Goal: Task Accomplishment & Management: Manage account settings

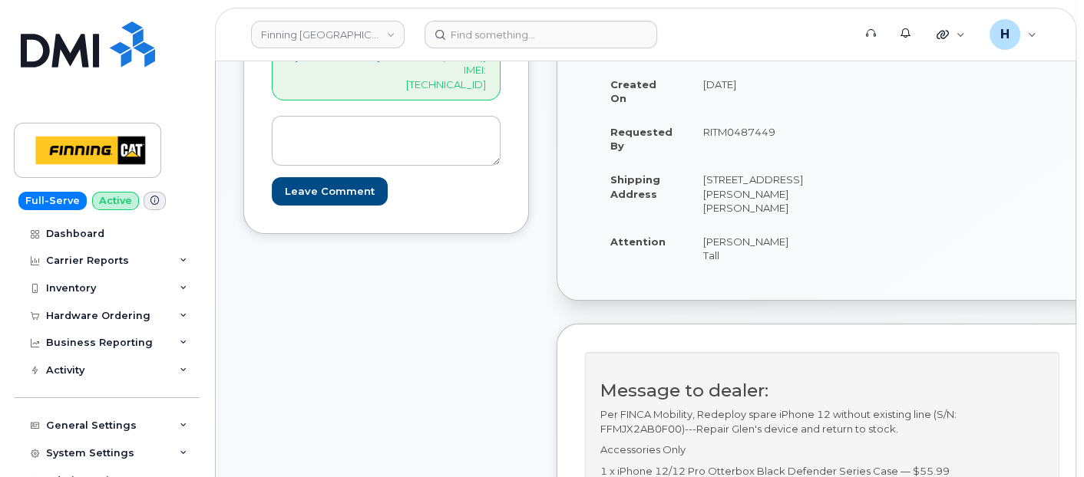
scroll to position [256, 0]
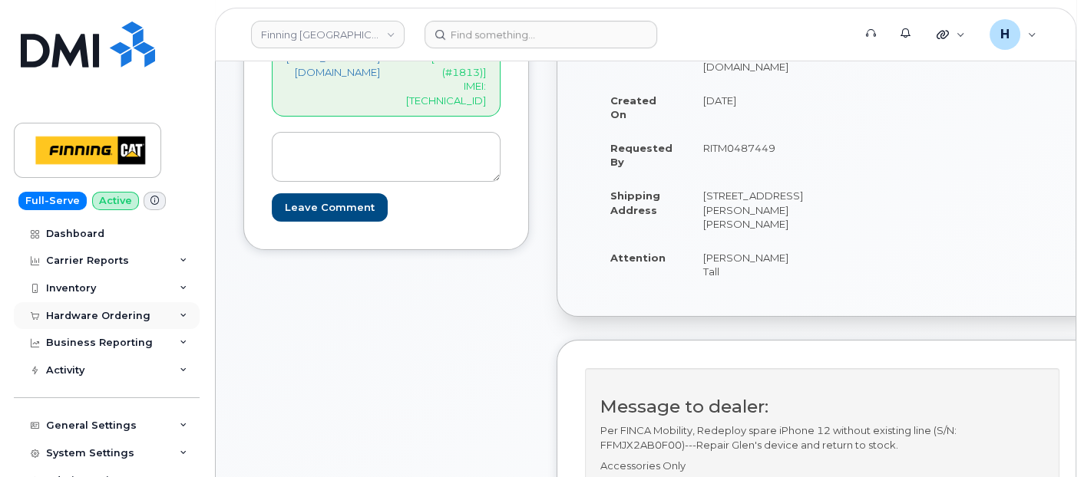
click at [127, 316] on div "Hardware Ordering" at bounding box center [98, 316] width 104 height 12
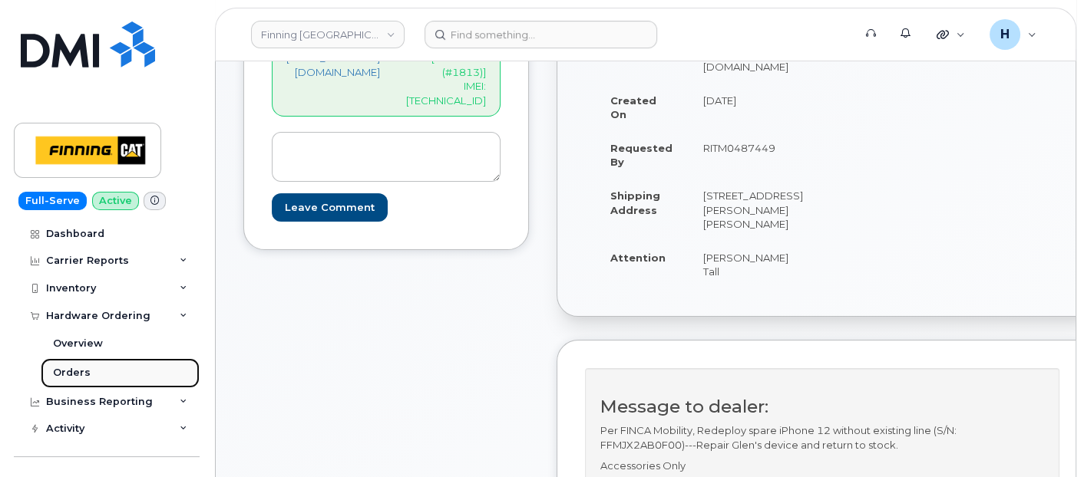
click at [112, 367] on link "Orders" at bounding box center [120, 373] width 159 height 29
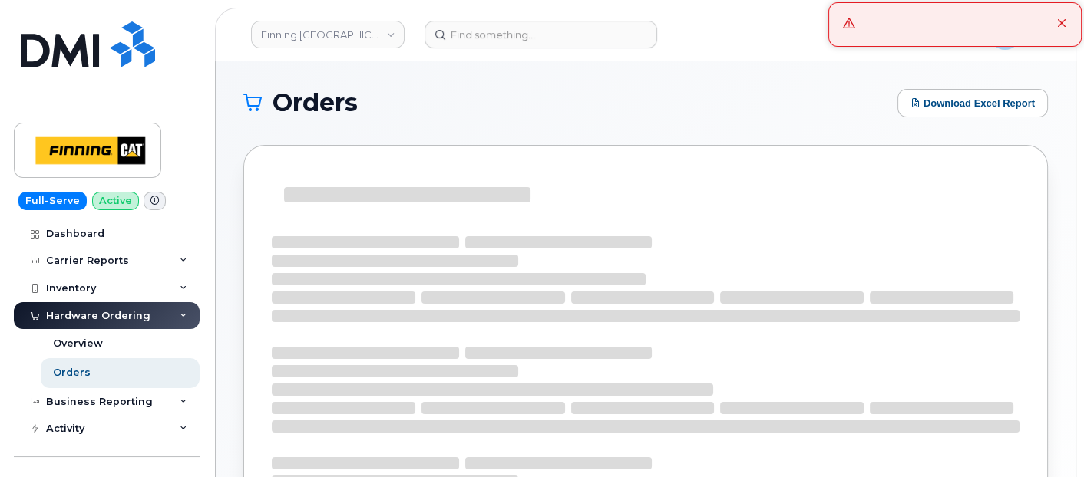
click at [1063, 26] on icon at bounding box center [1062, 24] width 10 height 10
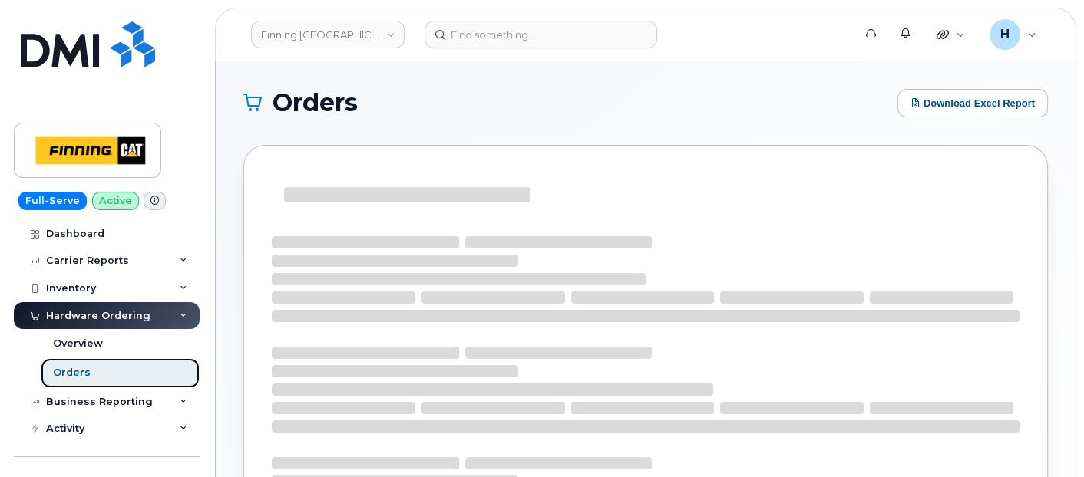
click at [91, 366] on link "Orders" at bounding box center [120, 373] width 159 height 29
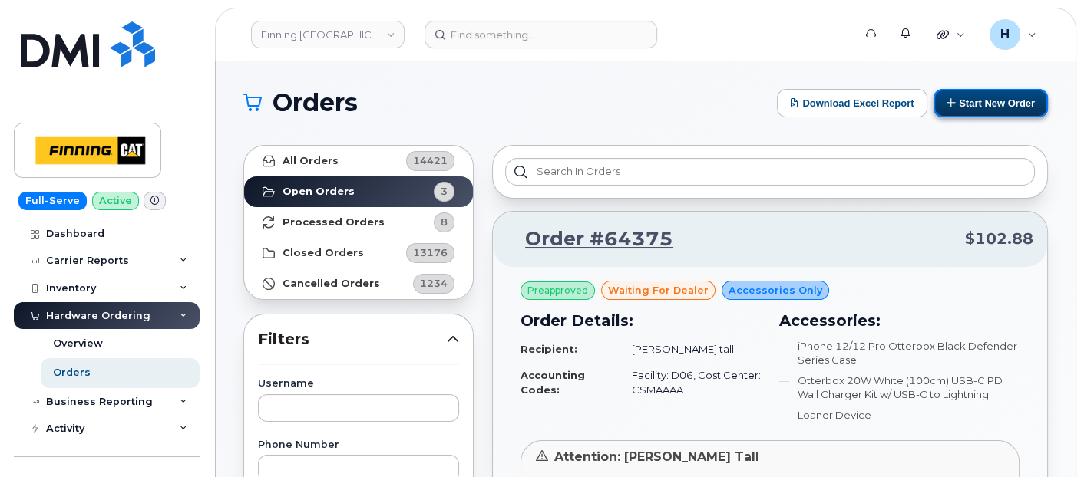
click at [1010, 104] on button "Start New Order" at bounding box center [990, 103] width 114 height 28
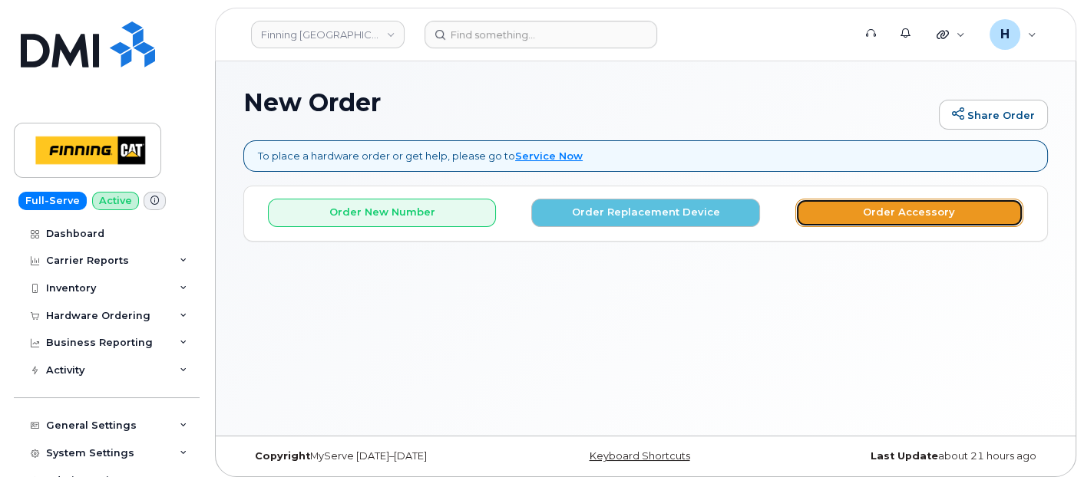
click at [894, 210] on button "Order Accessory" at bounding box center [909, 213] width 228 height 28
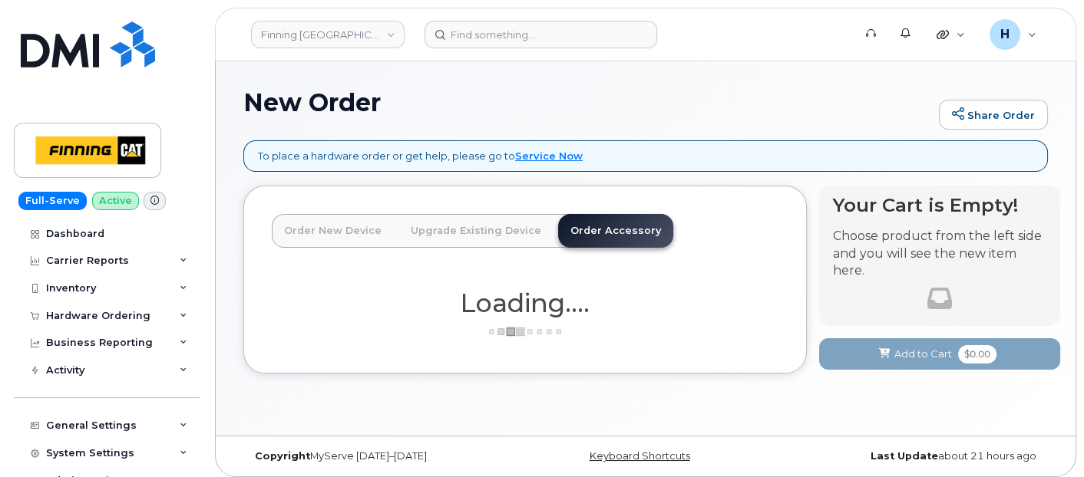
click at [289, 230] on link "Order New Device" at bounding box center [333, 231] width 122 height 34
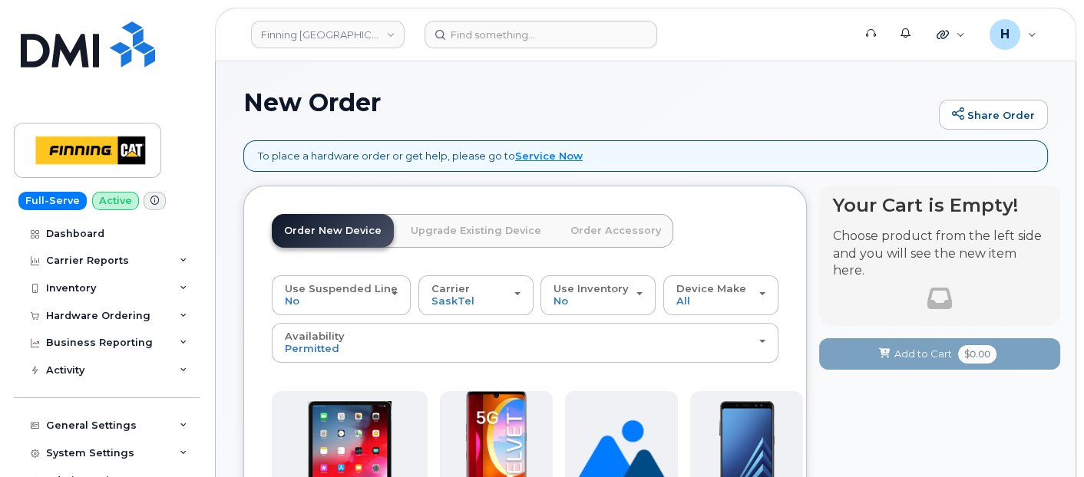
click at [351, 225] on link "Order New Device" at bounding box center [333, 231] width 122 height 34
click at [443, 296] on span "SaskTel" at bounding box center [452, 301] width 43 height 12
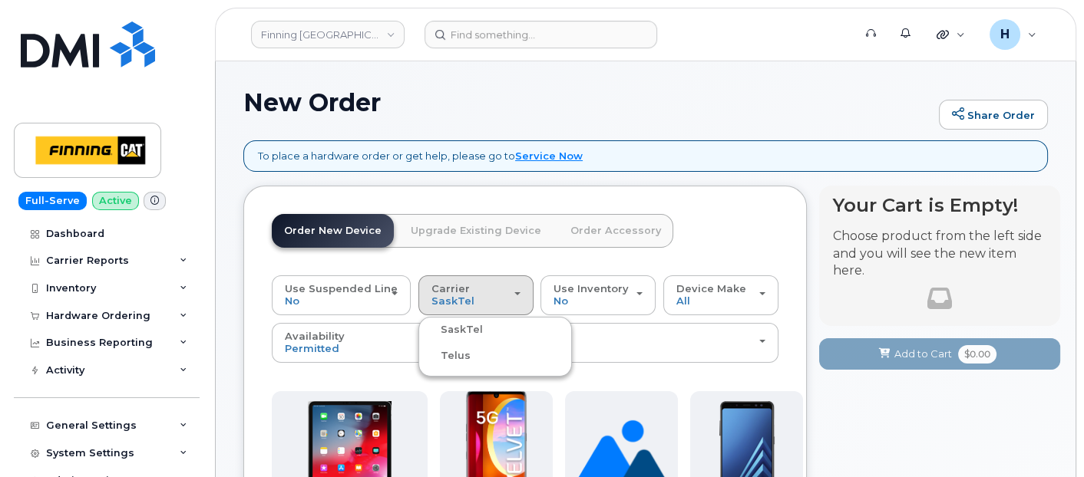
click at [448, 351] on label "Telus" at bounding box center [446, 356] width 48 height 18
click at [0, 0] on input "Telus" at bounding box center [0, 0] width 0 height 0
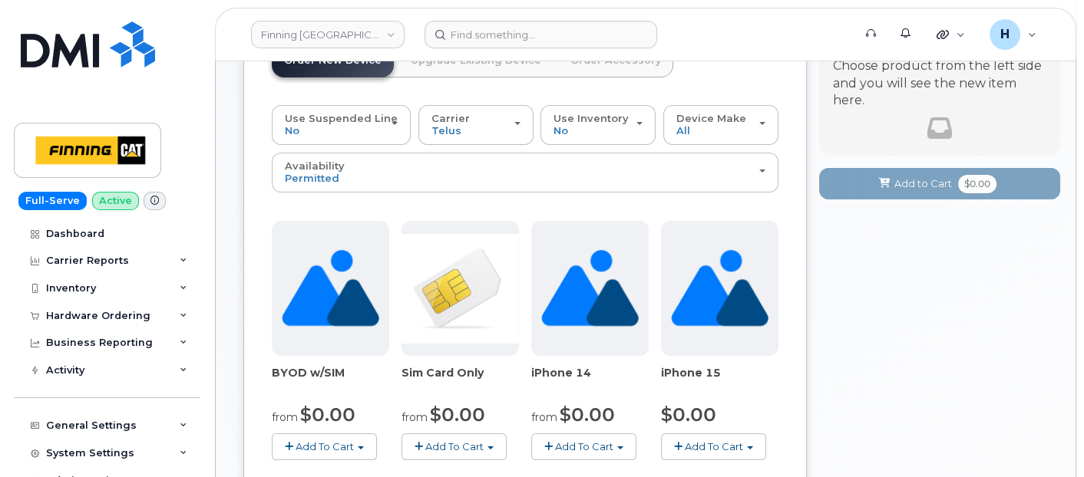
scroll to position [341, 0]
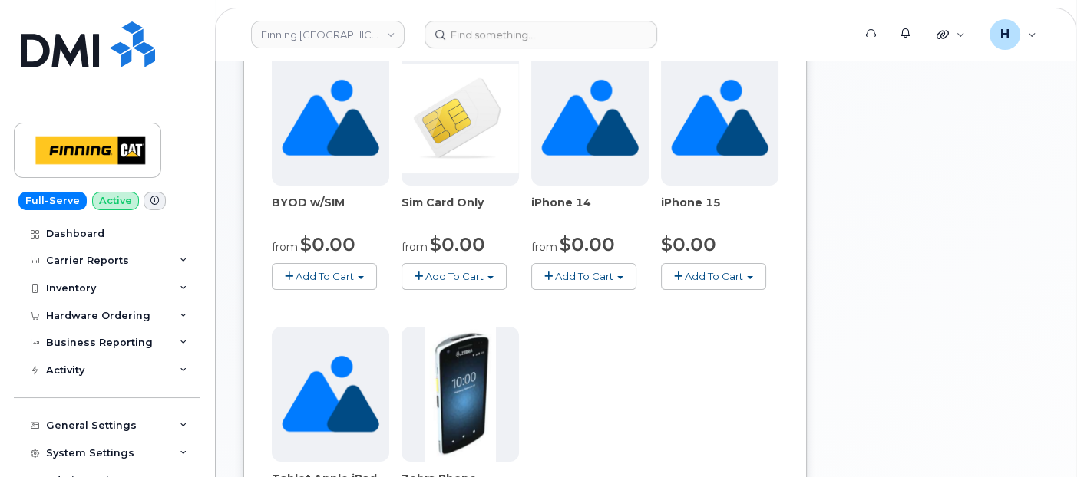
click at [431, 263] on button "Add To Cart" at bounding box center [453, 276] width 105 height 27
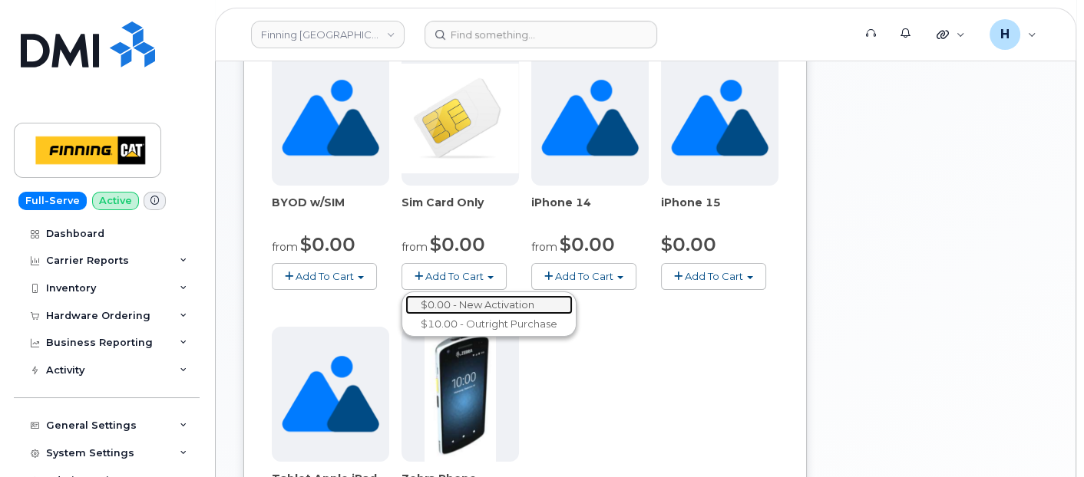
click at [488, 296] on link "$0.00 - New Activation" at bounding box center [488, 305] width 167 height 19
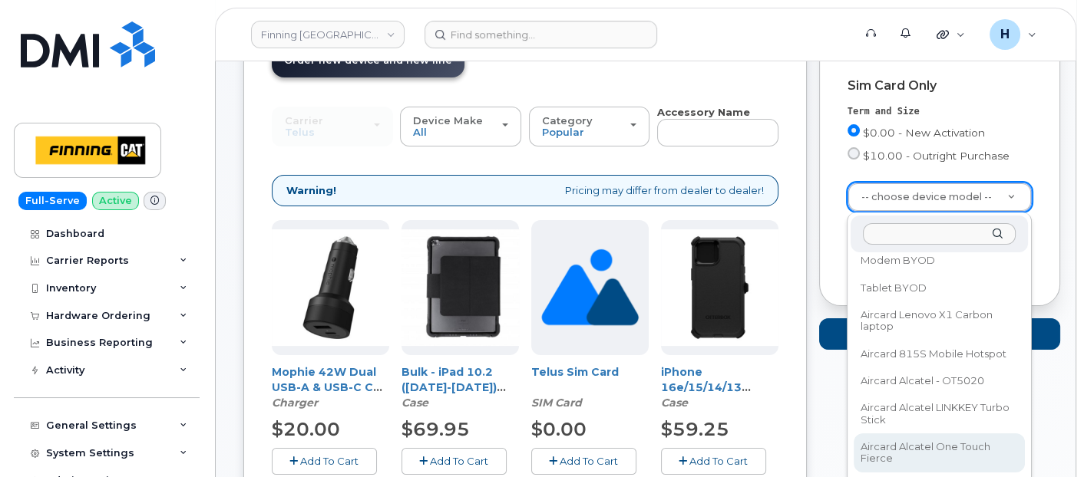
scroll to position [85, 0]
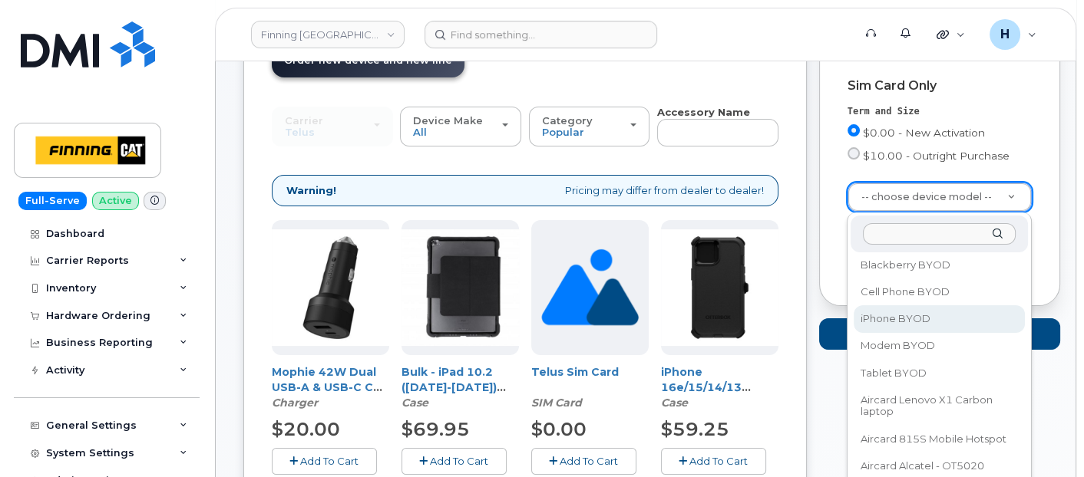
select select "2546"
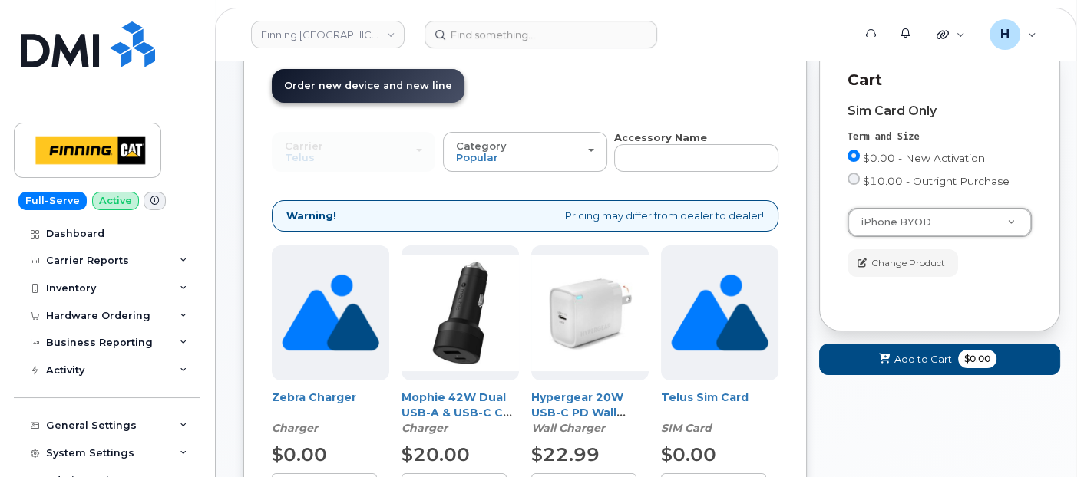
scroll to position [170, 0]
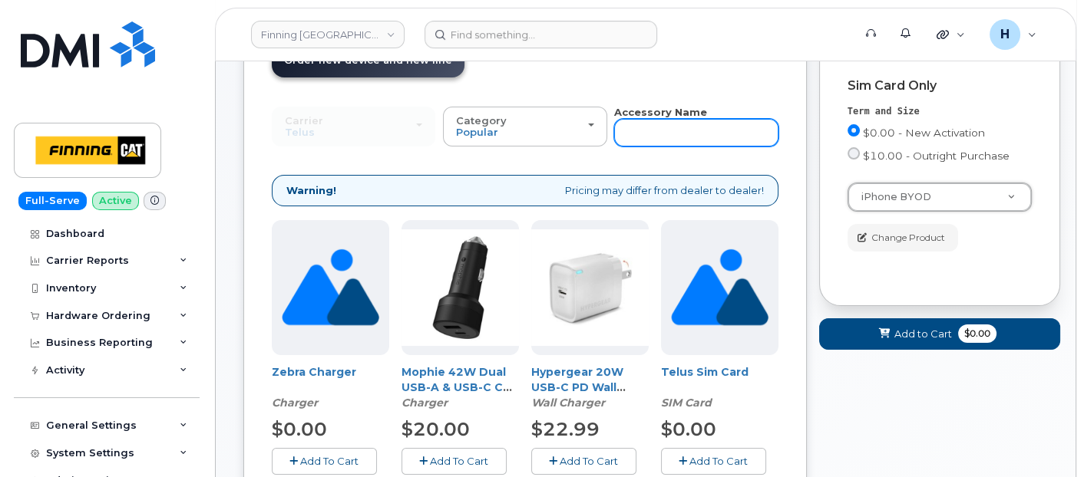
click at [676, 132] on input "text" at bounding box center [696, 133] width 164 height 28
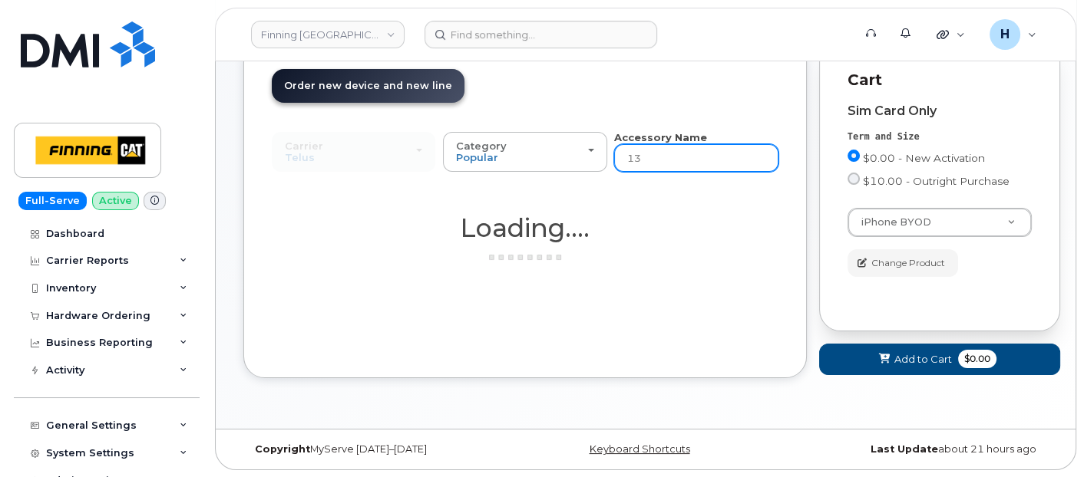
type input "13"
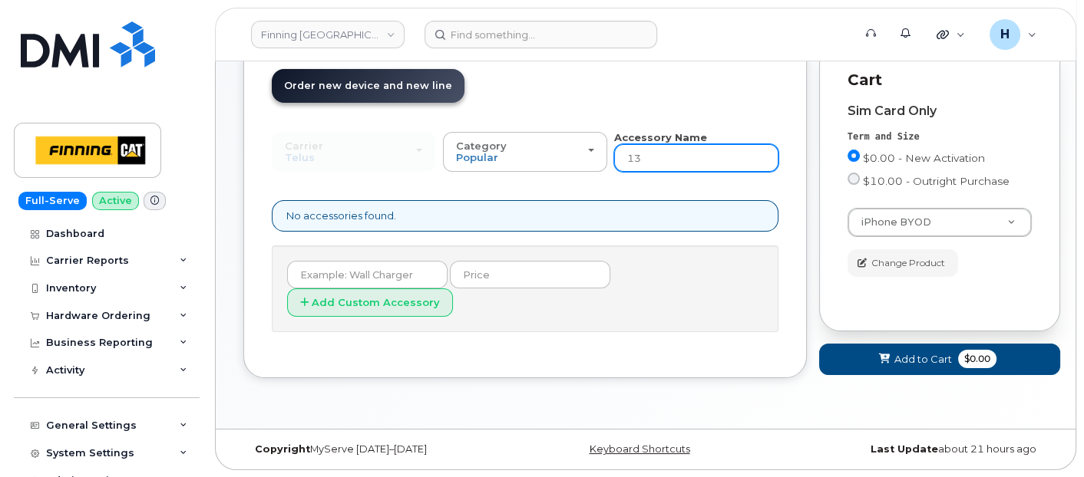
click at [666, 150] on input "13" at bounding box center [696, 158] width 164 height 28
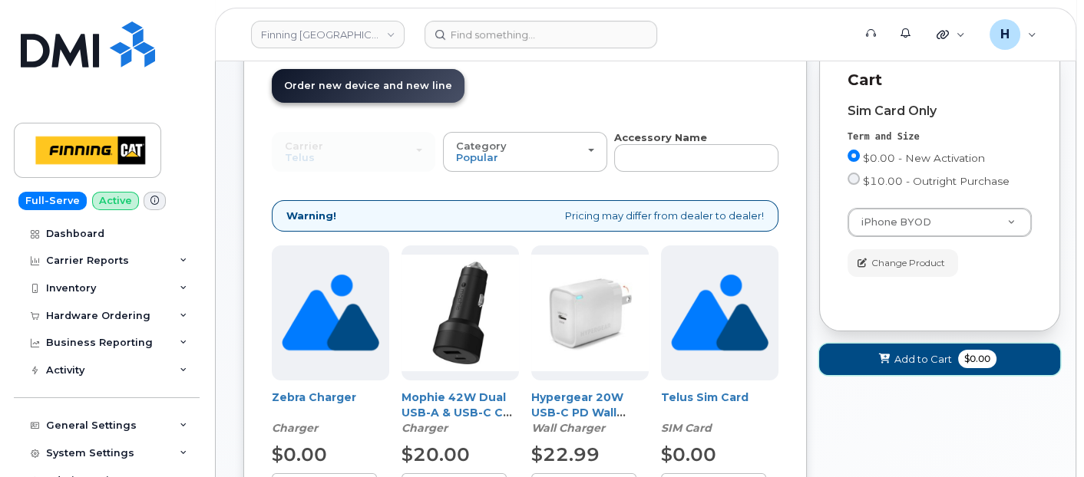
click at [866, 362] on button "Add to Cart $0.00" at bounding box center [939, 359] width 241 height 31
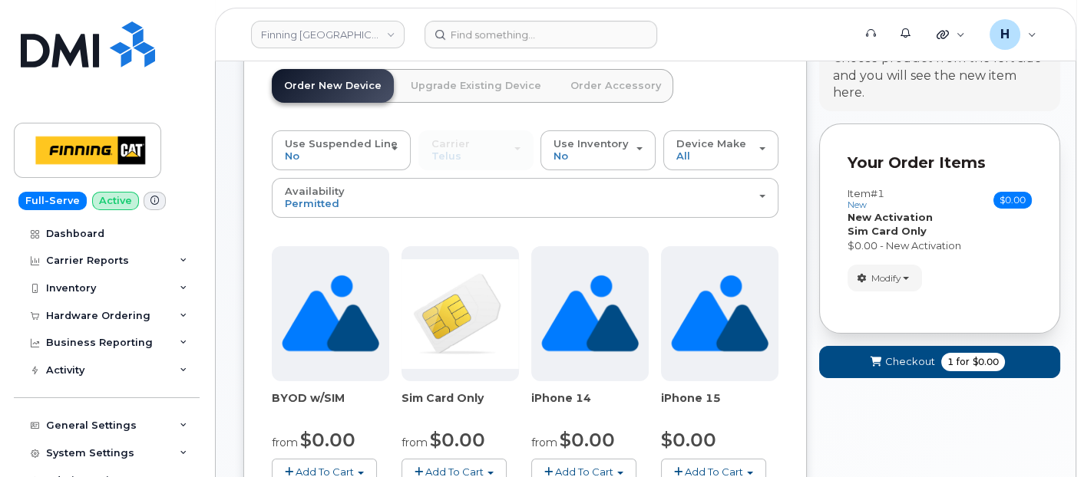
click at [602, 94] on link "Order Accessory" at bounding box center [615, 86] width 115 height 34
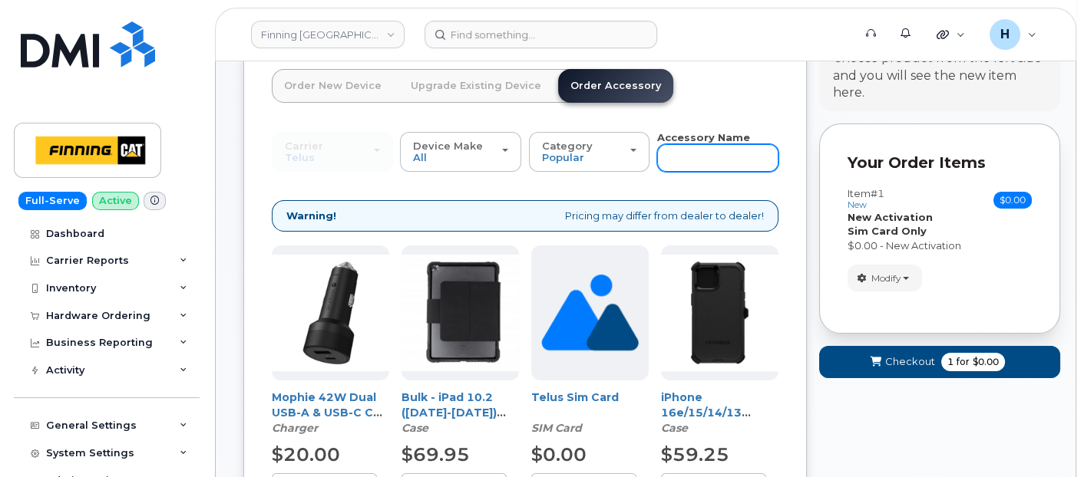
click at [696, 150] on input "text" at bounding box center [717, 158] width 121 height 28
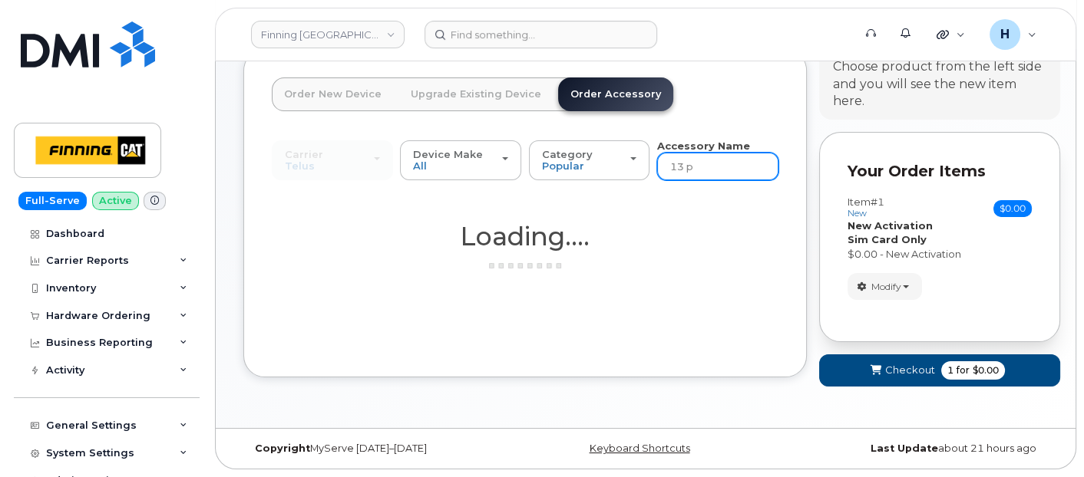
scroll to position [134, 0]
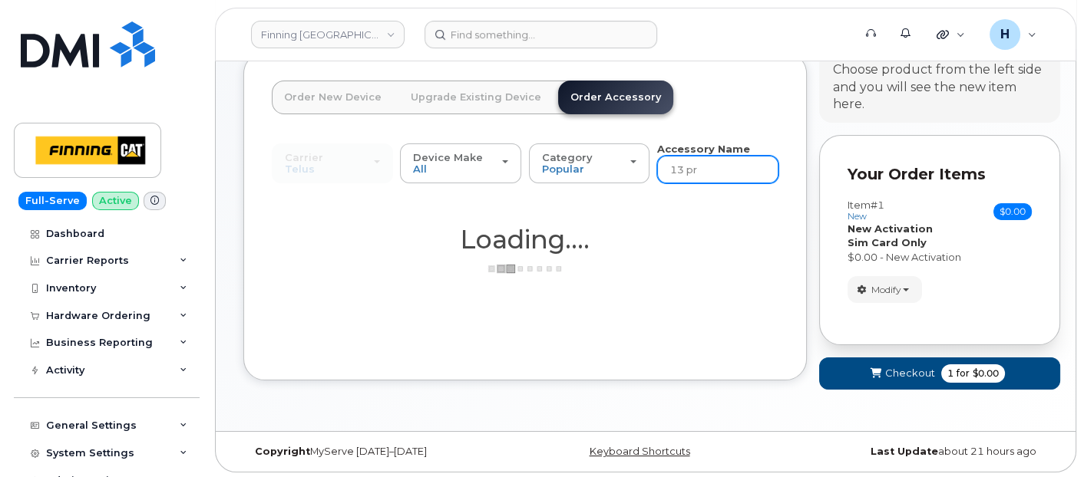
type input "13 pro"
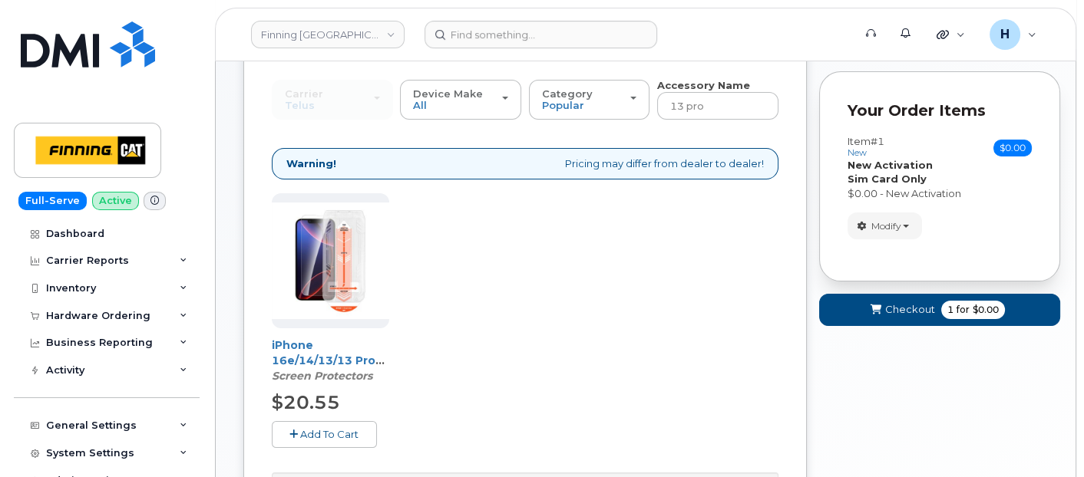
scroll to position [305, 0]
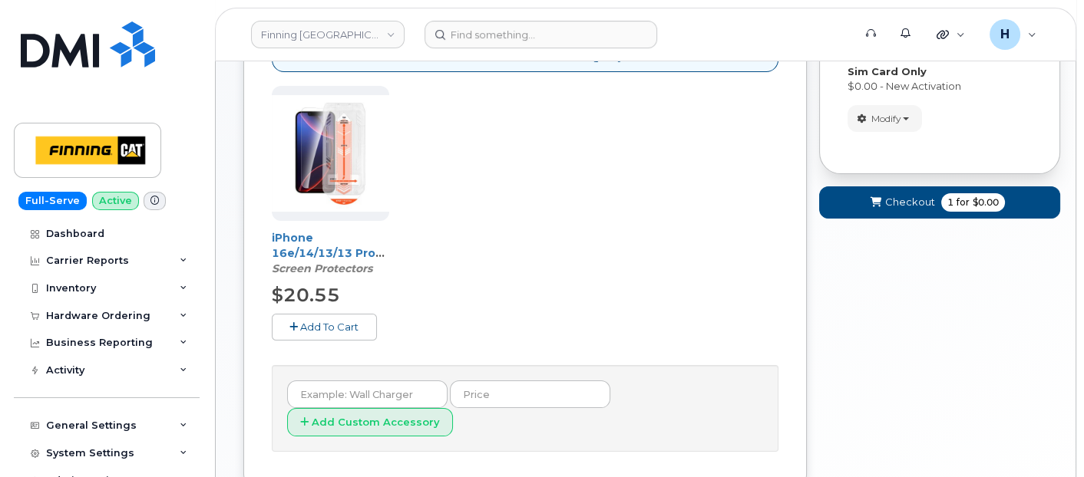
click at [359, 329] on button "Add To Cart" at bounding box center [324, 327] width 105 height 27
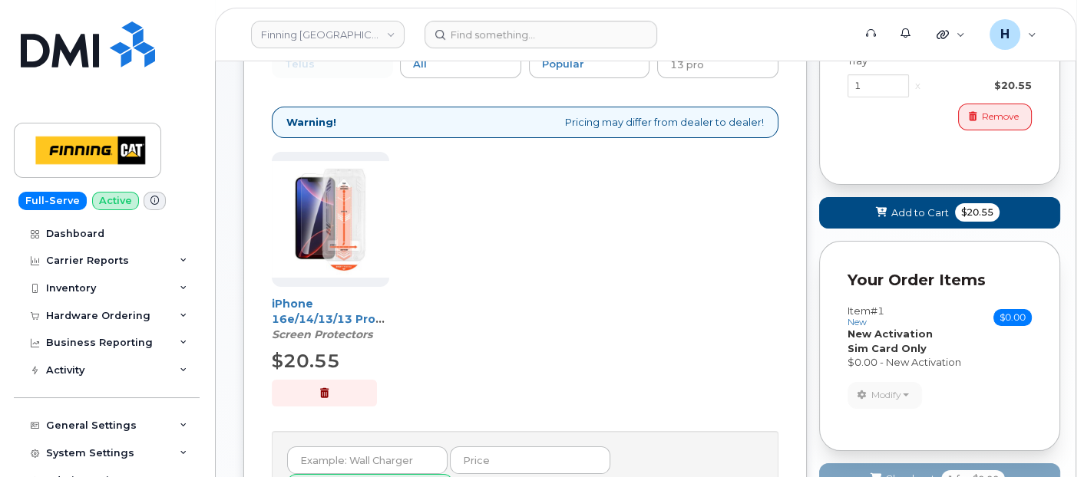
scroll to position [134, 0]
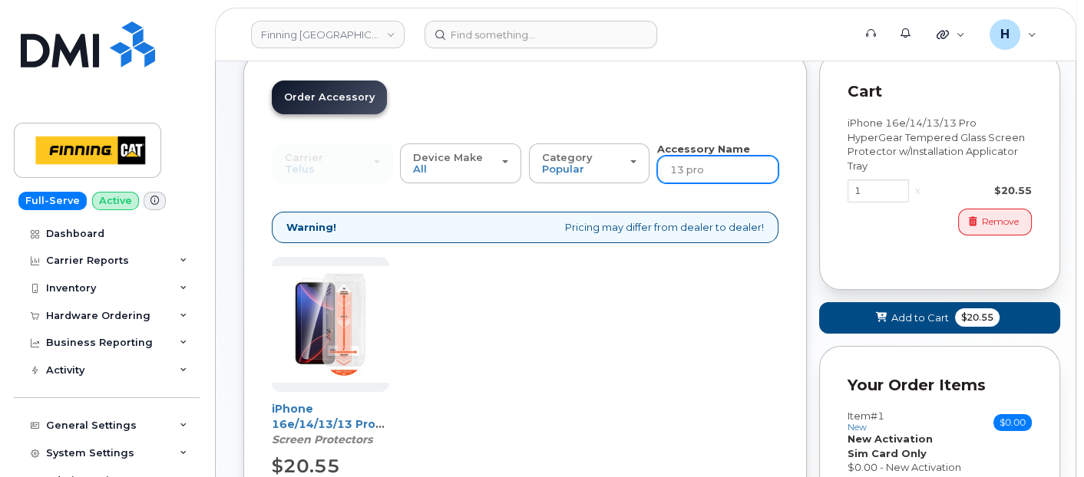
click at [717, 167] on input "13 pro" at bounding box center [717, 170] width 121 height 28
type input "13 pro commuter"
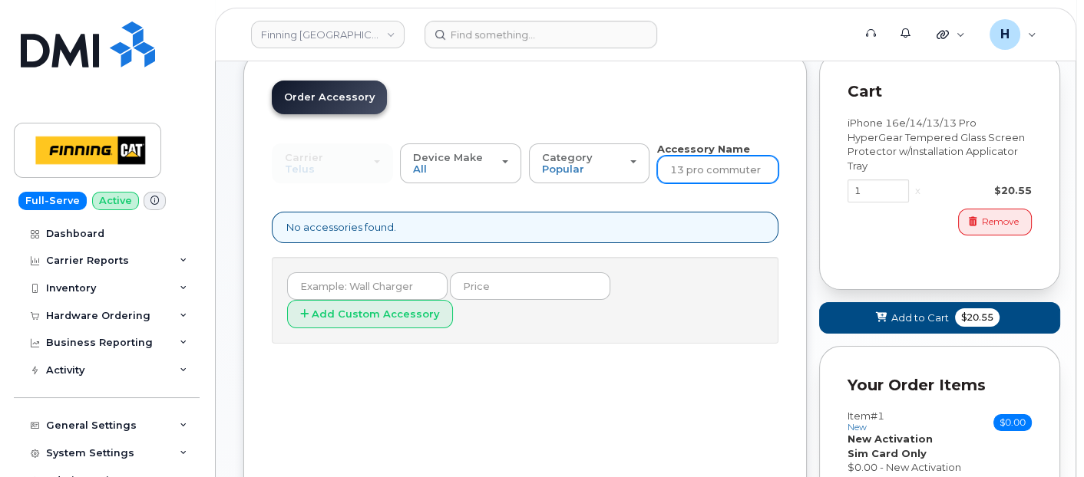
click at [766, 167] on input "13 pro commuter" at bounding box center [717, 170] width 121 height 28
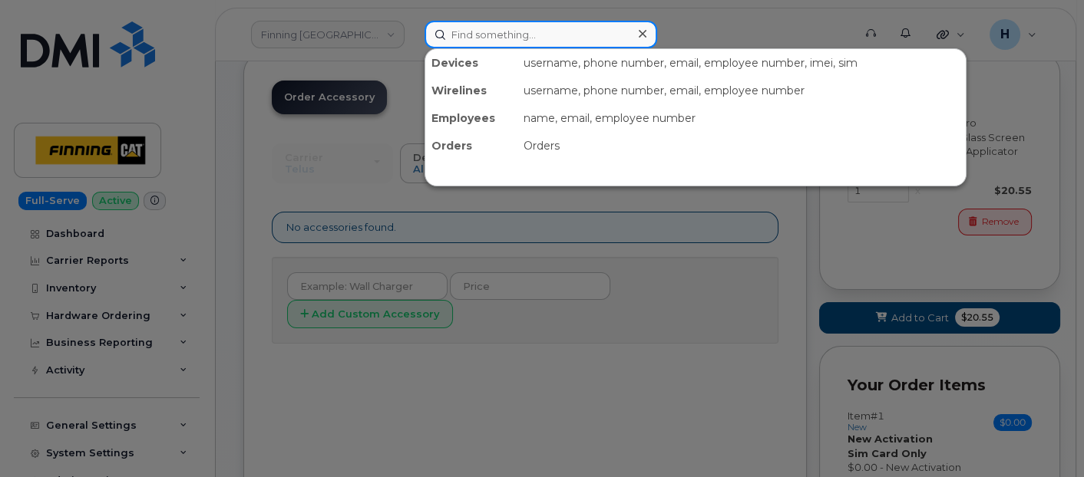
click at [477, 33] on input at bounding box center [541, 35] width 233 height 28
paste input "Ian Bjorklund"
type input "Ian Bjorklund"
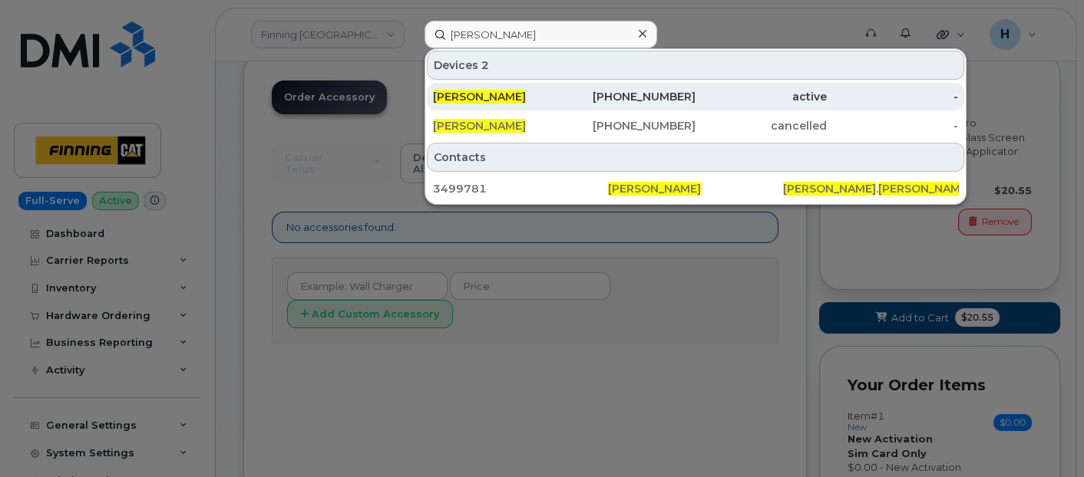
click at [470, 91] on span "Ian Bjorklund" at bounding box center [479, 97] width 93 height 14
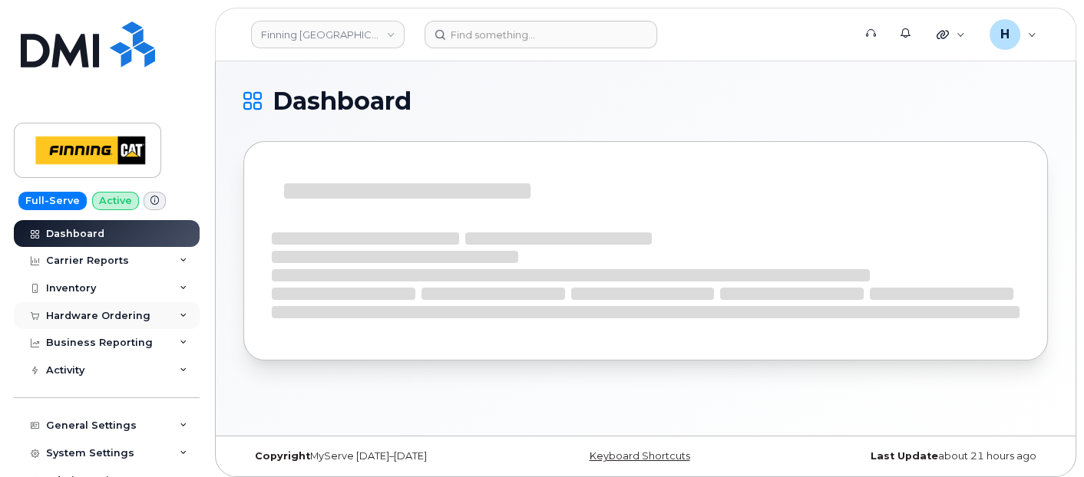
click at [120, 310] on div "Hardware Ordering" at bounding box center [98, 316] width 104 height 12
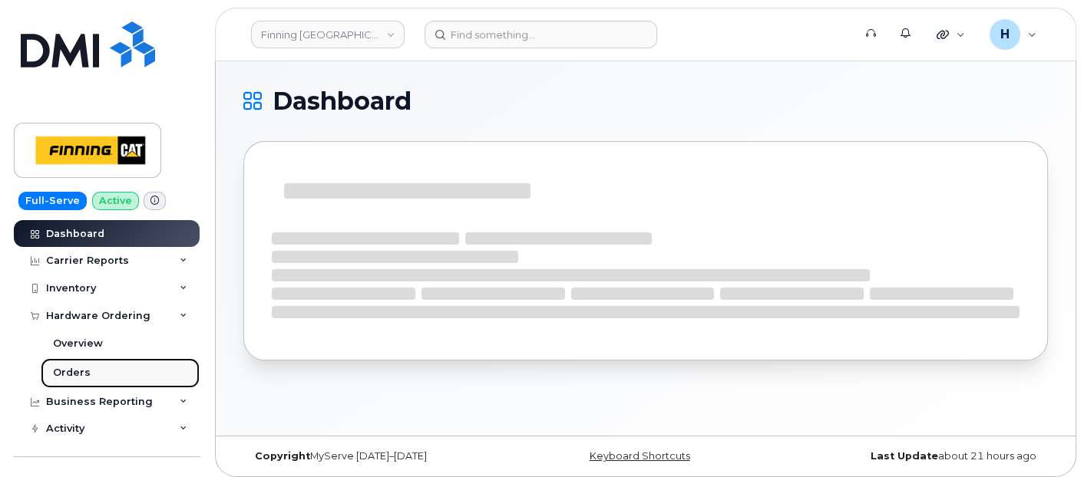
click at [94, 363] on link "Orders" at bounding box center [120, 373] width 159 height 29
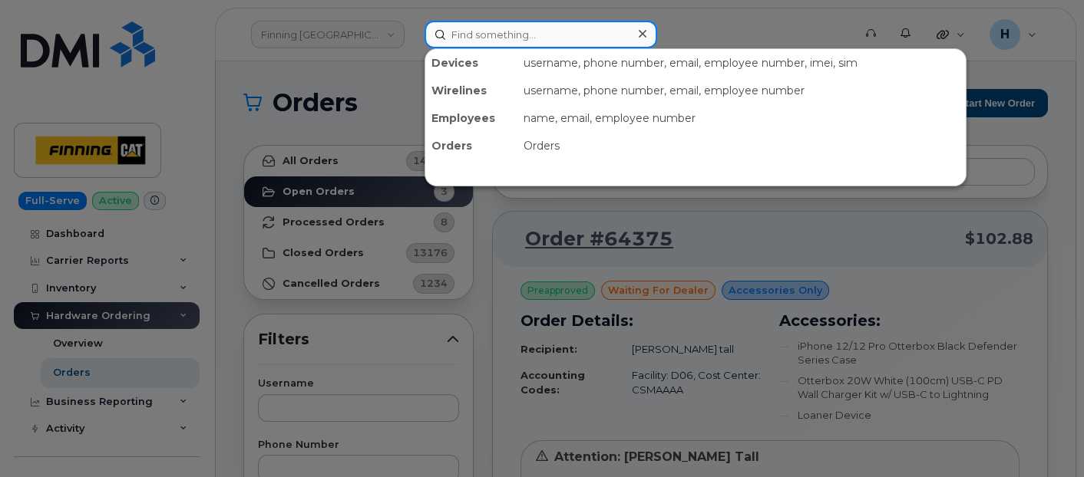
click at [486, 34] on input at bounding box center [541, 35] width 233 height 28
paste input "Y3WJ2YYXW4"
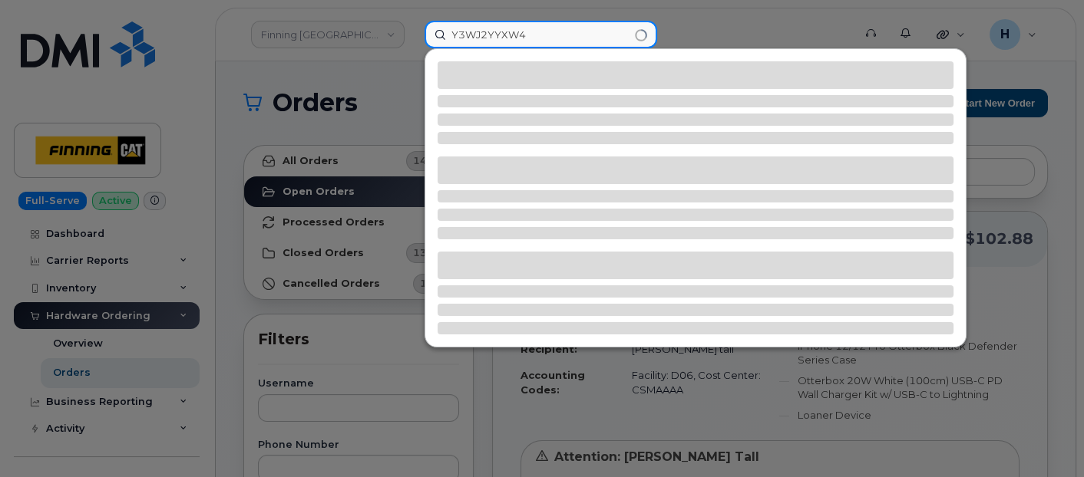
click at [465, 33] on input "Y3WJ2YYXW4" at bounding box center [541, 35] width 233 height 28
type input "Y3WJ2YYXW4"
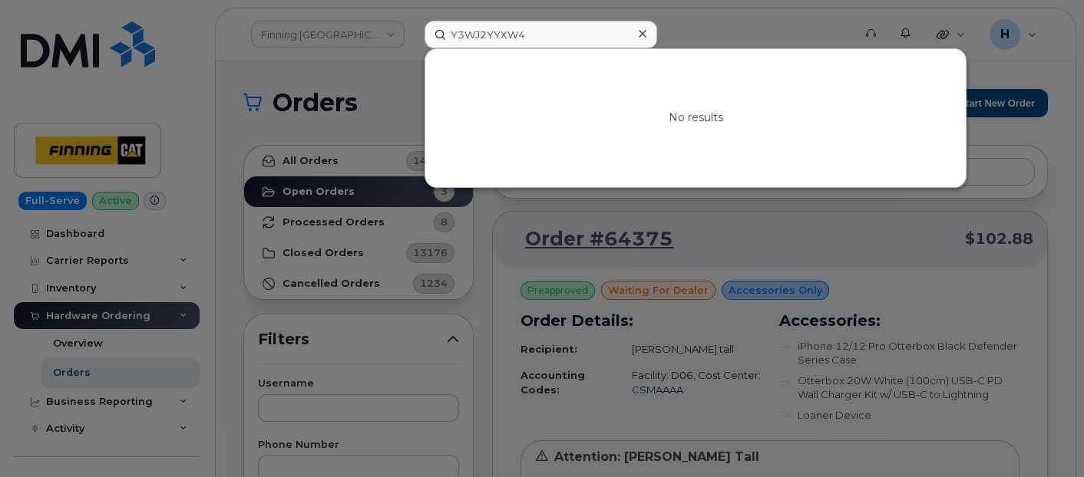
click at [640, 33] on icon at bounding box center [643, 34] width 8 height 12
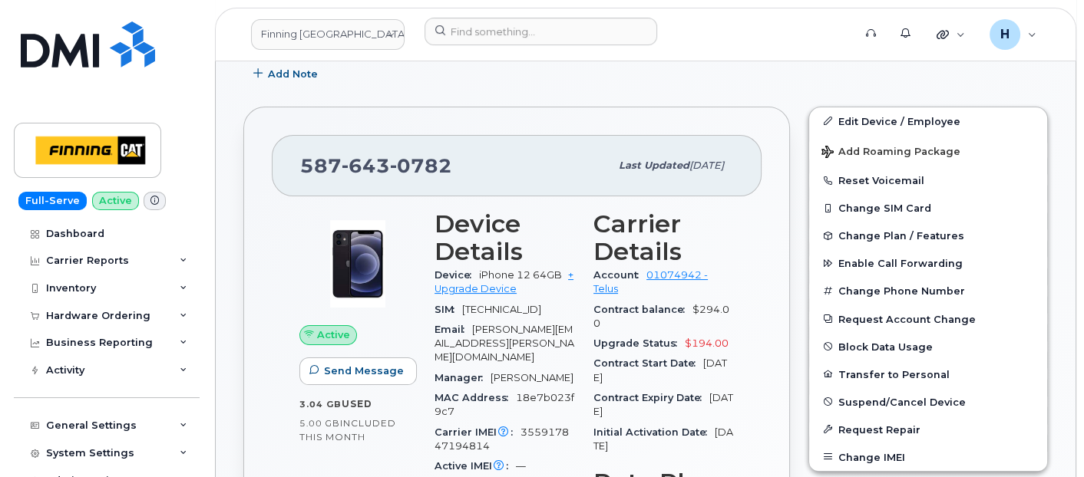
scroll to position [425, 0]
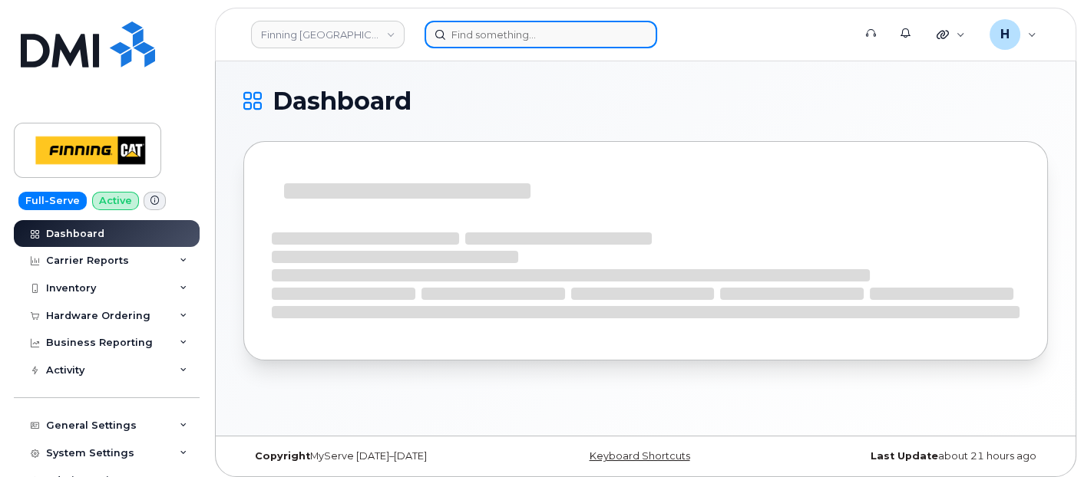
click at [460, 39] on input at bounding box center [541, 35] width 233 height 28
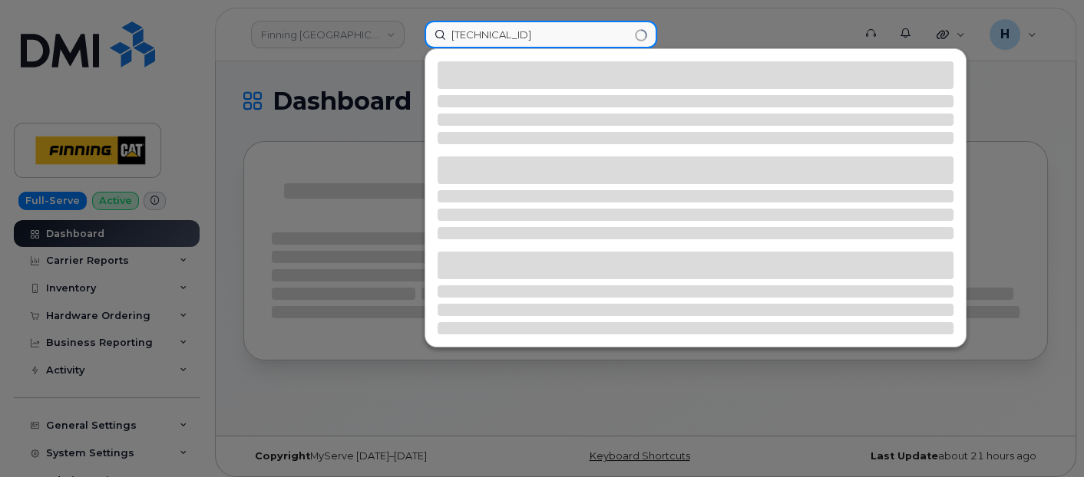
type input "[TECHNICAL_ID]"
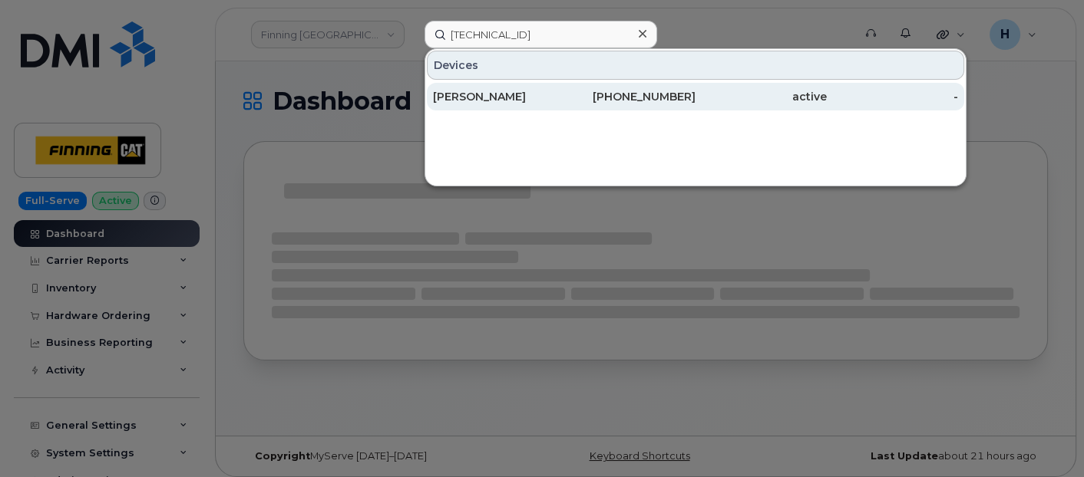
click at [482, 90] on div "Matthew LUNDE" at bounding box center [498, 96] width 131 height 15
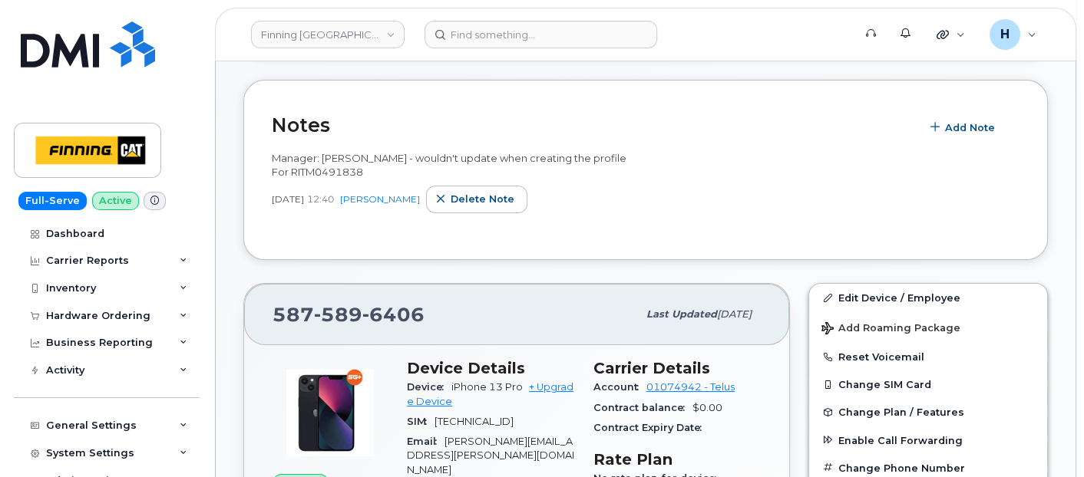
scroll to position [426, 0]
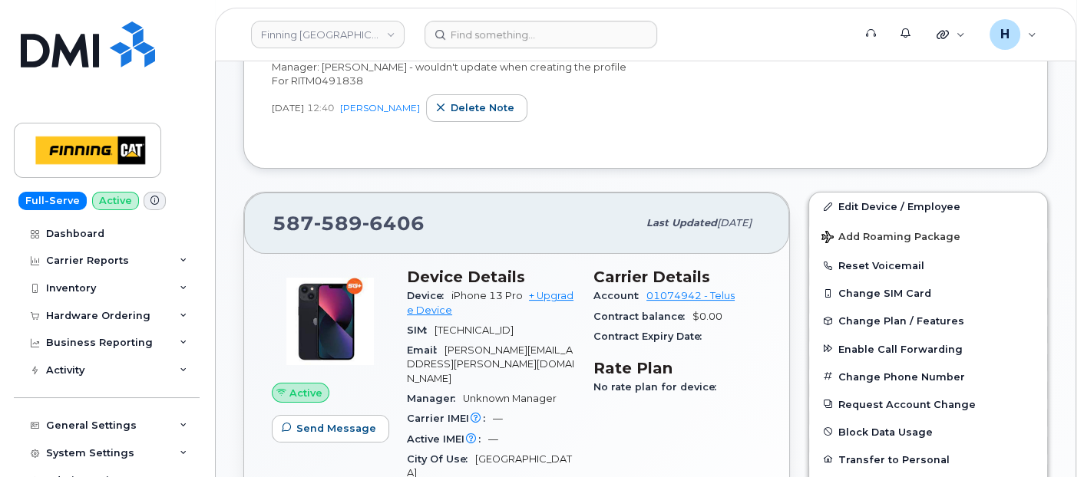
click at [568, 324] on div "SIM 8912230102351114404" at bounding box center [491, 331] width 168 height 20
click at [128, 315] on div "Hardware Ordering" at bounding box center [98, 316] width 104 height 12
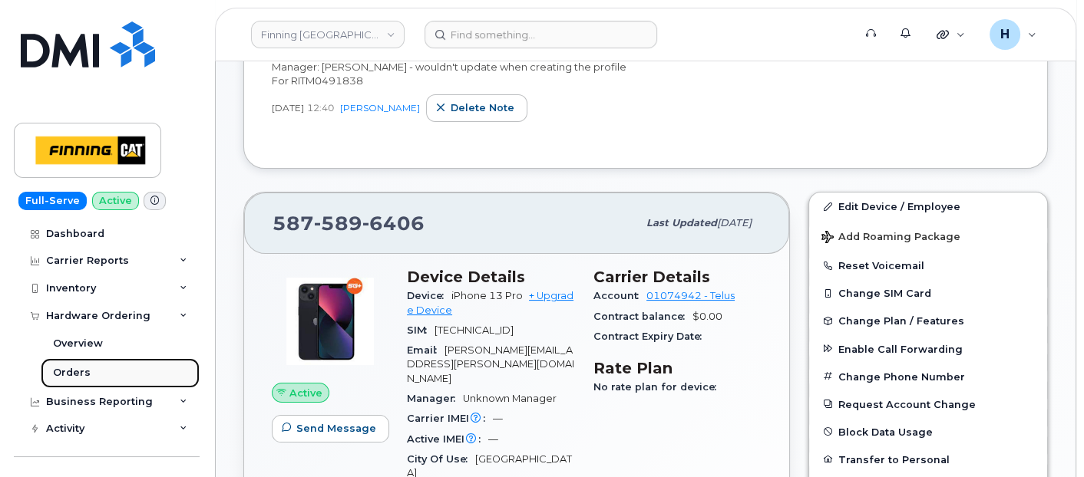
click at [103, 375] on link "Orders" at bounding box center [120, 373] width 159 height 29
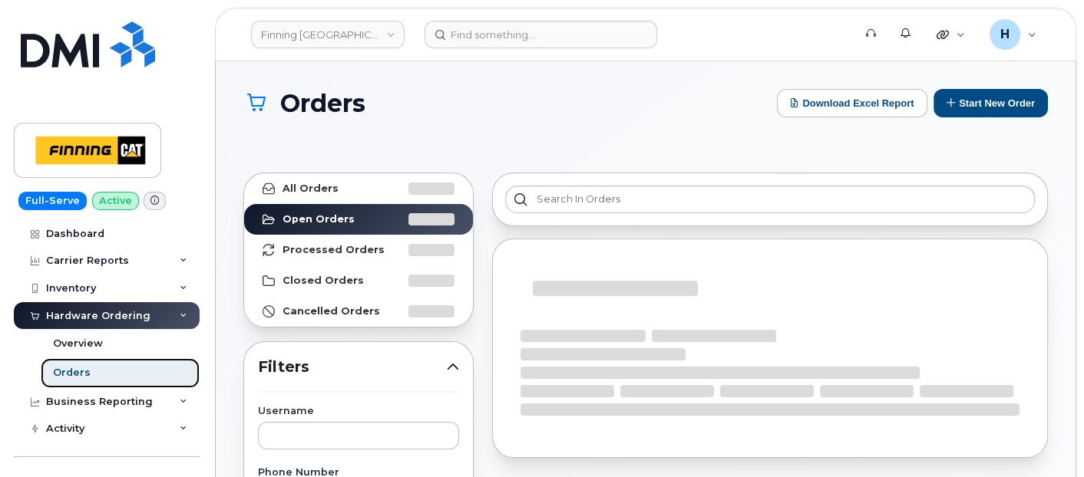
click at [102, 375] on link "Orders" at bounding box center [120, 373] width 159 height 29
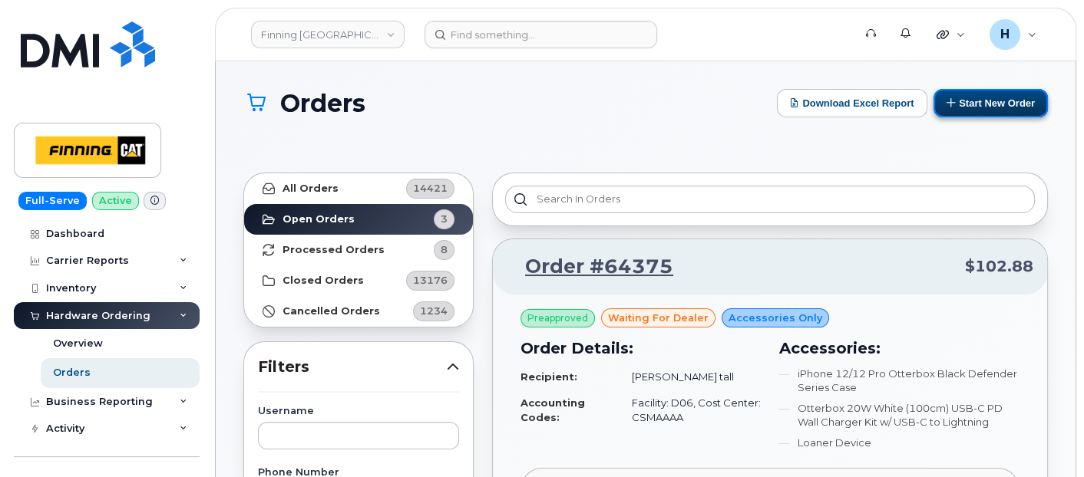
click at [980, 103] on button "Start New Order" at bounding box center [990, 103] width 114 height 28
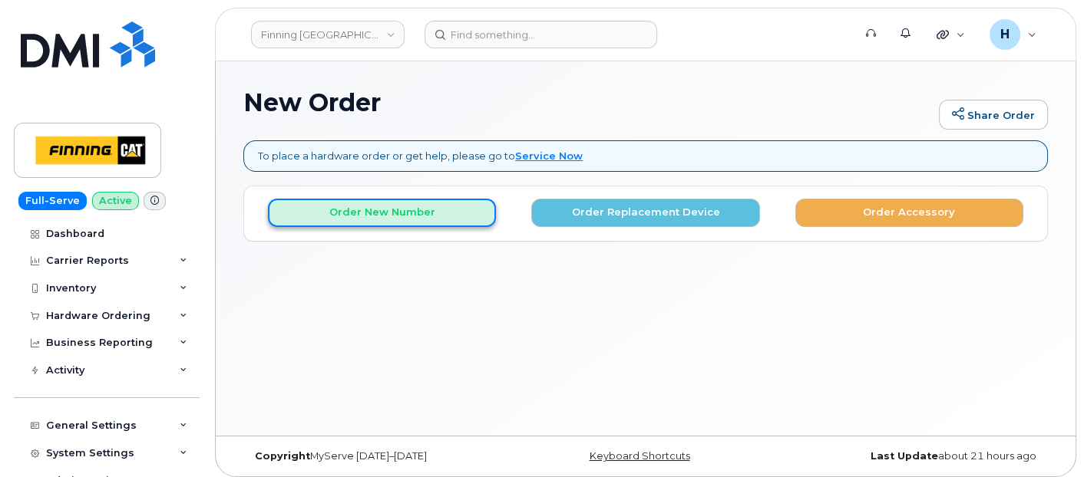
click at [396, 200] on button "Order New Number" at bounding box center [382, 213] width 228 height 28
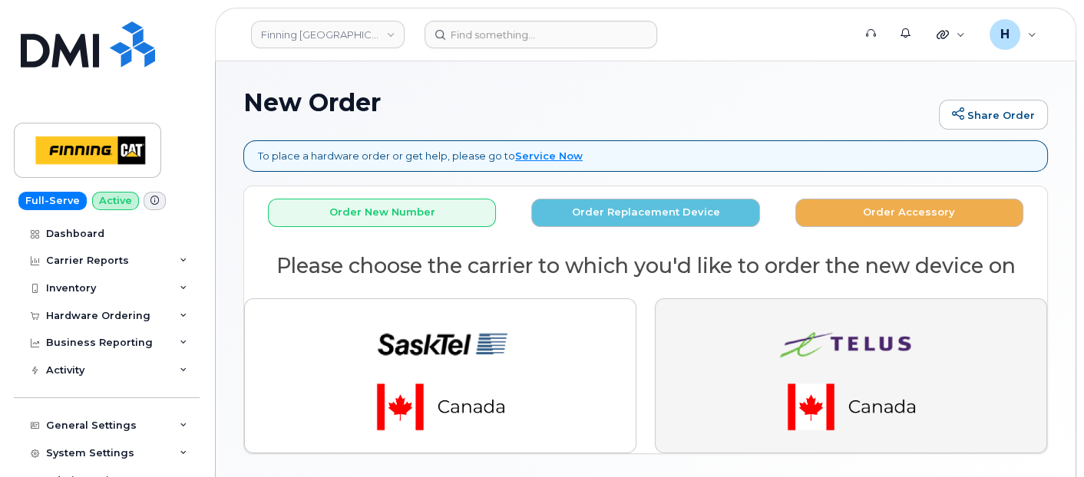
click at [777, 338] on img "button" at bounding box center [851, 376] width 215 height 129
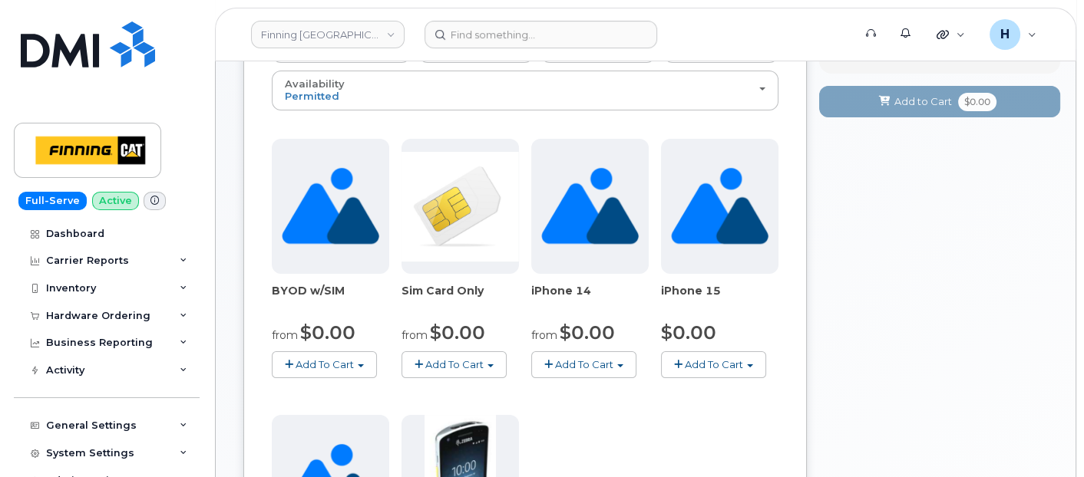
scroll to position [256, 0]
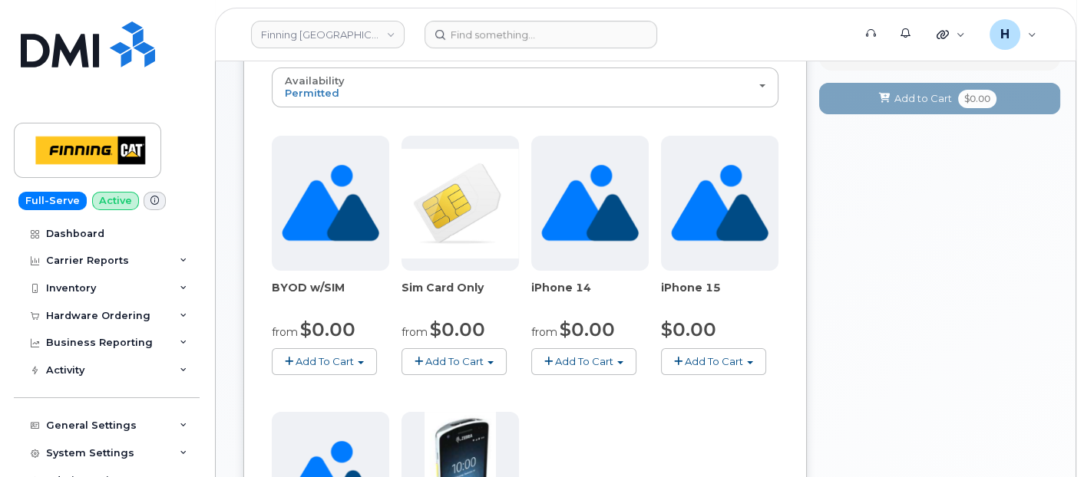
click at [458, 355] on span "Add To Cart" at bounding box center [454, 361] width 58 height 12
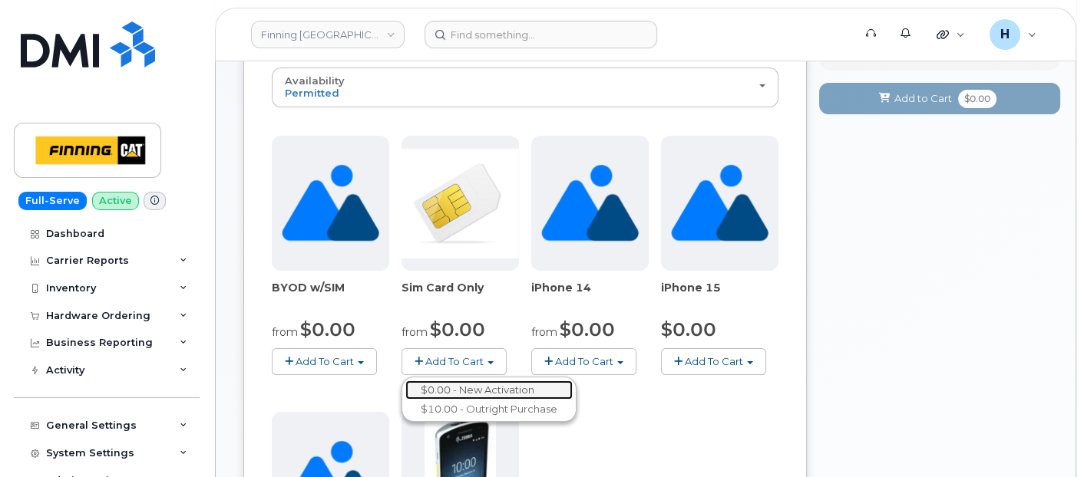
click at [482, 381] on link "$0.00 - New Activation" at bounding box center [488, 390] width 167 height 19
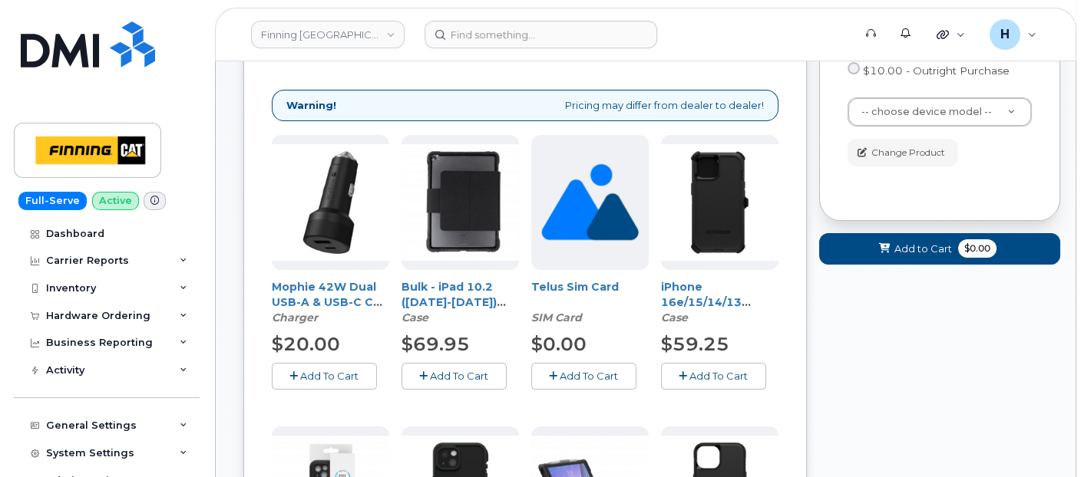
click at [907, 208] on div "Cart Sim Card Only Term and Size $0.00 - New Activation $10.00 - Outright Purch…" at bounding box center [939, 75] width 241 height 291
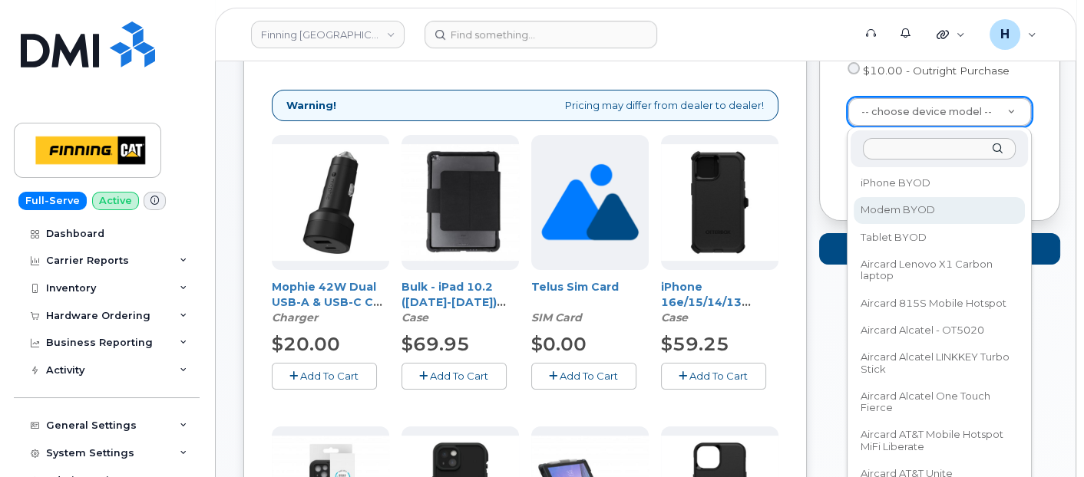
scroll to position [85, 0]
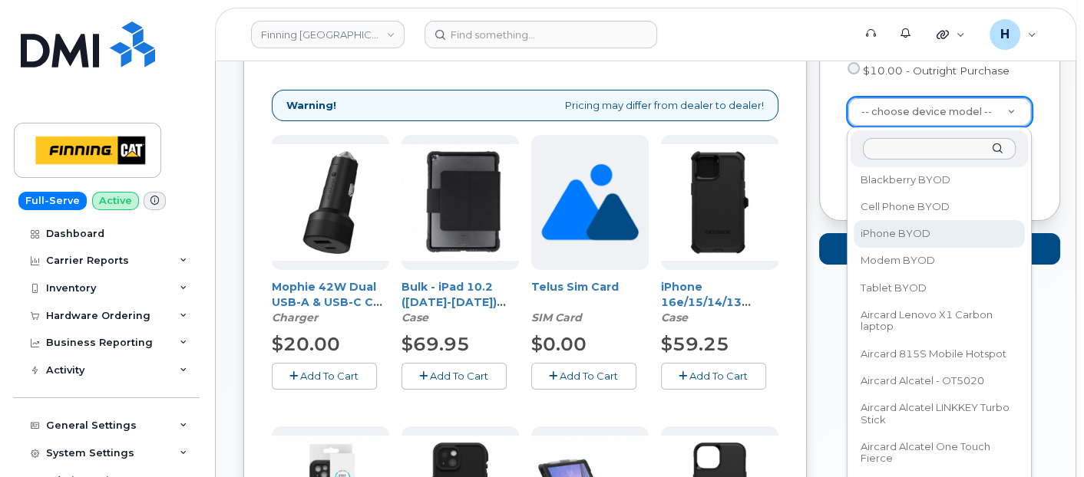
select select "2546"
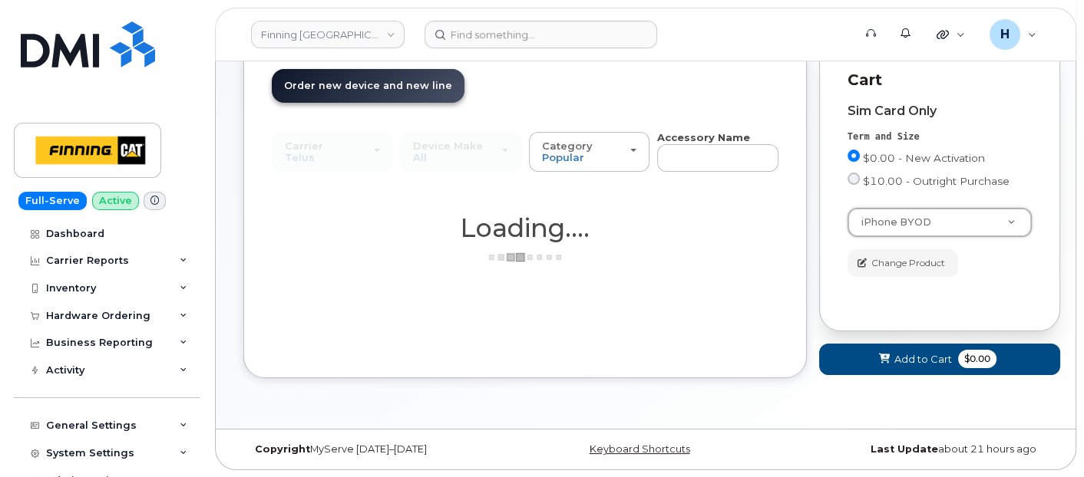
scroll to position [0, 0]
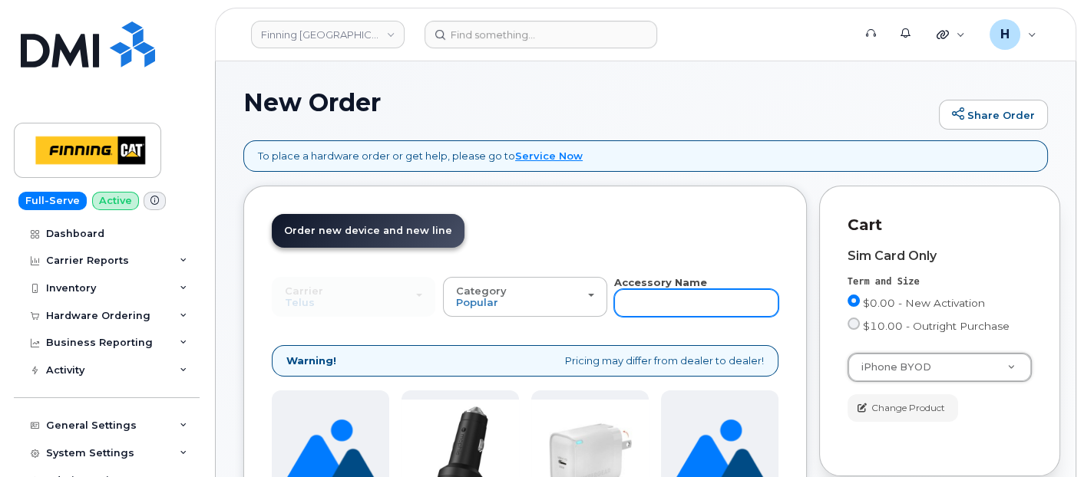
click at [636, 302] on input "text" at bounding box center [696, 303] width 164 height 28
type input "11"
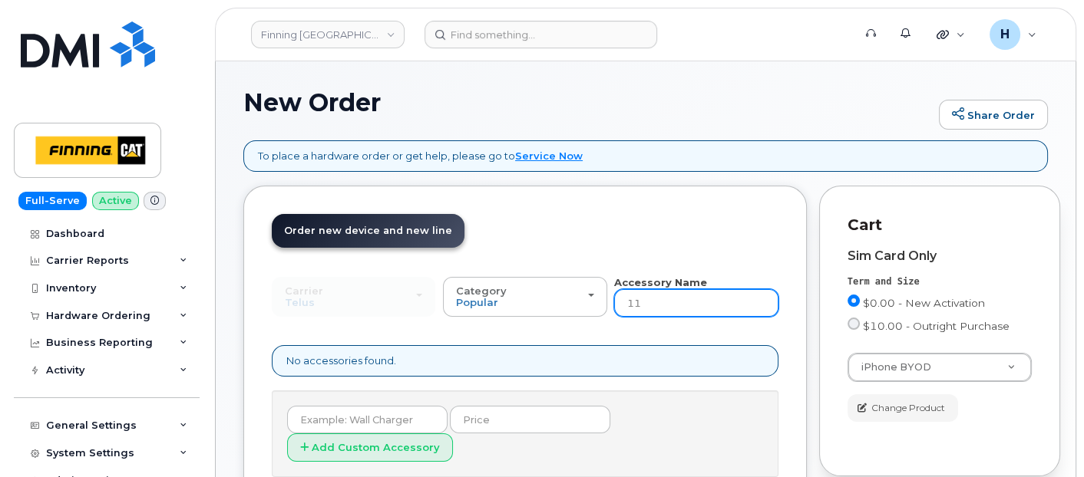
click at [672, 313] on input "11" at bounding box center [696, 303] width 164 height 28
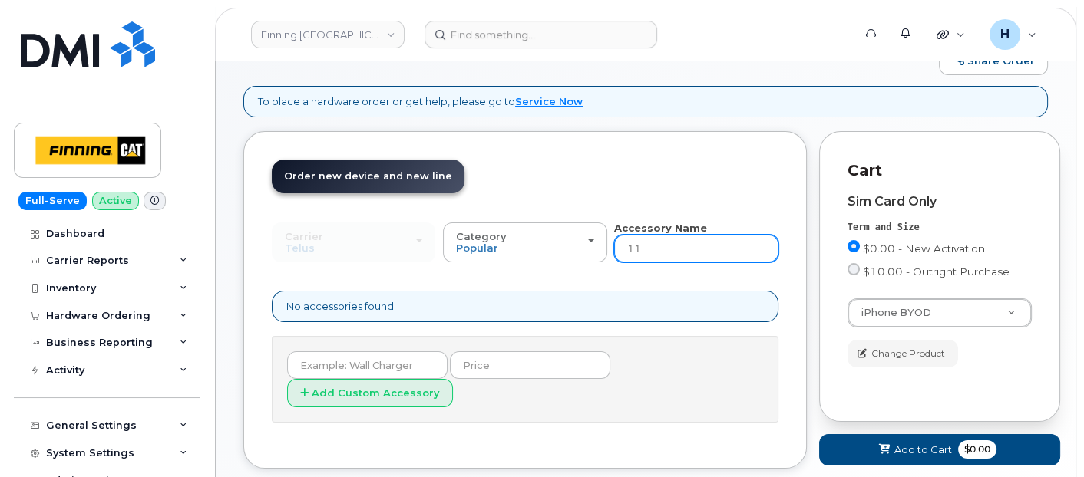
scroll to position [145, 0]
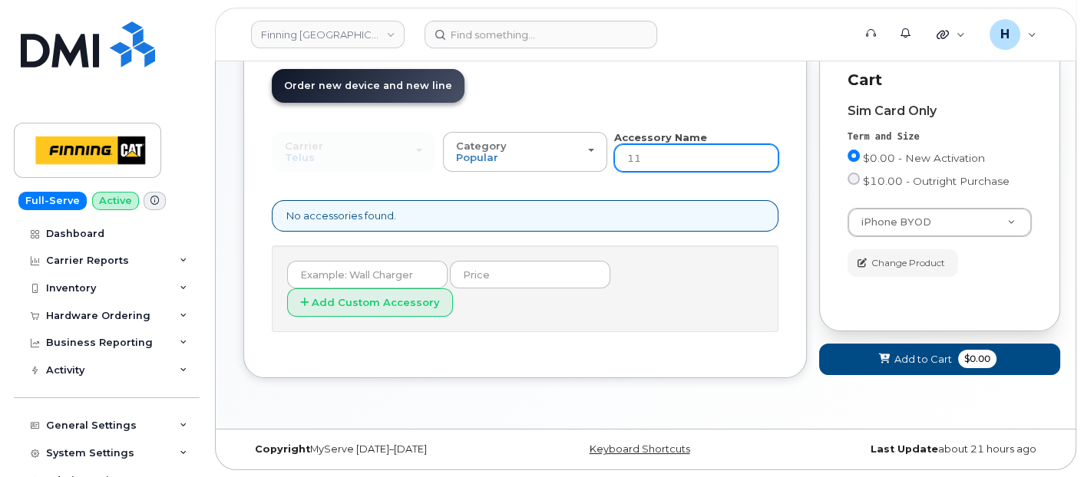
click at [684, 158] on input "11" at bounding box center [696, 158] width 164 height 28
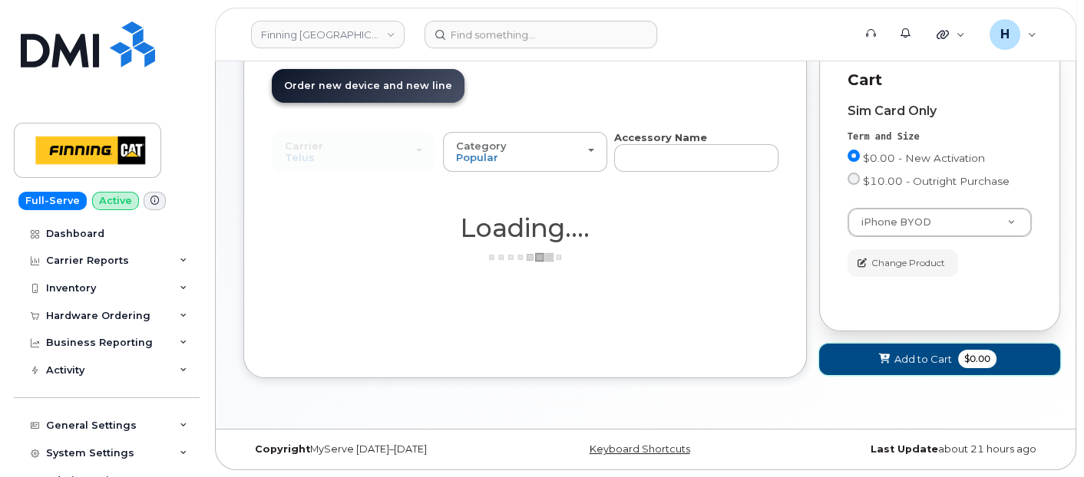
click at [844, 349] on button "Add to Cart $0.00" at bounding box center [939, 359] width 241 height 31
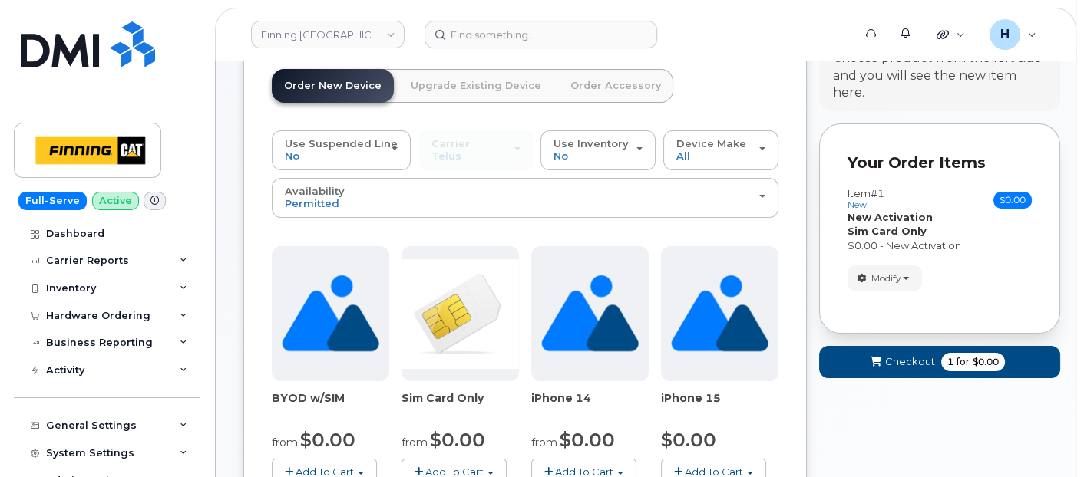
click at [610, 85] on link "Order Accessory" at bounding box center [615, 86] width 115 height 34
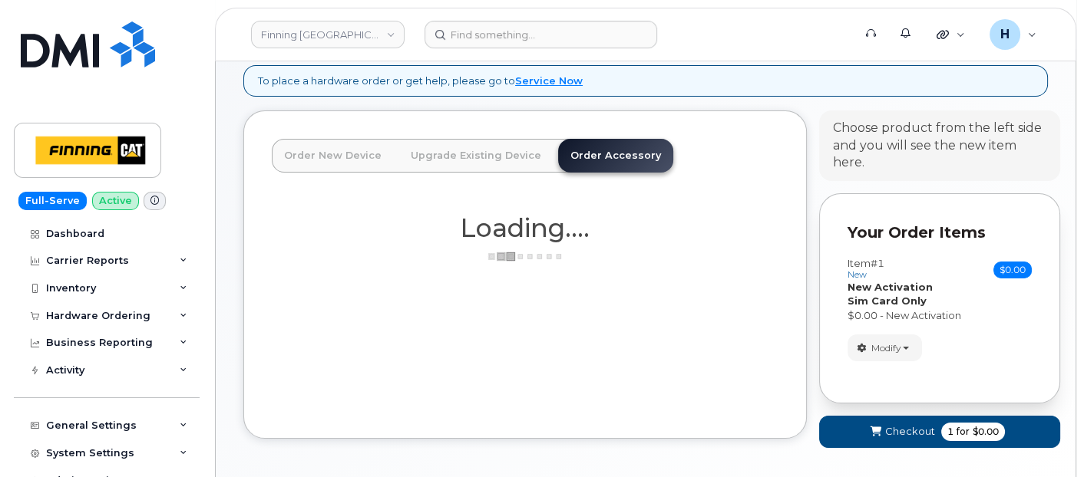
scroll to position [48, 0]
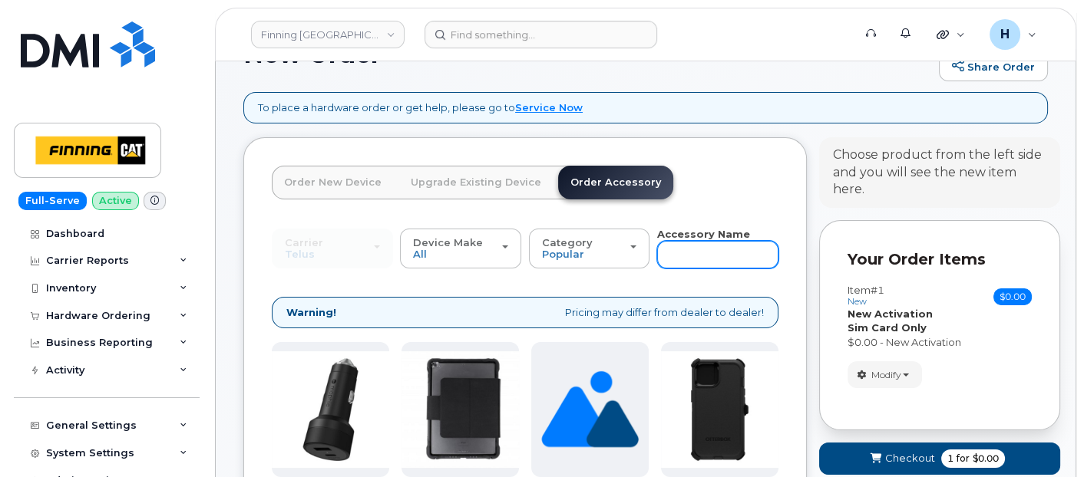
click at [680, 263] on input "text" at bounding box center [717, 255] width 121 height 28
type input "11"
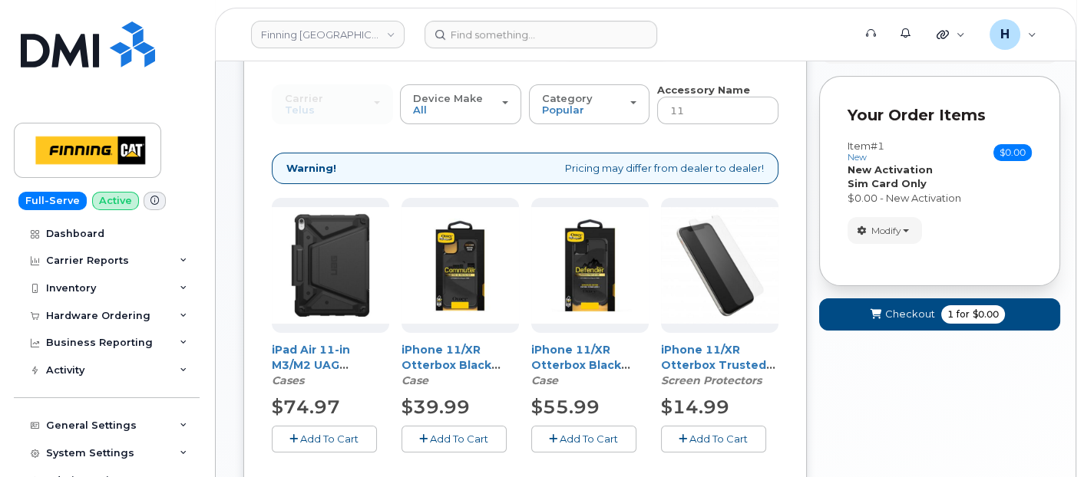
scroll to position [219, 0]
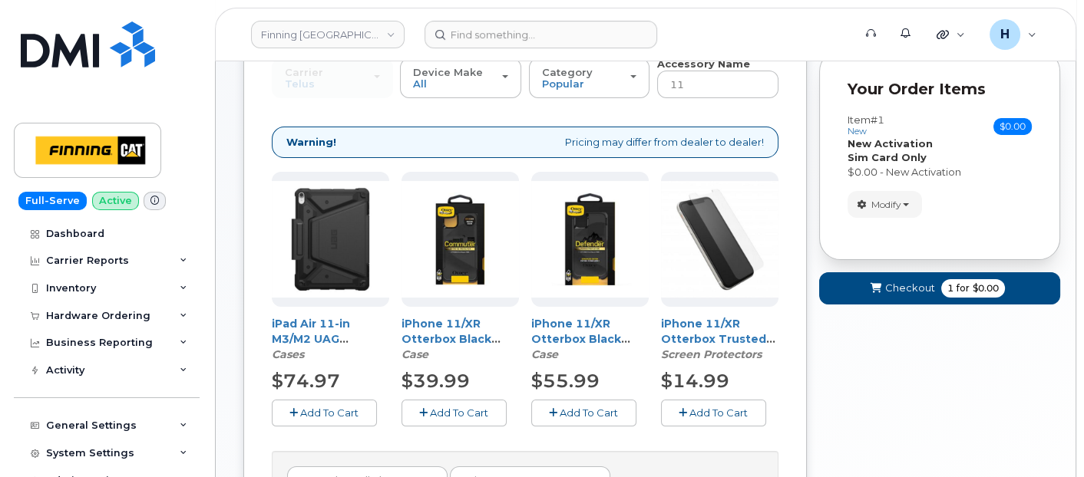
drag, startPoint x: 580, startPoint y: 405, endPoint x: 595, endPoint y: 379, distance: 29.9
click at [580, 407] on span "Add To Cart" at bounding box center [589, 413] width 58 height 12
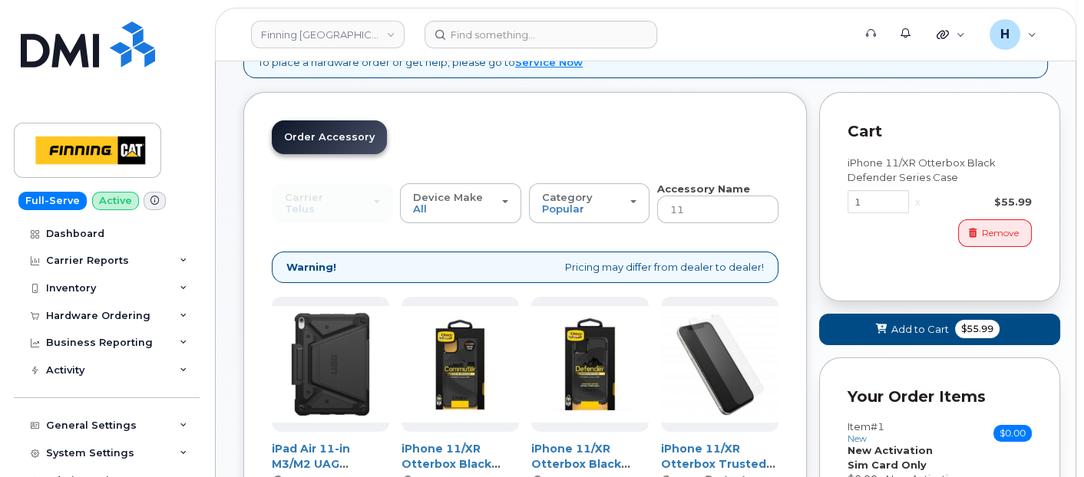
scroll to position [0, 0]
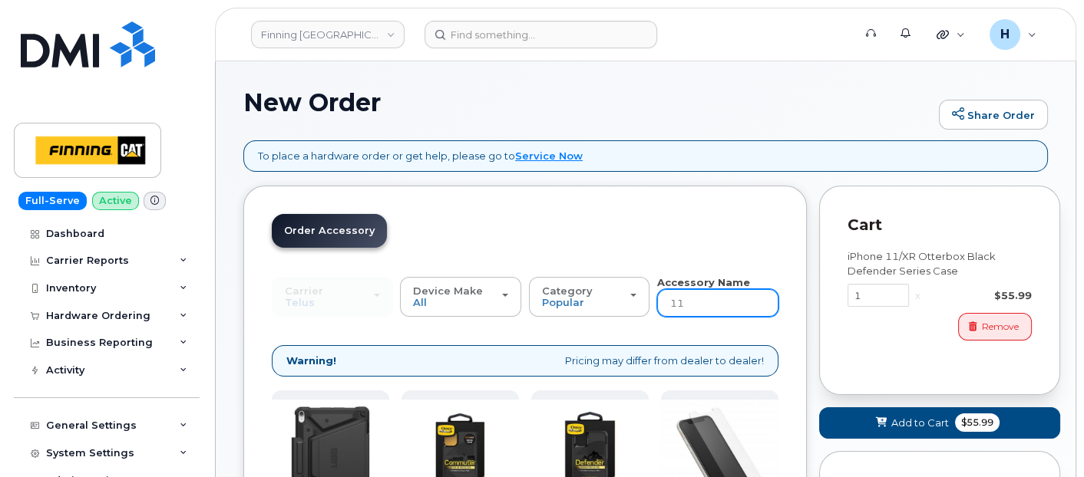
click at [689, 299] on input "11" at bounding box center [717, 303] width 121 height 28
type input "loaner"
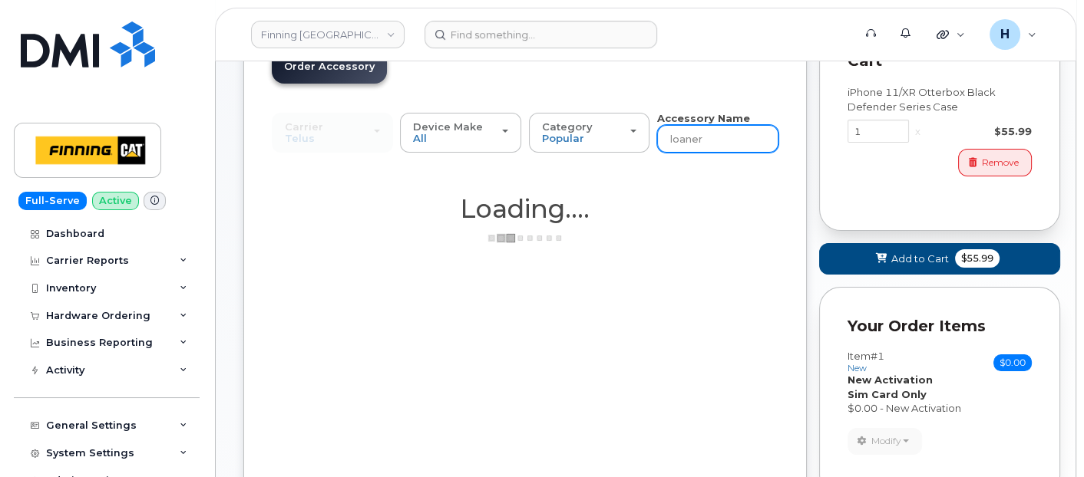
scroll to position [170, 0]
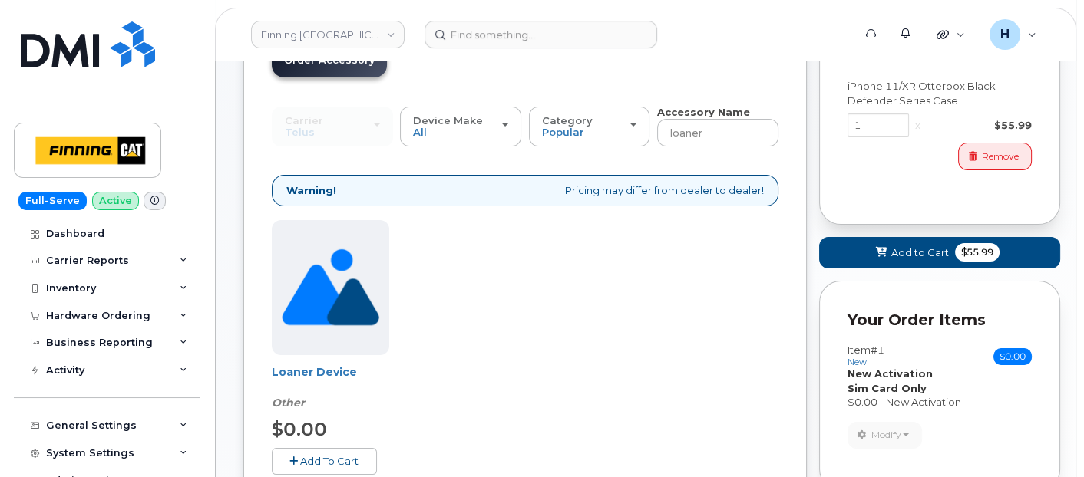
click at [310, 451] on button "Add To Cart" at bounding box center [324, 461] width 105 height 27
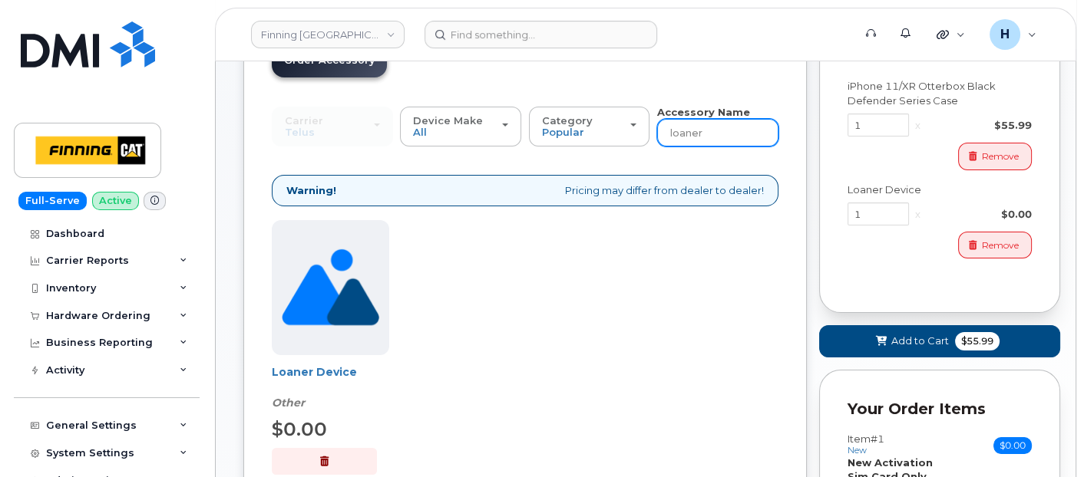
click at [701, 121] on input "loaner" at bounding box center [717, 133] width 121 height 28
type input "wall"
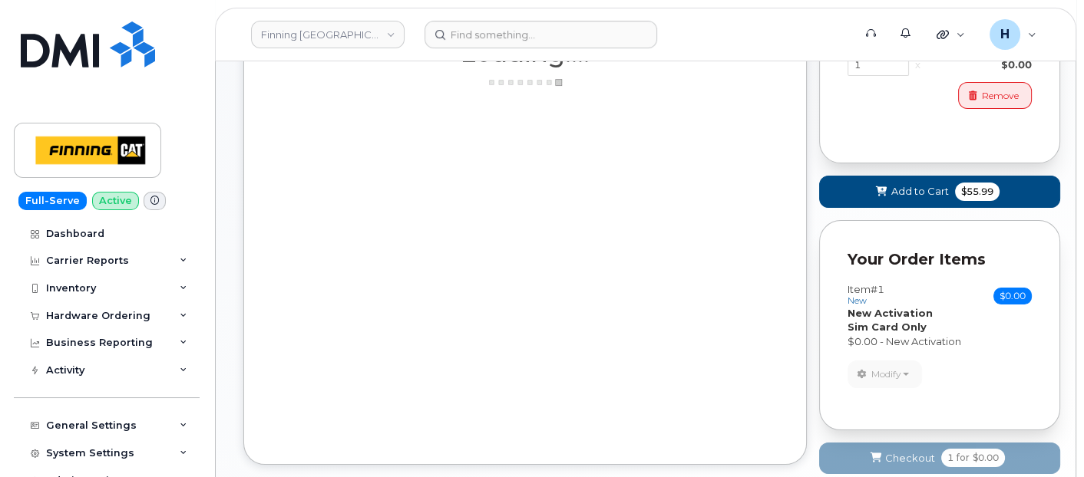
scroll to position [403, 0]
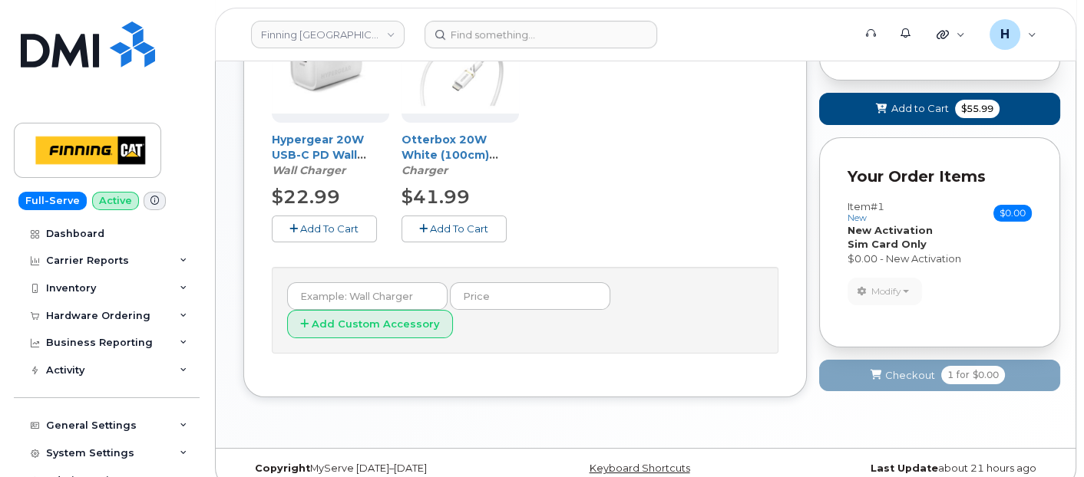
click at [477, 225] on span "Add To Cart" at bounding box center [459, 229] width 58 height 12
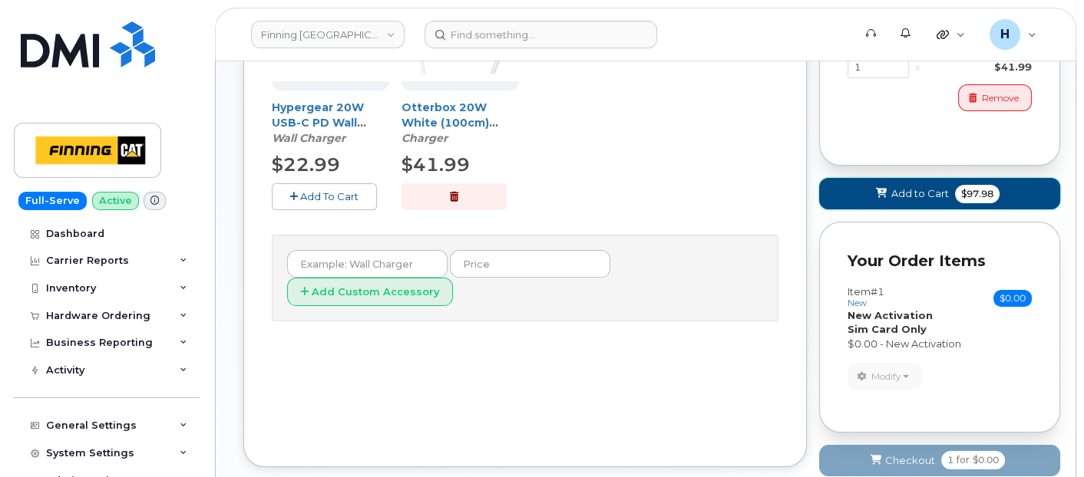
click at [916, 201] on button "Add to Cart $97.98" at bounding box center [939, 193] width 241 height 31
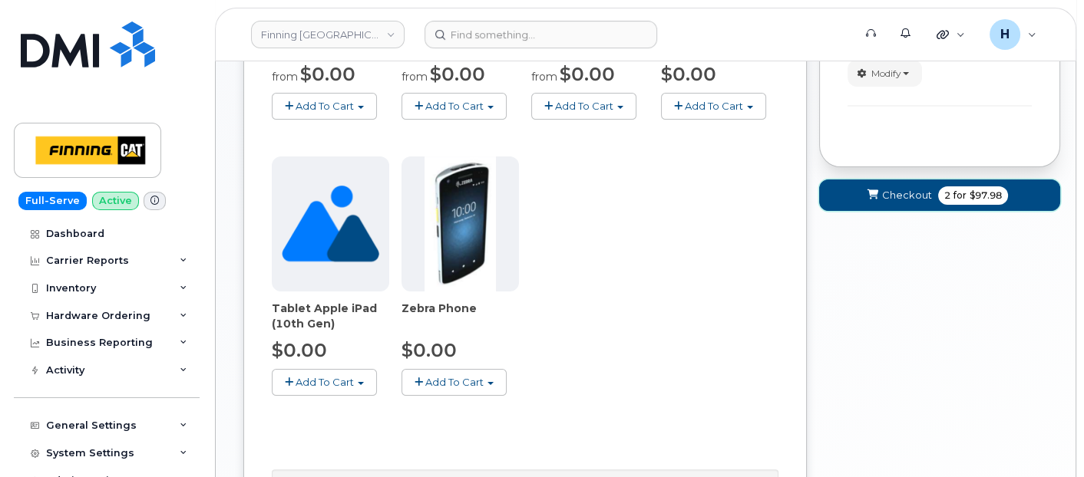
drag, startPoint x: 918, startPoint y: 184, endPoint x: 792, endPoint y: 208, distance: 128.1
click at [917, 184] on button "Checkout 2 for $97.98" at bounding box center [939, 195] width 241 height 31
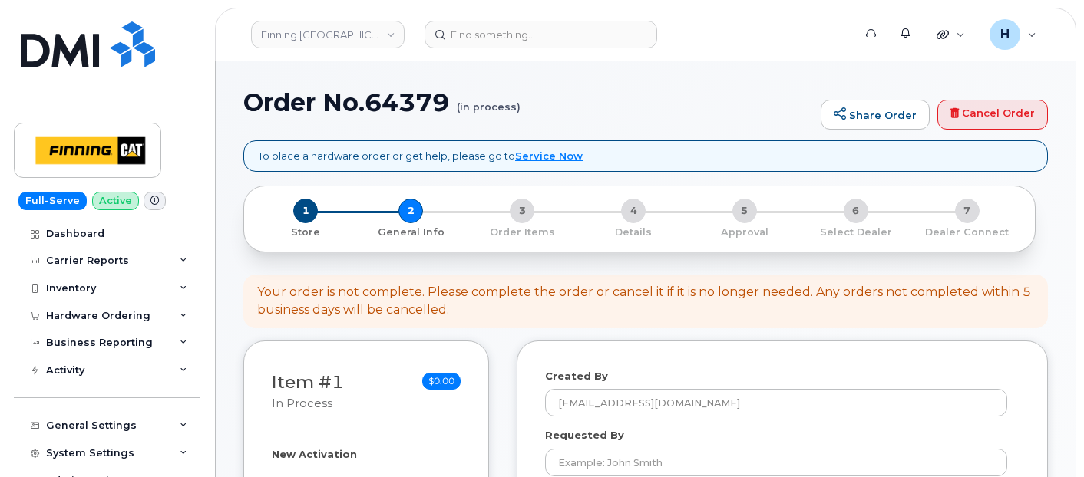
select select
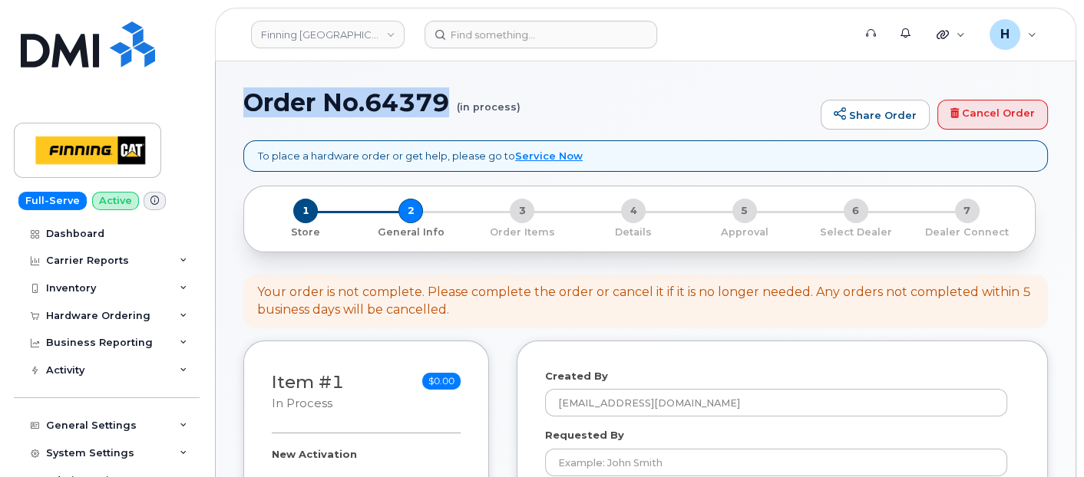
drag, startPoint x: 245, startPoint y: 106, endPoint x: 452, endPoint y: 114, distance: 207.4
click at [452, 114] on h1 "Order No.64379 (in process)" at bounding box center [528, 102] width 570 height 27
copy h1 "Order No.64379"
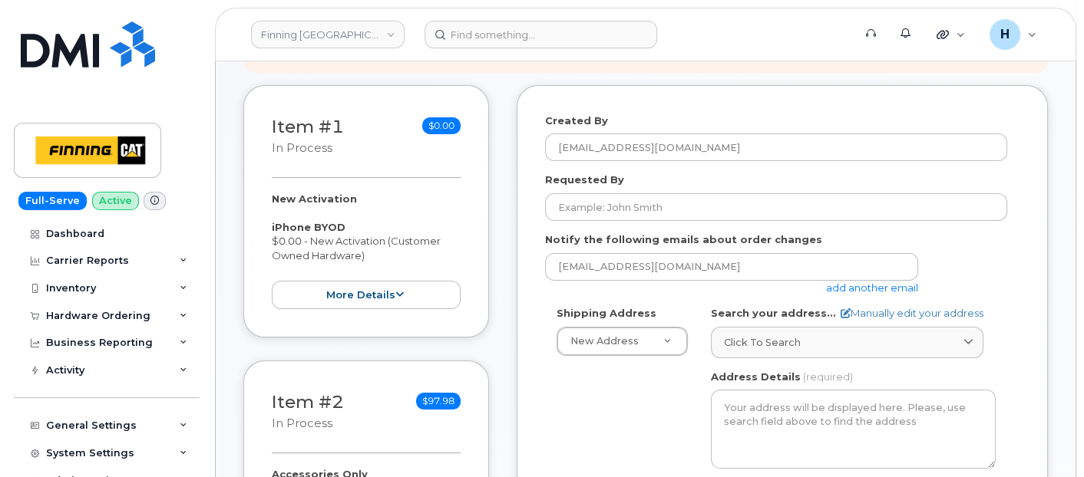
drag, startPoint x: 263, startPoint y: 194, endPoint x: 375, endPoint y: 249, distance: 125.0
click at [375, 249] on div "Item #1 in process $0.00 New Activation iPhone BYOD $0.00 - New Activation (Cus…" at bounding box center [366, 211] width 246 height 253
copy div "New Activation iPhone BYOD $0.00 - New Activation (Customer Owned Hardware)"
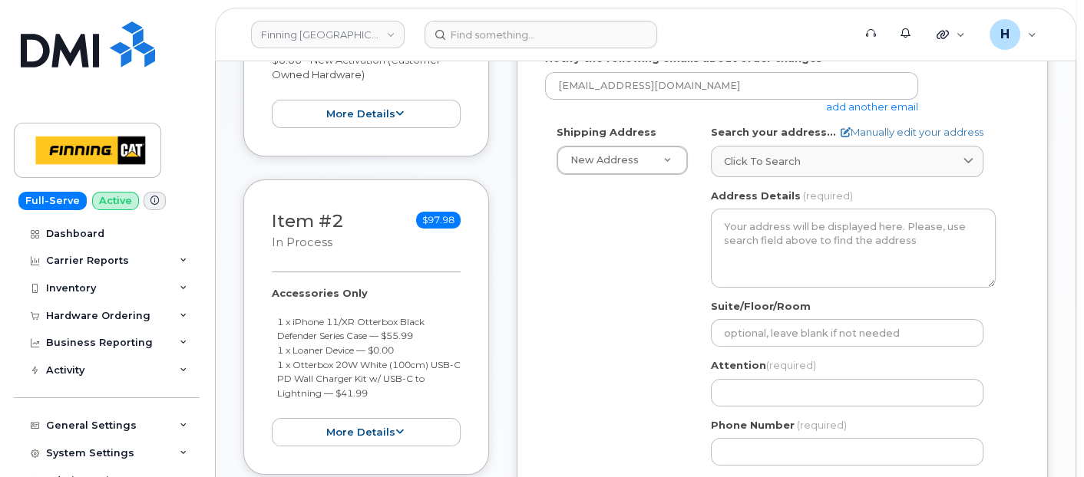
scroll to position [596, 0]
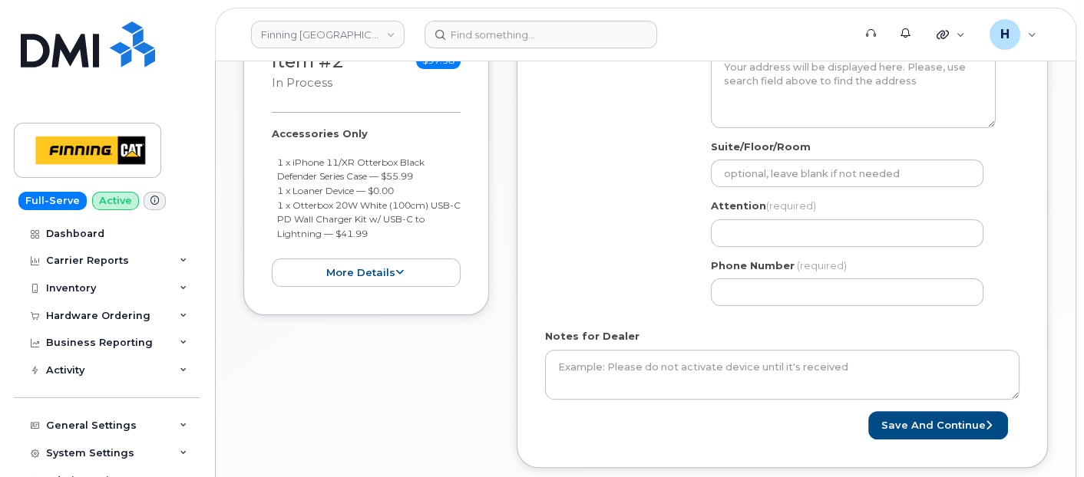
drag, startPoint x: 266, startPoint y: 133, endPoint x: 408, endPoint y: 234, distance: 174.5
click at [408, 234] on div "Item #2 in process $97.98 Accessories Only 1 x iPhone 11/XR Otterbox Black Defe…" at bounding box center [366, 168] width 246 height 296
copy div "Accessories Only 1 x iPhone 11/XR Otterbox Black Defender Series Case — $55.99 …"
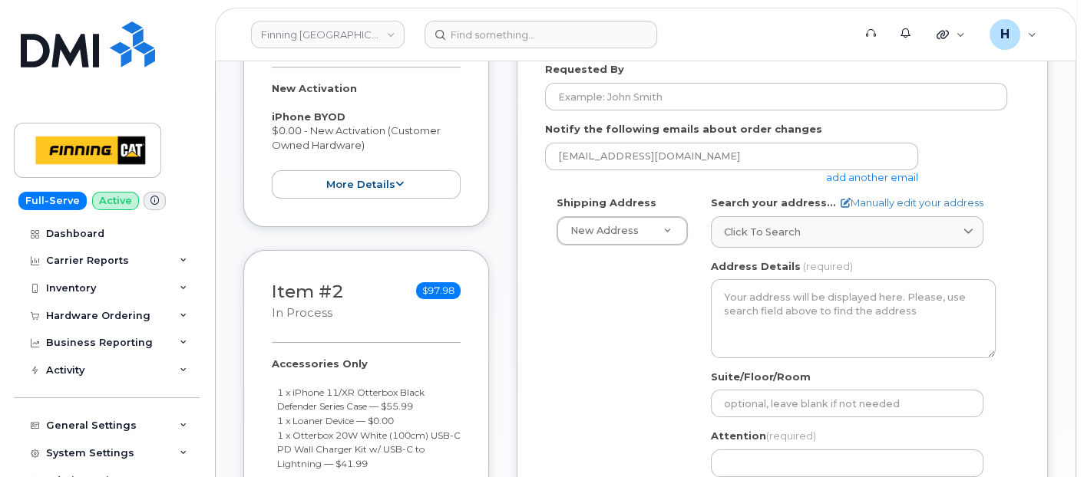
scroll to position [256, 0]
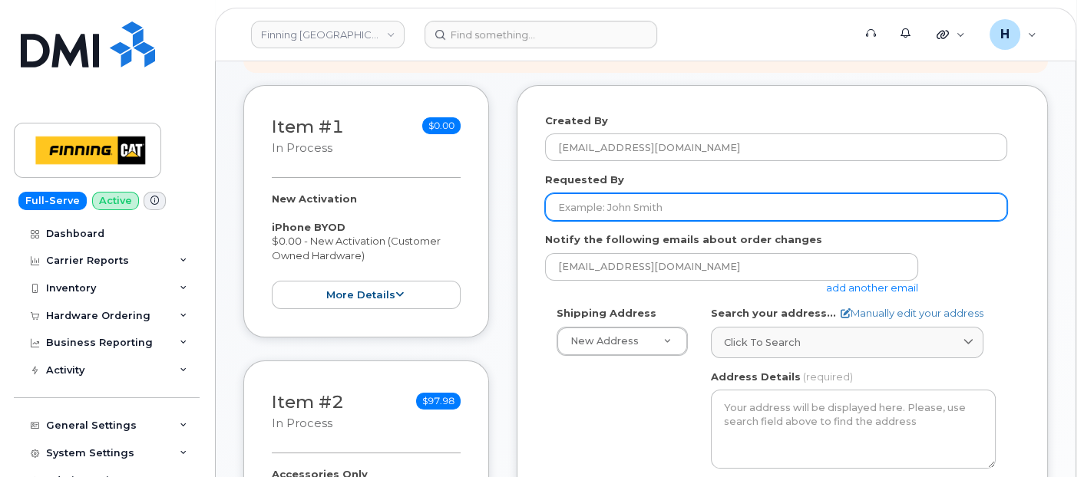
click at [620, 208] on input "Requested By" at bounding box center [776, 207] width 462 height 28
paste input "RITM0492263"
type input "RITM0492263"
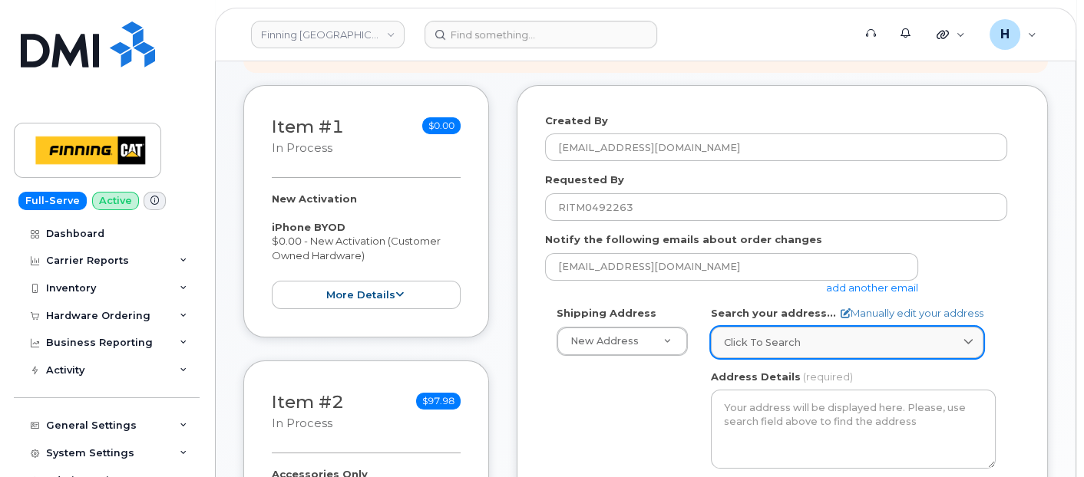
click at [774, 351] on link "Click to search" at bounding box center [847, 342] width 273 height 31
paste input "[STREET_ADDRESS]"
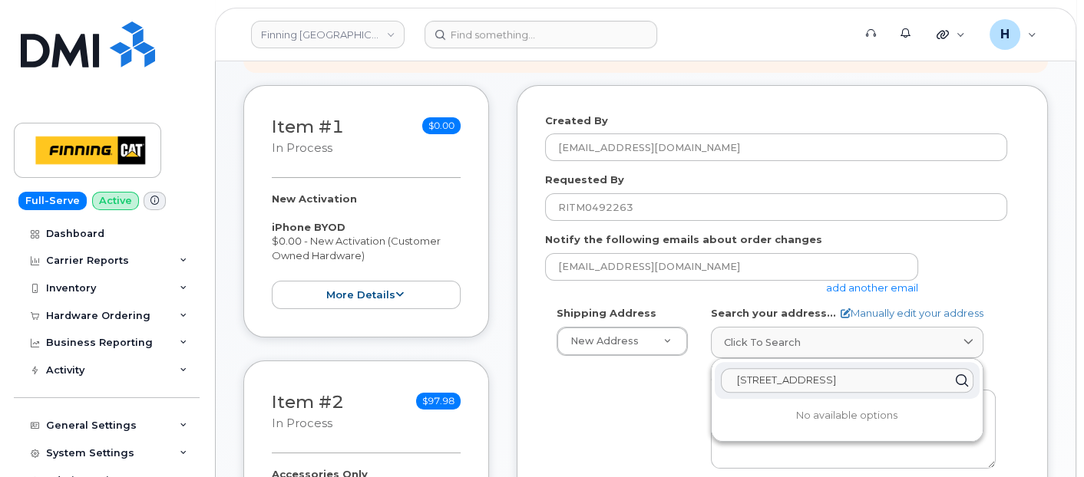
paste input "T8X 5B1"
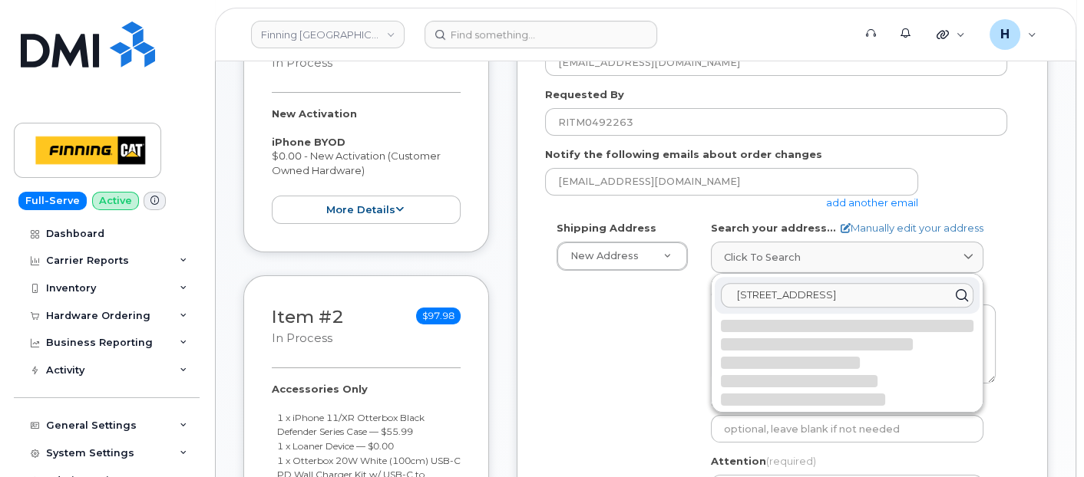
scroll to position [426, 0]
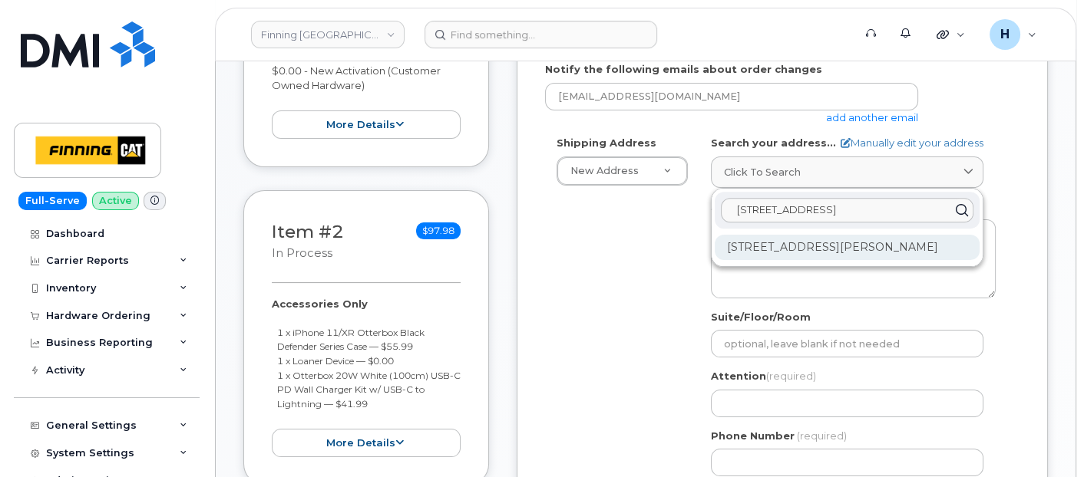
type input "[STREET_ADDRESS]"
click at [889, 241] on div "[STREET_ADDRESS][PERSON_NAME]" at bounding box center [847, 247] width 265 height 25
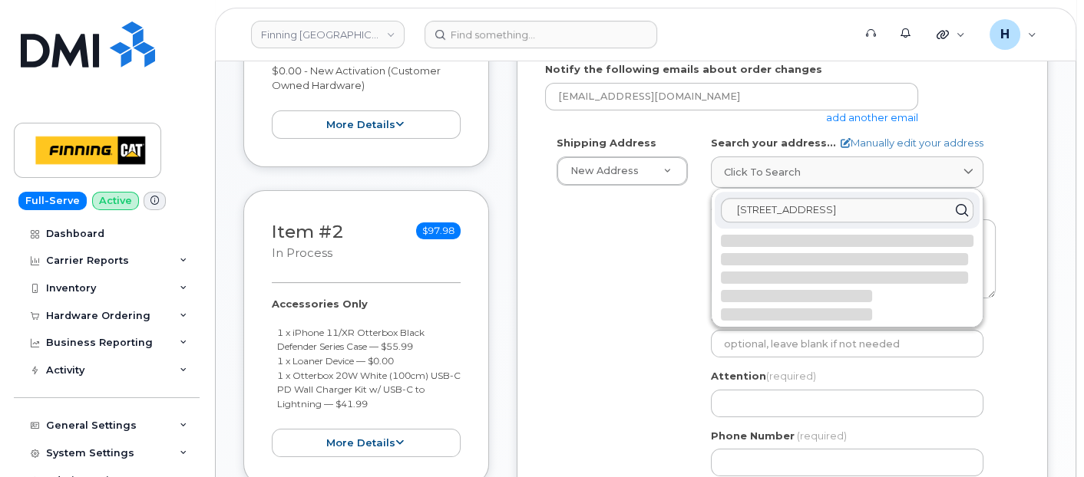
select select
type textarea "[STREET_ADDRESS][PERSON_NAME]"
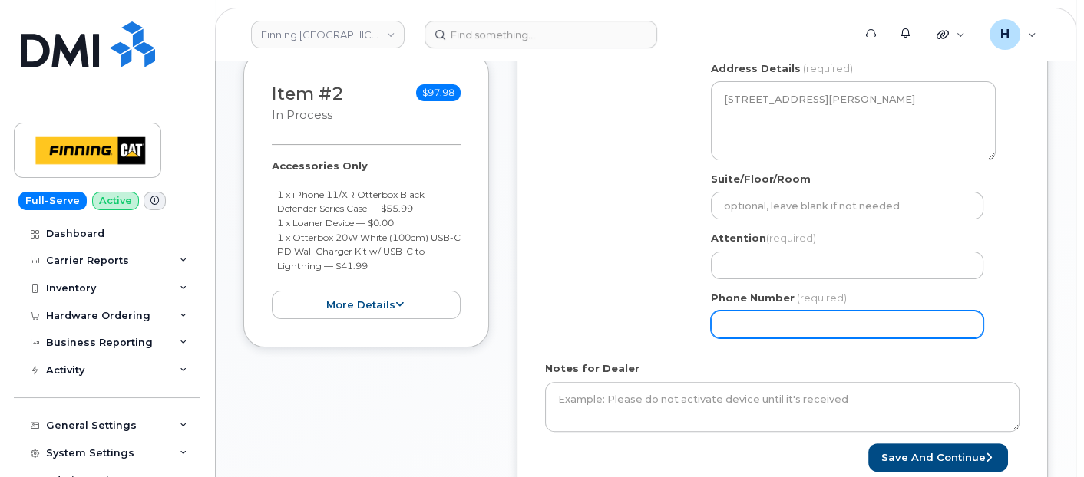
scroll to position [596, 0]
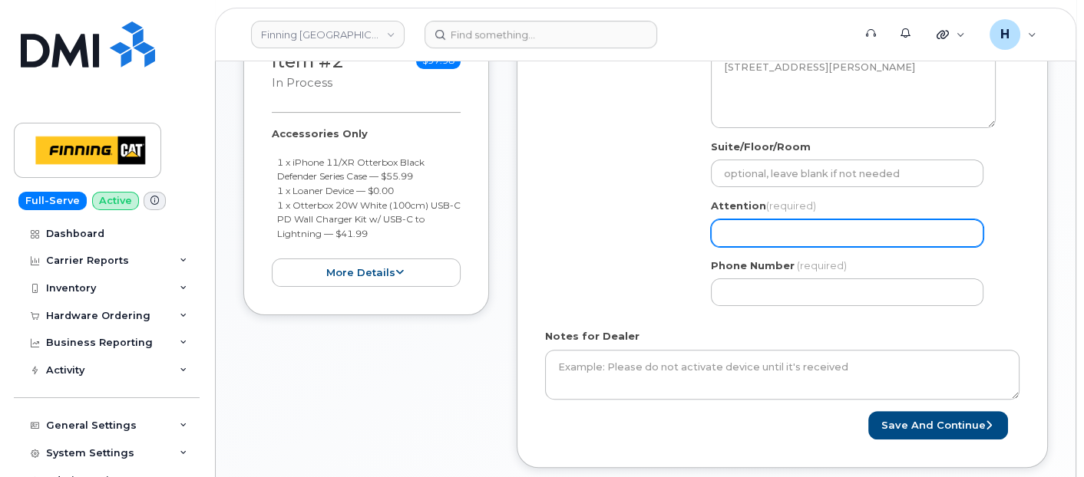
drag, startPoint x: 750, startPoint y: 227, endPoint x: 688, endPoint y: 213, distance: 63.9
click at [750, 227] on input "Attention (required)" at bounding box center [847, 234] width 273 height 28
paste input "West Furman"
select select
type input "West Furman"
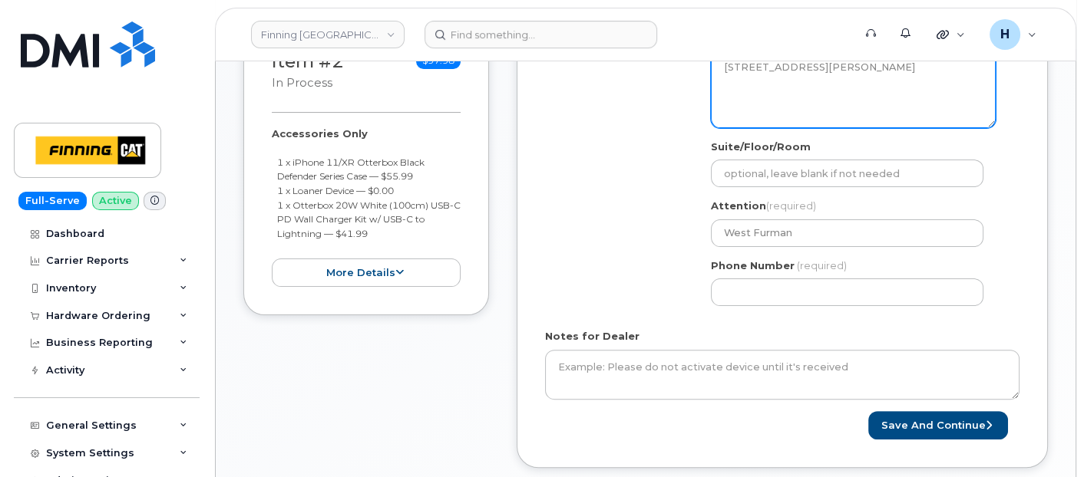
drag, startPoint x: 774, startPoint y: 95, endPoint x: 710, endPoint y: 70, distance: 68.6
click at [712, 70] on textarea "[STREET_ADDRESS][PERSON_NAME]" at bounding box center [853, 88] width 285 height 78
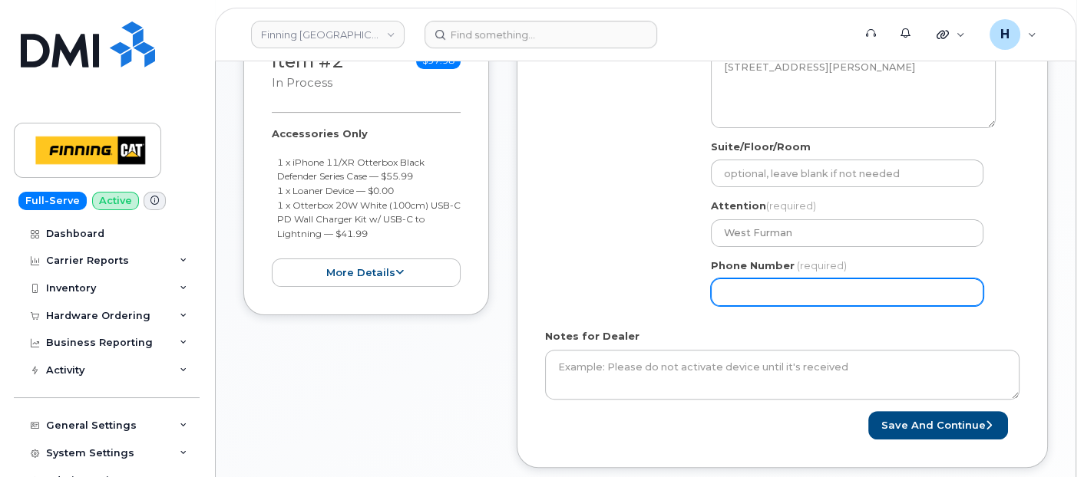
click at [765, 283] on input "Phone Number" at bounding box center [847, 293] width 273 height 28
paste input "7808312600"
click at [772, 288] on input "Phone Number" at bounding box center [847, 293] width 273 height 28
select select
type input "7808312600"
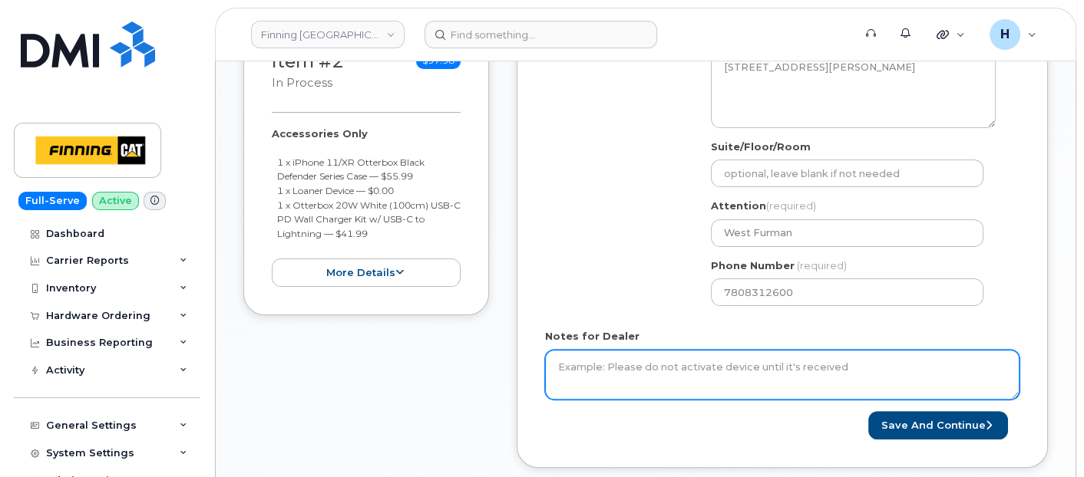
click at [626, 377] on textarea "Notes for Dealer" at bounding box center [782, 375] width 474 height 51
paste textarea "New Activation iPhone BYOD $0.00 - New Activation (Customer Owned Hardware) Acc…"
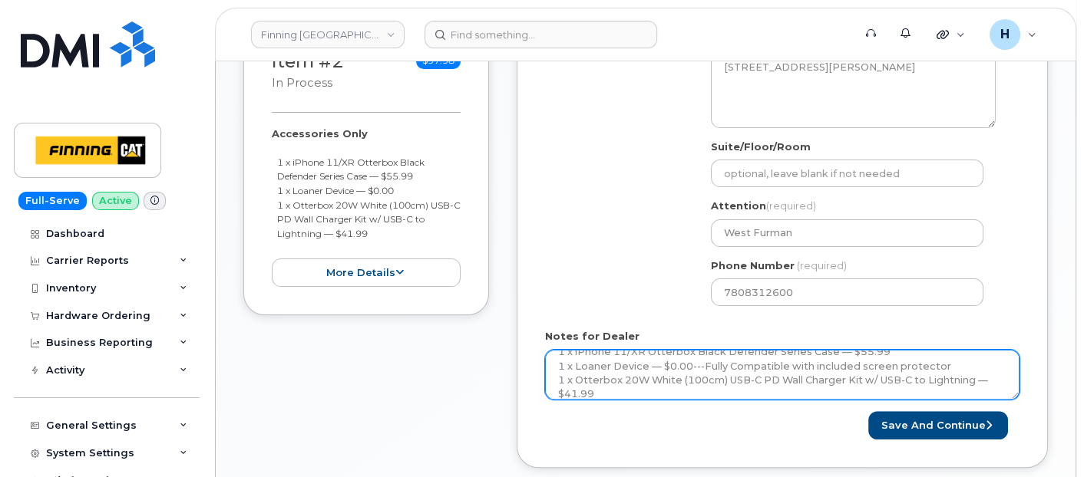
click at [549, 357] on textarea "New Activation iPhone BYOD $0.00 - New Activation (Customer Owned Hardware) Acc…" at bounding box center [782, 375] width 474 height 51
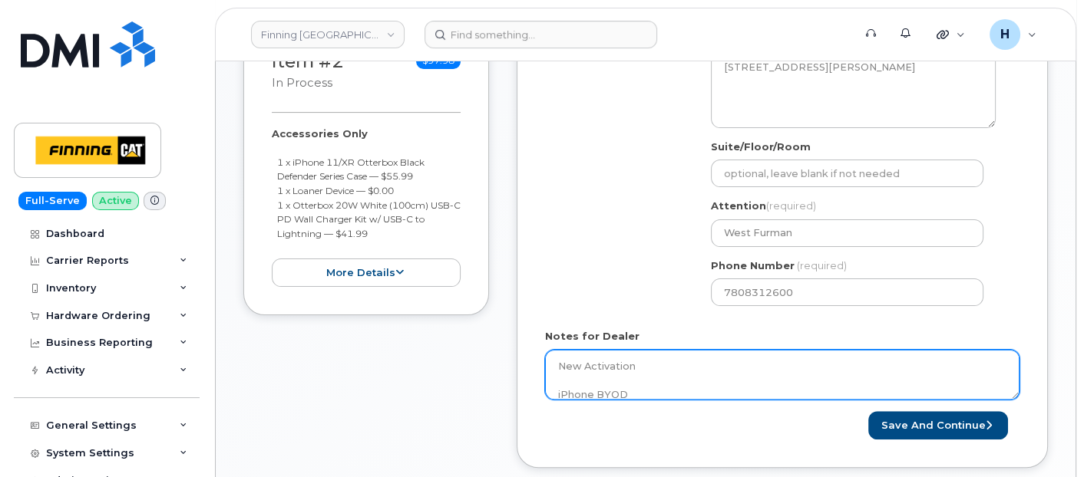
scroll to position [0, 0]
click at [558, 363] on textarea "New Activation iPhone BYOD $0.00 - New Activation (Customer Owned Hardware) Acc…" at bounding box center [782, 375] width 474 height 51
paste textarea "Per FINCA Mobility, Activate a new line for the user and source a device from o…"
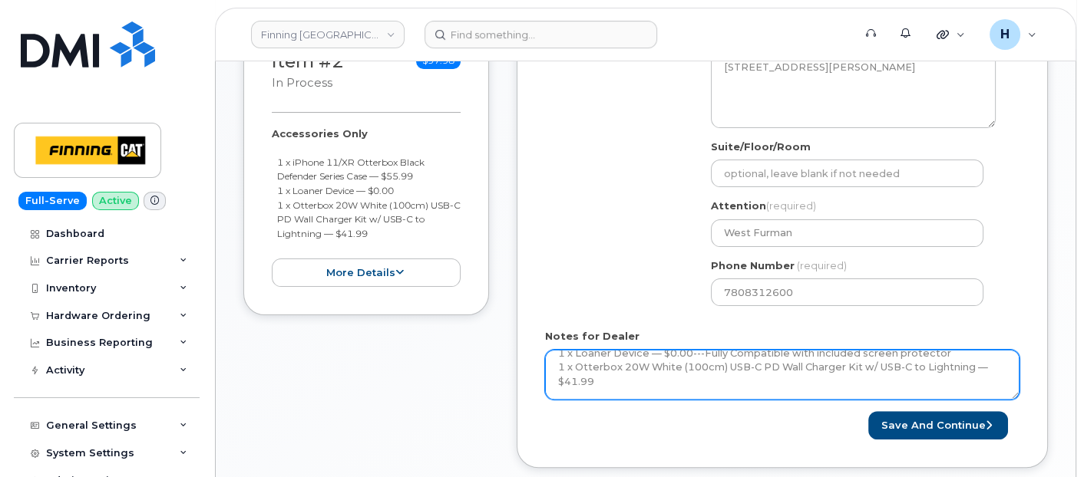
scroll to position [170, 0]
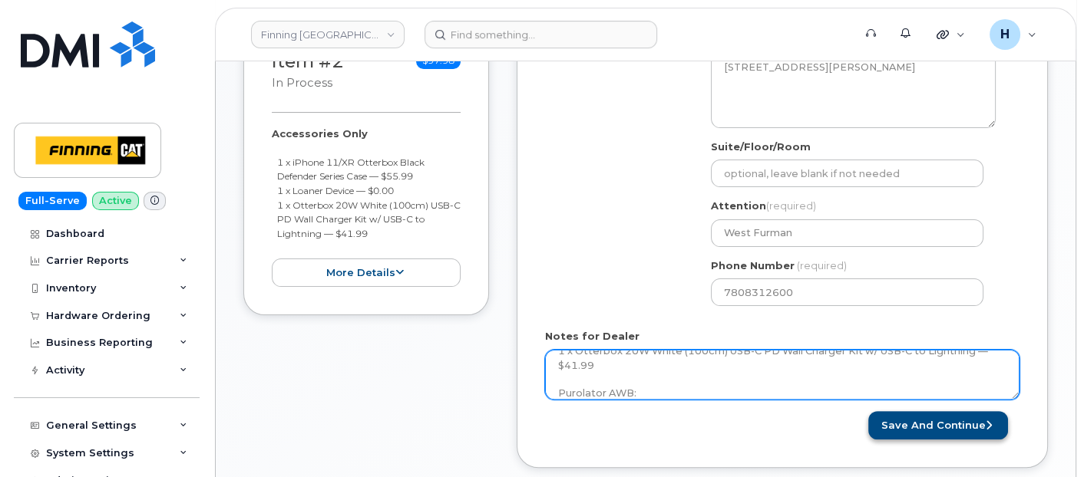
type textarea "Per FINCA Mobility, Activate a new line for the user and source a device from o…"
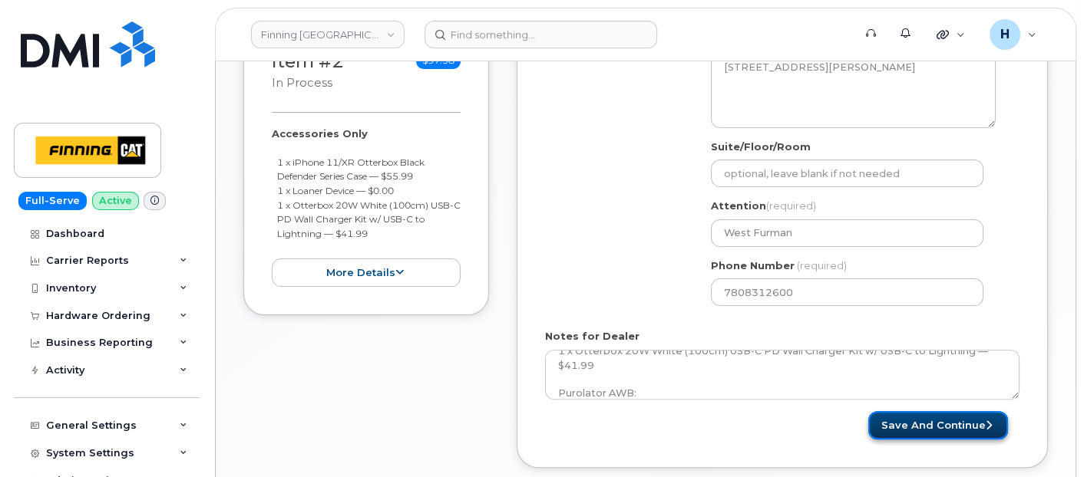
click at [914, 427] on button "Save and Continue" at bounding box center [938, 425] width 140 height 28
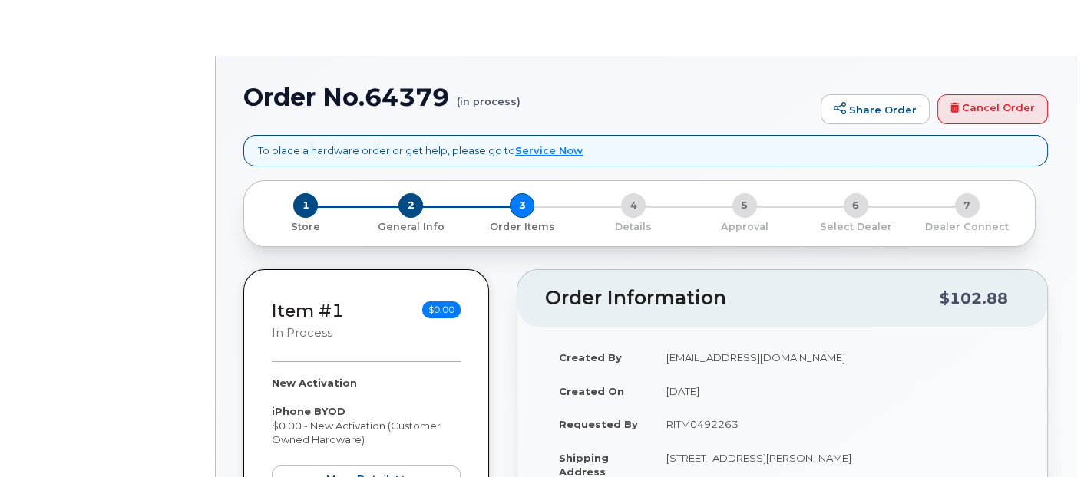
select select "377824"
radio input "true"
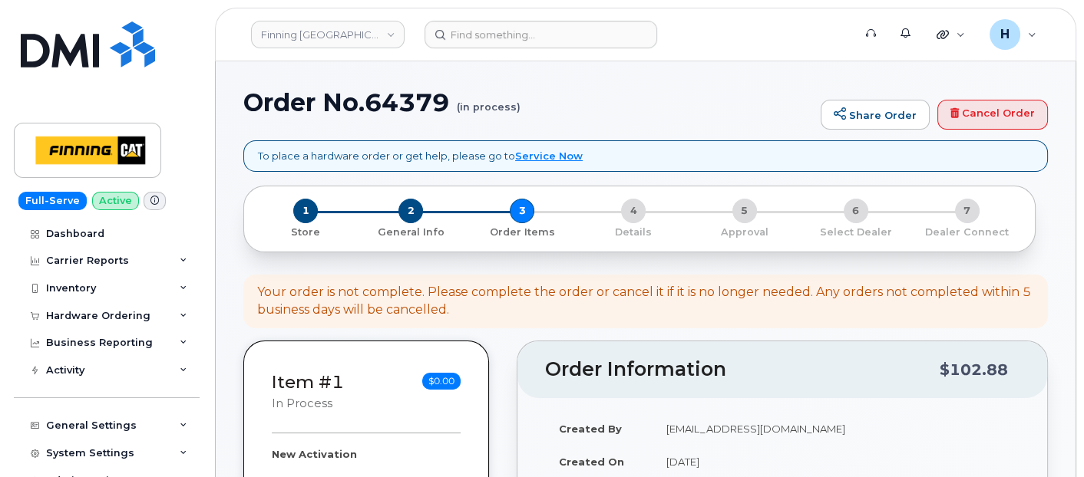
scroll to position [256, 0]
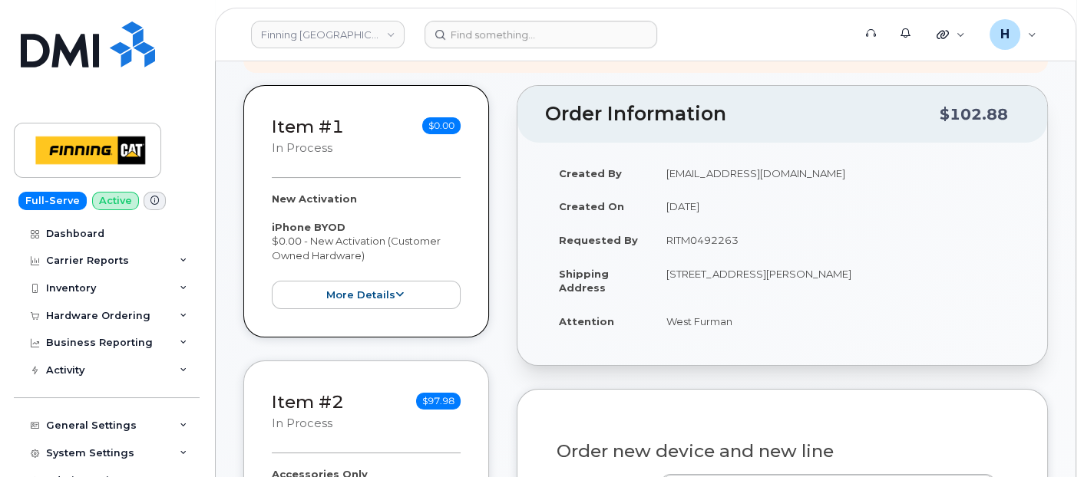
drag, startPoint x: 656, startPoint y: 327, endPoint x: 768, endPoint y: 332, distance: 112.2
click at [768, 332] on td "West Furman" at bounding box center [836, 322] width 367 height 34
copy td "West Furman"
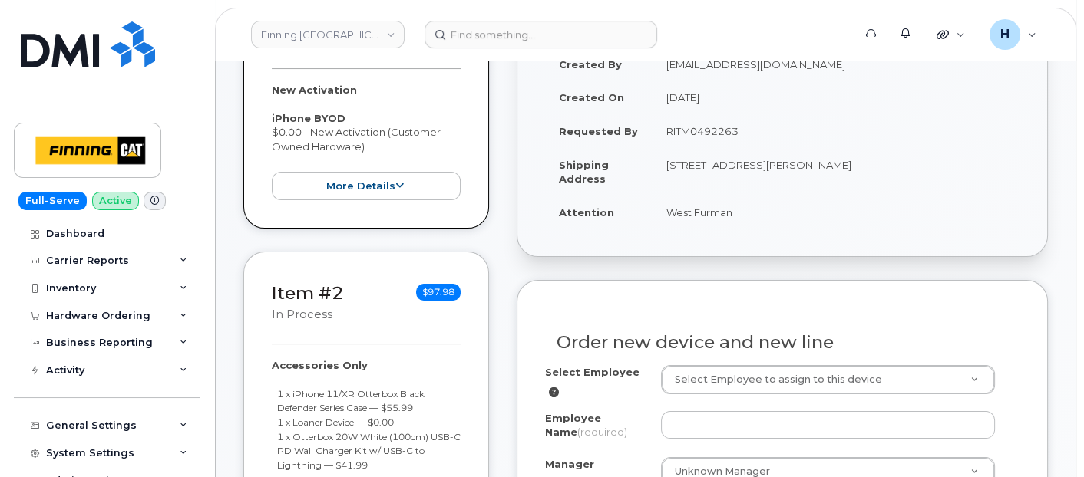
scroll to position [426, 0]
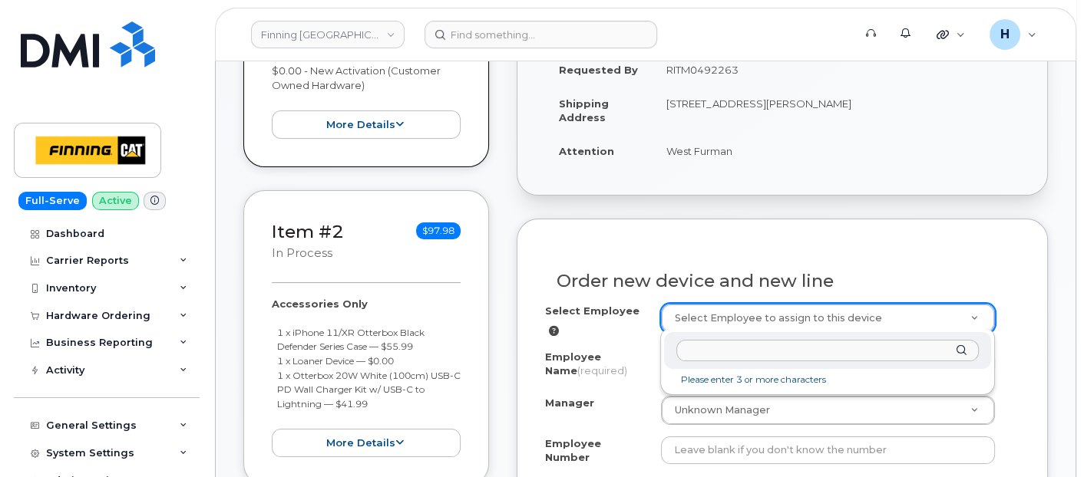
drag, startPoint x: 683, startPoint y: 316, endPoint x: 679, endPoint y: 342, distance: 27.3
type input "West Furman"
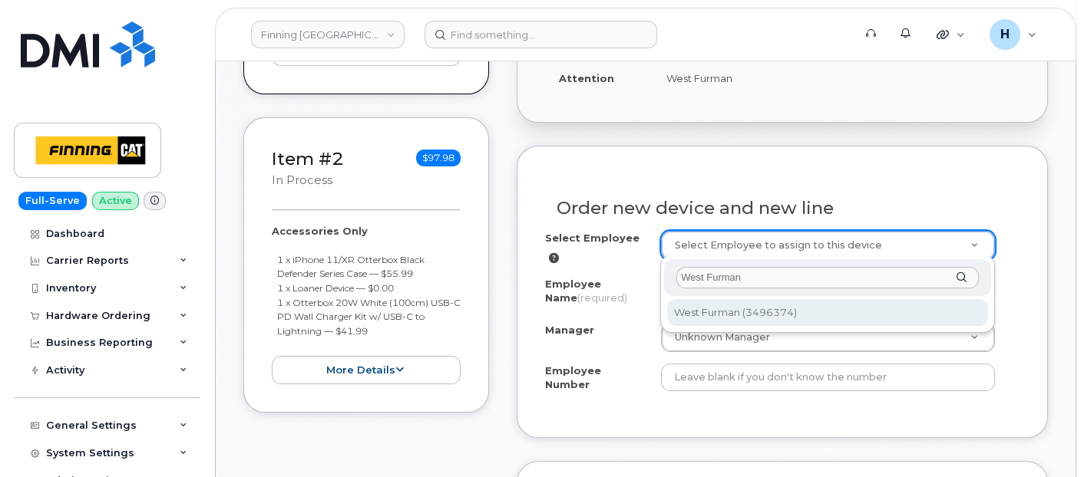
scroll to position [682, 0]
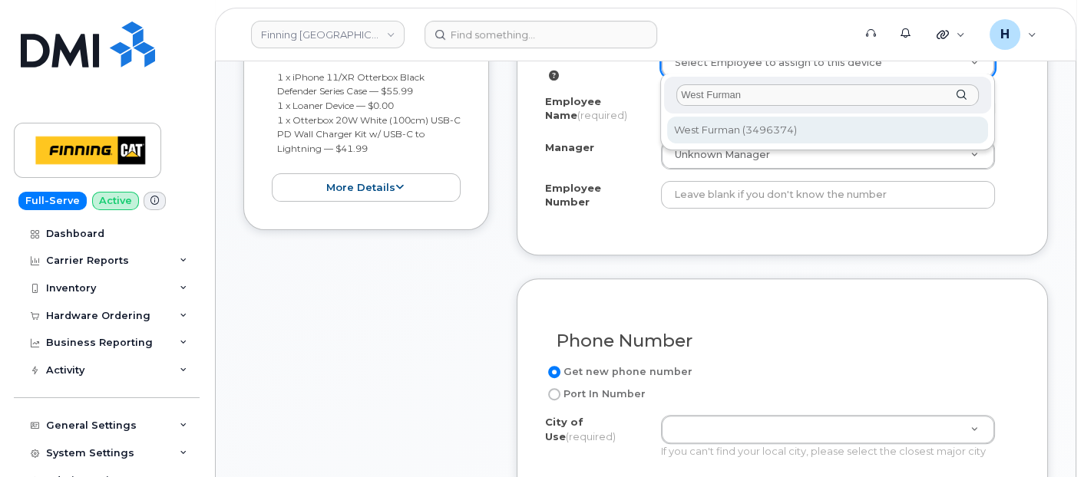
type input "765314"
type input "West Furman"
type input "3496374"
select select "D19"
select select "CSTAAKI"
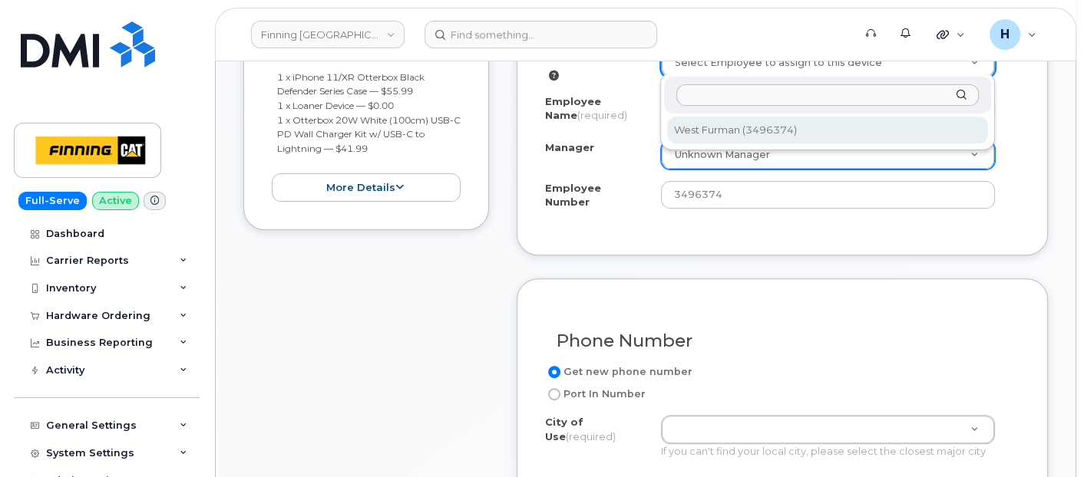
select select "56029"
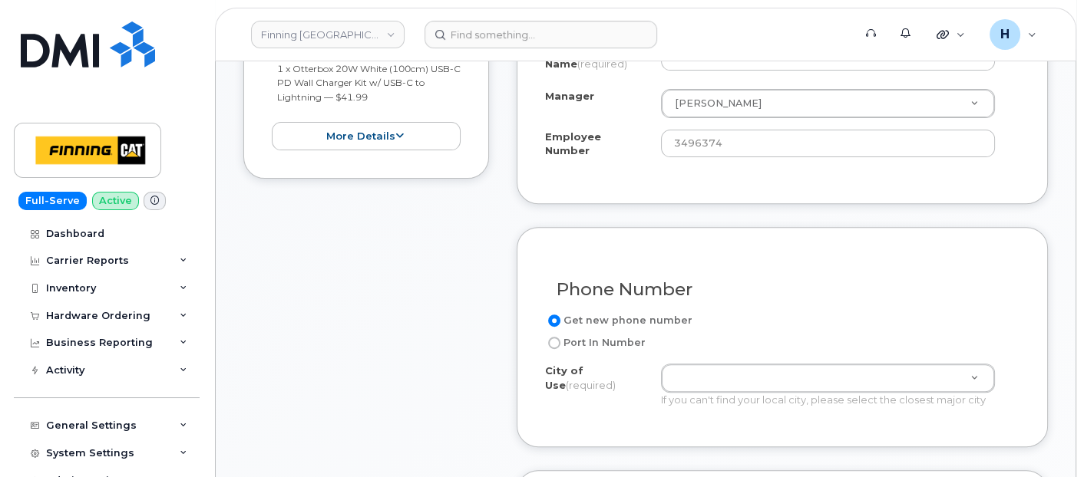
scroll to position [768, 0]
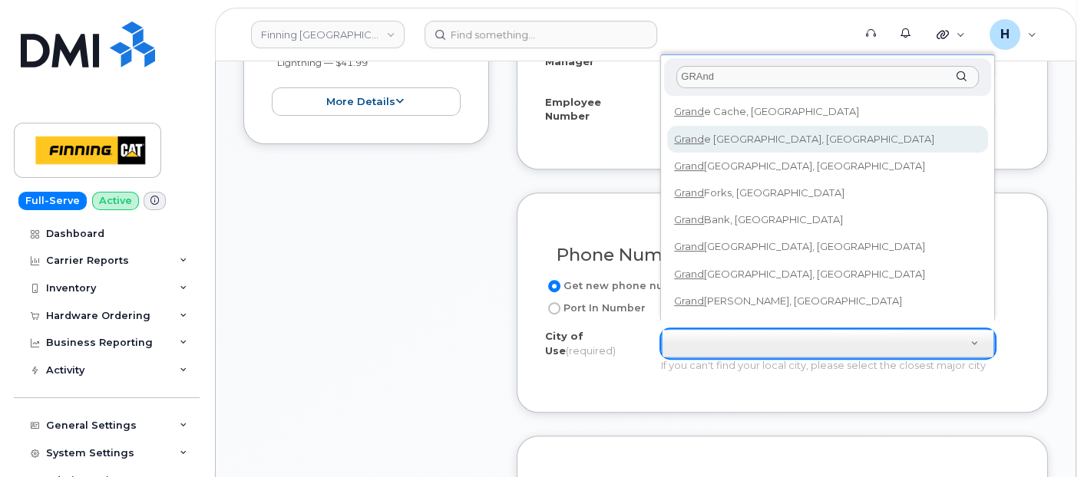
type input "GRAnd"
type input "236"
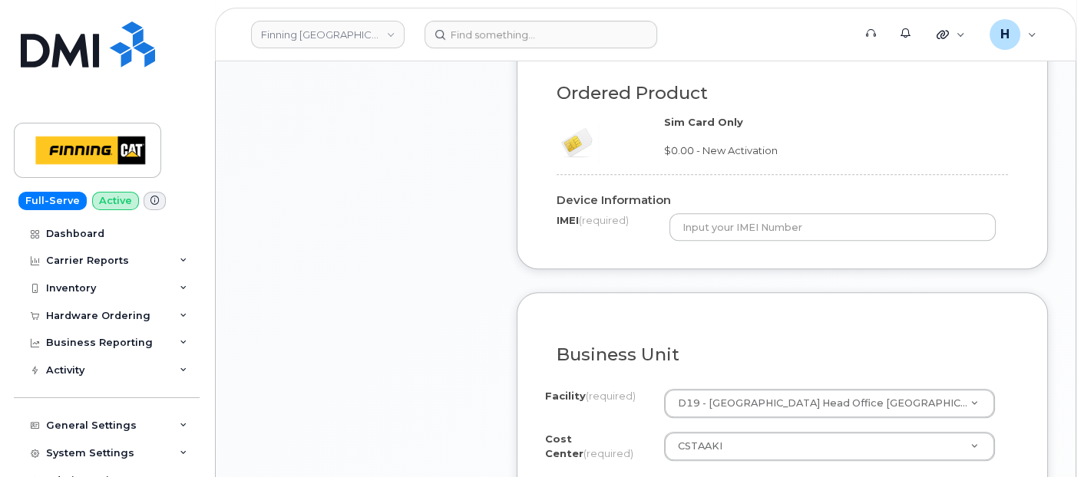
scroll to position [1279, 0]
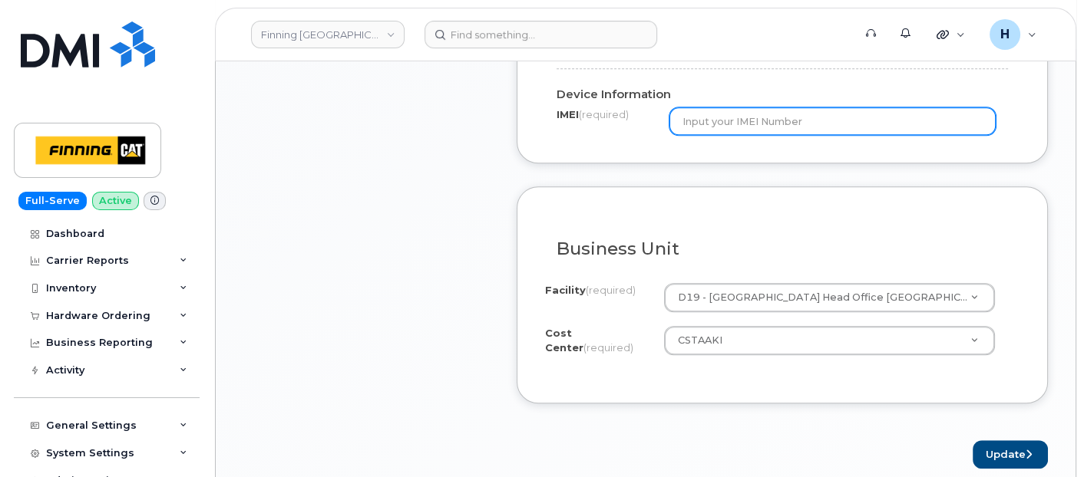
click at [720, 107] on input "text" at bounding box center [832, 121] width 326 height 28
paste input "350559893838111"
type input "350559893838111"
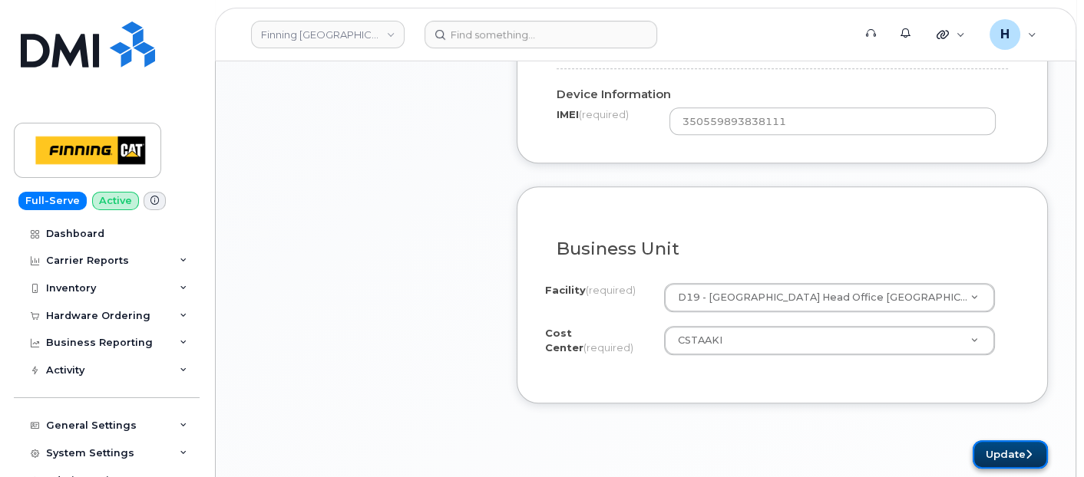
click at [1013, 441] on button "Update" at bounding box center [1010, 455] width 75 height 28
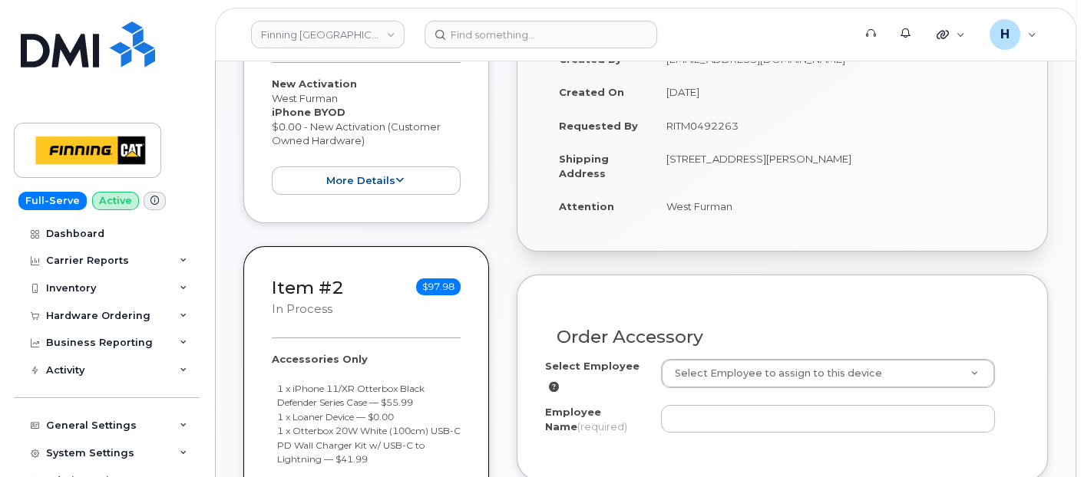
scroll to position [426, 0]
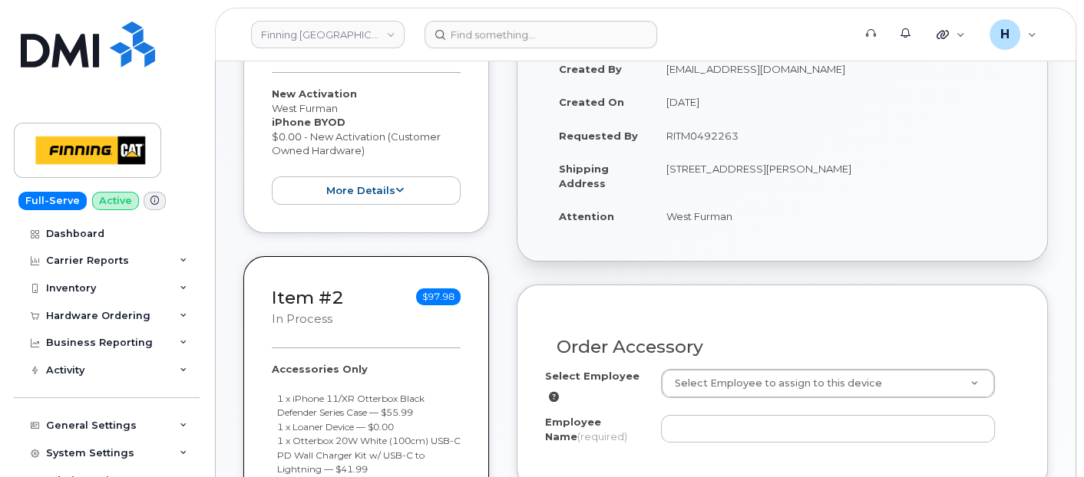
drag, startPoint x: 666, startPoint y: 217, endPoint x: 735, endPoint y: 220, distance: 69.1
click at [735, 220] on td "West Furman" at bounding box center [836, 217] width 367 height 34
copy td "West Furman"
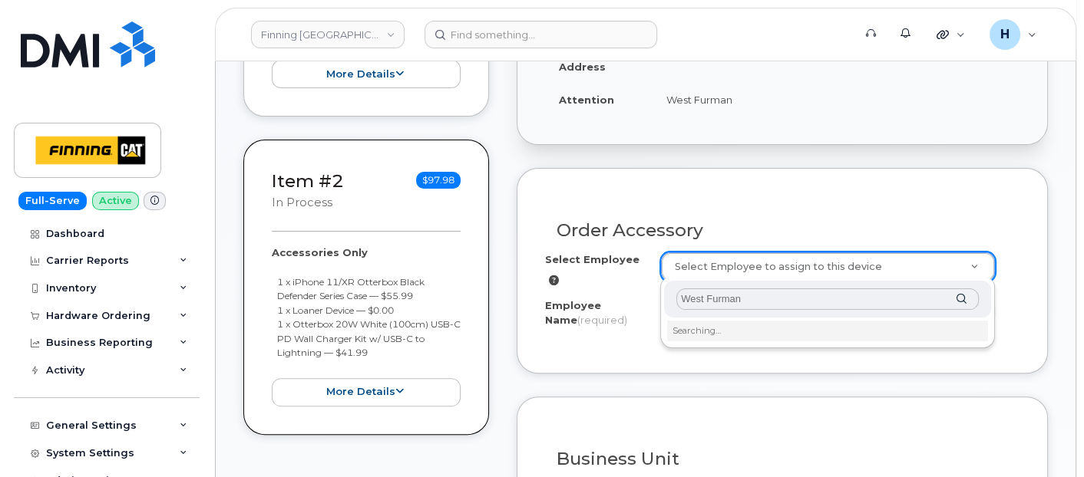
scroll to position [596, 0]
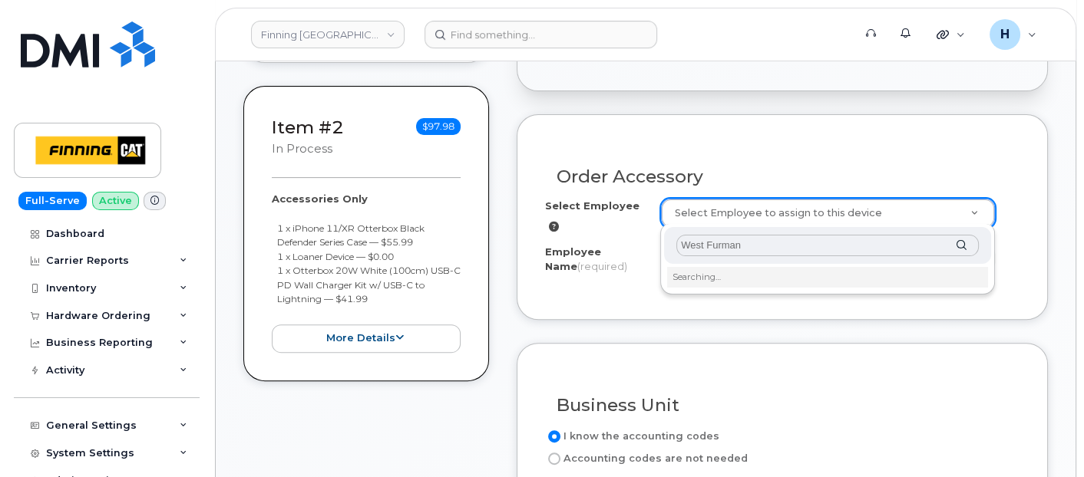
type input "West Furman"
click at [702, 278] on li "Searching…" at bounding box center [827, 277] width 321 height 20
type input "765314"
type input "West Furman"
select select "D19"
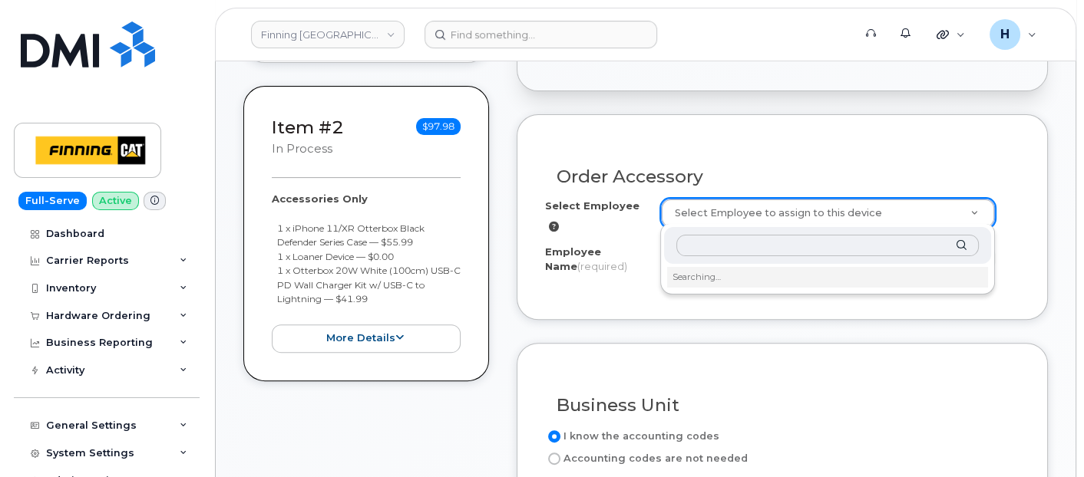
select select "CSTAAKI"
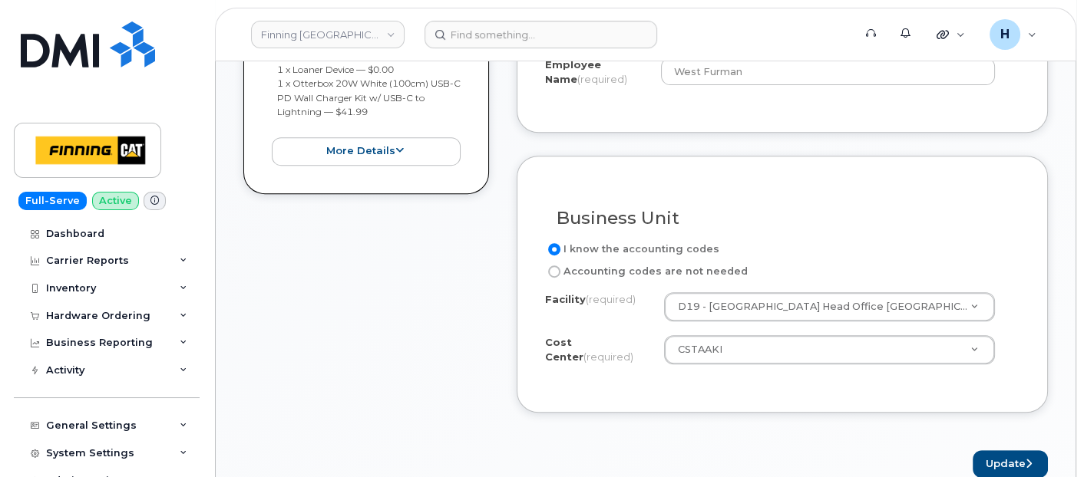
scroll to position [938, 0]
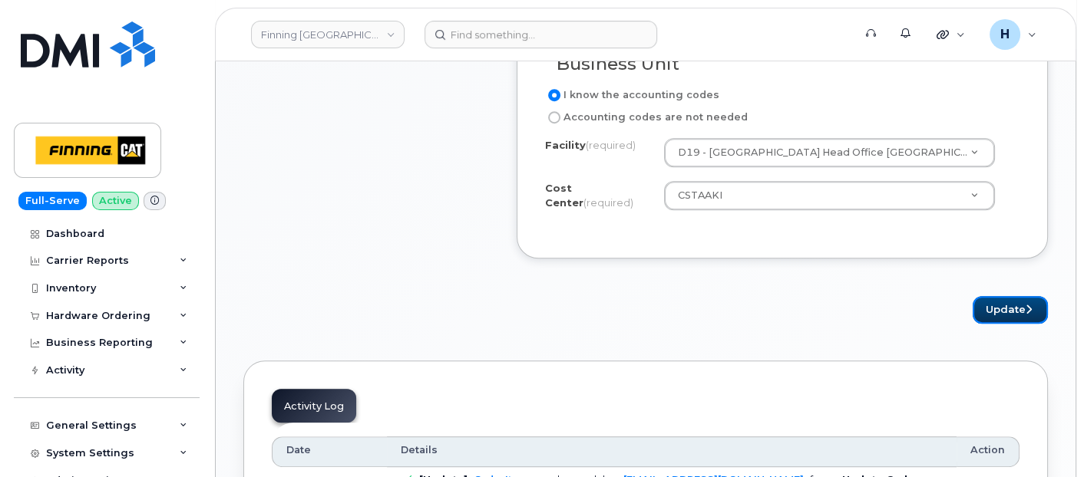
drag, startPoint x: 984, startPoint y: 296, endPoint x: 963, endPoint y: 257, distance: 44.3
click at [983, 296] on button "Update" at bounding box center [1010, 310] width 75 height 28
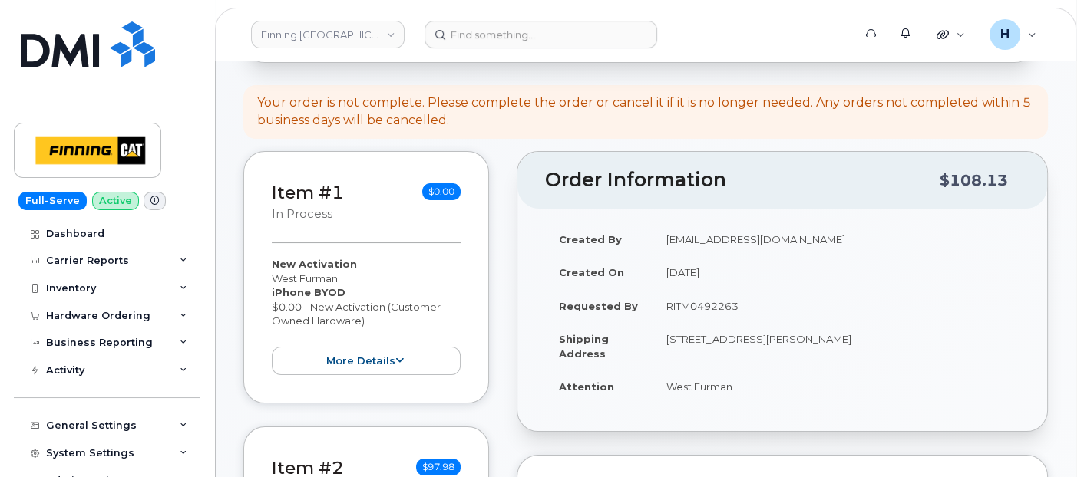
scroll to position [426, 0]
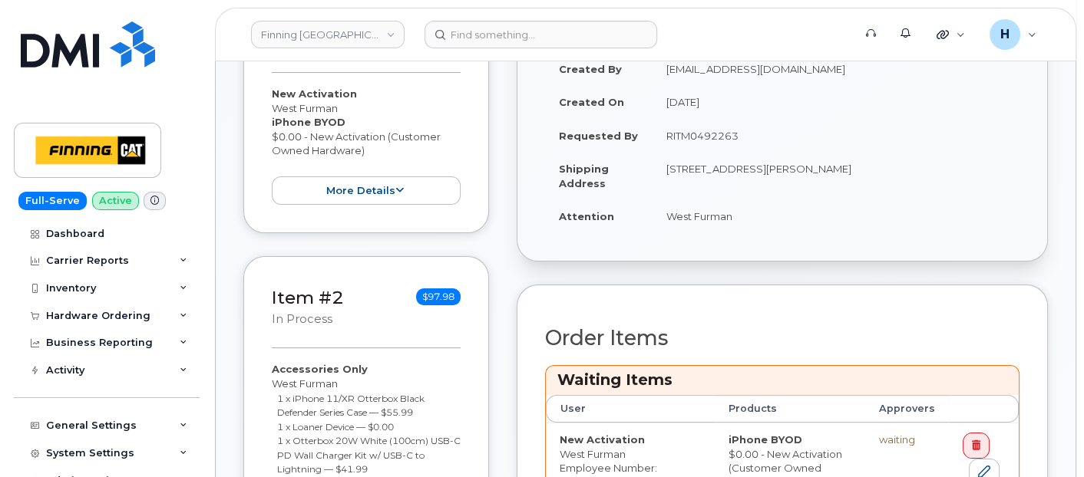
drag, startPoint x: 808, startPoint y: 164, endPoint x: 851, endPoint y: 164, distance: 43.0
click at [851, 164] on td "[STREET_ADDRESS][PERSON_NAME]" at bounding box center [836, 176] width 367 height 48
copy td "T8X 5B1"
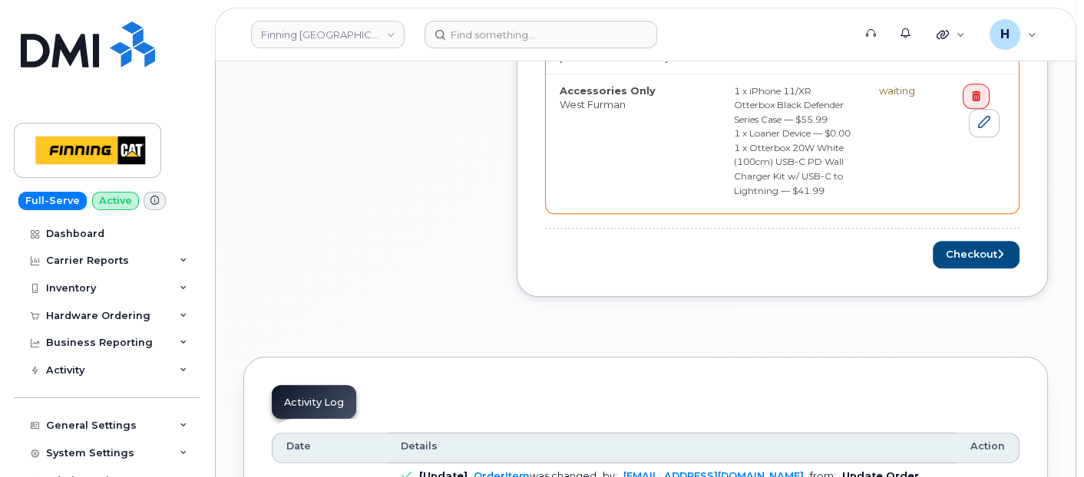
scroll to position [938, 0]
click at [957, 240] on button "Checkout" at bounding box center [976, 254] width 87 height 28
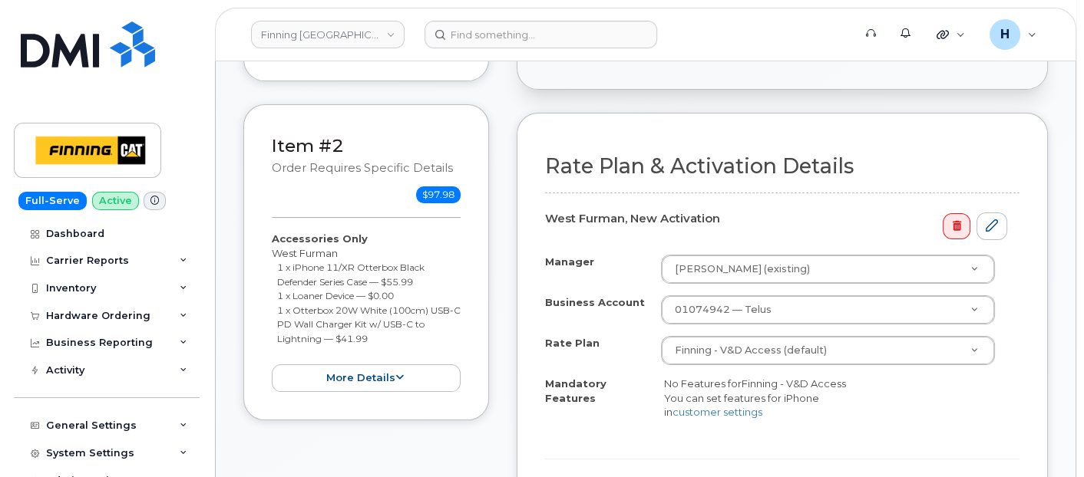
scroll to position [596, 0]
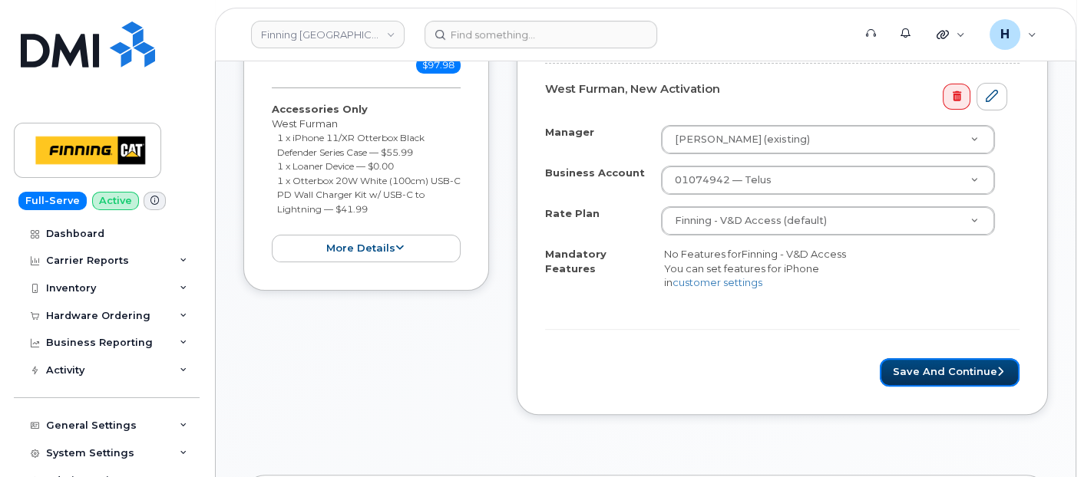
click at [919, 363] on button "Save and Continue" at bounding box center [950, 373] width 140 height 28
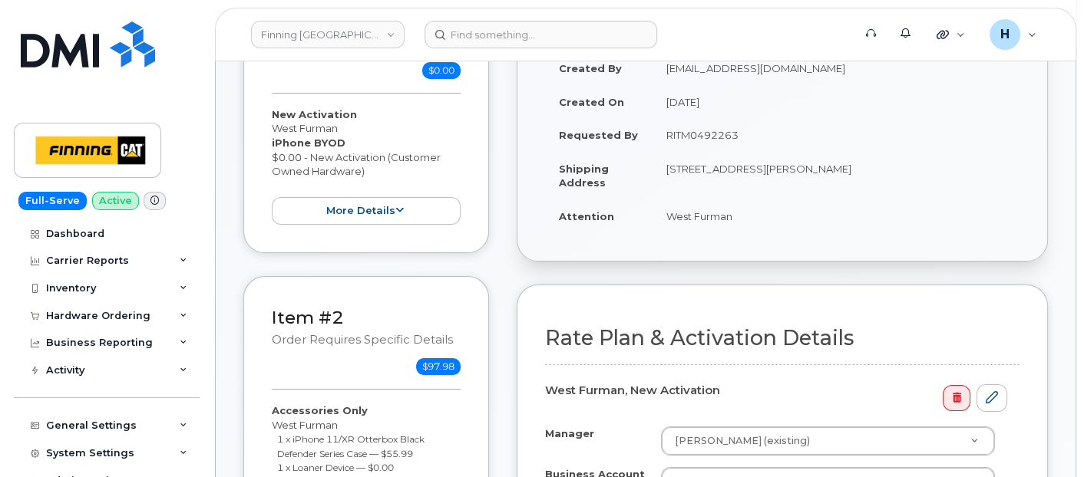
scroll to position [170, 0]
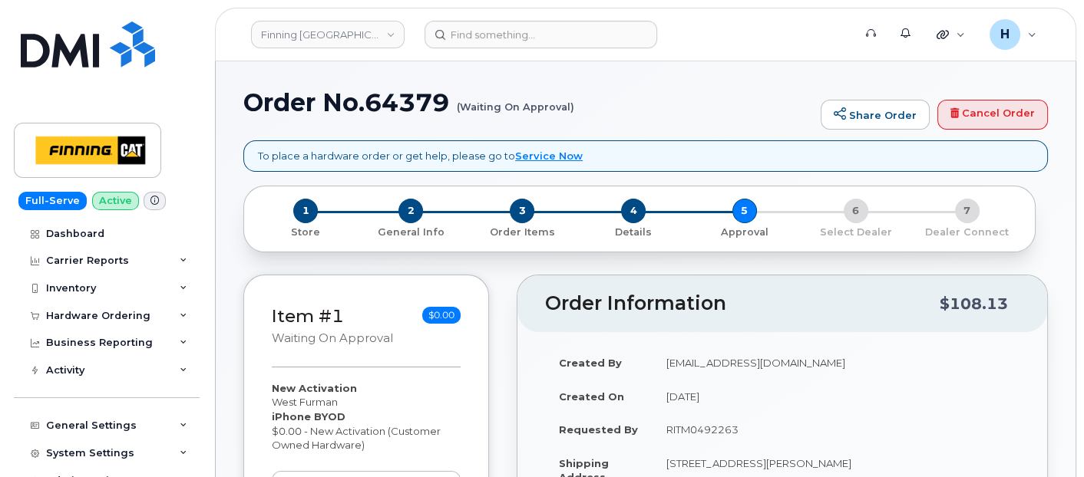
click at [408, 92] on h1 "Order No.64379 (Waiting On Approval)" at bounding box center [528, 102] width 570 height 27
copy h1 "64379"
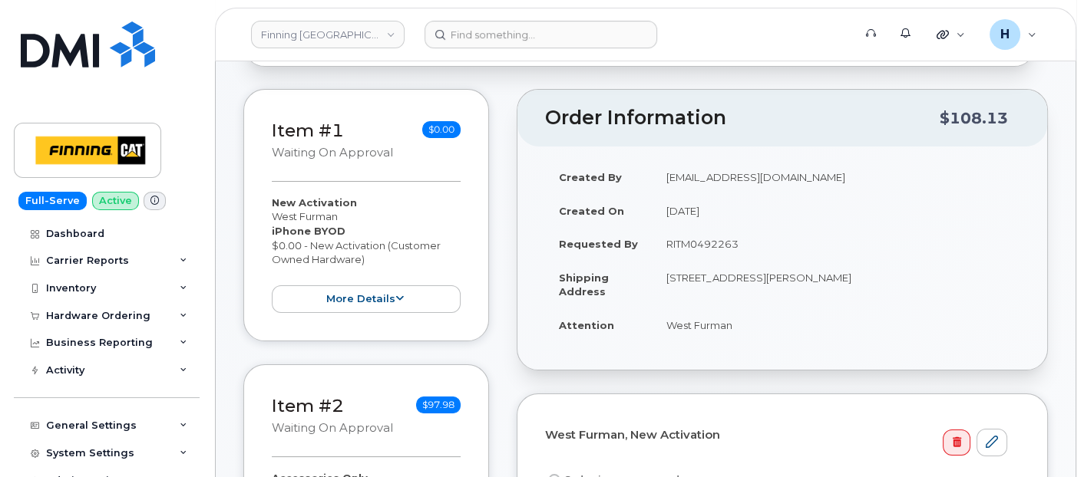
scroll to position [256, 0]
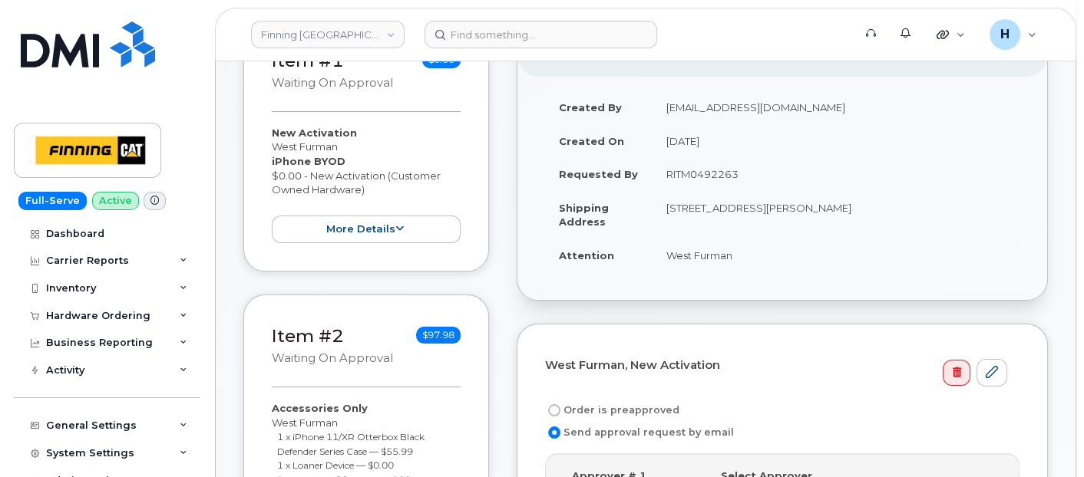
click at [616, 401] on label "Order is preapproved" at bounding box center [612, 410] width 134 height 18
click at [560, 405] on input "Order is preapproved" at bounding box center [554, 411] width 12 height 12
radio input "true"
drag, startPoint x: 660, startPoint y: 173, endPoint x: 738, endPoint y: 177, distance: 78.4
click at [738, 177] on td "RITM0492263" at bounding box center [836, 174] width 367 height 34
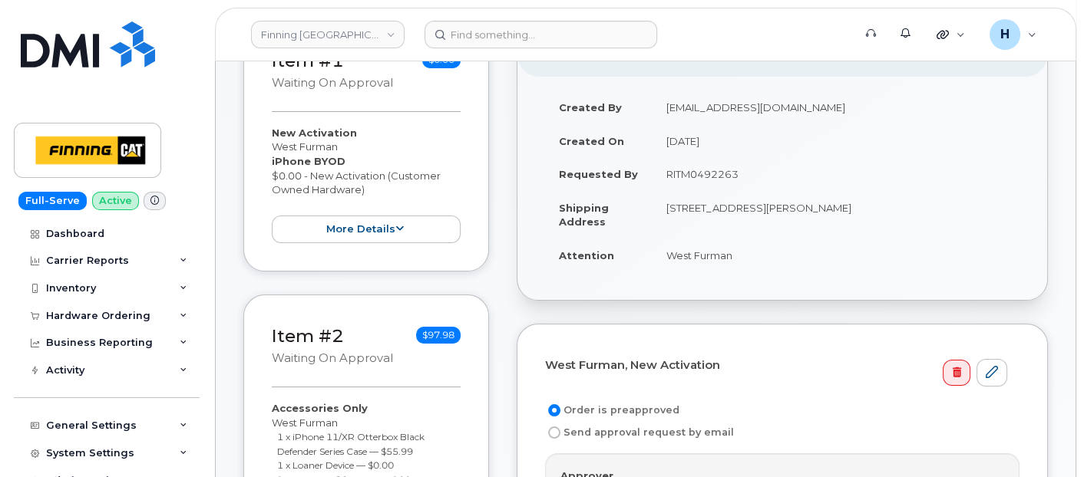
copy td "RITM0492263"
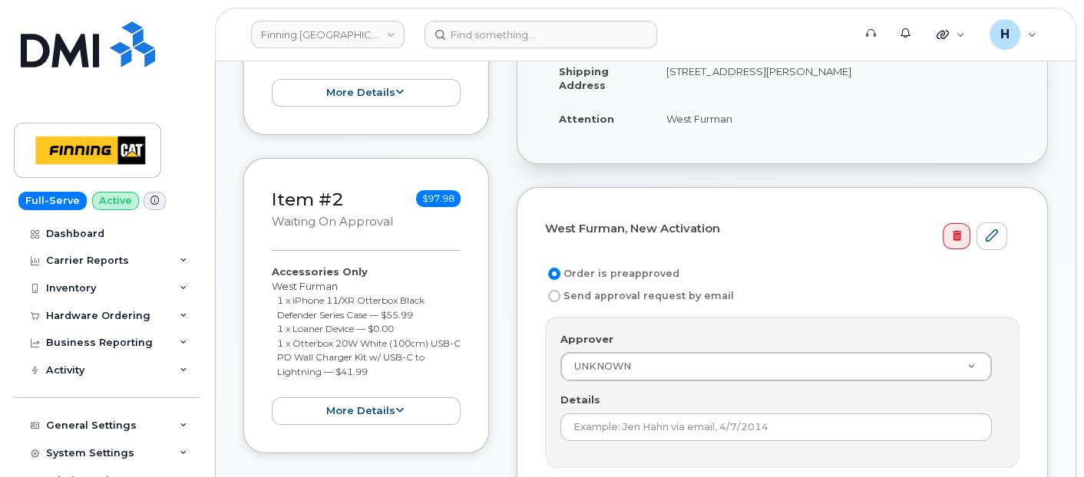
scroll to position [511, 0]
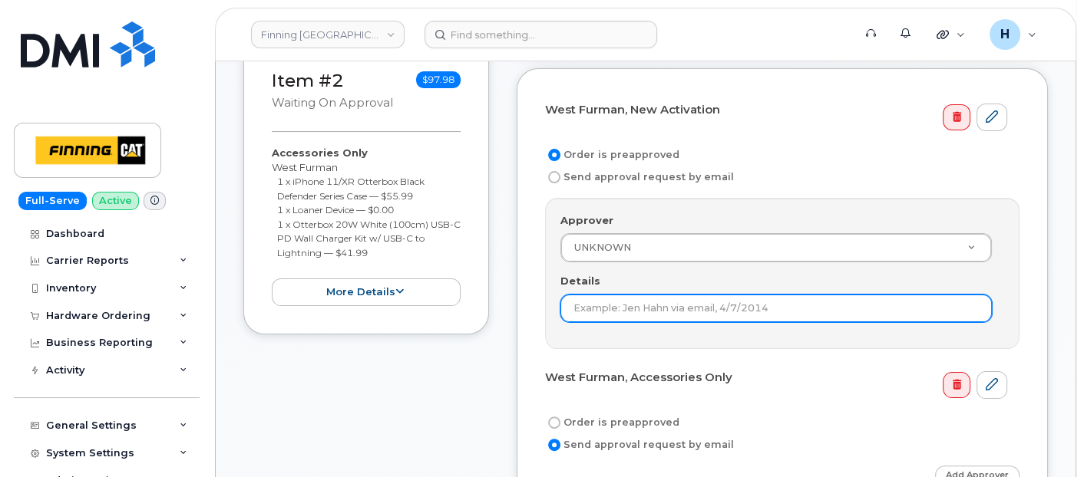
drag, startPoint x: 591, startPoint y: 317, endPoint x: 609, endPoint y: 317, distance: 17.7
click at [603, 317] on input "Details" at bounding box center [775, 309] width 431 height 28
paste input "RITM0492263"
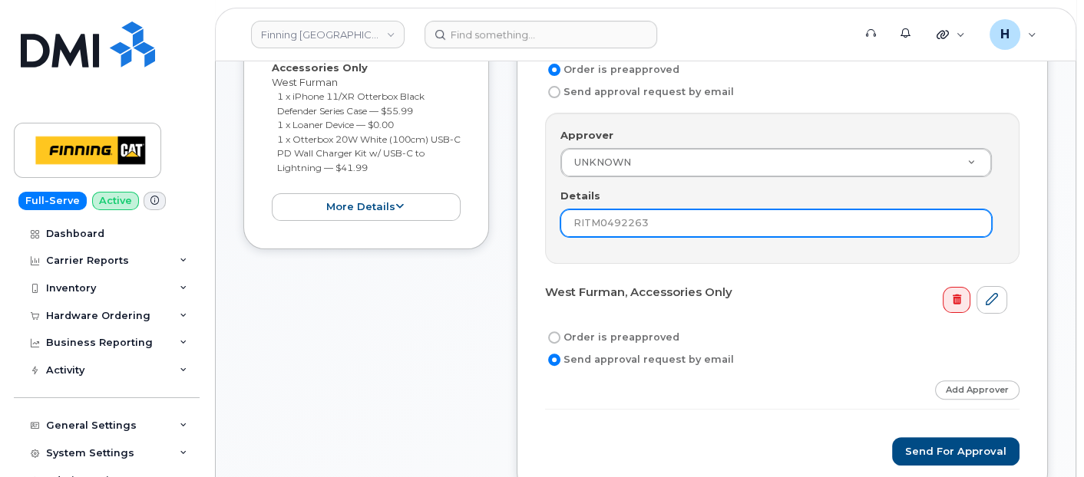
type input "RITM0492263"
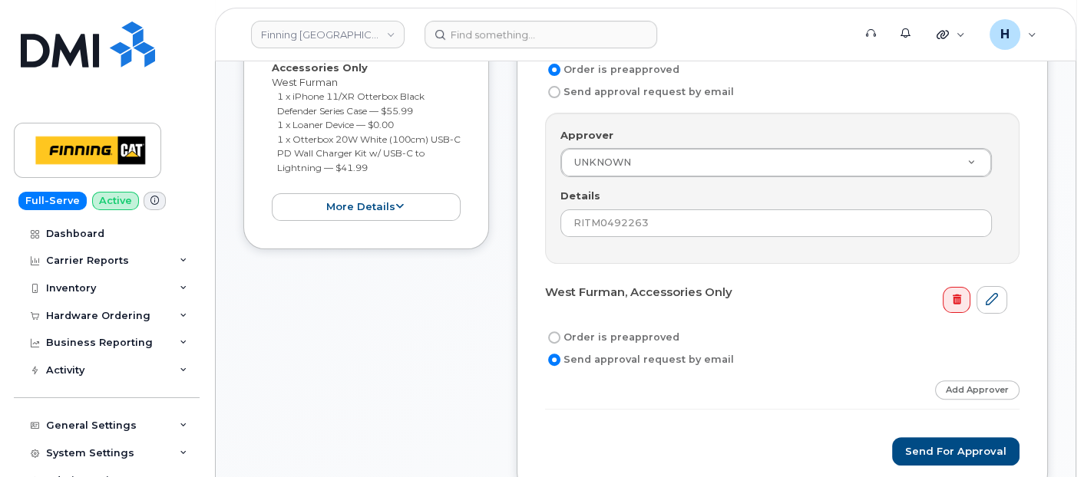
click at [590, 329] on label "Order is preapproved" at bounding box center [612, 338] width 134 height 18
click at [560, 332] on input "Order is preapproved" at bounding box center [554, 338] width 12 height 12
radio input "true"
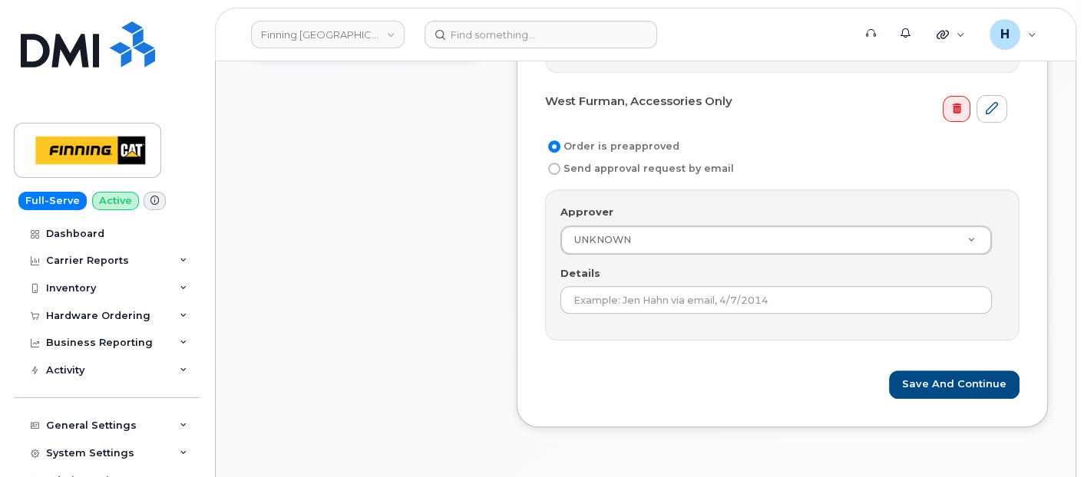
scroll to position [853, 0]
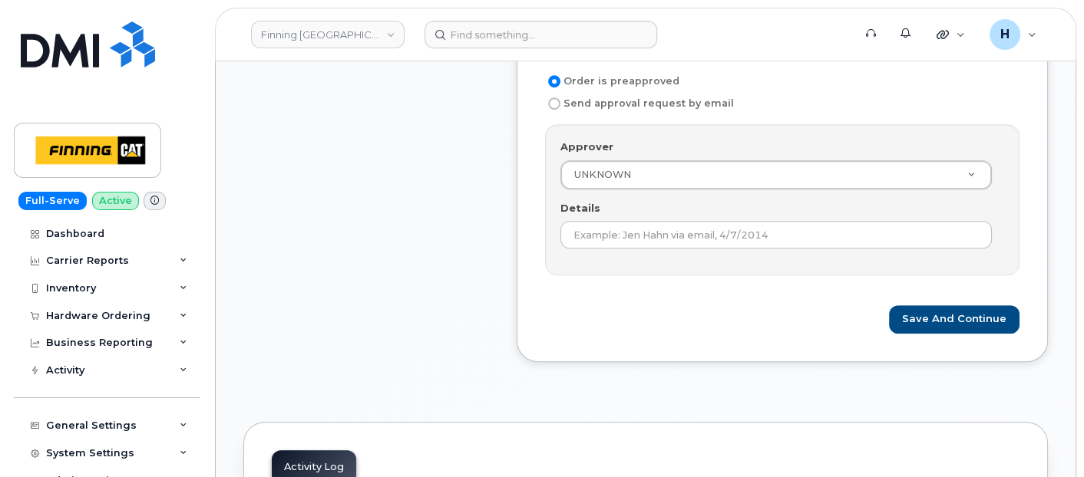
click at [606, 245] on div "Approver UNKNOWN Approver Approver UNKNOWN Aaron Andersen Aaron Edwards Aaron F…" at bounding box center [782, 199] width 474 height 151
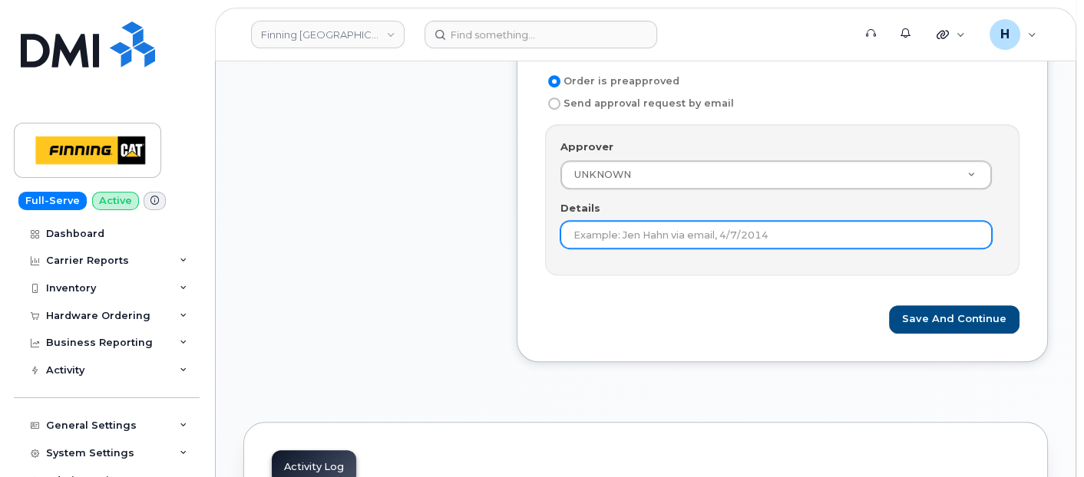
drag, startPoint x: 613, startPoint y: 234, endPoint x: 626, endPoint y: 234, distance: 13.8
click at [621, 234] on input "Details" at bounding box center [775, 235] width 431 height 28
paste input "RITM0492263"
type input "RITM0492263"
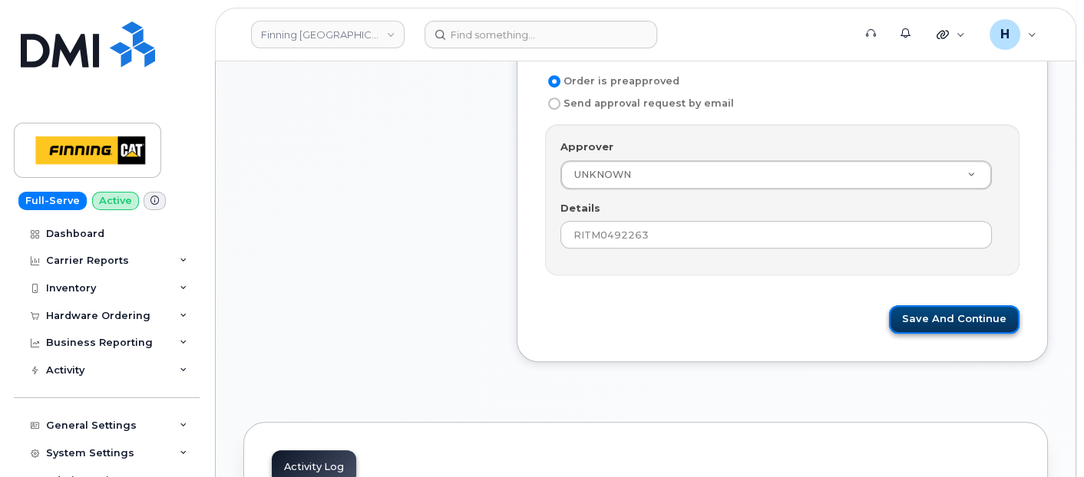
drag, startPoint x: 897, startPoint y: 320, endPoint x: 899, endPoint y: 309, distance: 11.0
click at [894, 320] on div "Save and Continue" at bounding box center [782, 320] width 474 height 28
drag, startPoint x: 898, startPoint y: 309, endPoint x: 0, endPoint y: 425, distance: 905.5
click at [897, 309] on button "Save and Continue" at bounding box center [954, 320] width 131 height 28
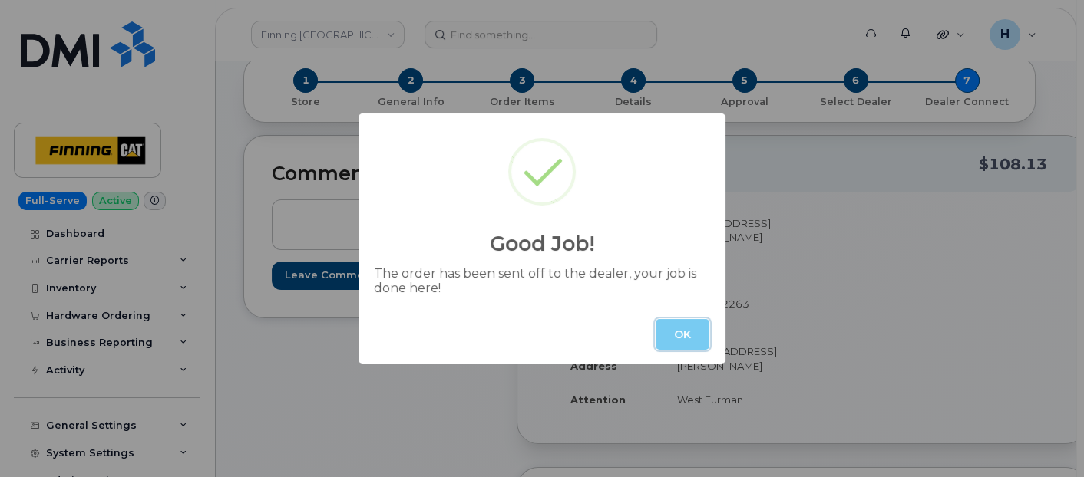
click at [684, 338] on button "OK" at bounding box center [683, 334] width 54 height 31
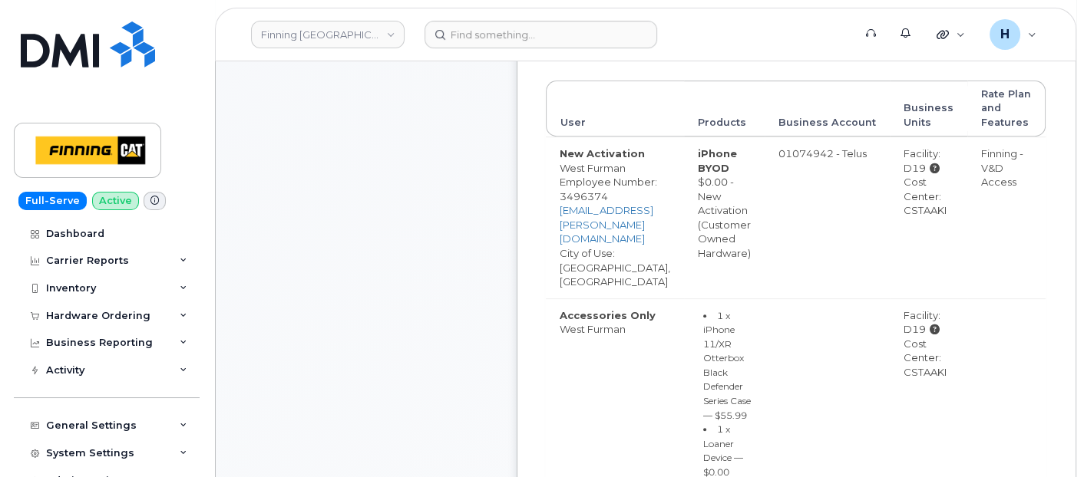
scroll to position [853, 0]
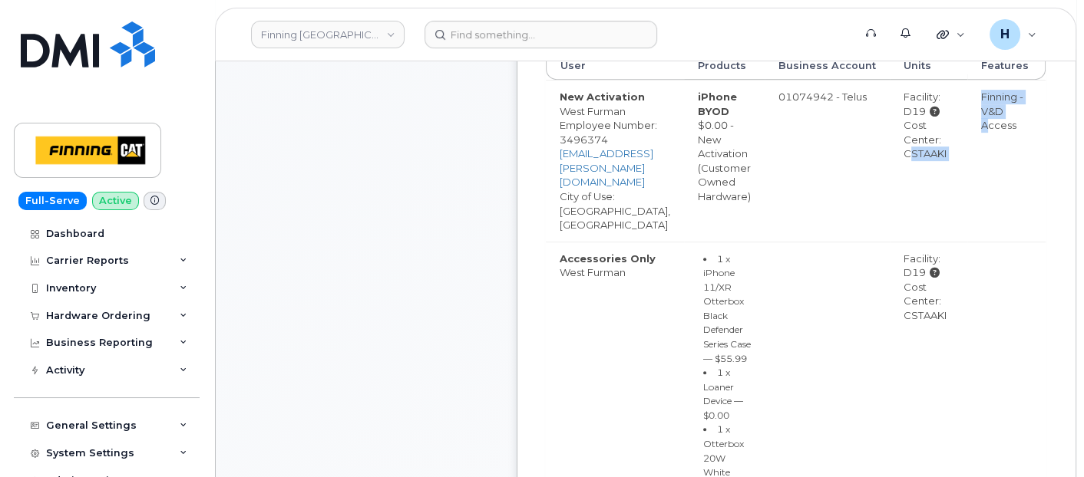
drag, startPoint x: 921, startPoint y: 150, endPoint x: 983, endPoint y: 148, distance: 62.2
click at [983, 148] on tr "New Activation [GEOGRAPHIC_DATA] Employee Number: 3496374 [EMAIL_ADDRESS][PERSO…" at bounding box center [796, 161] width 500 height 162
drag, startPoint x: 983, startPoint y: 148, endPoint x: 960, endPoint y: 157, distance: 24.8
click at [953, 157] on div "Cost Center: CSTAAKI" at bounding box center [929, 139] width 50 height 43
click at [953, 155] on div "Cost Center: CSTAAKI" at bounding box center [929, 139] width 50 height 43
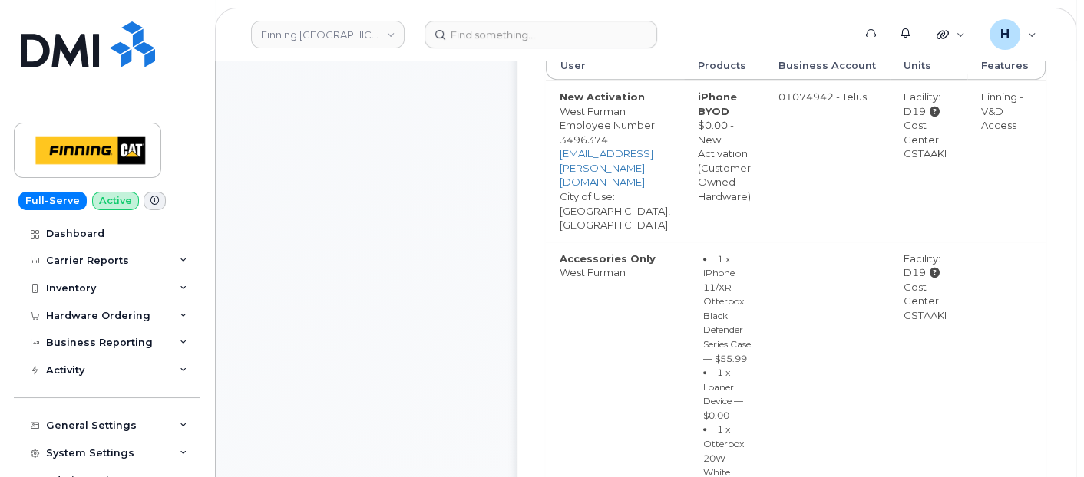
click at [953, 155] on div "Cost Center: CSTAAKI" at bounding box center [929, 139] width 50 height 43
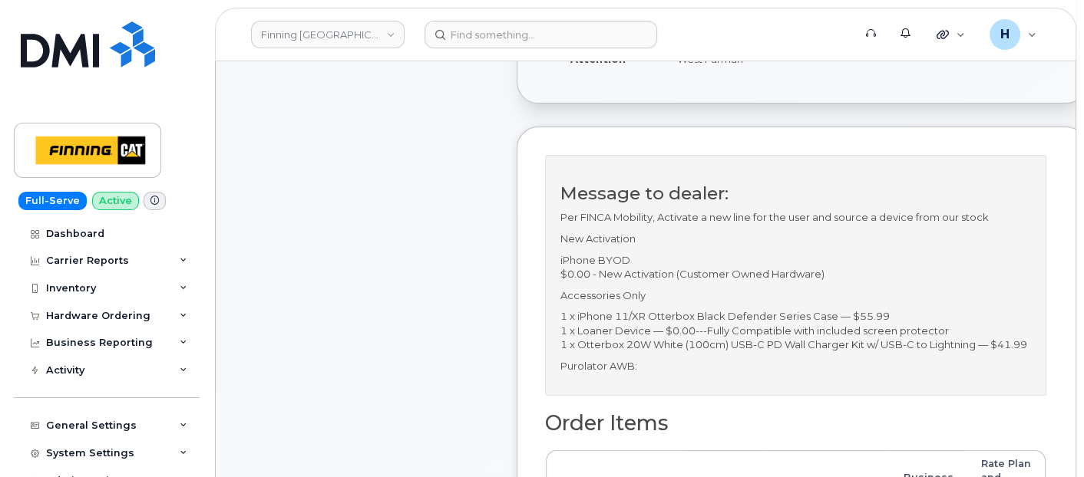
scroll to position [0, 0]
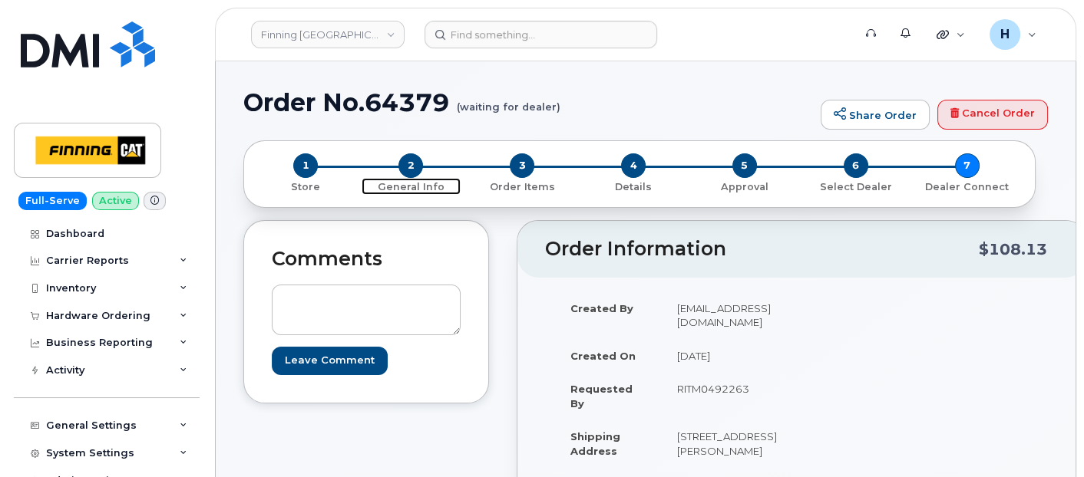
drag, startPoint x: 414, startPoint y: 164, endPoint x: 387, endPoint y: 8, distance: 158.9
click at [414, 163] on span "2" at bounding box center [410, 166] width 25 height 25
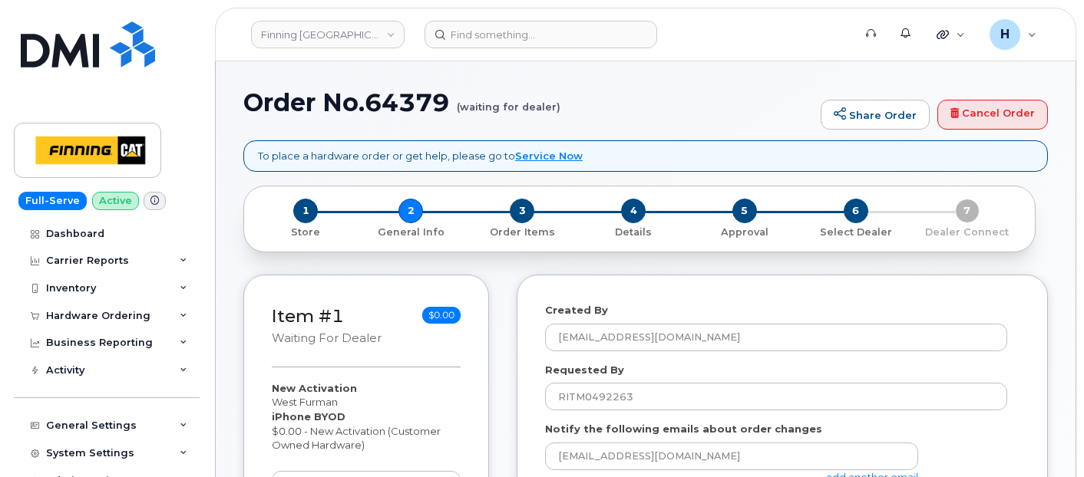
select select
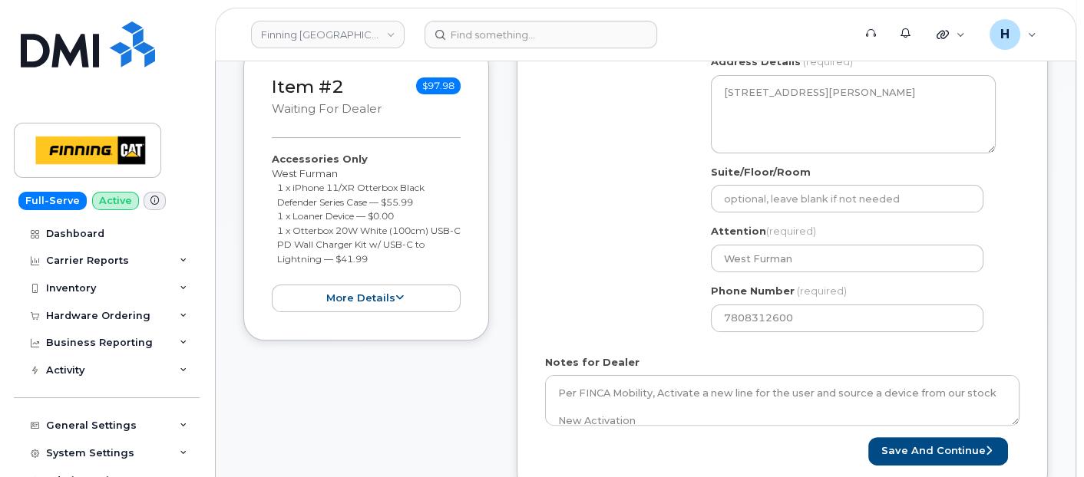
scroll to position [682, 0]
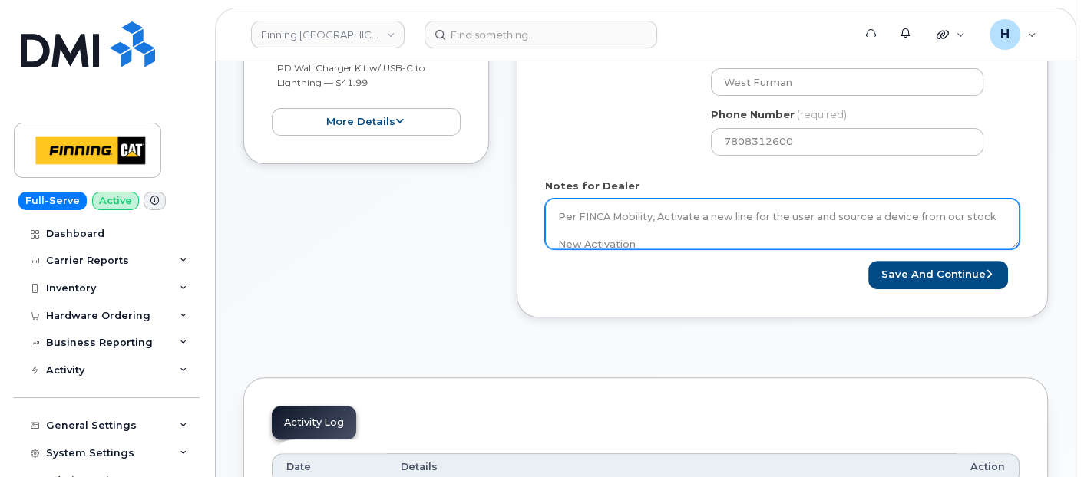
click at [677, 201] on textarea "Per FINCA Mobility, Activate a new line for the user and source a device from o…" at bounding box center [782, 224] width 474 height 51
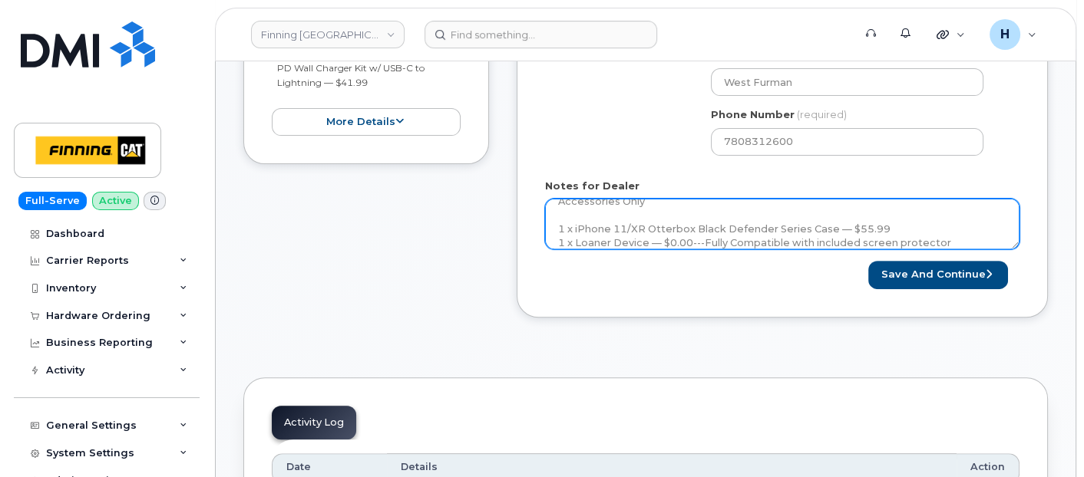
scroll to position [182, 0]
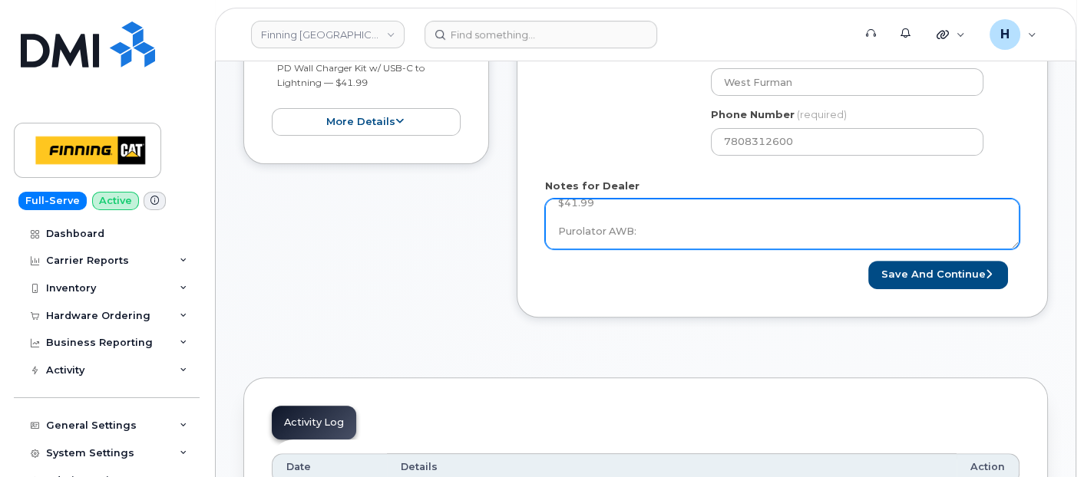
click at [676, 214] on textarea "Per FINCA Mobility, Activate a new line for the user and source a device from o…" at bounding box center [782, 224] width 474 height 51
click at [676, 230] on textarea "Per FINCA Mobility, Activate a new line for the user and source a device from o…" at bounding box center [782, 224] width 474 height 51
paste textarea "335660406711"
type textarea "Per FINCA Mobility, Activate a new line for the user and source a device from o…"
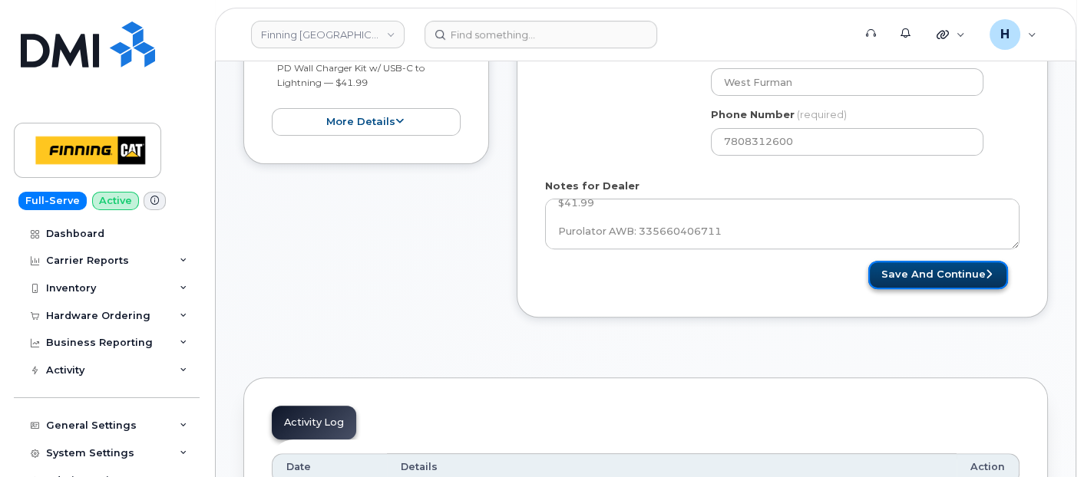
click at [878, 268] on button "Save and Continue" at bounding box center [938, 275] width 140 height 28
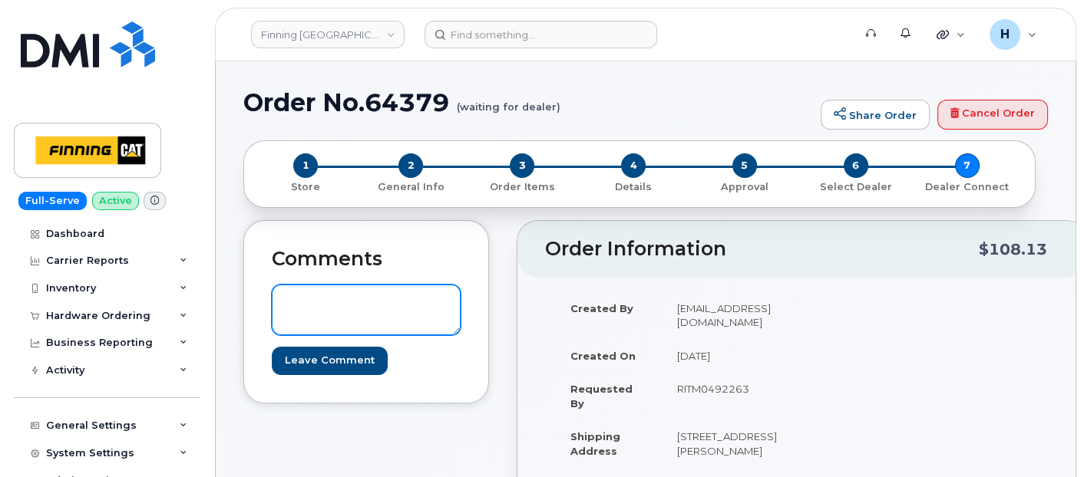
click at [375, 302] on textarea at bounding box center [366, 310] width 189 height 51
click at [341, 298] on textarea at bounding box center [366, 310] width 189 height 51
paste textarea "S/N: FFWJG90LN72J [iPhone 11 (#1637] IMEI: [TECHNICAL_ID]"
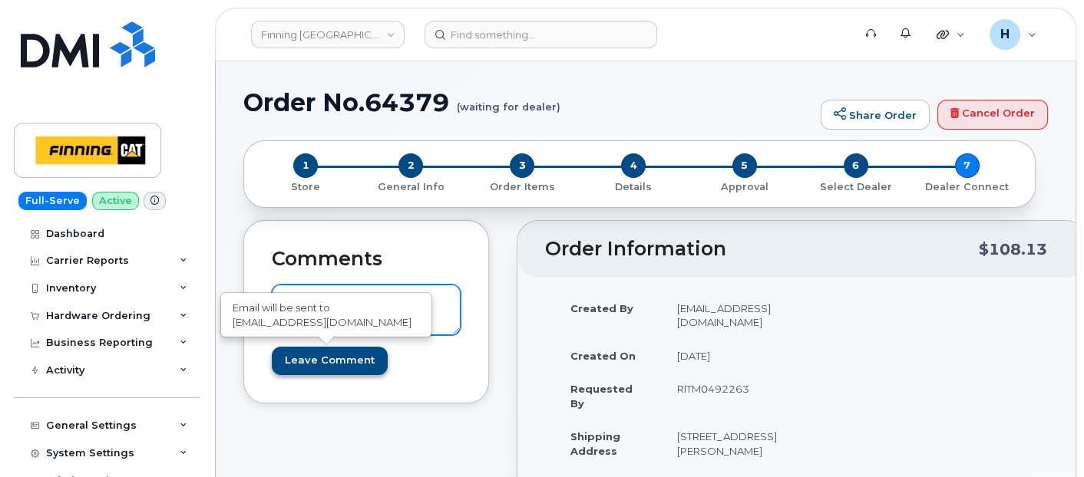
type textarea "S/N: FFWJG90LN72J [iPhone 11 (#1637] IMEI: [TECHNICAL_ID]"
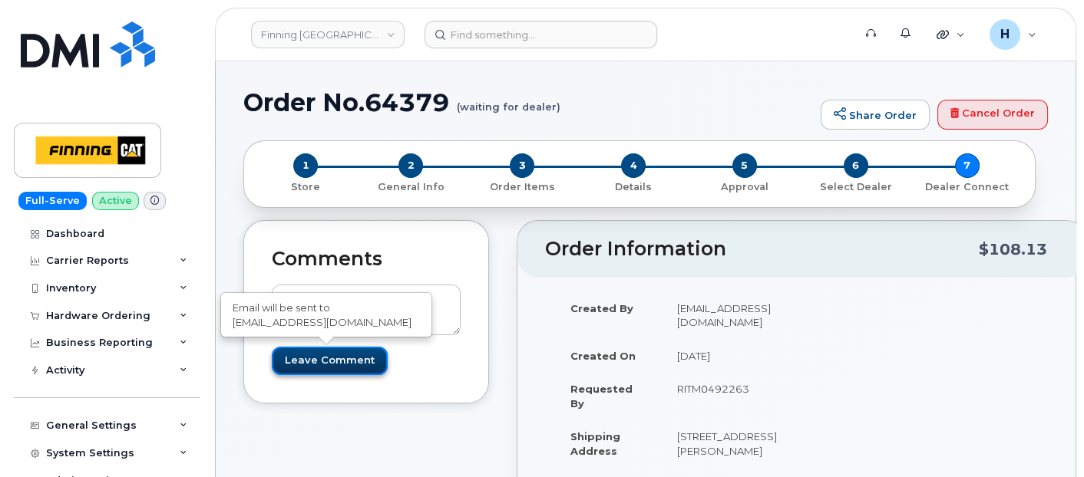
click at [316, 363] on input "Leave Comment" at bounding box center [330, 361] width 116 height 28
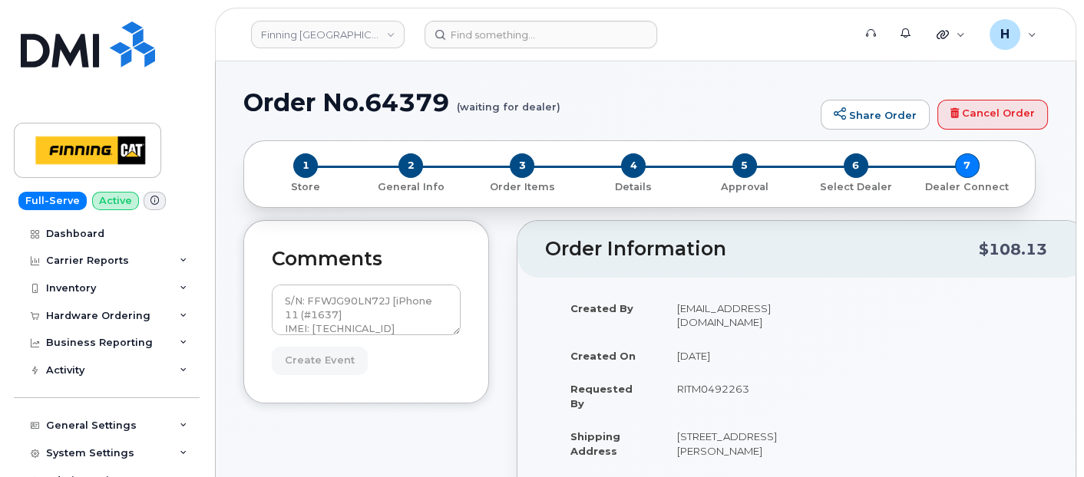
type input "Create Event"
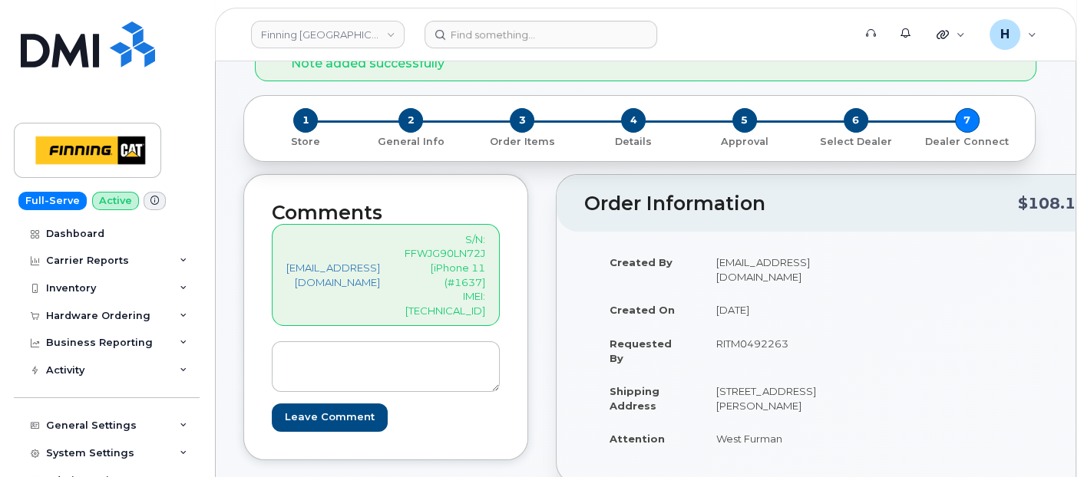
scroll to position [170, 0]
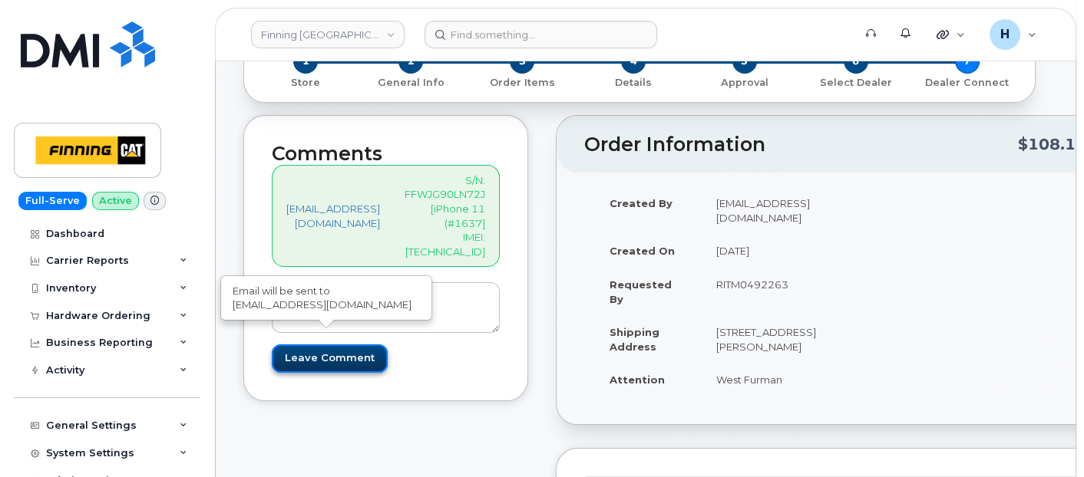
click at [342, 346] on input "Leave Comment" at bounding box center [330, 359] width 116 height 28
type input "Create Event"
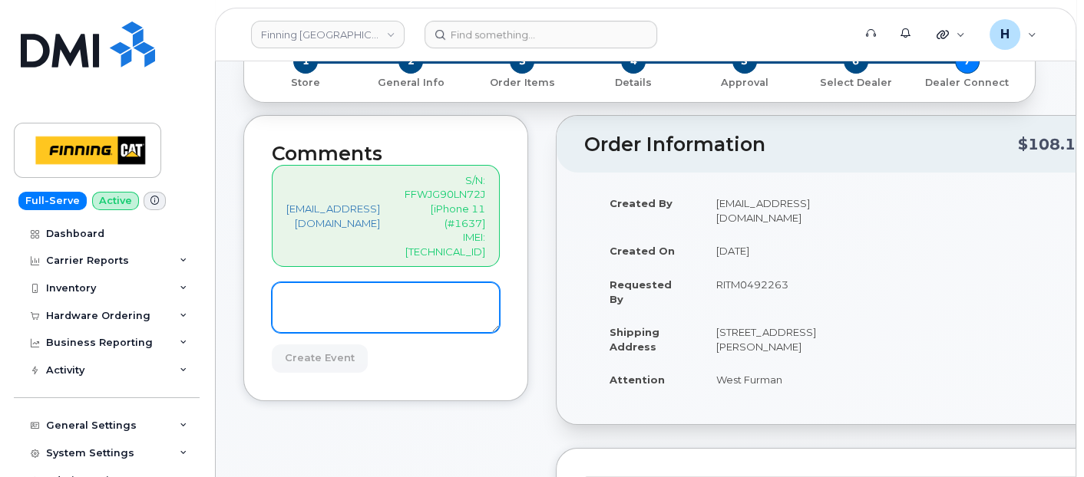
click at [372, 312] on textarea at bounding box center [386, 308] width 228 height 51
paste textarea "TELUS Order #TL60029010---Awaiting SIM: [TECHNICAL_ID] To get Activated on New …"
type textarea "TELUS Order #TL60029010---Awaiting SIM: [TECHNICAL_ID] To get Activated on New …"
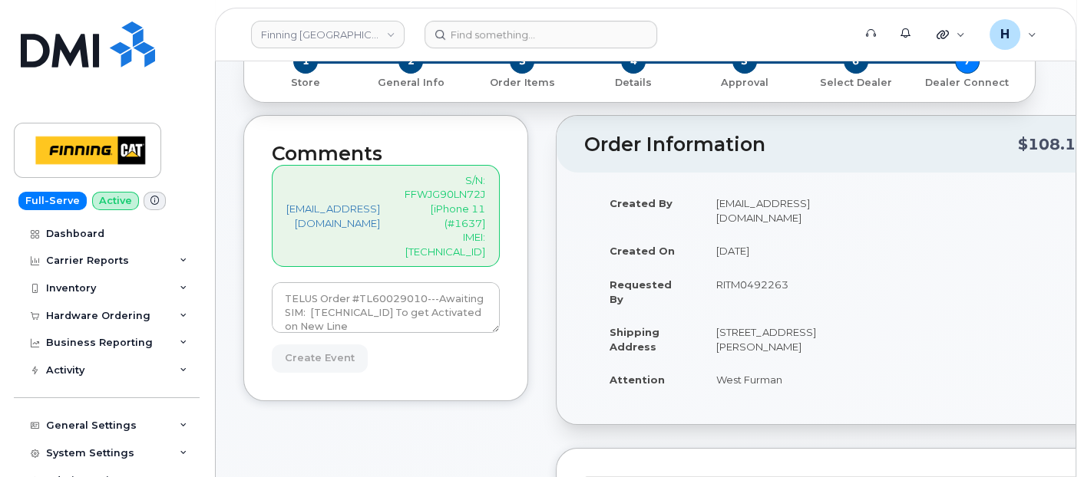
click at [326, 341] on form "TELUS Order #TL60029010---Awaiting SIM: 8912230102357627102 To get Activated on…" at bounding box center [386, 328] width 228 height 90
click at [322, 337] on form "TELUS Order #TL60029010---Awaiting SIM: 8912230102357627102 To get Activated on…" at bounding box center [386, 328] width 228 height 90
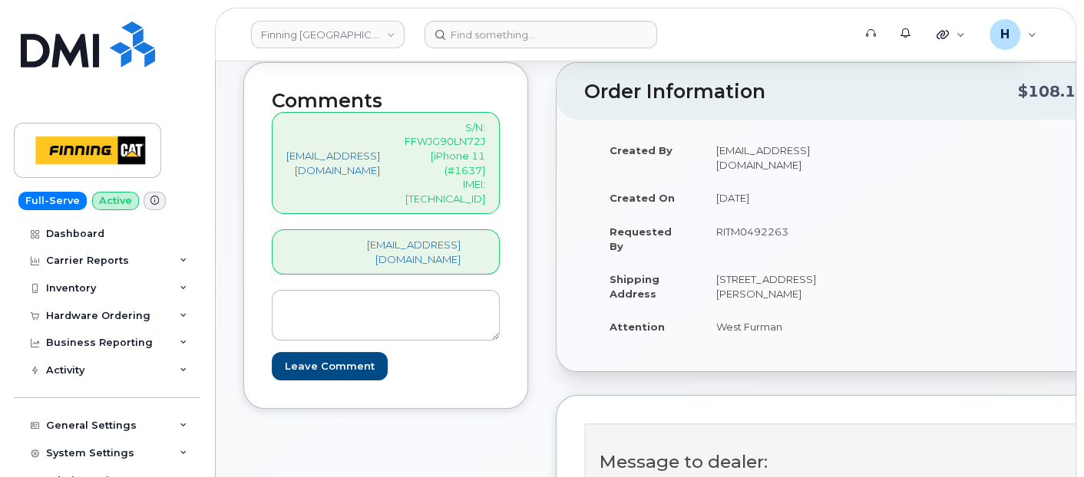
scroll to position [256, 0]
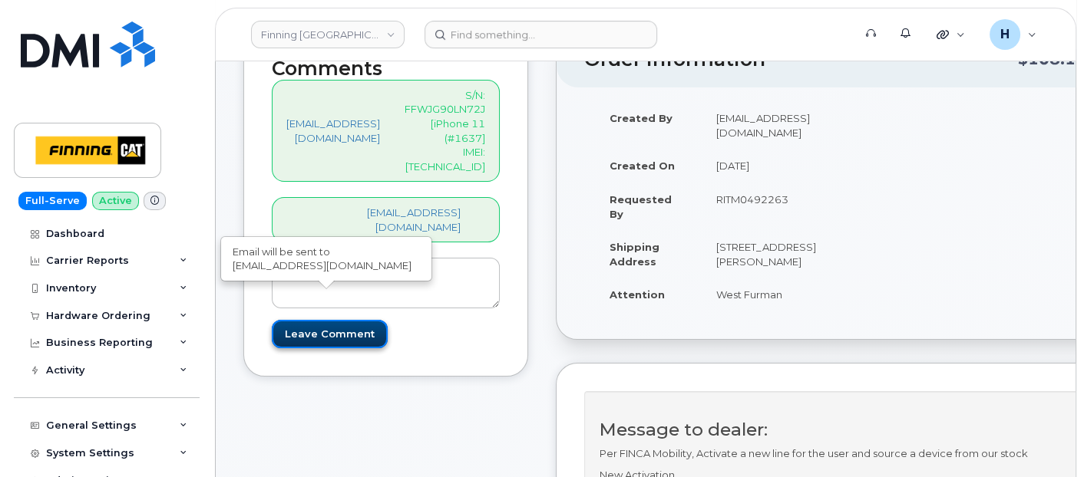
click at [346, 320] on input "Leave Comment" at bounding box center [330, 334] width 116 height 28
type input "Create Event"
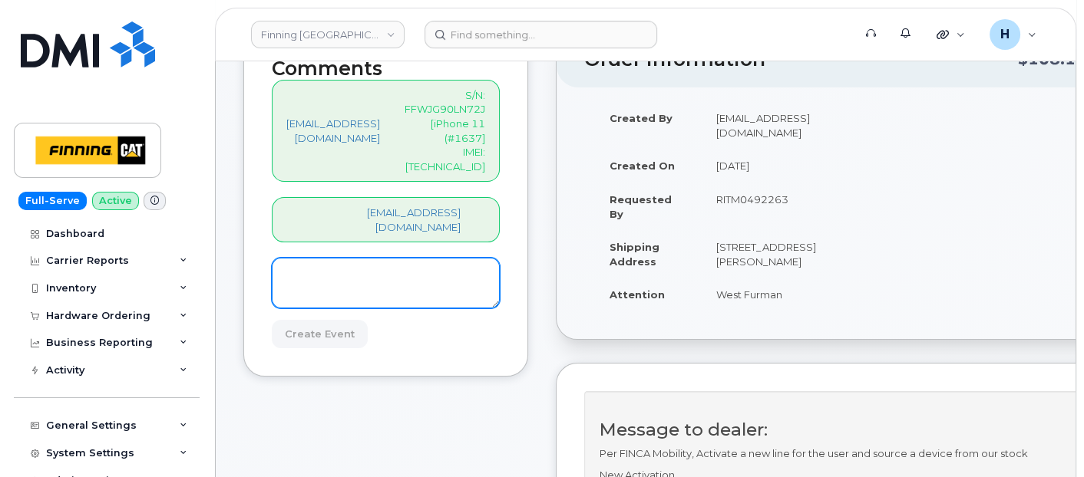
click at [364, 261] on textarea at bounding box center [386, 283] width 228 height 51
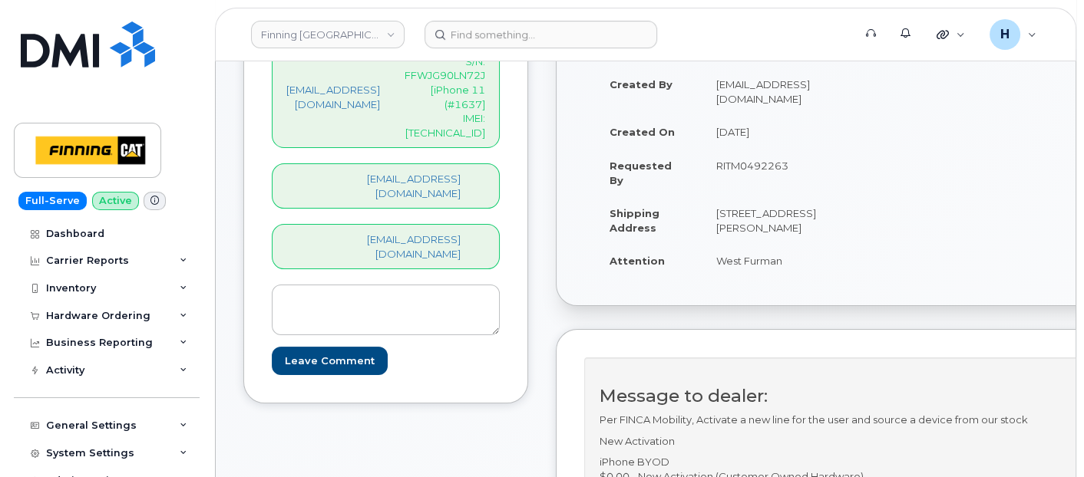
scroll to position [341, 0]
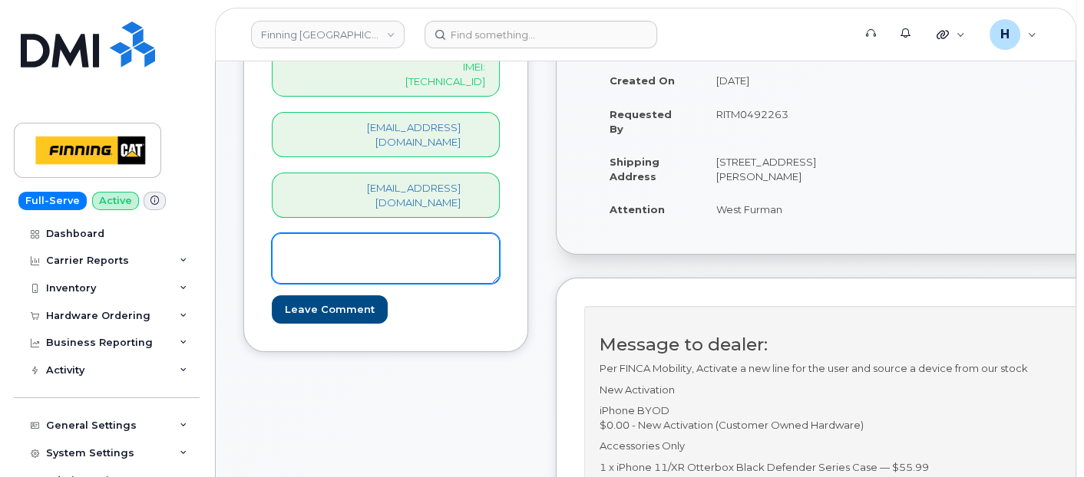
click at [389, 233] on textarea at bounding box center [386, 258] width 228 height 51
paste textarea "TELUS Order #TL60029010---Awaiting SIM: [TECHNICAL_ID] To get Activated on New …"
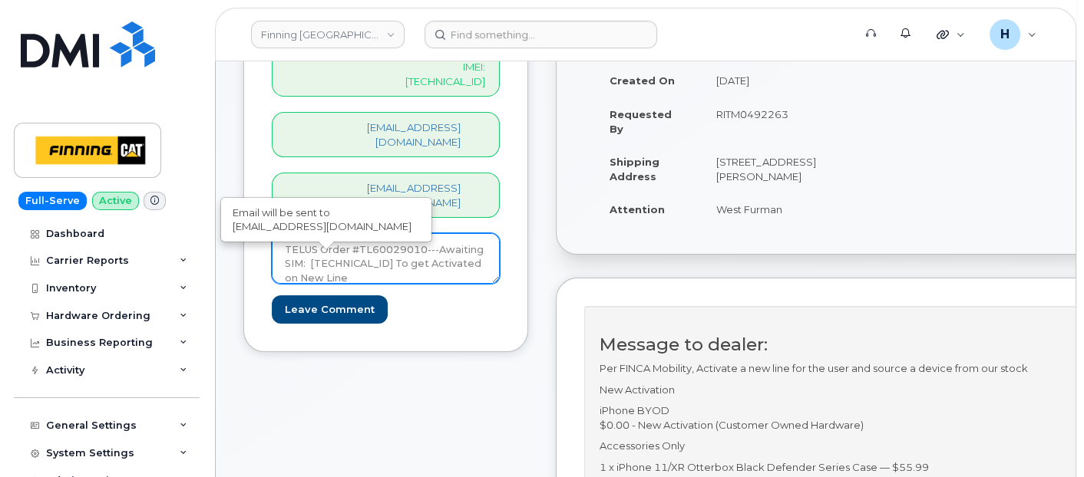
type textarea "TELUS Order #TL60029010---Awaiting SIM: [TECHNICAL_ID] To get Activated on New …"
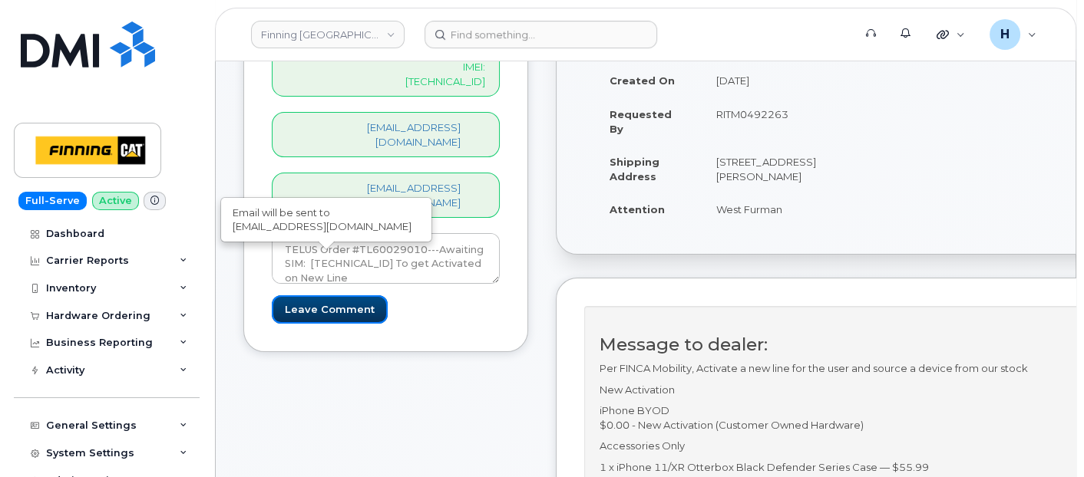
click at [340, 296] on input "Leave Comment" at bounding box center [330, 310] width 116 height 28
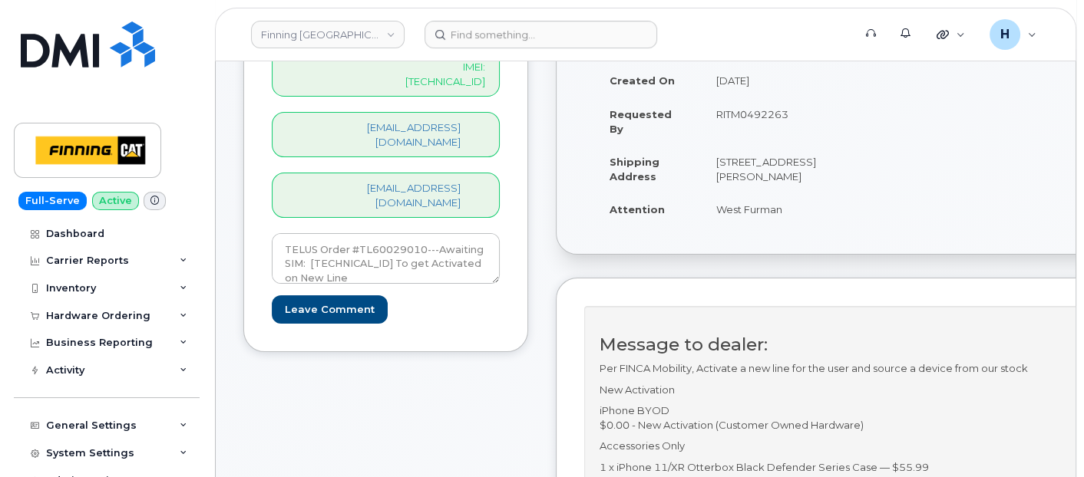
type input "Create Event"
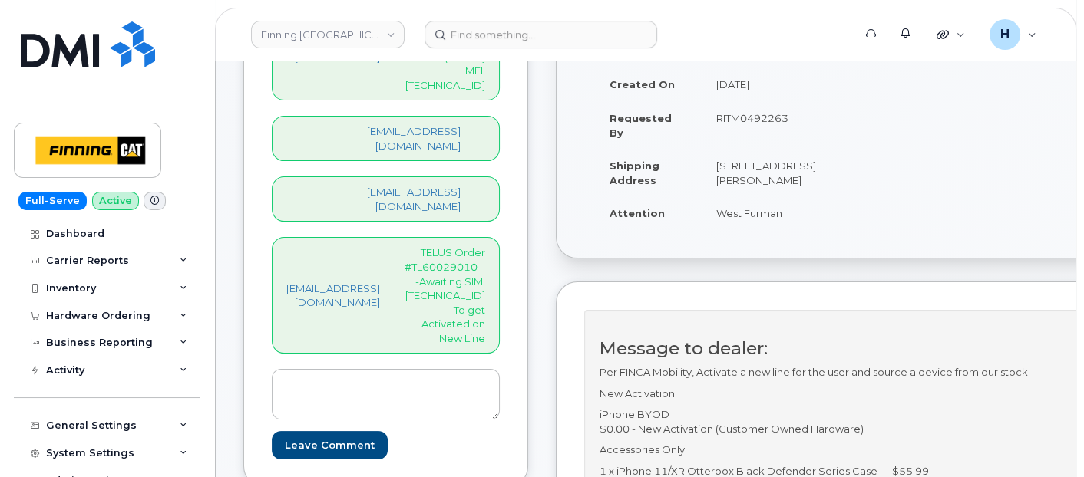
scroll to position [426, 0]
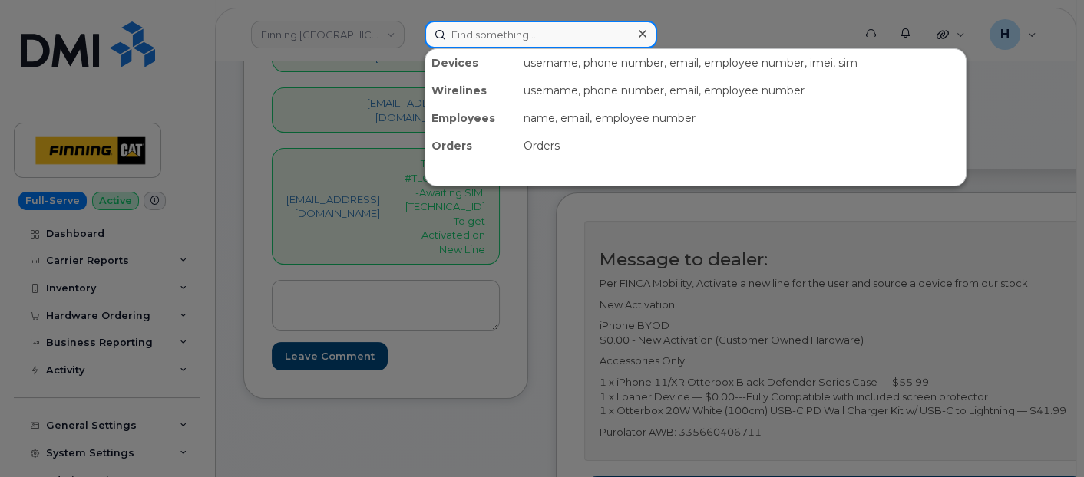
click at [514, 41] on input at bounding box center [541, 35] width 233 height 28
paste input "[TECHNICAL_ID]"
type input "[TECHNICAL_ID]"
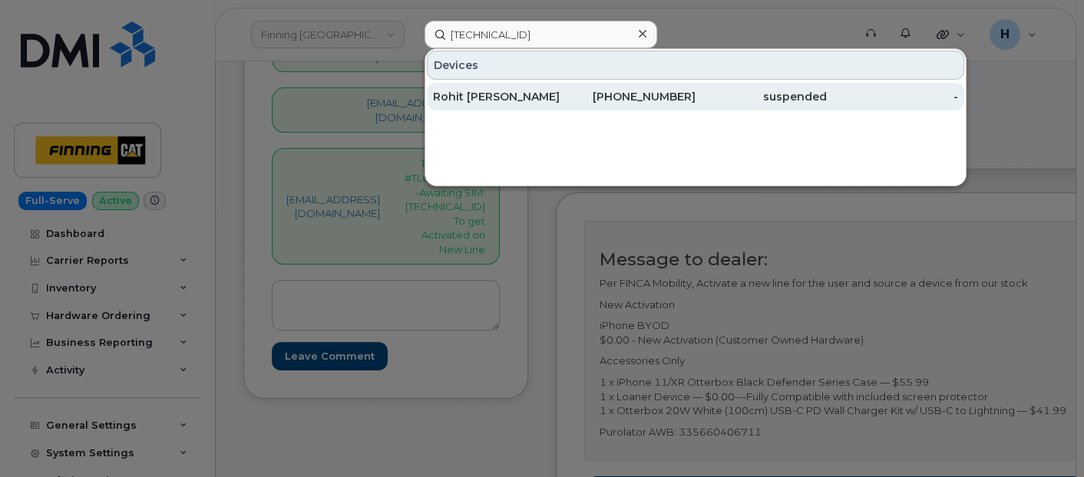
click at [480, 94] on div "Rohit Arvind Oak" at bounding box center [498, 96] width 131 height 15
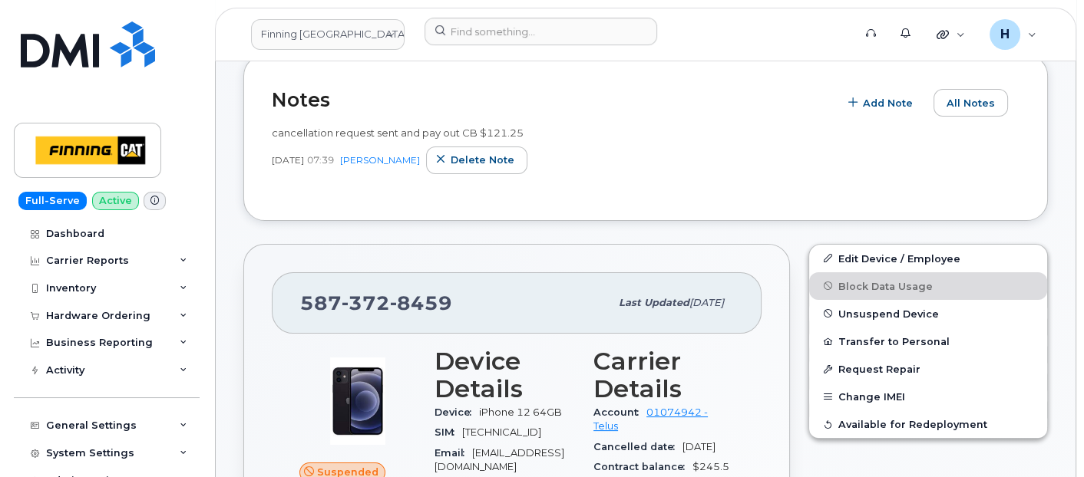
scroll to position [511, 0]
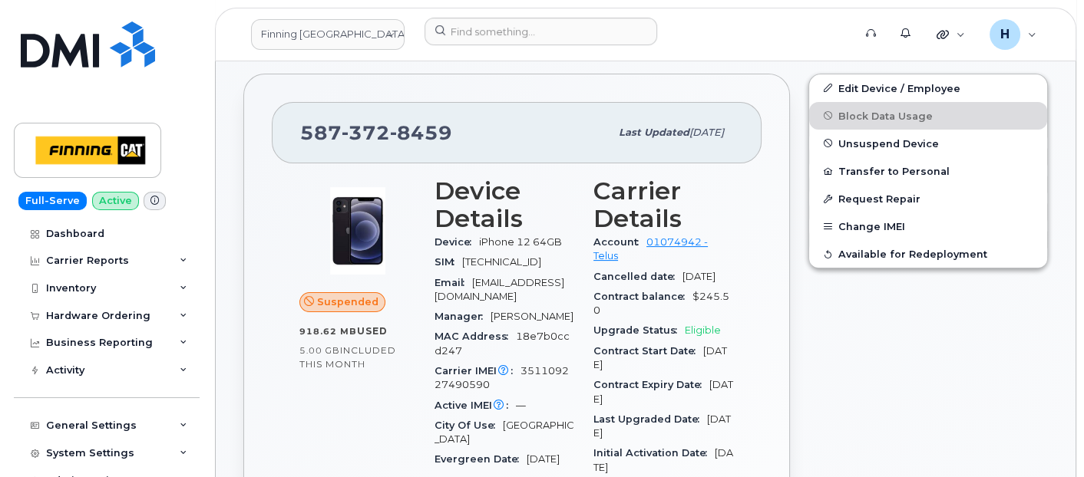
click at [477, 256] on span "[TECHNICAL_ID]" at bounding box center [501, 262] width 79 height 12
click at [476, 253] on div "SIM 8912230102102612326" at bounding box center [504, 263] width 140 height 20
drag, startPoint x: 459, startPoint y: 249, endPoint x: 466, endPoint y: 230, distance: 20.4
click at [466, 253] on div "SIM 8912230102102612326" at bounding box center [504, 263] width 140 height 20
copy span "[TECHNICAL_ID]"
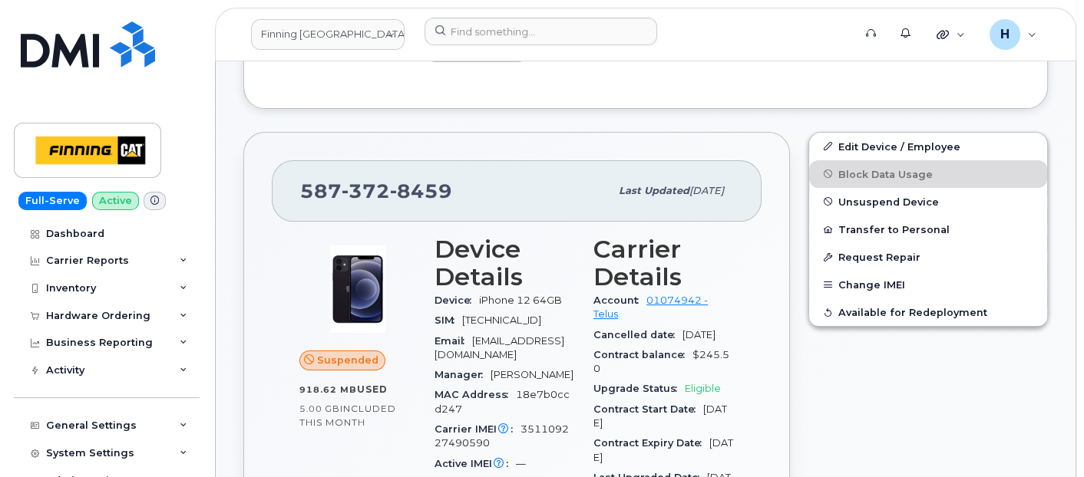
scroll to position [426, 0]
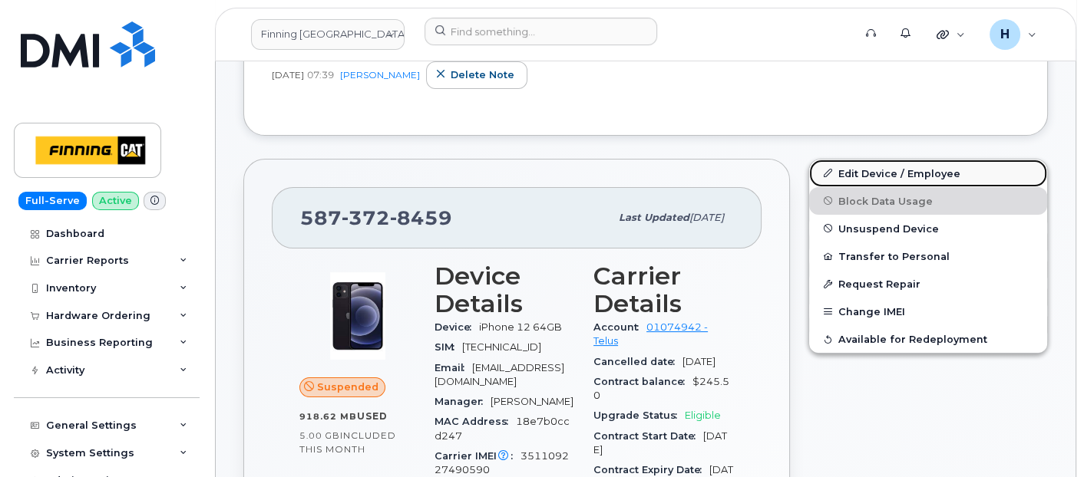
drag, startPoint x: 901, startPoint y: 157, endPoint x: 901, endPoint y: 146, distance: 11.5
click at [901, 160] on link "Edit Device / Employee" at bounding box center [928, 174] width 238 height 28
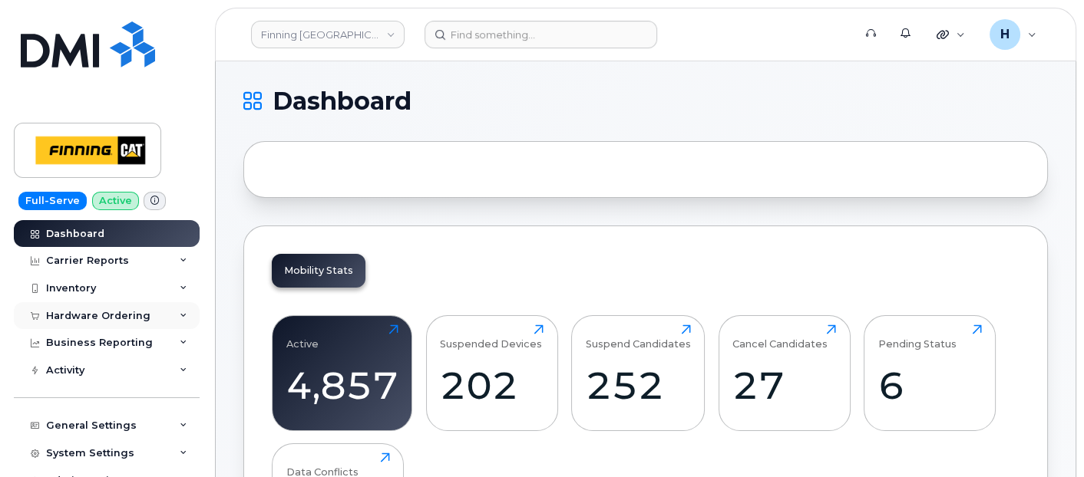
click at [109, 322] on div "Hardware Ordering" at bounding box center [107, 316] width 186 height 28
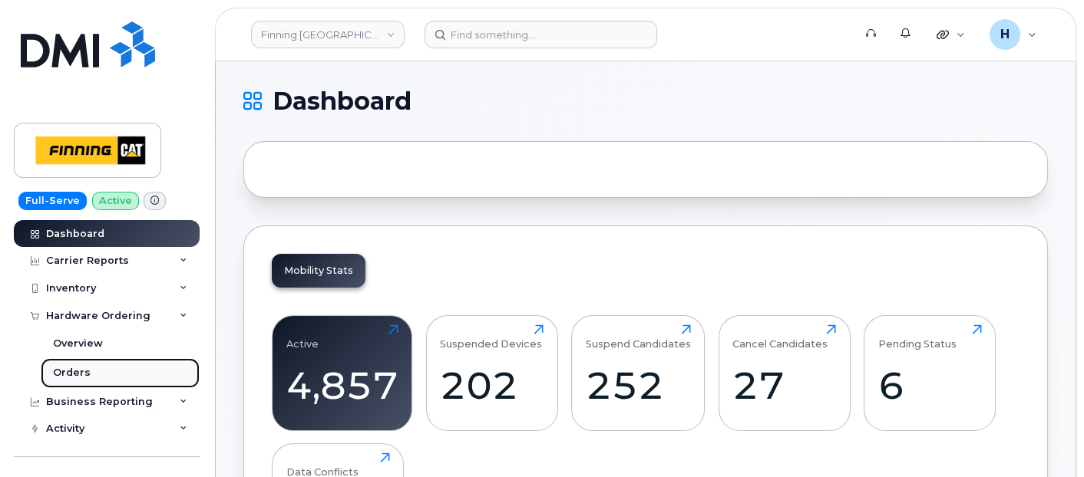
click at [102, 370] on link "Orders" at bounding box center [120, 373] width 159 height 29
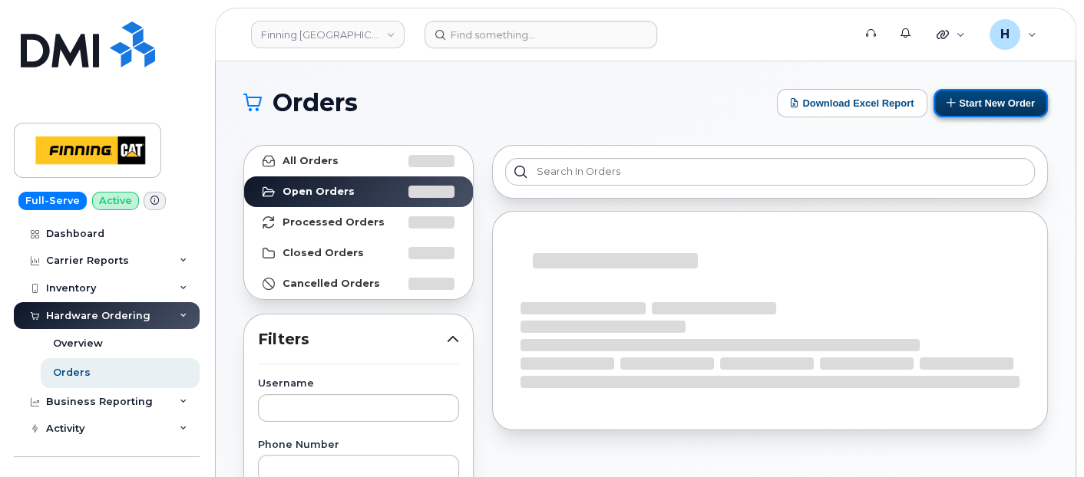
click at [976, 96] on button "Start New Order" at bounding box center [990, 103] width 114 height 28
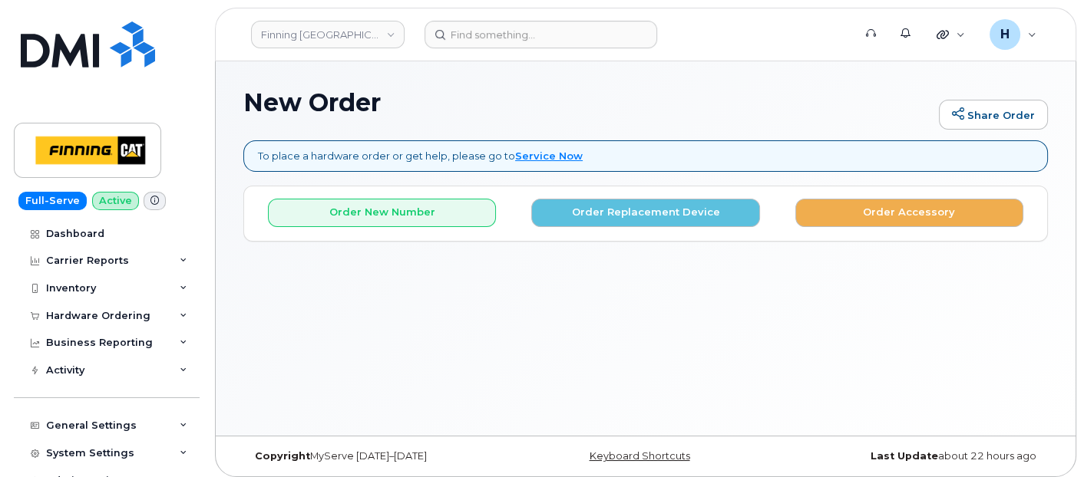
click at [884, 197] on div "Order New Number Order Replacement Device Order Accessory" at bounding box center [645, 207] width 803 height 41
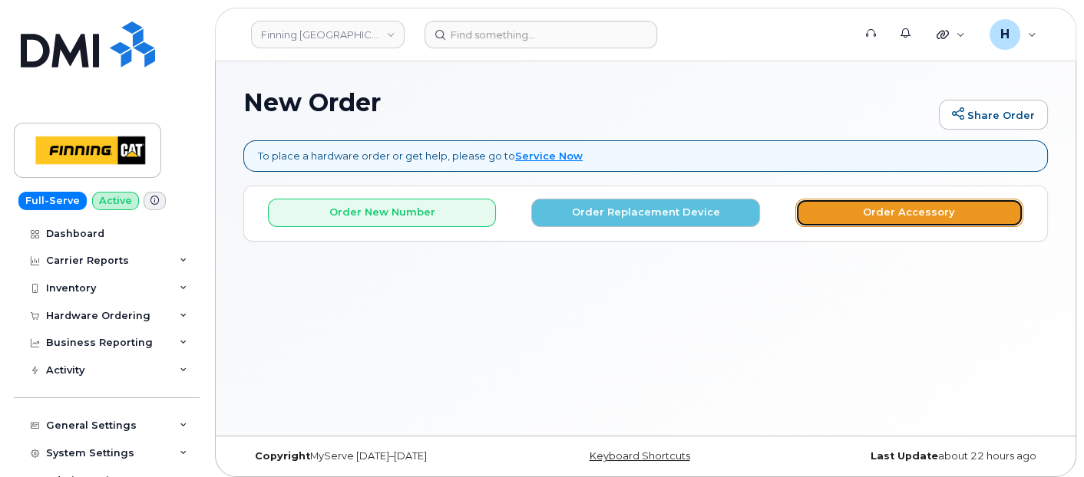
click at [877, 204] on button "Order Accessory" at bounding box center [909, 213] width 228 height 28
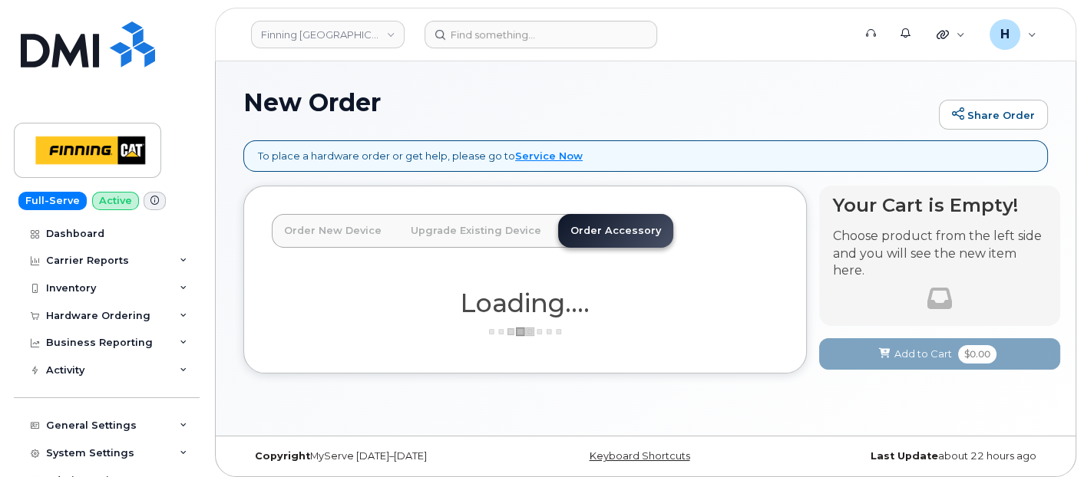
click at [579, 226] on link "Order Accessory" at bounding box center [615, 231] width 115 height 34
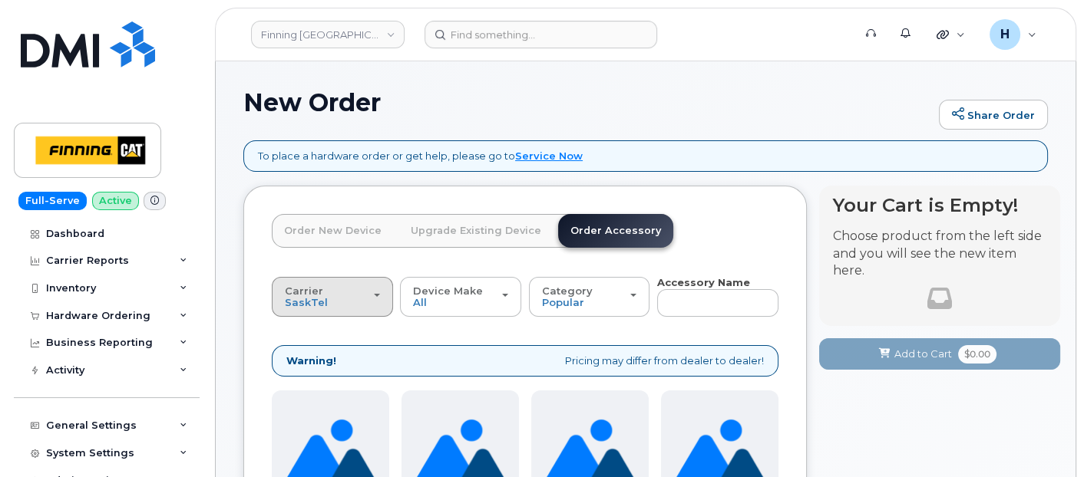
click at [308, 293] on span "Carrier" at bounding box center [304, 291] width 38 height 12
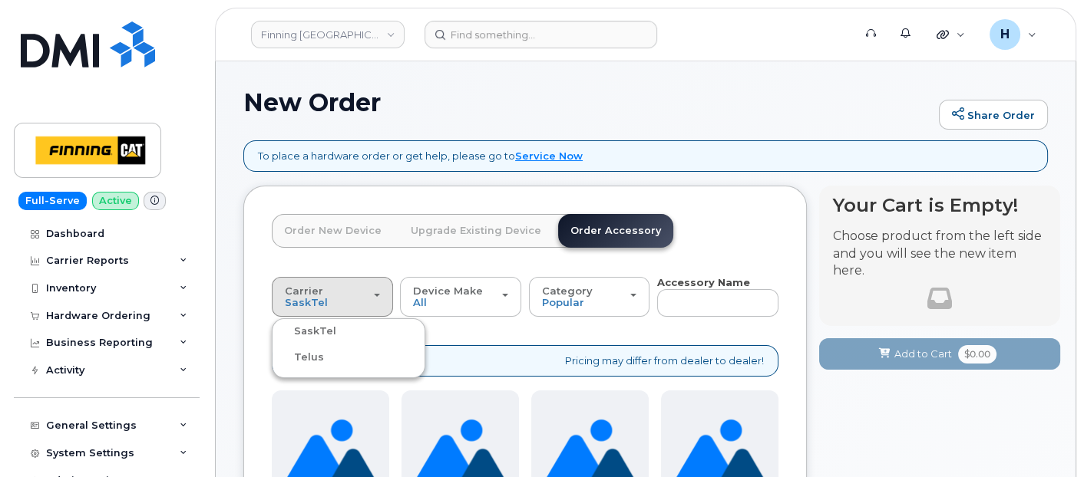
click at [315, 361] on label "Telus" at bounding box center [300, 358] width 48 height 18
click at [0, 0] on input "Telus" at bounding box center [0, 0] width 0 height 0
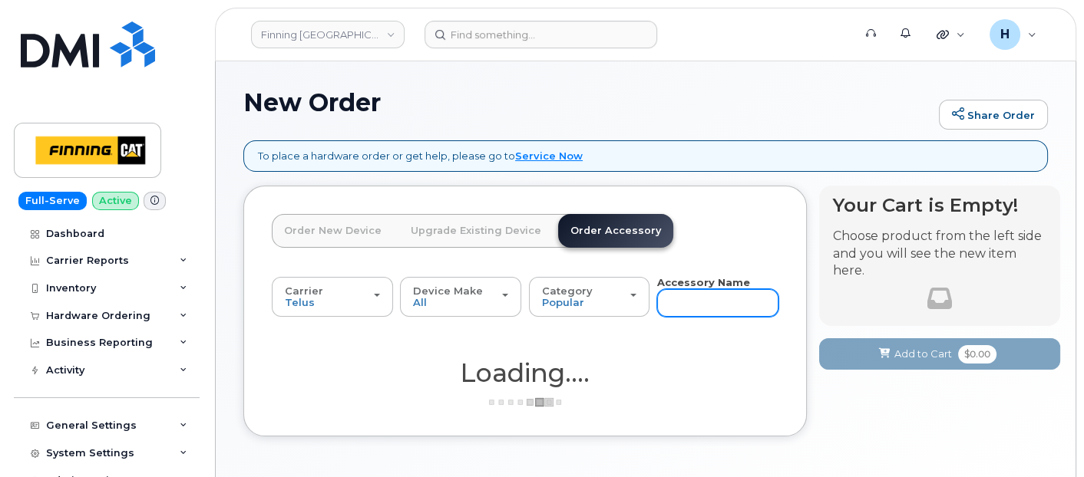
click at [691, 299] on input "text" at bounding box center [717, 303] width 121 height 28
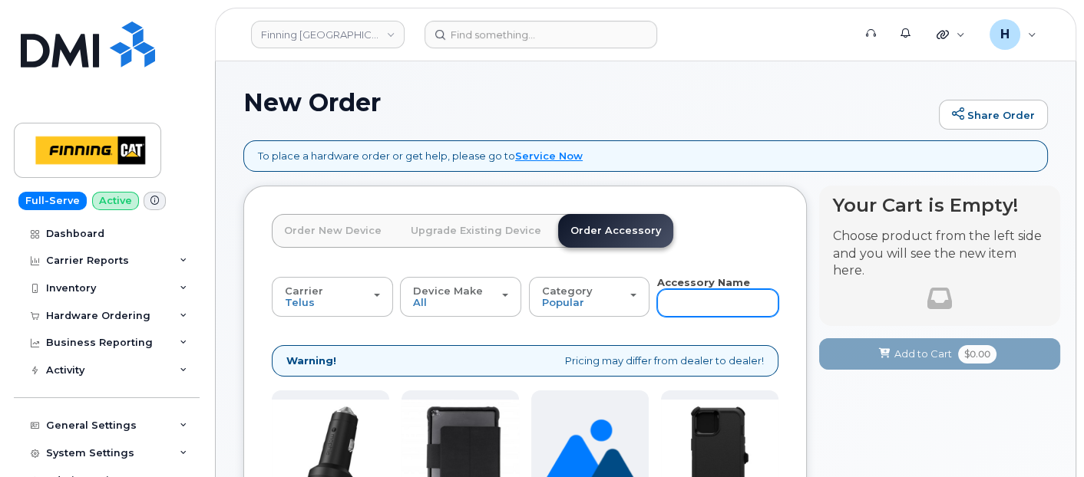
click at [691, 299] on input "text" at bounding box center [717, 303] width 121 height 28
type input "12"
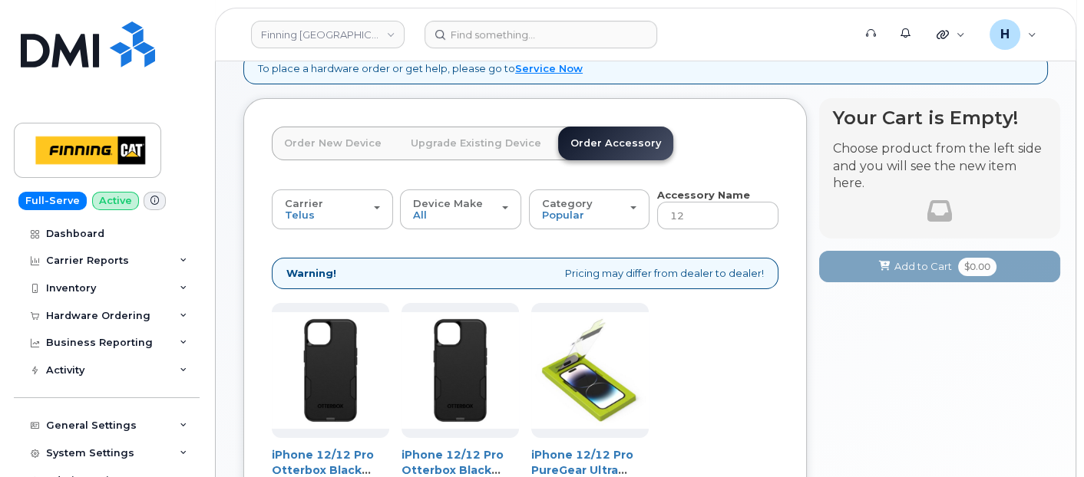
scroll to position [313, 0]
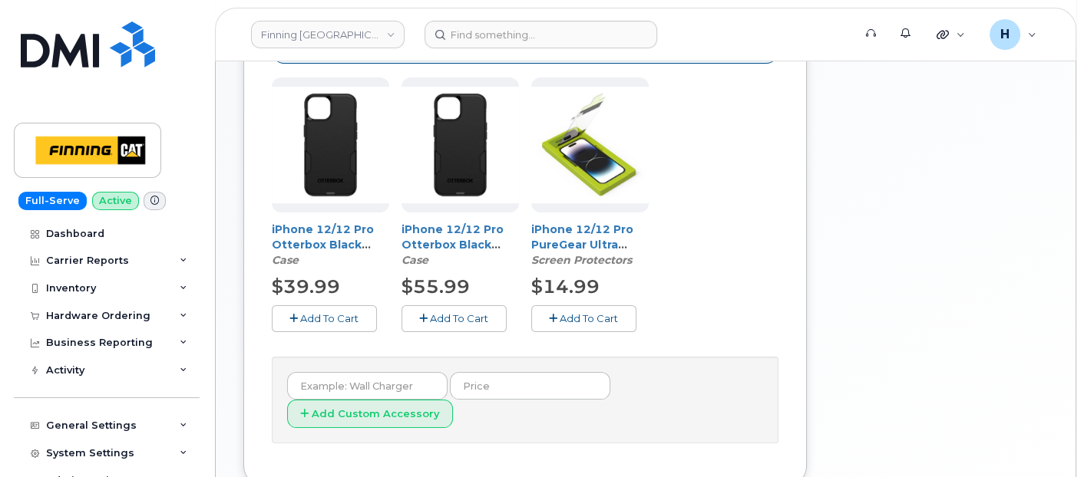
click at [586, 316] on span "Add To Cart" at bounding box center [589, 318] width 58 height 12
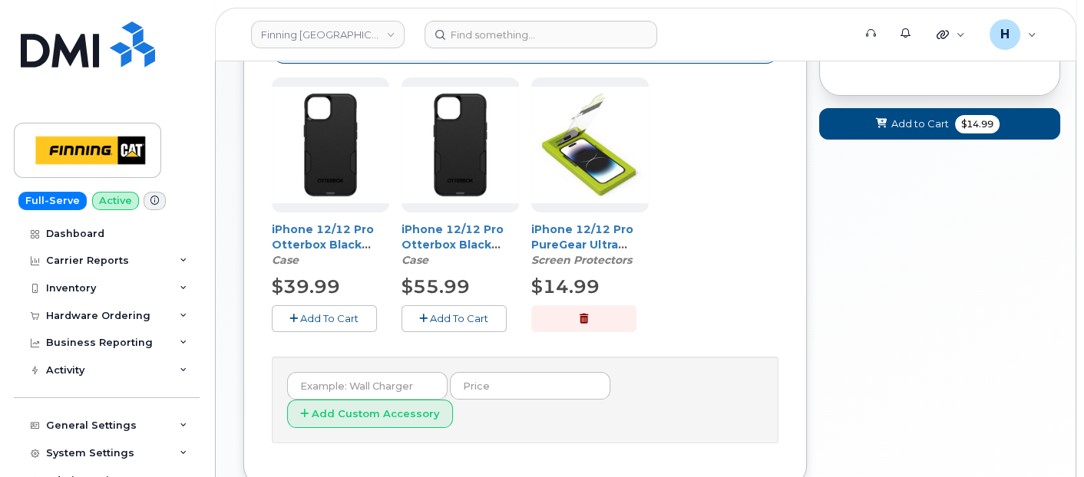
click at [449, 321] on span "Add To Cart" at bounding box center [459, 318] width 58 height 12
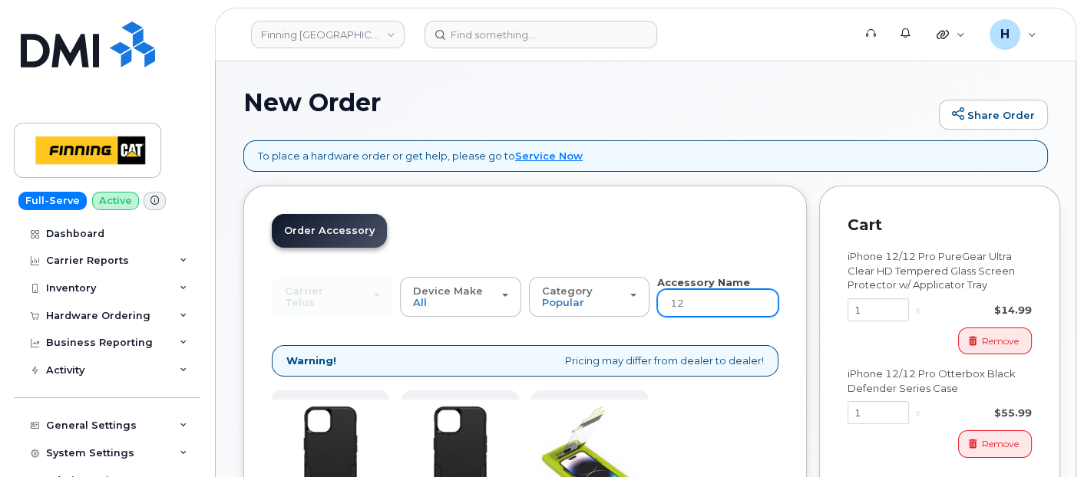
scroll to position [0, 0]
click at [692, 302] on input "12" at bounding box center [717, 303] width 121 height 28
type input "wall"
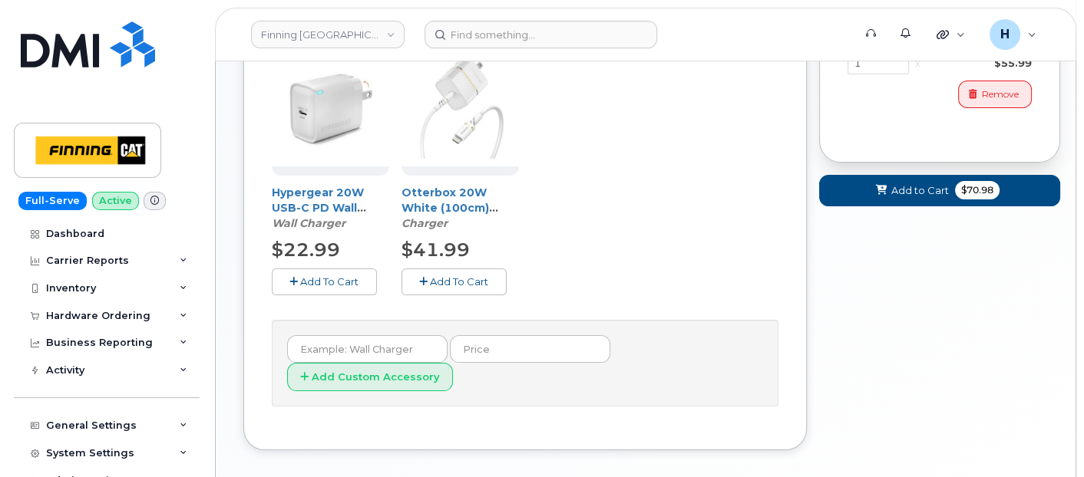
drag, startPoint x: 464, startPoint y: 287, endPoint x: 528, endPoint y: 283, distance: 63.9
click at [464, 286] on button "Add To Cart" at bounding box center [453, 282] width 105 height 27
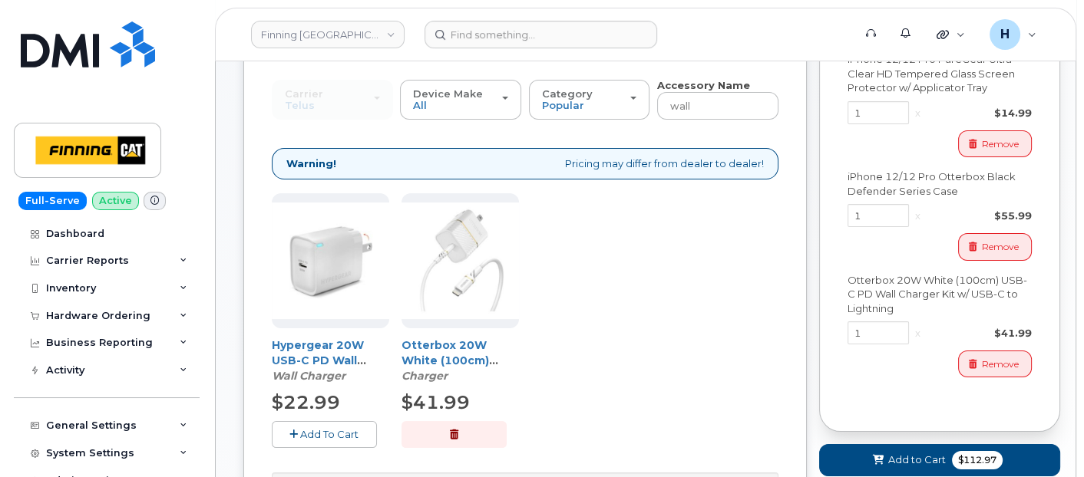
scroll to position [8, 0]
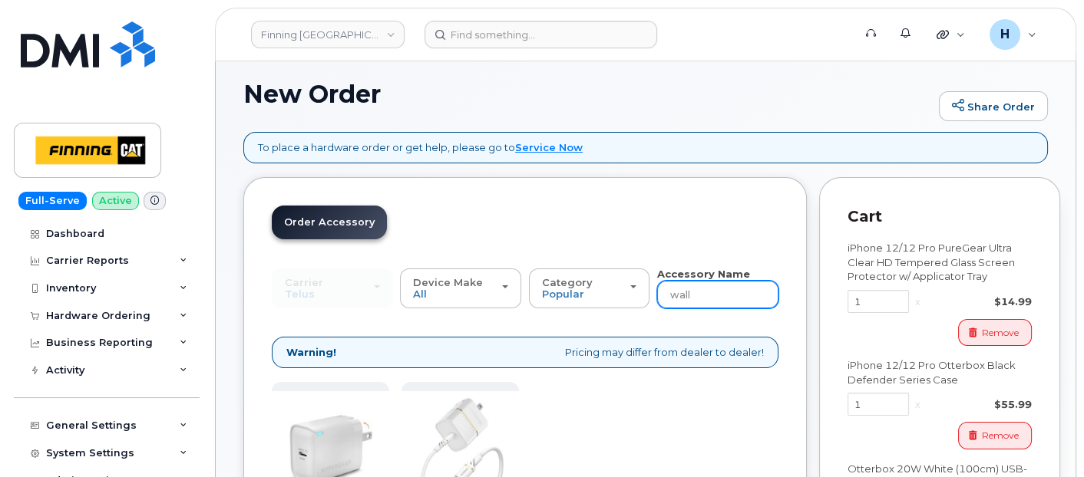
click at [729, 295] on input "wall" at bounding box center [717, 295] width 121 height 28
type input "loaner"
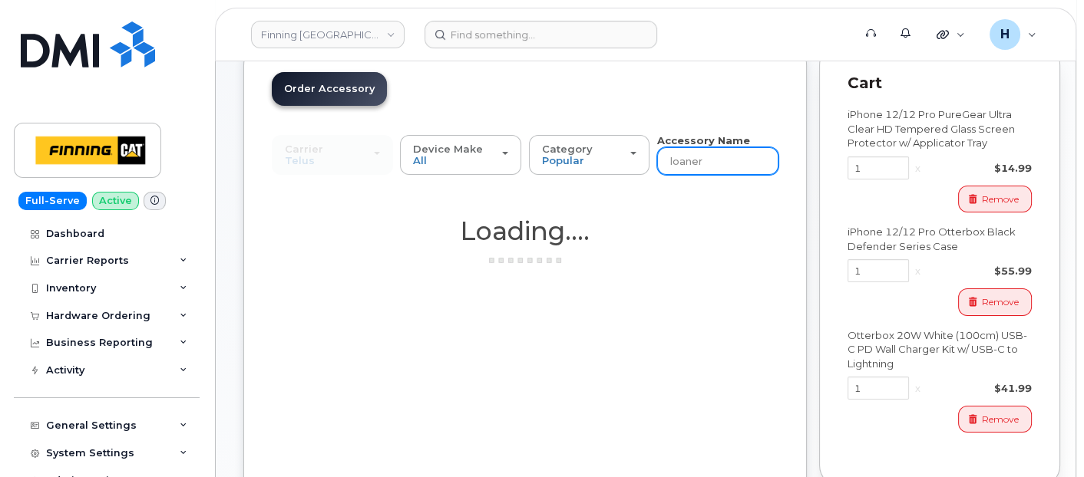
scroll to position [296, 0]
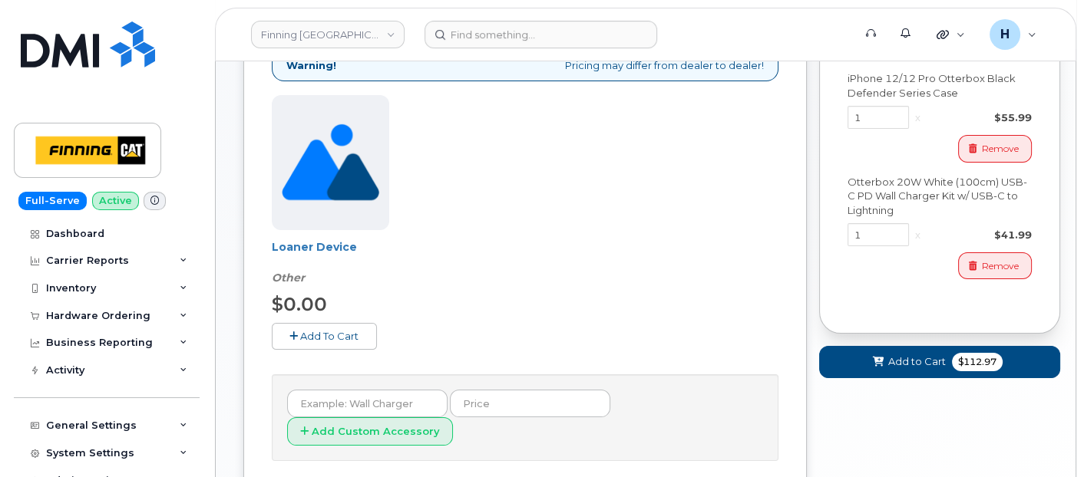
click at [305, 335] on span "Add To Cart" at bounding box center [329, 336] width 58 height 12
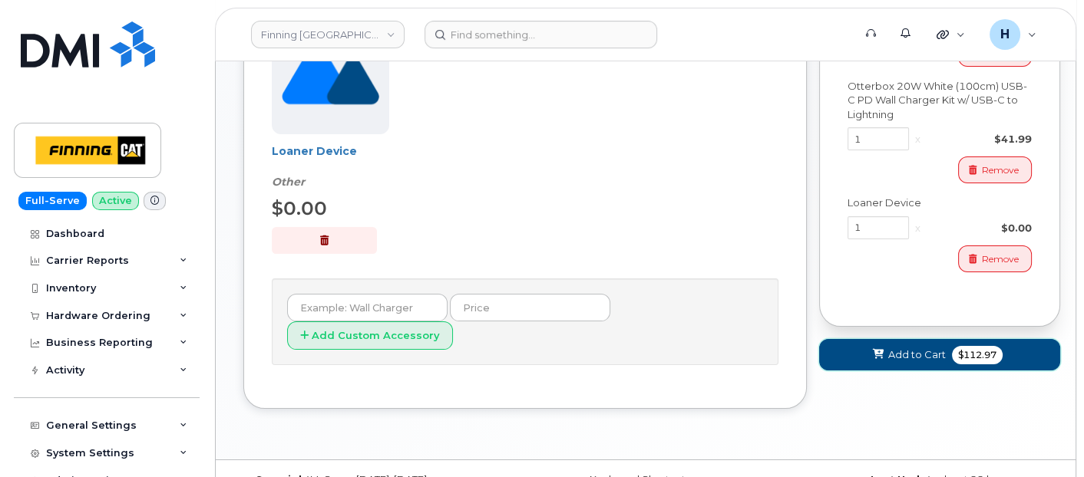
click at [869, 351] on button "Add to Cart $112.97" at bounding box center [939, 354] width 241 height 31
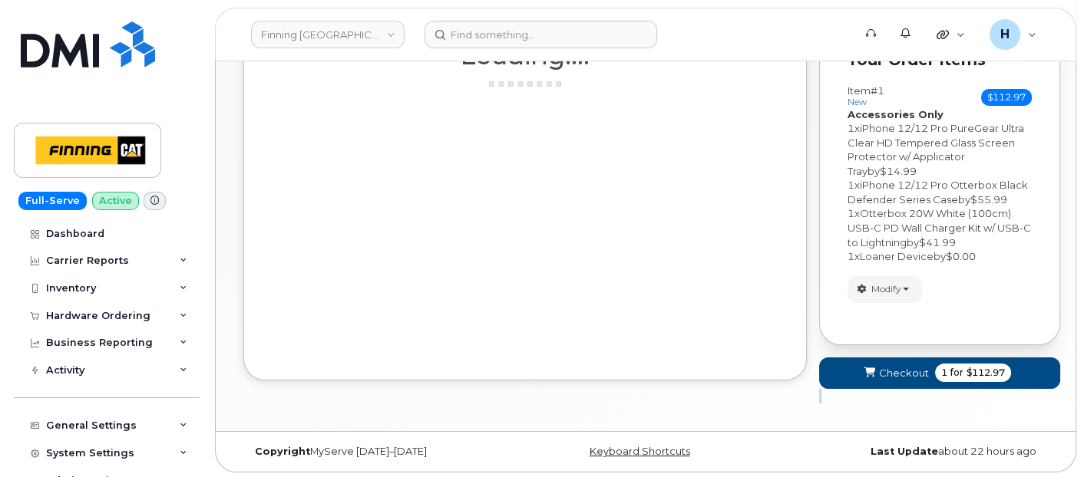
click at [869, 351] on form "Your Order Items Item #1 new $112.97 Accessories Only SIM Only Activation New A…" at bounding box center [939, 212] width 241 height 382
click at [864, 379] on button "Checkout 1 for $112.97" at bounding box center [939, 373] width 241 height 31
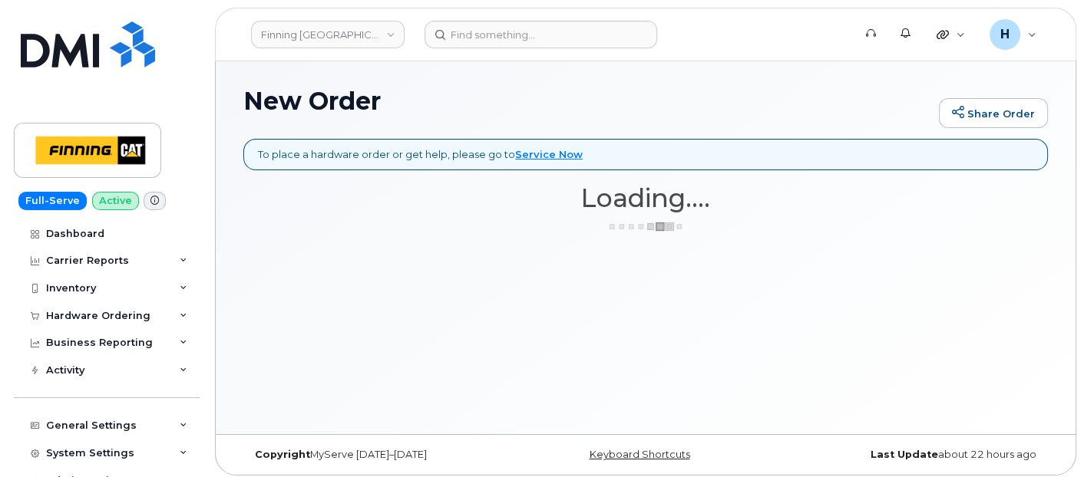
scroll to position [0, 0]
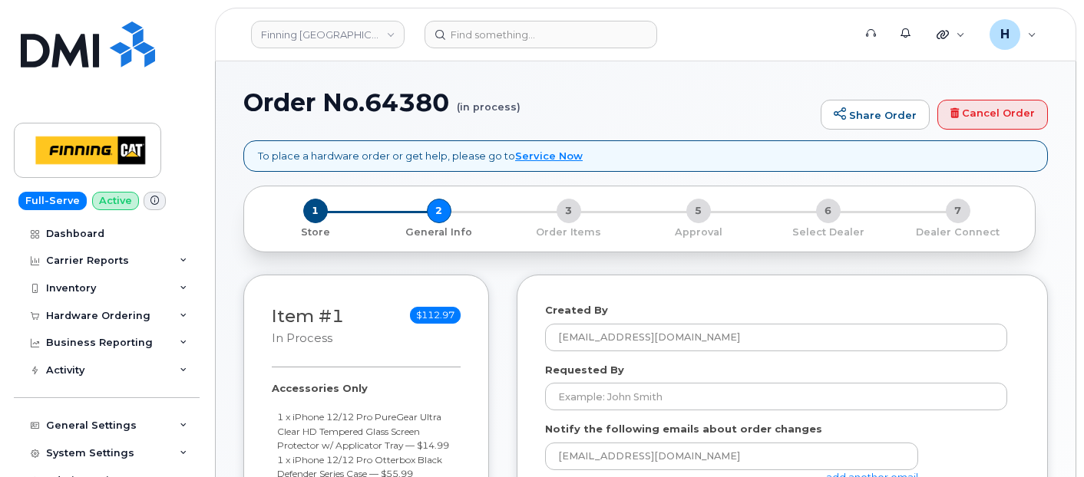
select select
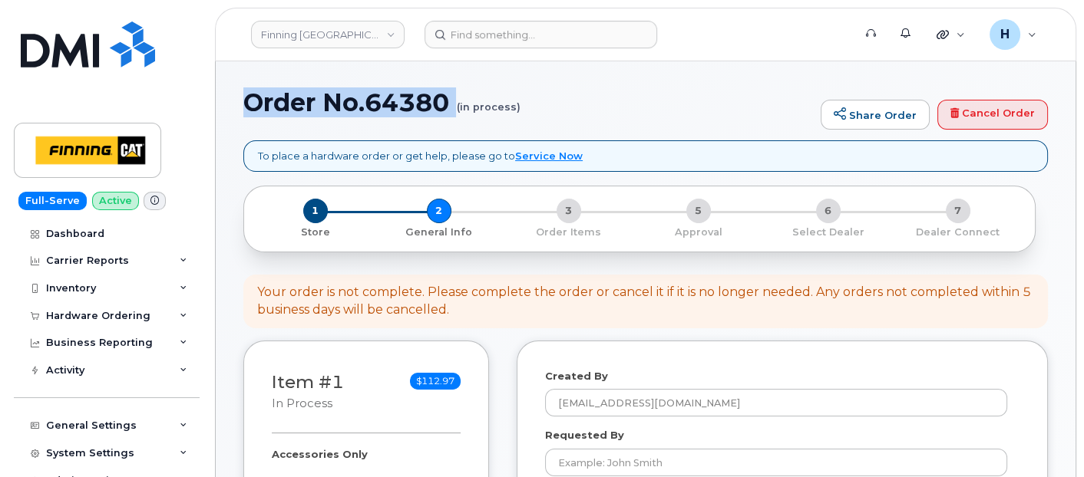
drag, startPoint x: 241, startPoint y: 114, endPoint x: 409, endPoint y: 127, distance: 168.6
copy h1 "Order No.64380"
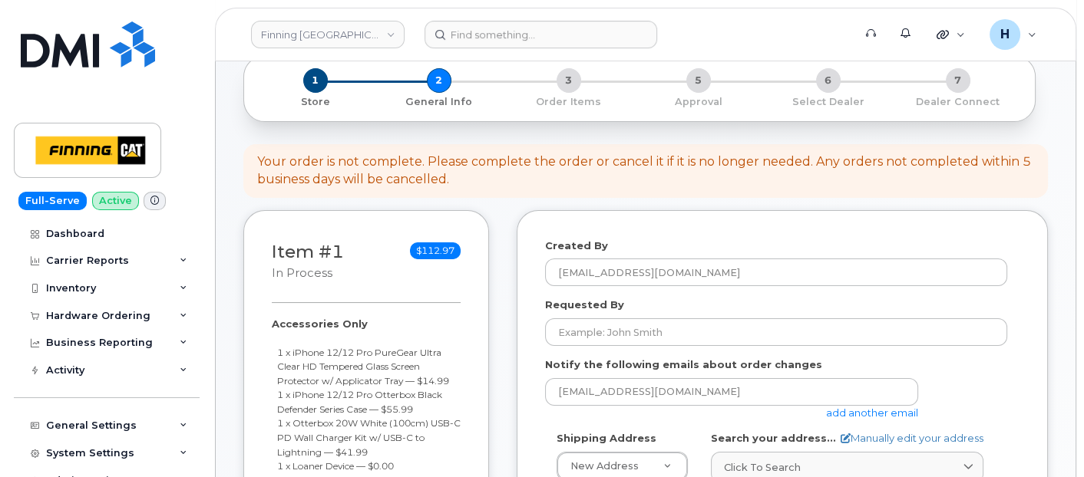
scroll to position [170, 0]
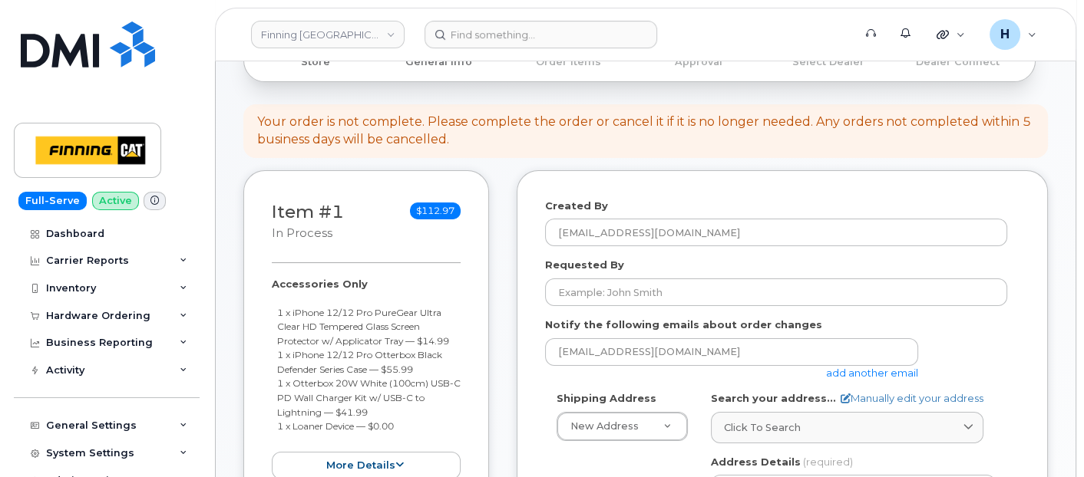
drag, startPoint x: 266, startPoint y: 286, endPoint x: 403, endPoint y: 424, distance: 194.9
click at [403, 424] on div "Item #1 in process $112.97 Accessories Only 1 x iPhone 12/12 Pro PureGear Ultra…" at bounding box center [366, 339] width 246 height 339
copy div "Accessories Only 1 x iPhone 12/12 Pro PureGear Ultra Clear HD Tempered Glass Sc…"
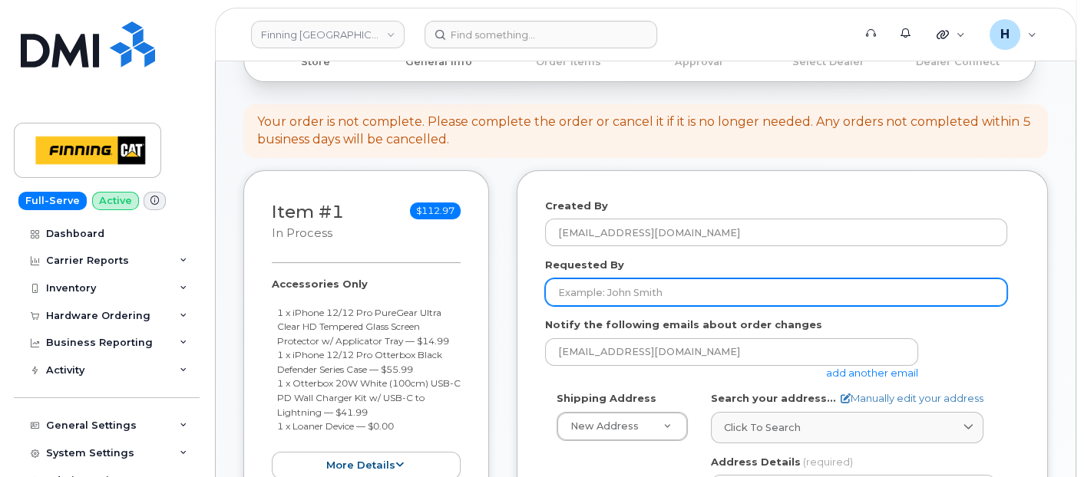
click at [627, 283] on input "Requested By" at bounding box center [776, 293] width 462 height 28
paste input "RITM0492686"
type input "RITM0492686"
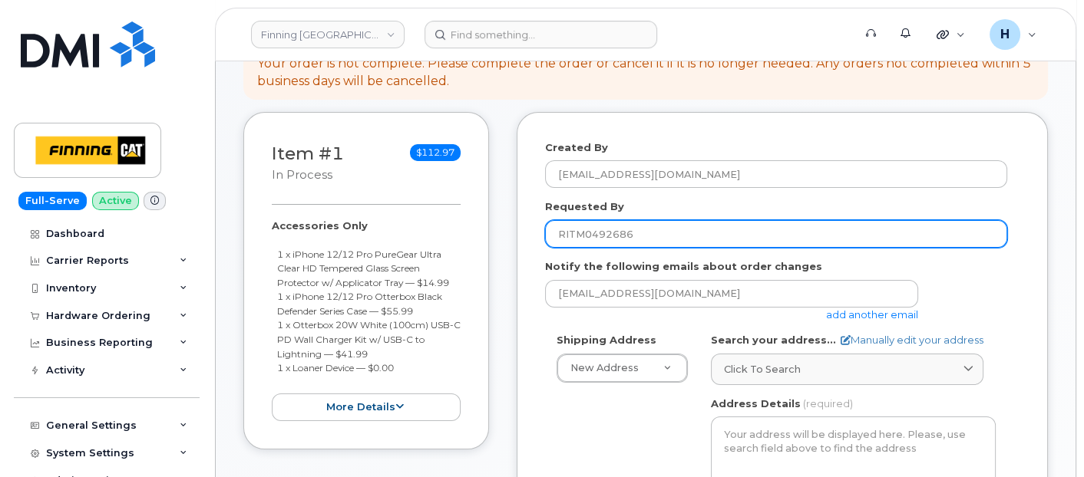
scroll to position [256, 0]
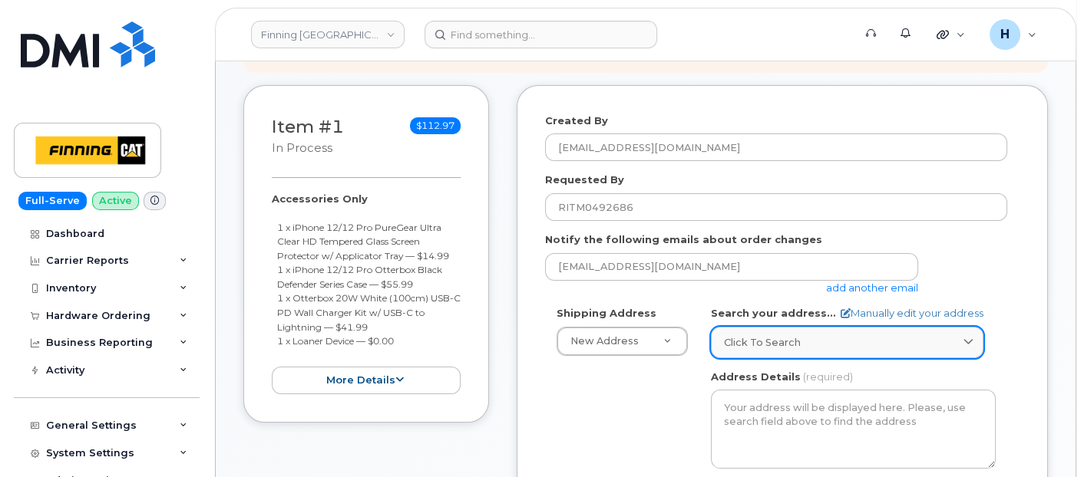
click at [739, 339] on span "Click to search" at bounding box center [762, 342] width 77 height 15
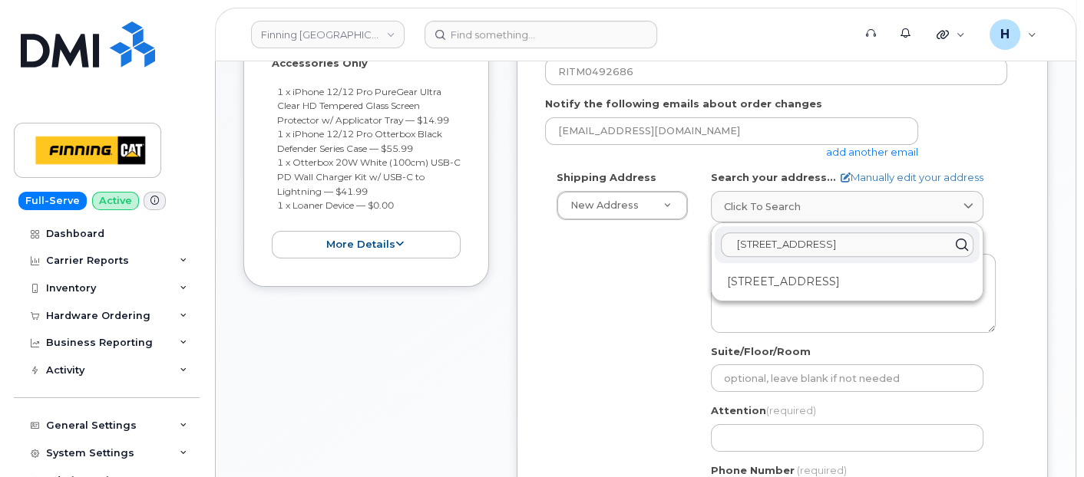
scroll to position [426, 0]
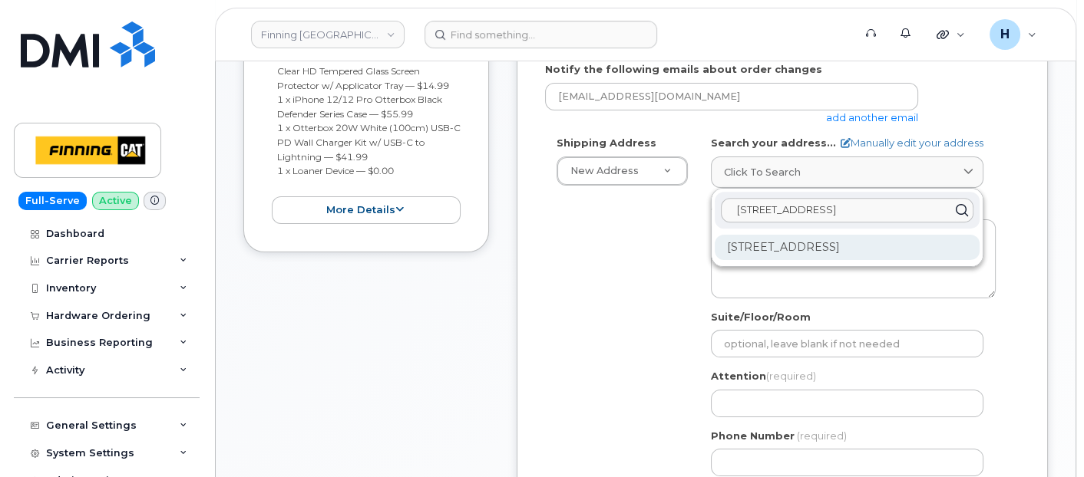
type input "6735 11 st NE"
click at [841, 256] on div "6735 11 St NE Calgary AB T2E 7H9" at bounding box center [847, 247] width 265 height 25
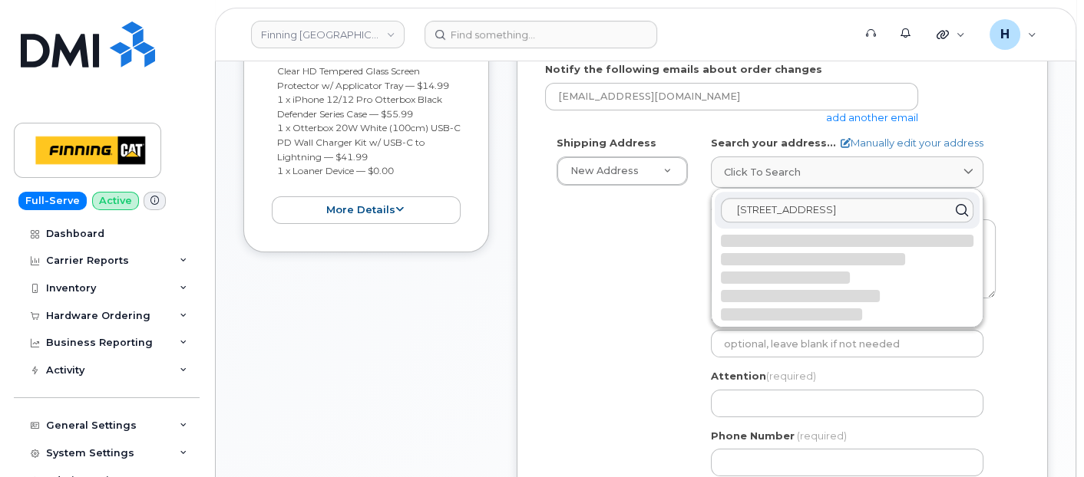
select select
type textarea "6735 11 St NE CALGARY AB T2E 7H9 CANADA"
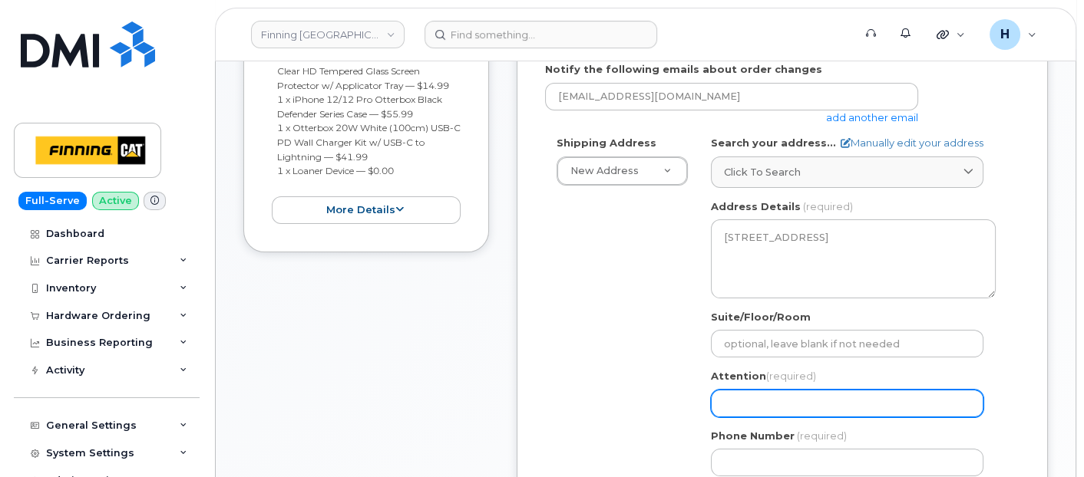
click at [775, 392] on input "Attention (required)" at bounding box center [847, 404] width 273 height 28
paste input "[PERSON_NAME]"
select select
type input "[PERSON_NAME]"
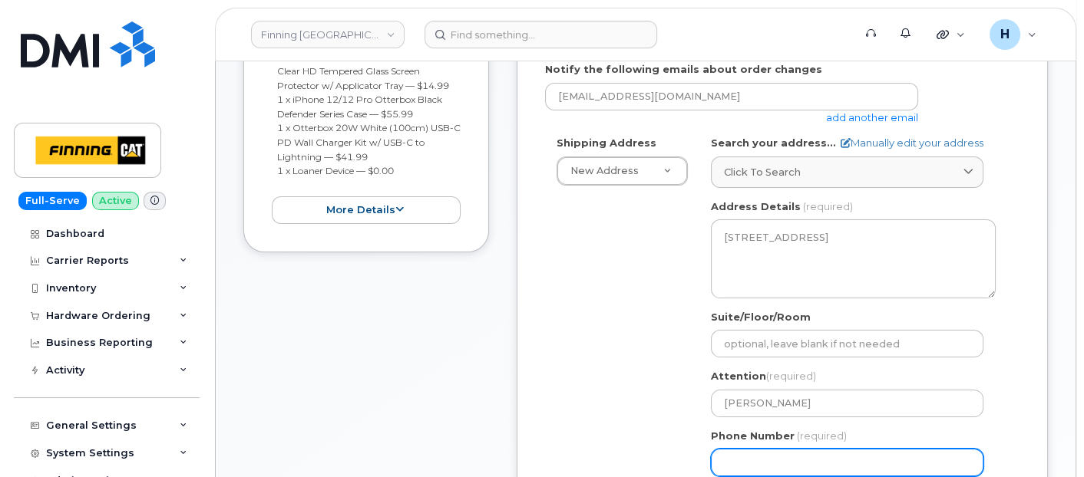
drag, startPoint x: 745, startPoint y: 458, endPoint x: 452, endPoint y: 302, distance: 332.4
click at [745, 458] on input "Phone Number" at bounding box center [847, 463] width 273 height 28
paste input "4032753340"
select select
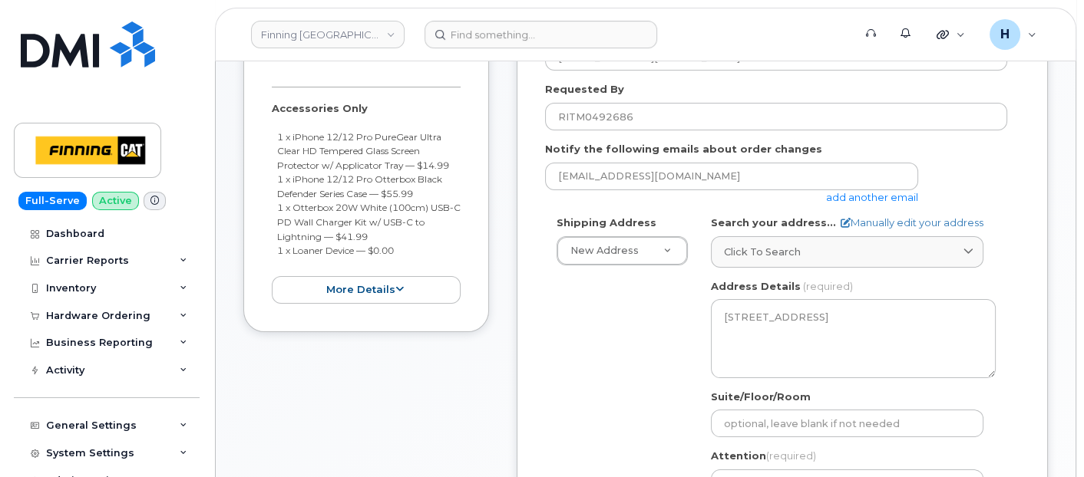
scroll to position [256, 0]
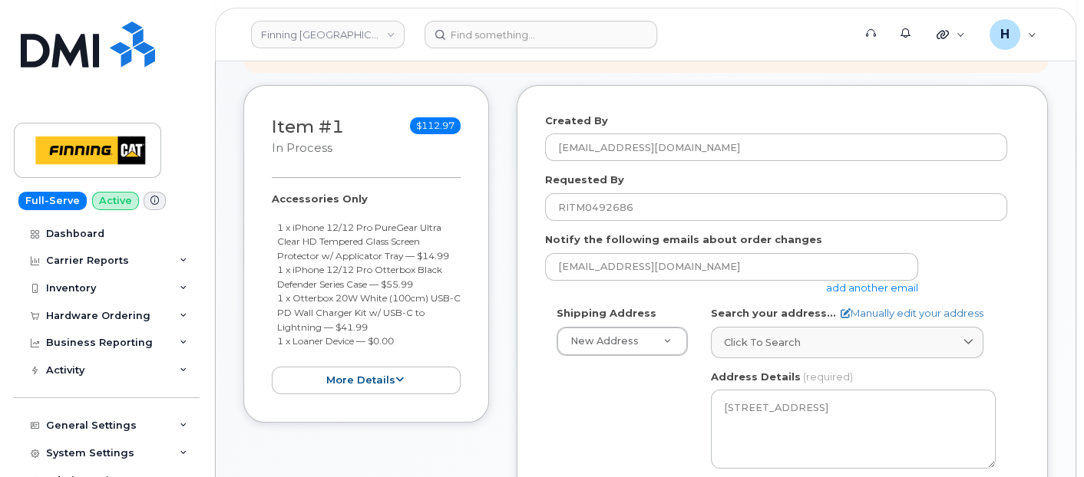
type input "4032753340"
drag, startPoint x: 278, startPoint y: 190, endPoint x: 401, endPoint y: 339, distance: 193.0
click at [401, 339] on div "Item #1 in process $112.97 Accessories Only 1 x iPhone 12/12 Pro PureGear Ultra…" at bounding box center [366, 254] width 246 height 339
copy div "Accessories Only 1 x iPhone 12/12 Pro PureGear Ultra Clear HD Tempered Glass Sc…"
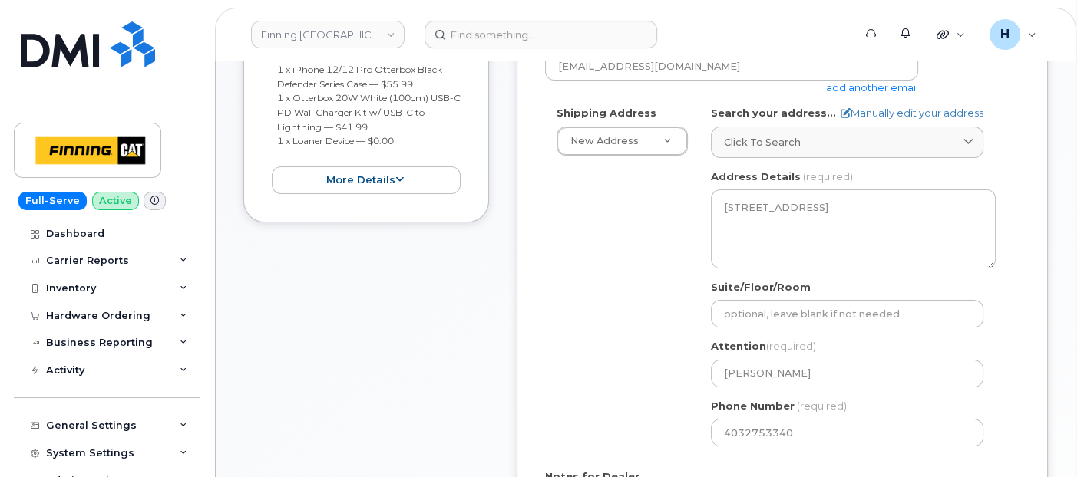
scroll to position [596, 0]
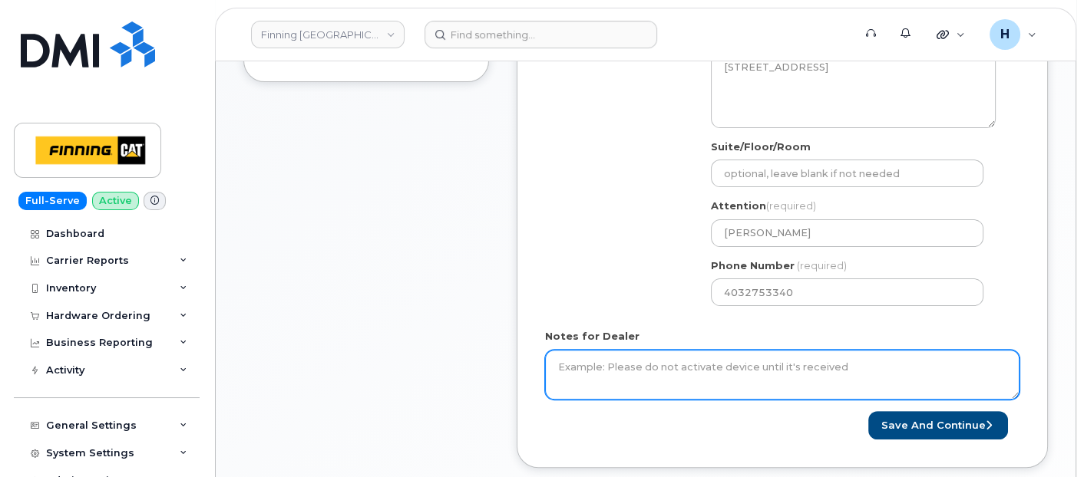
click at [618, 355] on textarea "Notes for Dealer" at bounding box center [782, 375] width 474 height 51
paste textarea "Accessories Only 1 x iPhone 12/12 Pro PureGear Ultra Clear HD Tempered Glass Sc…"
type textarea "Accessories Only 1 x iPhone 12/12 Pro PureGear Ultra Clear HD Tempered Glass Sc…"
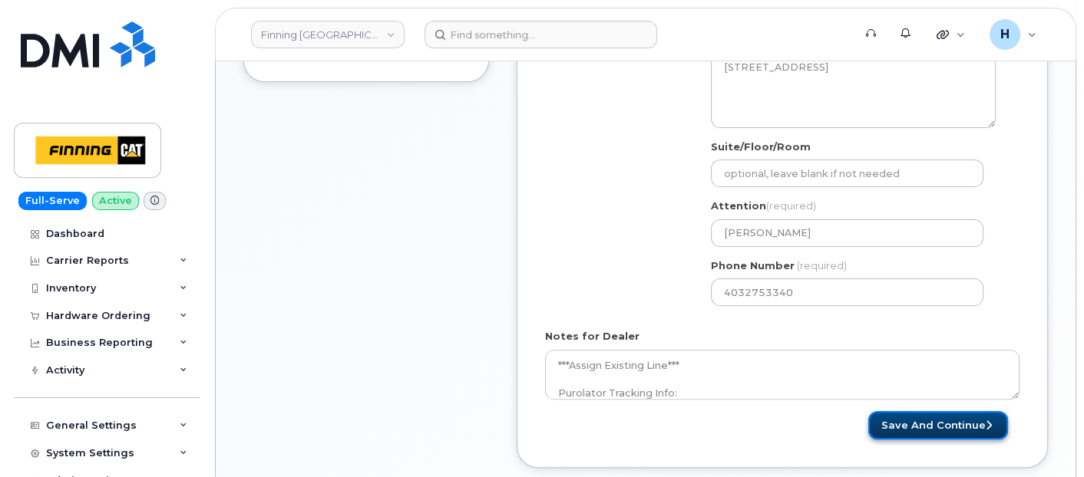
click at [919, 417] on button "Save and Continue" at bounding box center [938, 425] width 140 height 28
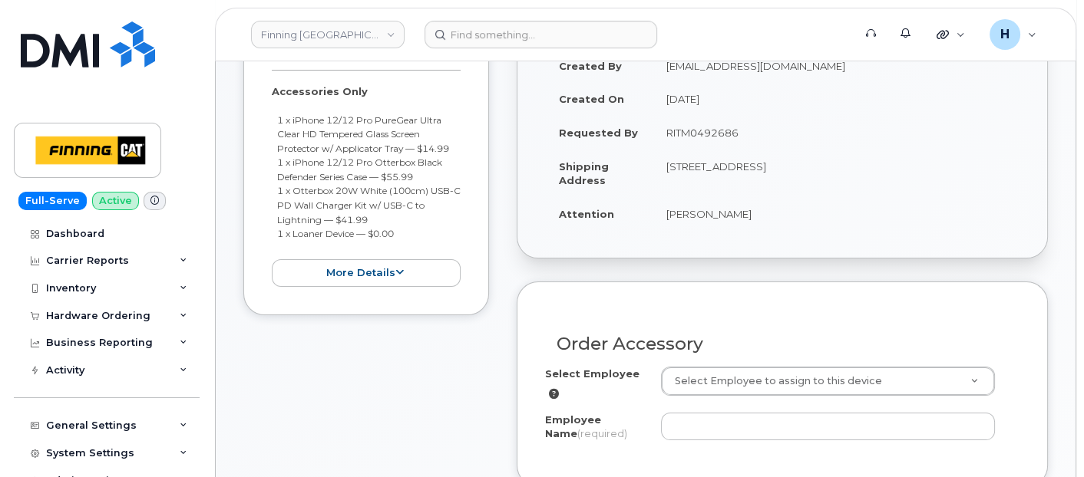
scroll to position [426, 0]
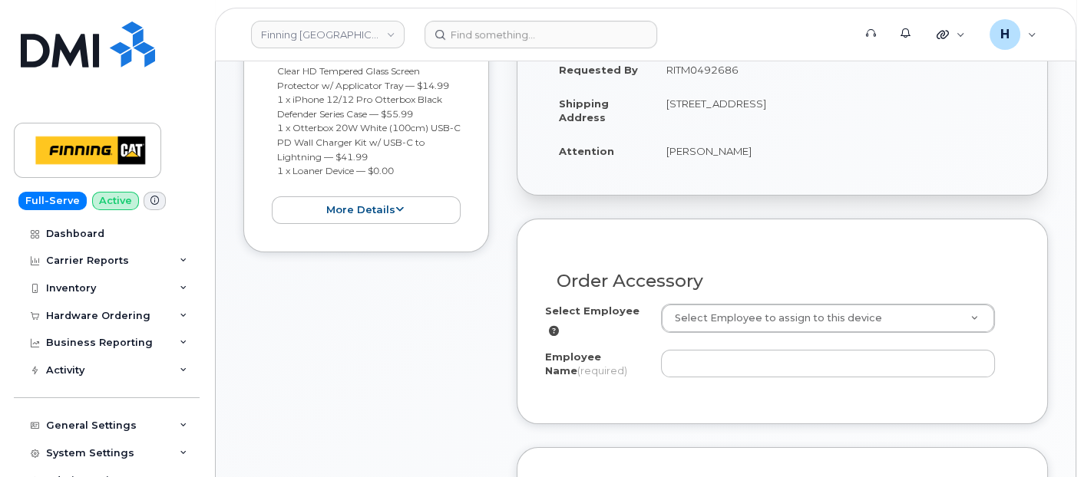
drag, startPoint x: 655, startPoint y: 151, endPoint x: 758, endPoint y: 154, distance: 103.7
click at [758, 154] on td "[PERSON_NAME]" at bounding box center [836, 151] width 367 height 34
copy td "[PERSON_NAME]"
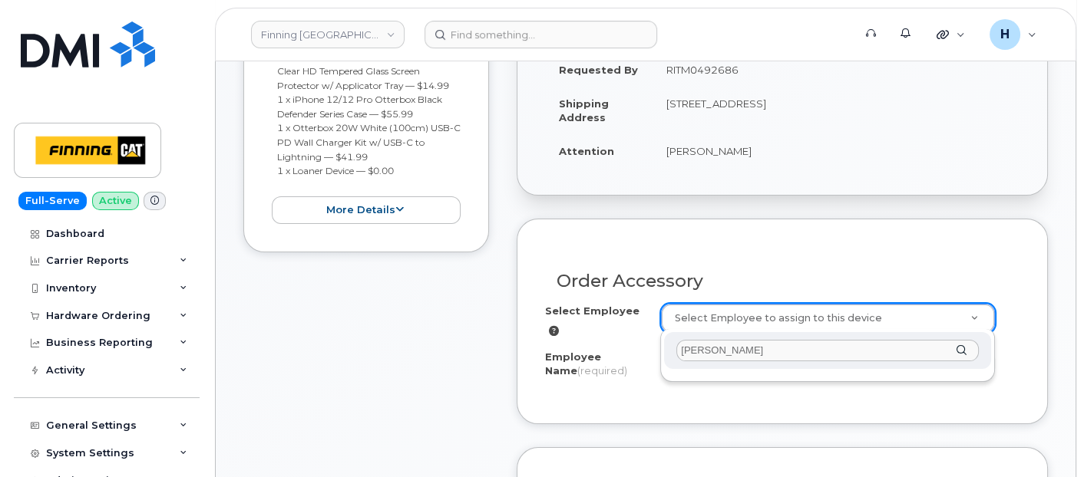
type input "[PERSON_NAME]"
click at [693, 377] on div "[PERSON_NAME]" at bounding box center [827, 356] width 335 height 54
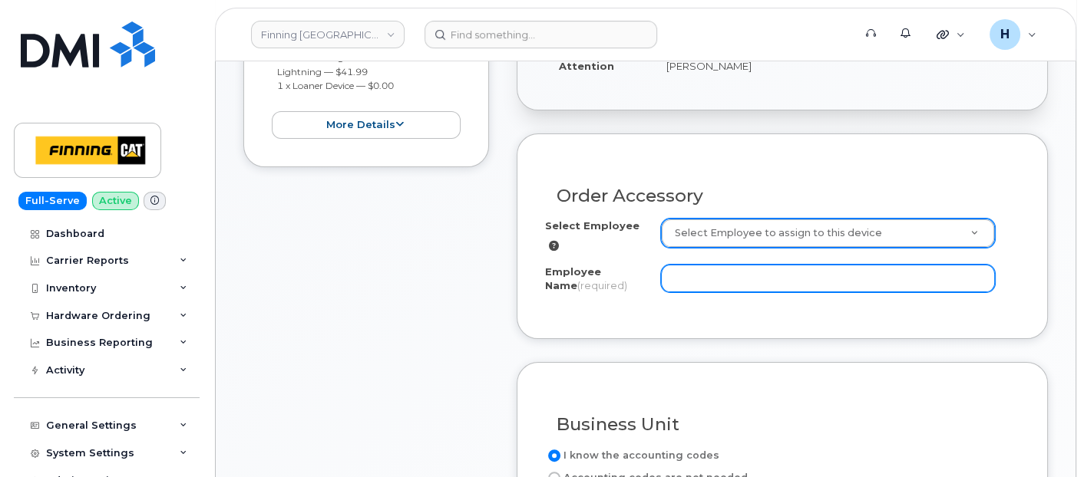
click at [684, 281] on input "Employee Name (required)" at bounding box center [828, 279] width 335 height 28
paste input "[PERSON_NAME]"
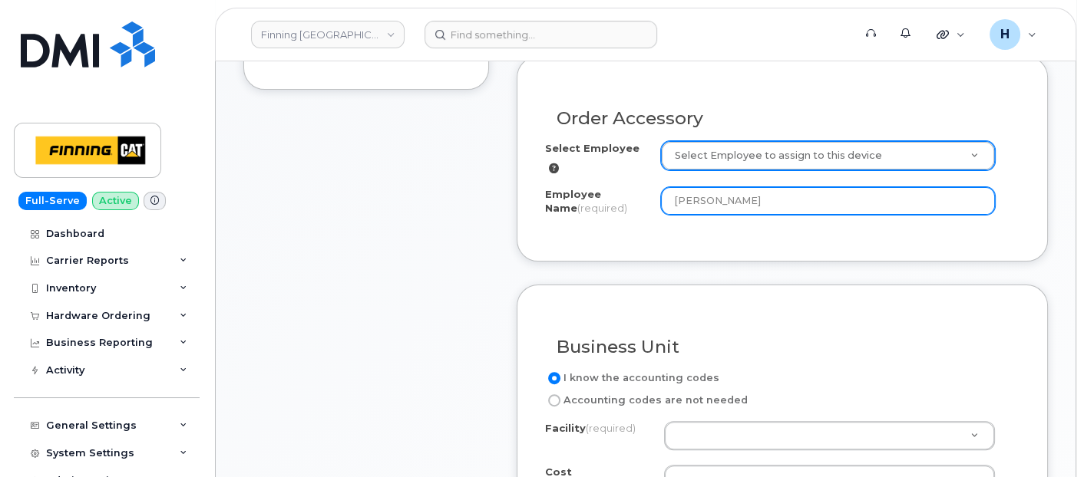
scroll to position [682, 0]
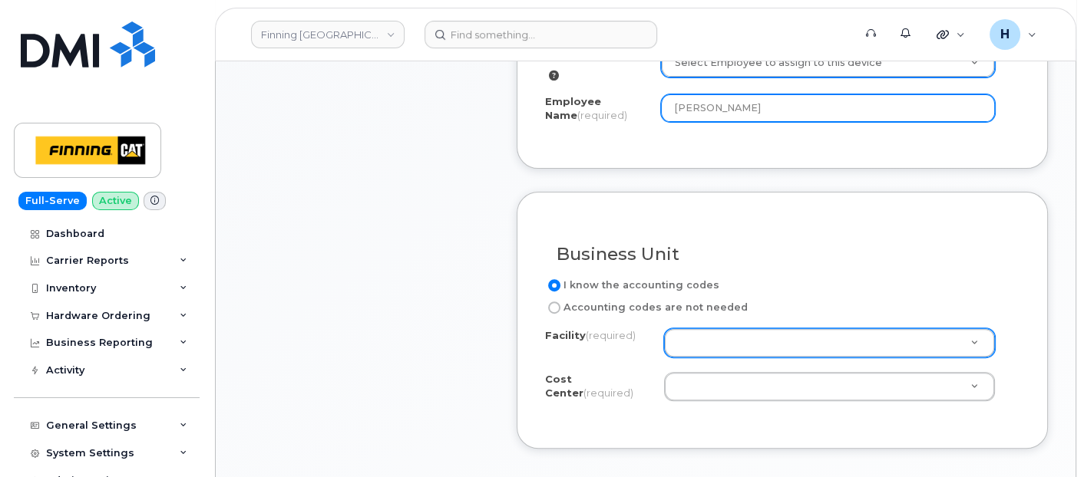
type input "[PERSON_NAME]"
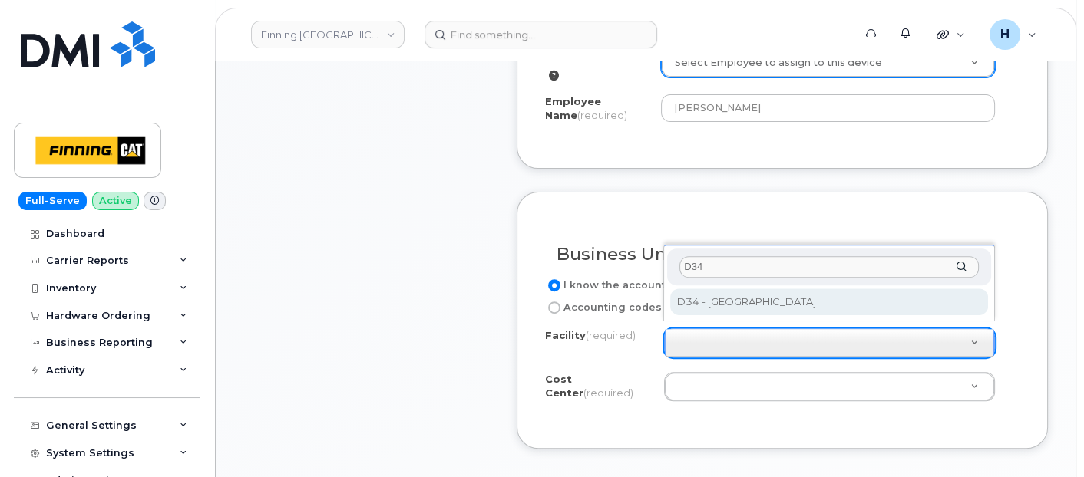
type input "D34"
select select "D34"
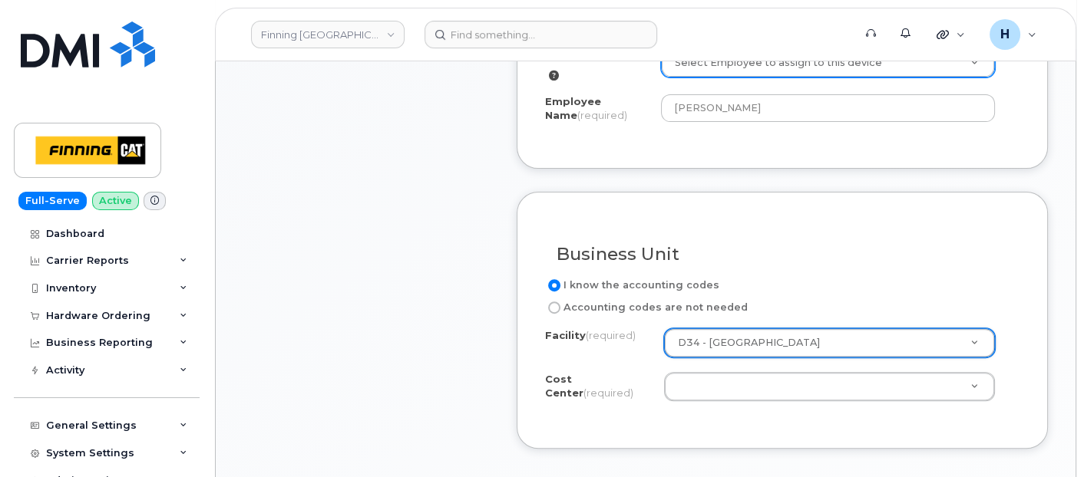
paste input "CSMAAAA"
type input "CSMAAAA"
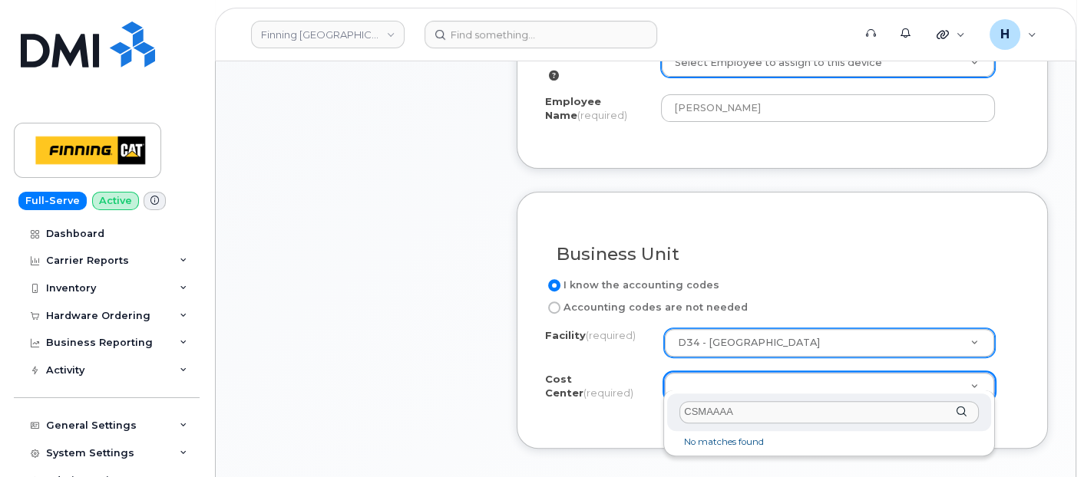
scroll to position [768, 0]
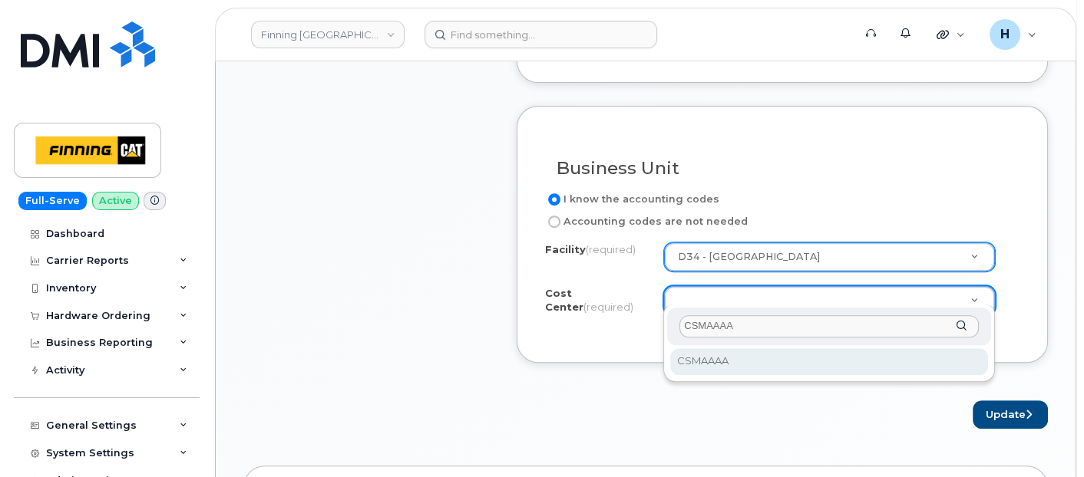
type input "CSMAAAA"
select select "CSMAAAA"
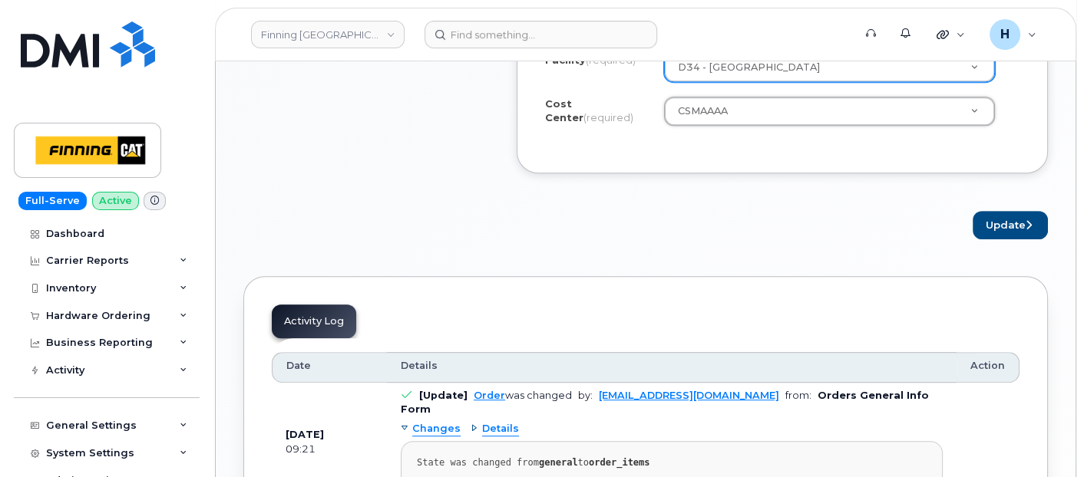
scroll to position [1023, 0]
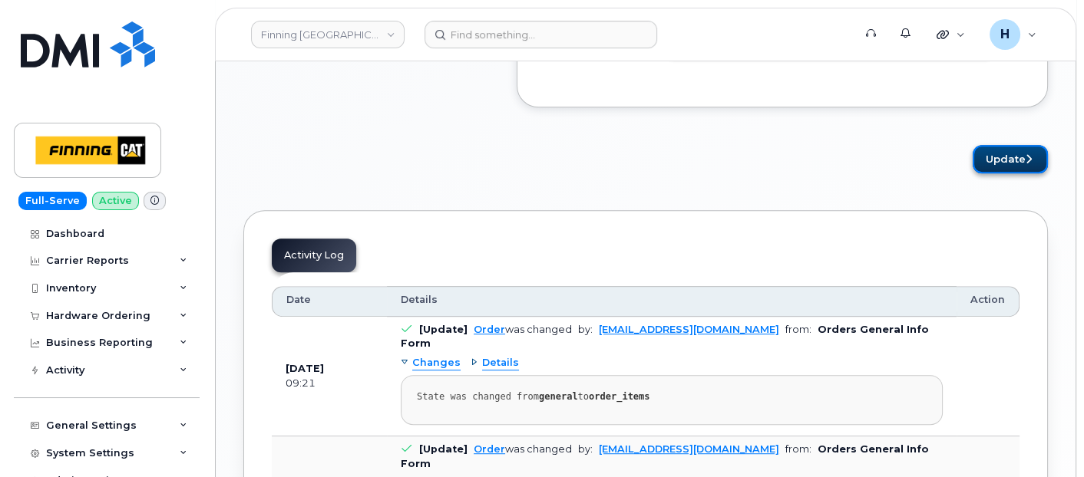
click at [1006, 145] on button "Update" at bounding box center [1010, 159] width 75 height 28
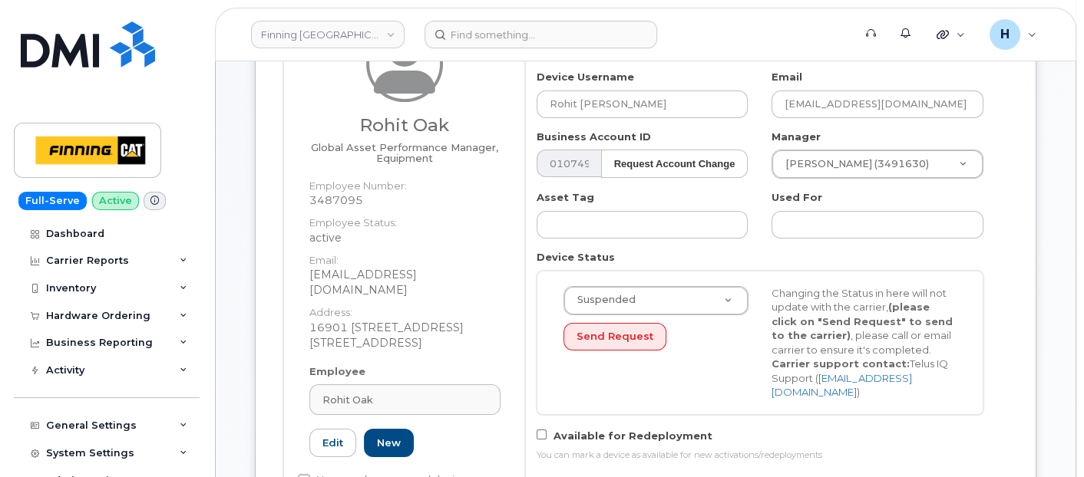
scroll to position [256, 0]
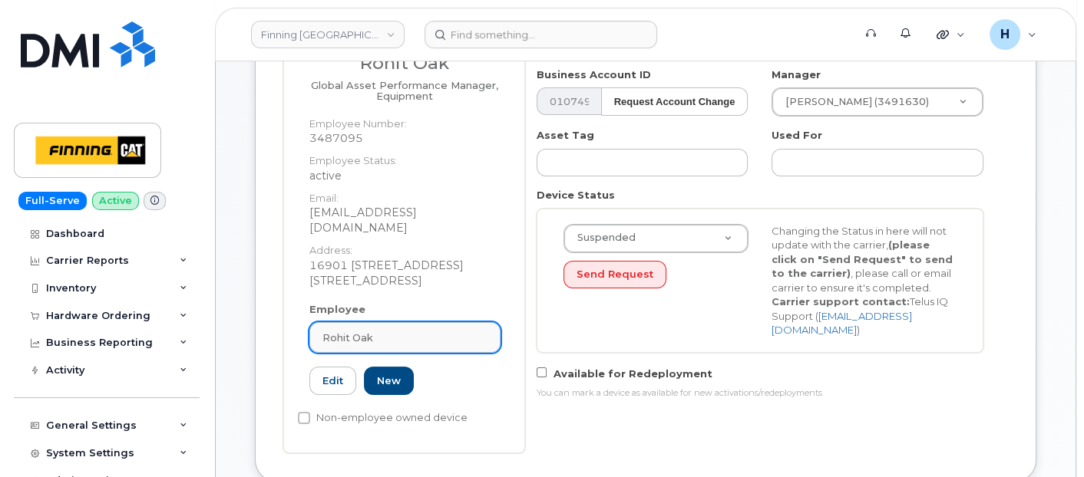
click at [479, 331] on div "Rohit Oak" at bounding box center [404, 338] width 165 height 15
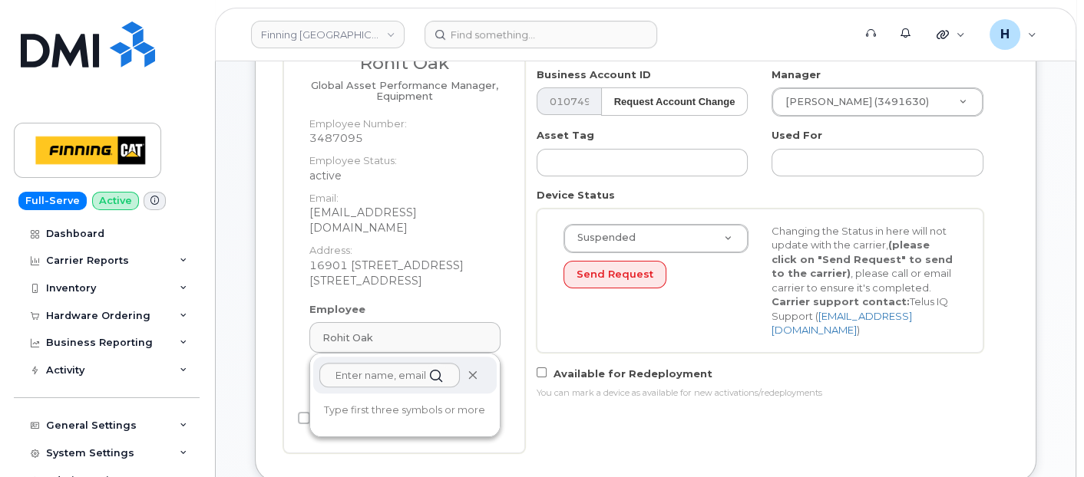
click at [471, 371] on icon at bounding box center [473, 376] width 10 height 10
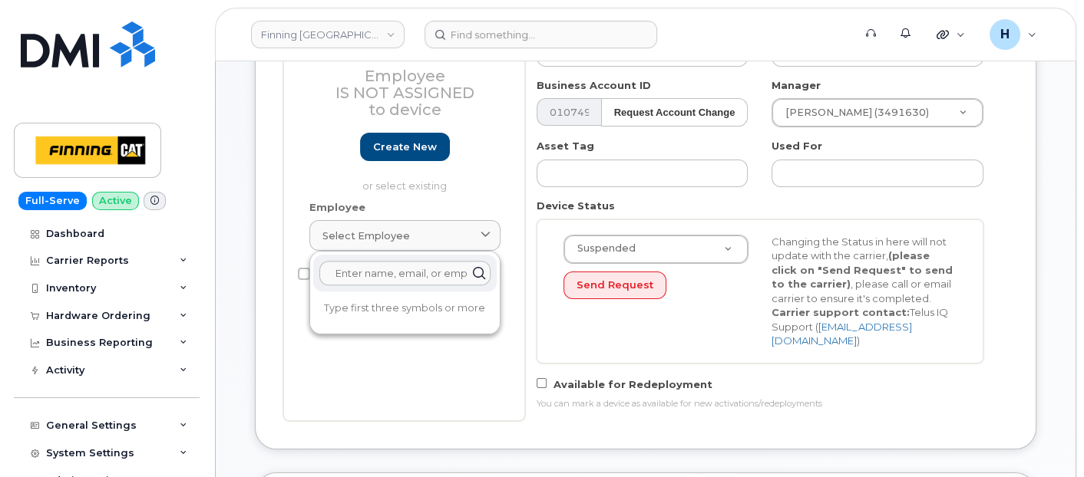
scroll to position [329, 0]
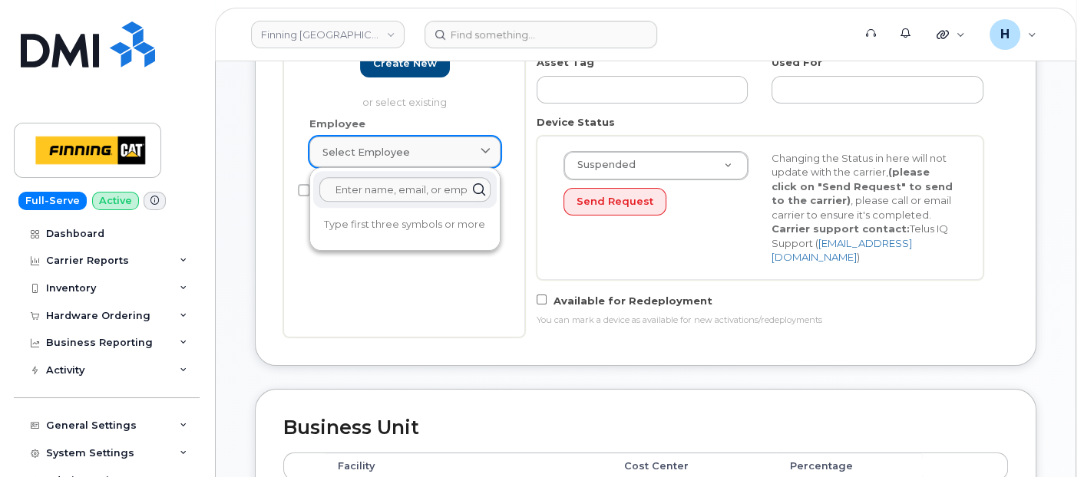
click at [363, 152] on span "Select employee" at bounding box center [366, 152] width 88 height 15
paste input "[PERSON_NAME]"
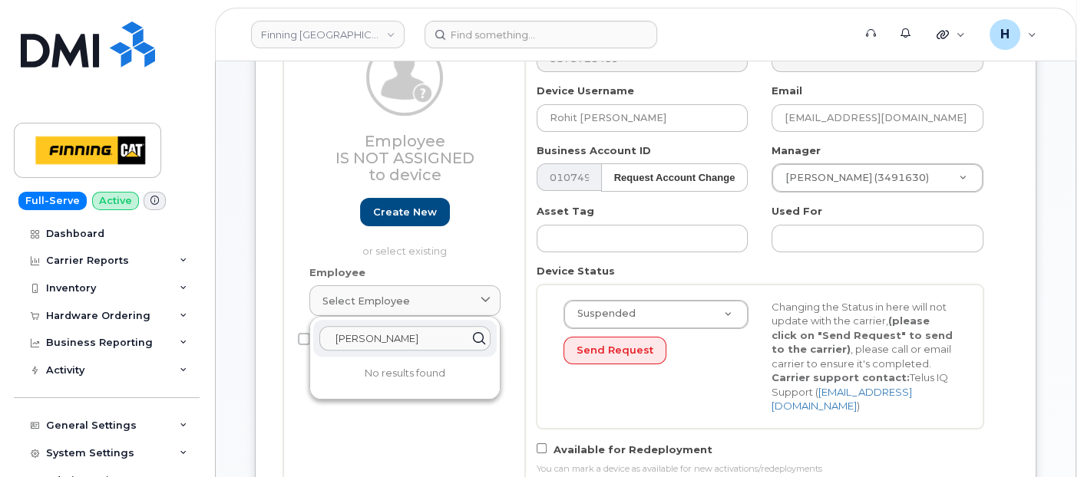
scroll to position [72, 0]
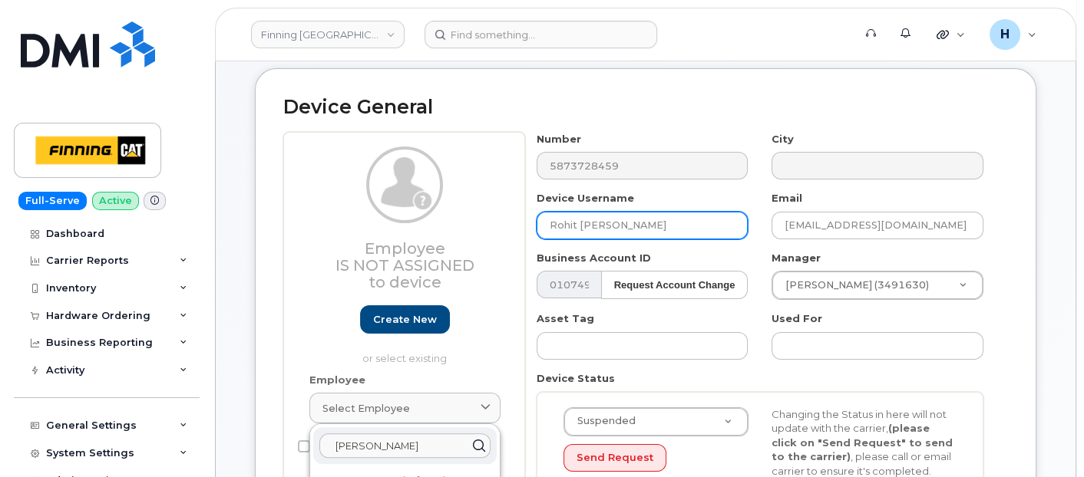
type input "[PERSON_NAME]"
drag, startPoint x: 646, startPoint y: 212, endPoint x: 429, endPoint y: 217, distance: 217.3
click at [429, 217] on div "Employee Is not assigned to device Create new or select existing Employee Selec…" at bounding box center [645, 363] width 725 height 463
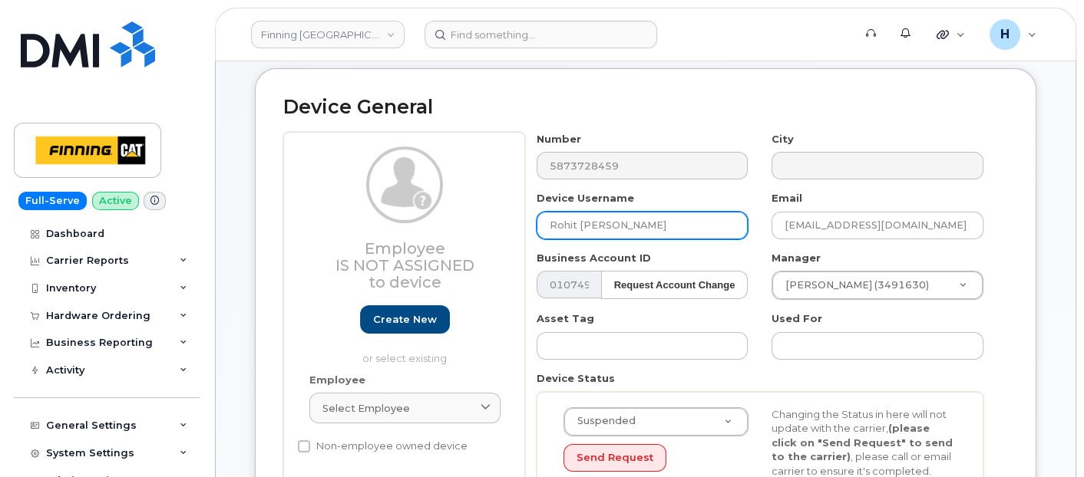
paste input "[PERSON_NAME]"
type input "[PERSON_NAME]"
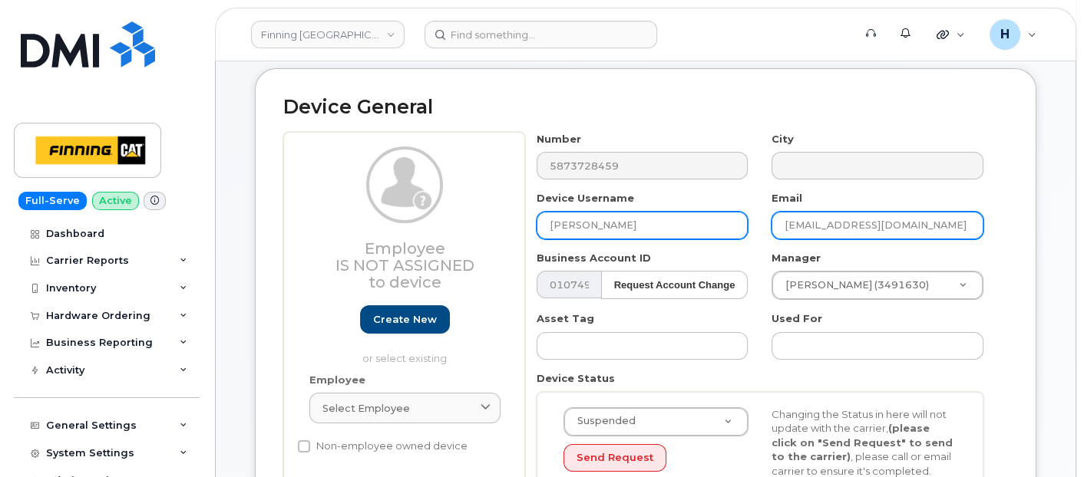
drag, startPoint x: 910, startPoint y: 230, endPoint x: 726, endPoint y: 226, distance: 184.3
click at [726, 226] on div "Number 5873728459 City Device Username [PERSON_NAME] Email [EMAIL_ADDRESS][DOMA…" at bounding box center [760, 363] width 471 height 463
paste input "[PERSON_NAME].[PERSON_NAME]"
type input "[PERSON_NAME][EMAIL_ADDRESS][DOMAIN_NAME]"
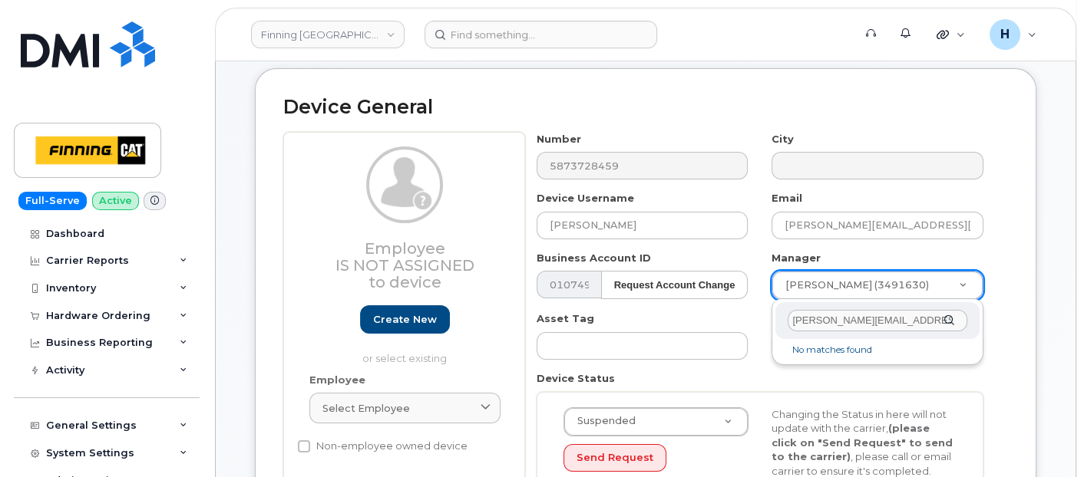
type input "[PERSON_NAME][EMAIL_ADDRESS][DOMAIN_NAME]"
click at [876, 302] on div "[PERSON_NAME][EMAIL_ADDRESS][DOMAIN_NAME]" at bounding box center [877, 321] width 204 height 38
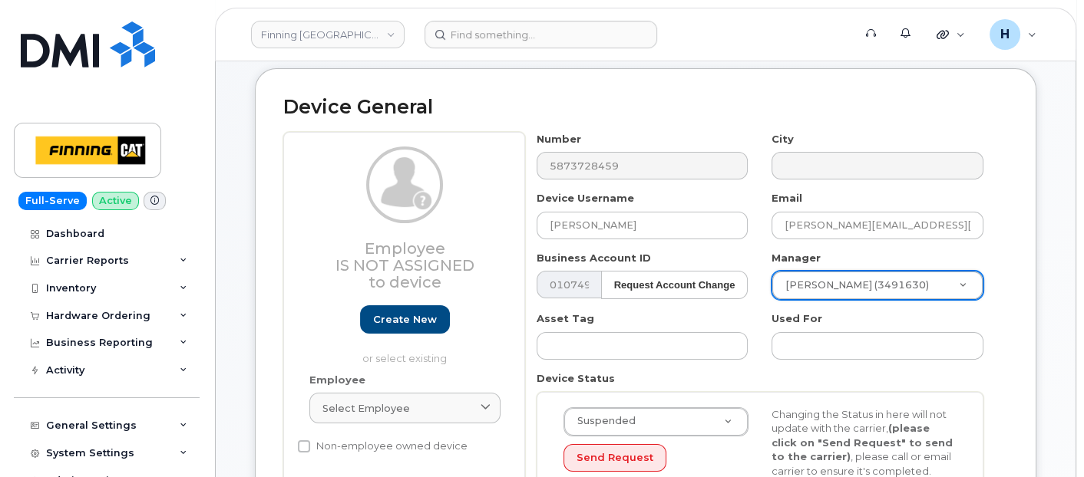
paste input "[PERSON_NAME]"
type input "[PERSON_NAME]"
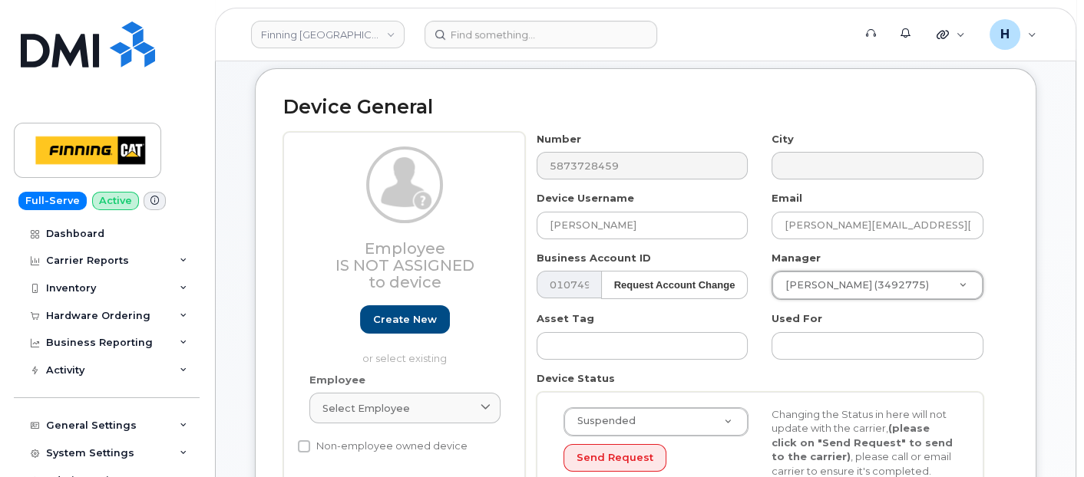
type input "713505"
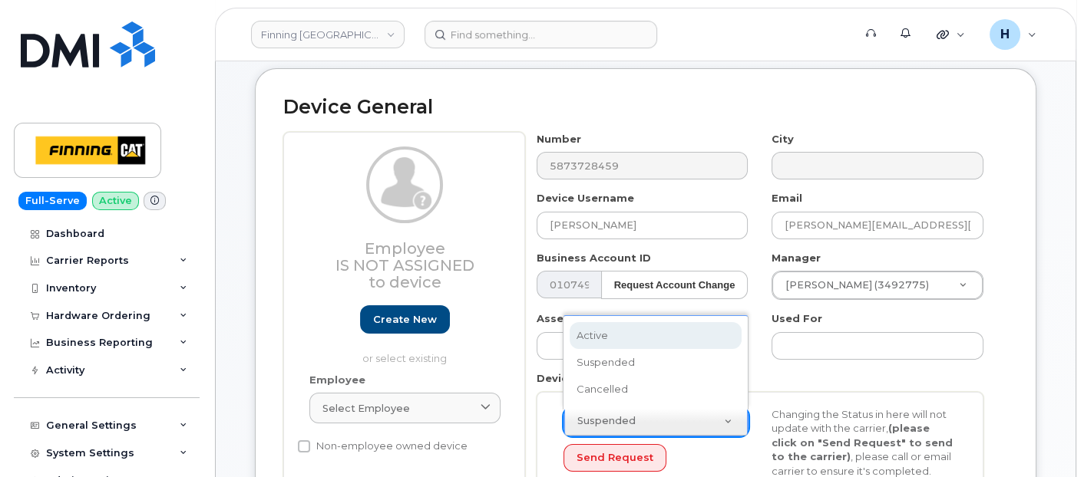
scroll to position [0, 4]
select select "active"
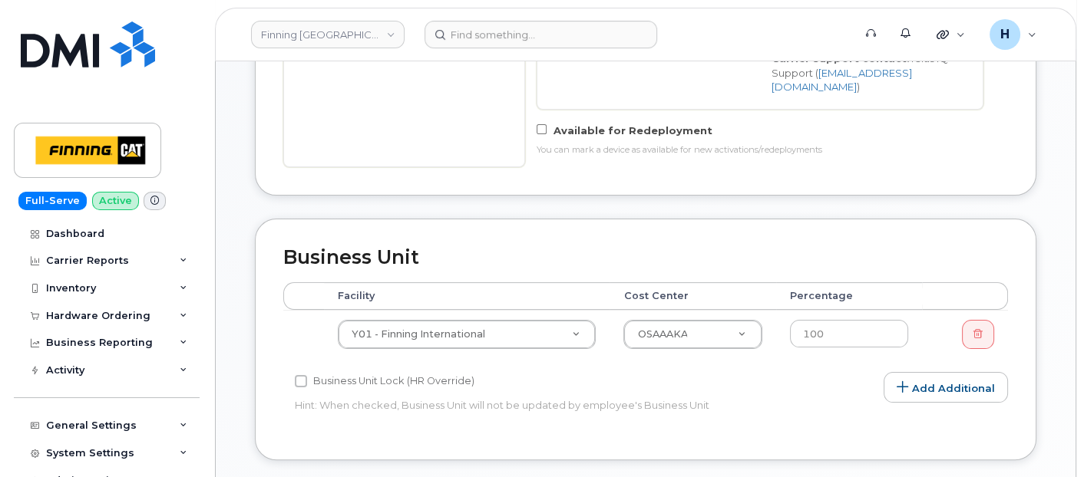
scroll to position [669, 0]
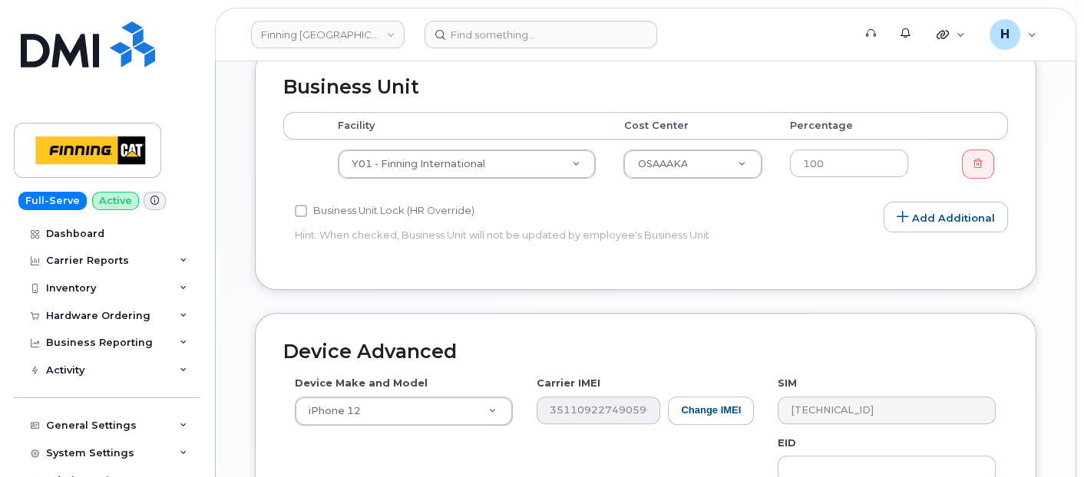
click at [394, 112] on th "Facility" at bounding box center [467, 126] width 286 height 28
click at [392, 140] on td "Y01 - Finning International 34141" at bounding box center [467, 164] width 286 height 48
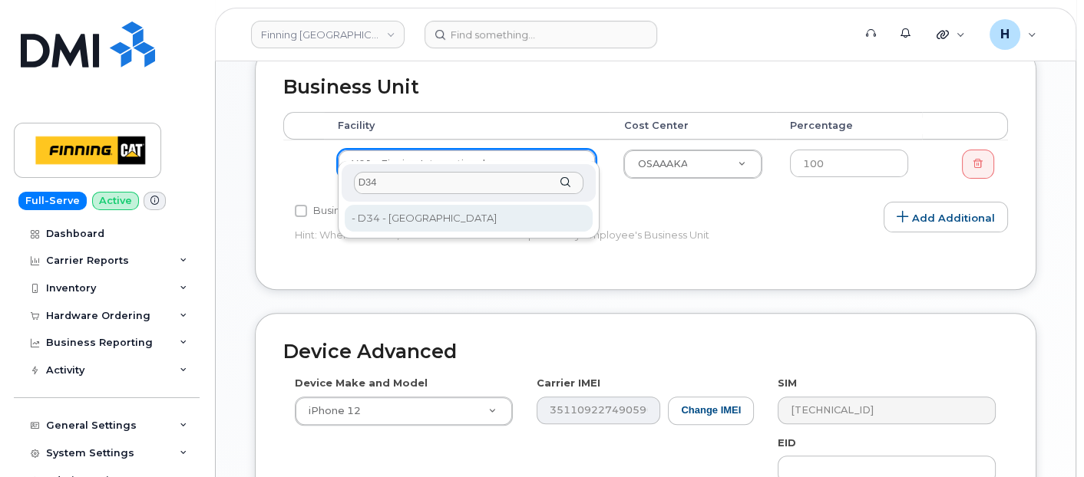
type input "D34"
type input "34137"
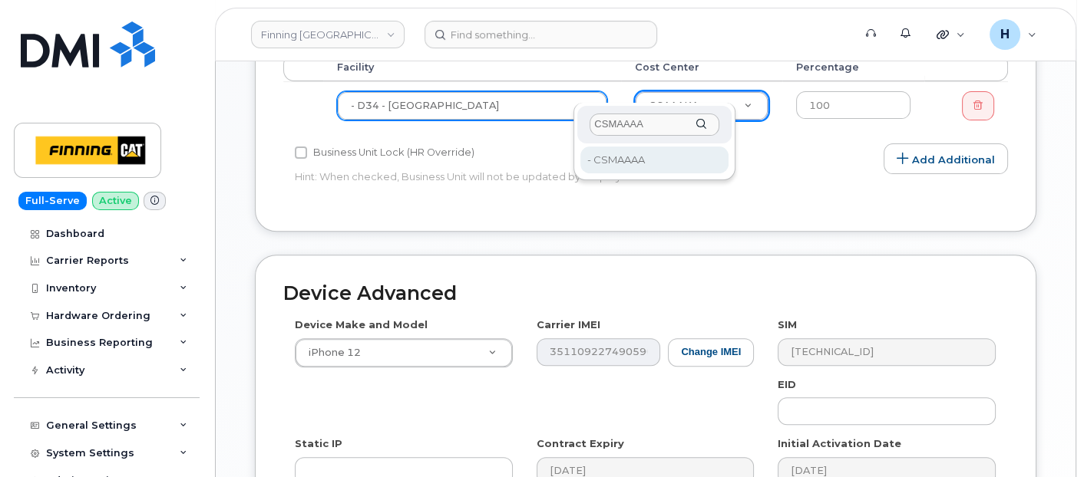
scroll to position [755, 0]
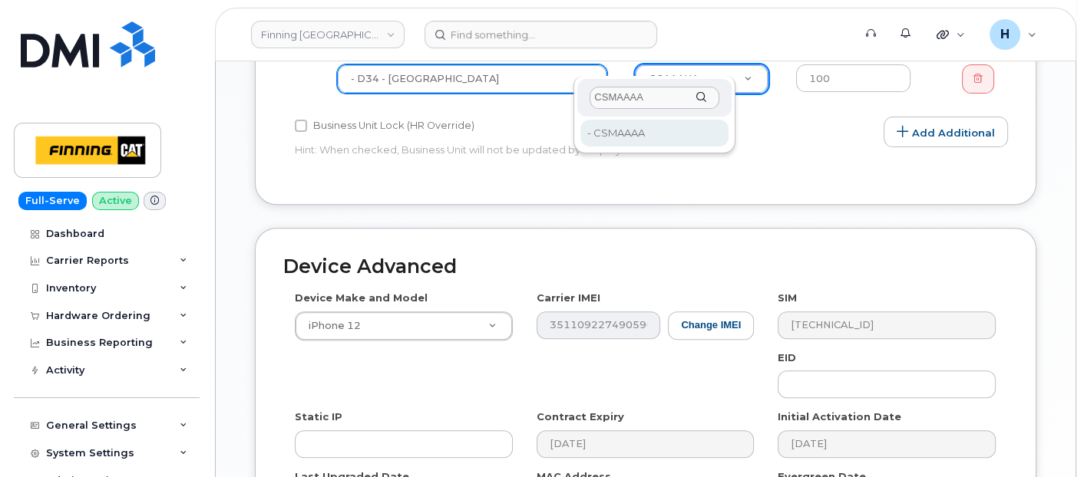
type input "CSMAAAA"
type input "34293"
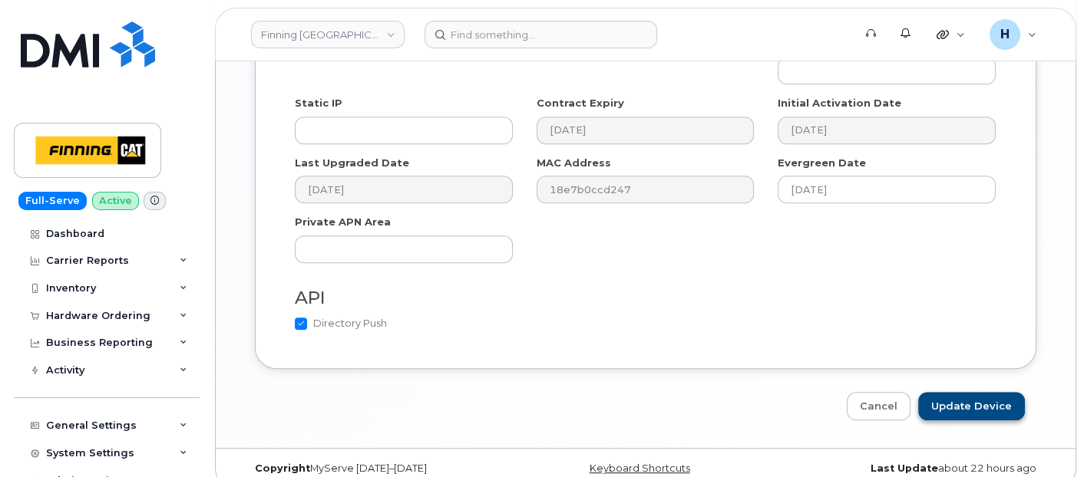
scroll to position [1070, 0]
drag, startPoint x: 943, startPoint y: 383, endPoint x: 606, endPoint y: 17, distance: 497.7
click at [943, 391] on input "Update Device" at bounding box center [971, 405] width 107 height 28
type input "Saving..."
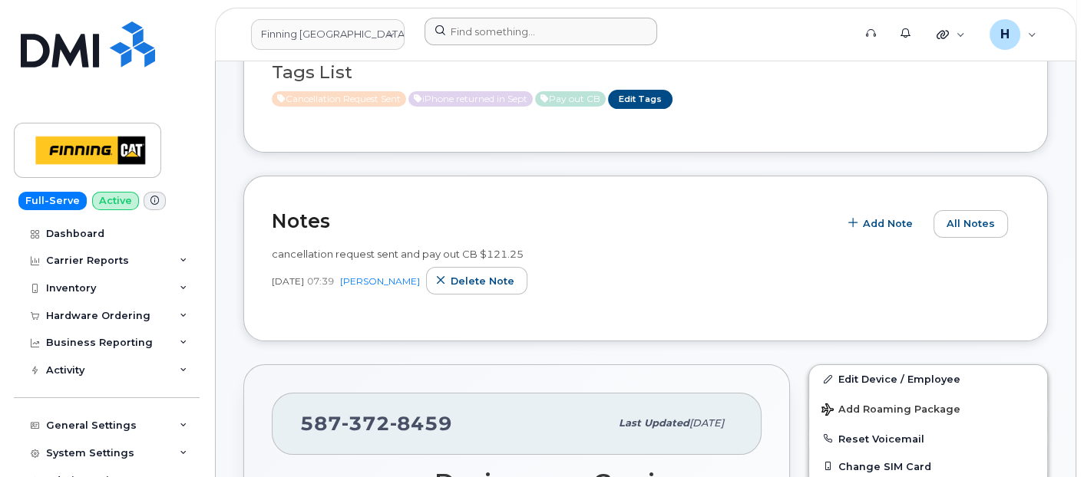
scroll to position [256, 0]
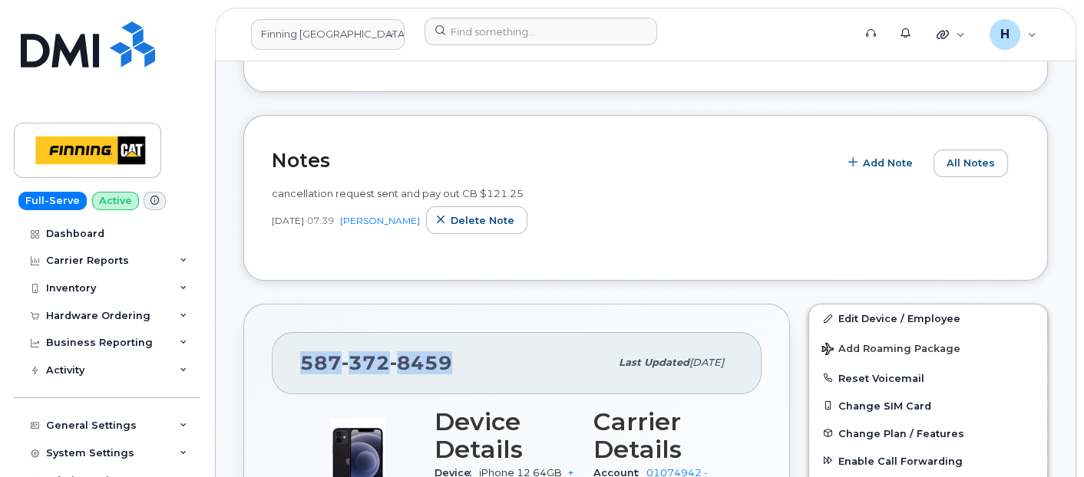
drag, startPoint x: 465, startPoint y: 359, endPoint x: 298, endPoint y: 360, distance: 167.4
click at [298, 360] on div "[PHONE_NUMBER] Last updated [DATE]" at bounding box center [517, 362] width 490 height 61
copy span "[PHONE_NUMBER]"
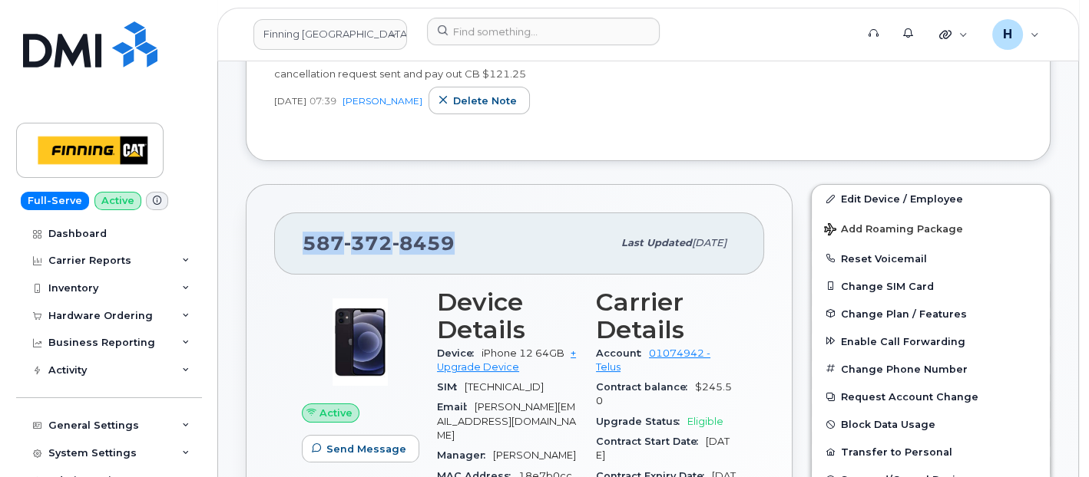
scroll to position [511, 0]
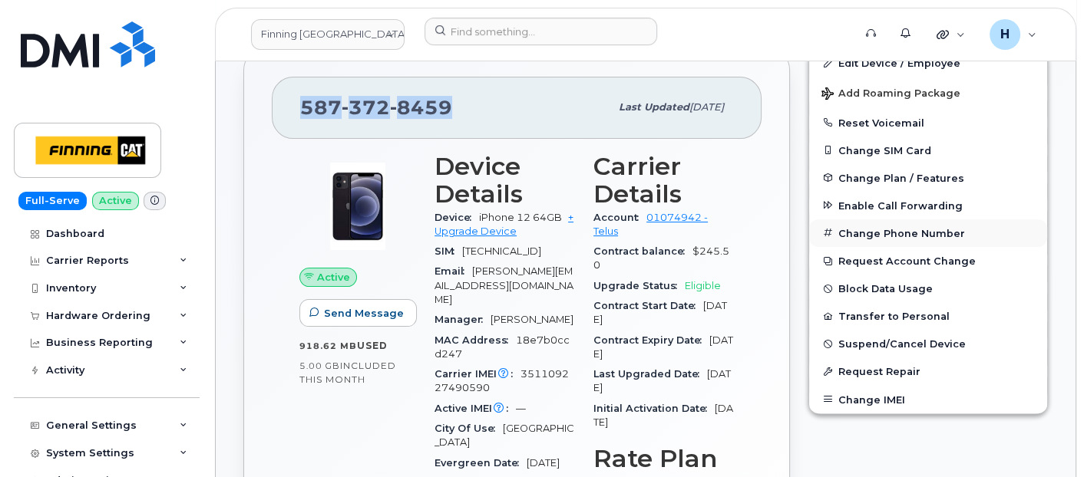
click at [860, 234] on button "Change Phone Number" at bounding box center [928, 234] width 238 height 28
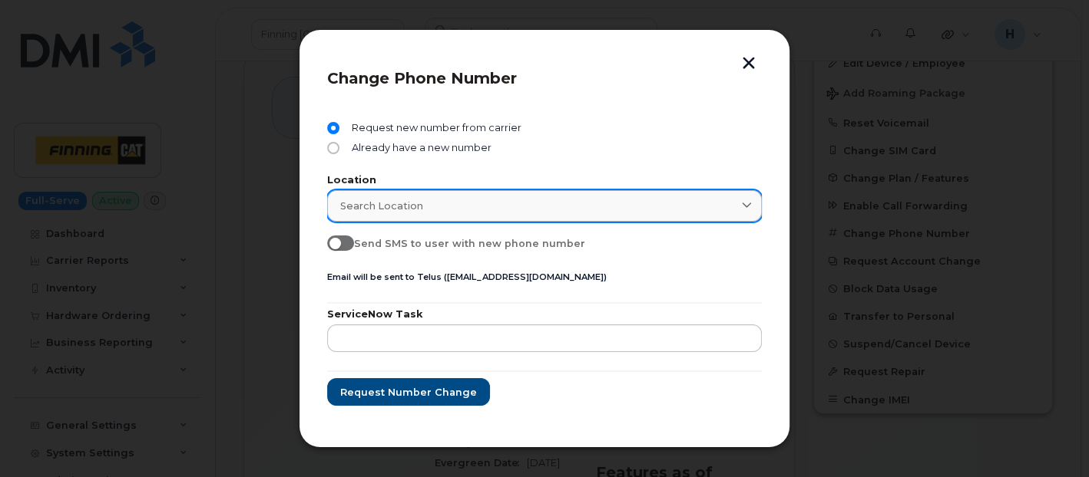
click at [342, 195] on link "Search location" at bounding box center [544, 205] width 434 height 31
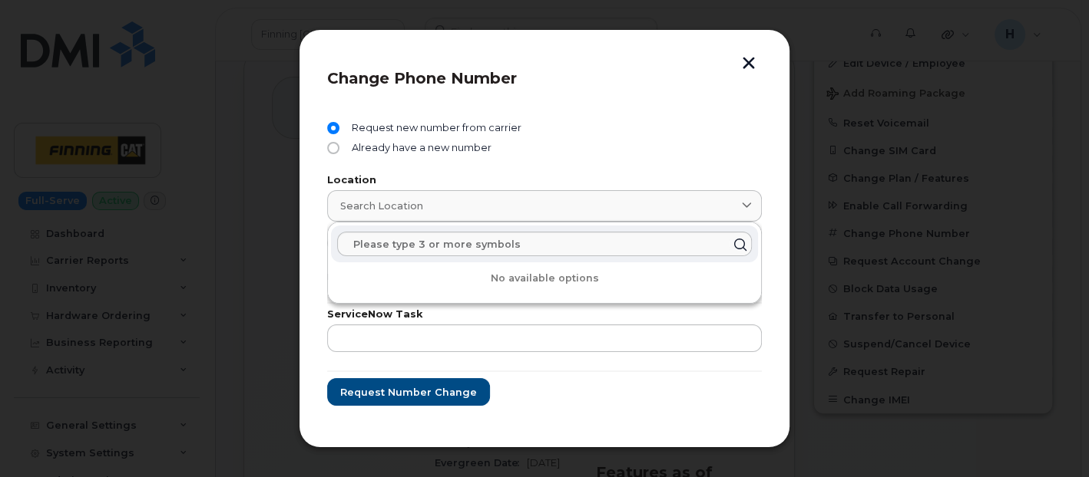
click at [408, 140] on div "Request new number from carrier" at bounding box center [544, 132] width 434 height 20
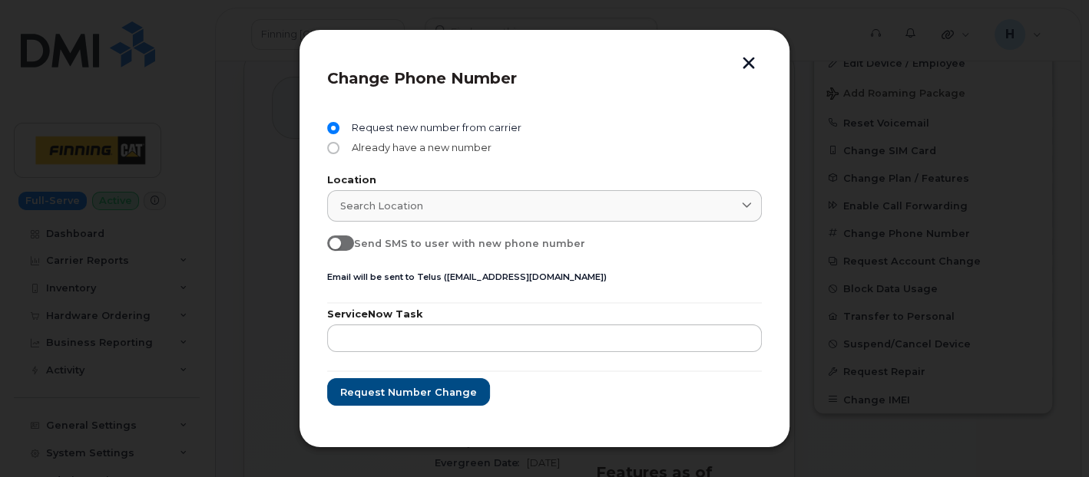
click at [411, 152] on span "Already have a new number" at bounding box center [418, 148] width 146 height 12
click at [339, 152] on input "Already have a new number" at bounding box center [333, 148] width 12 height 12
radio input "true"
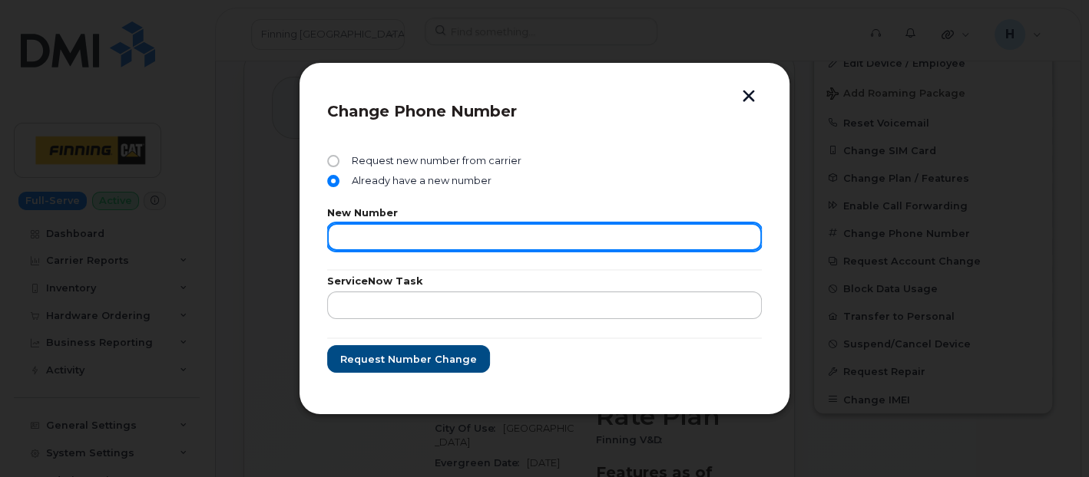
click at [358, 243] on input "text" at bounding box center [544, 237] width 434 height 28
paste input "335660443730"
type input "335660443730"
drag, startPoint x: 467, startPoint y: 231, endPoint x: 263, endPoint y: 232, distance: 203.4
click at [263, 232] on div "Change Phone Number Request new number from carrier Already have a new number N…" at bounding box center [544, 238] width 1089 height 477
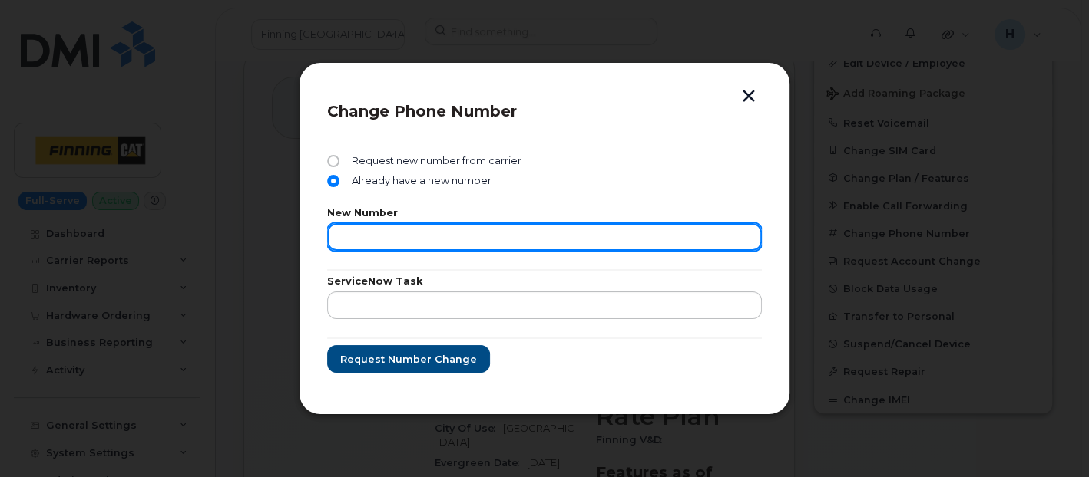
click at [408, 239] on input "text" at bounding box center [544, 237] width 434 height 28
paste input "[PHONE_NUMBER]"
type input "3689955646"
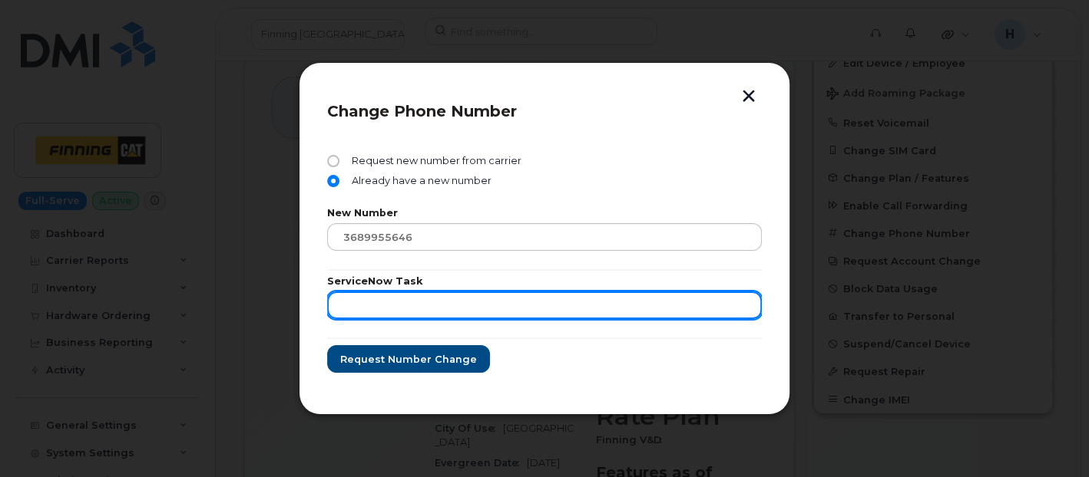
click at [378, 298] on input "text" at bounding box center [544, 306] width 434 height 28
paste input "RITM0492686"
type input "RITM0492686"
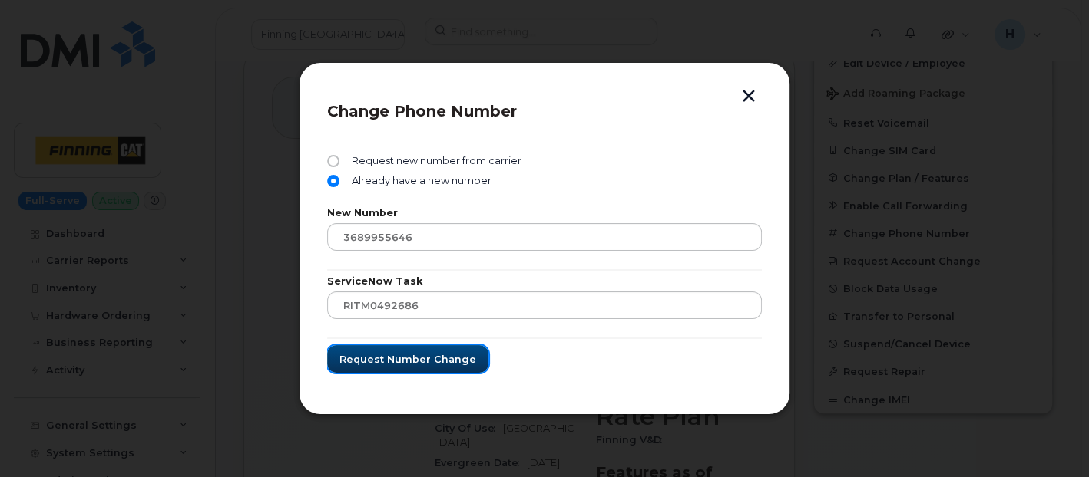
click at [376, 365] on span "Request number change" at bounding box center [407, 359] width 137 height 15
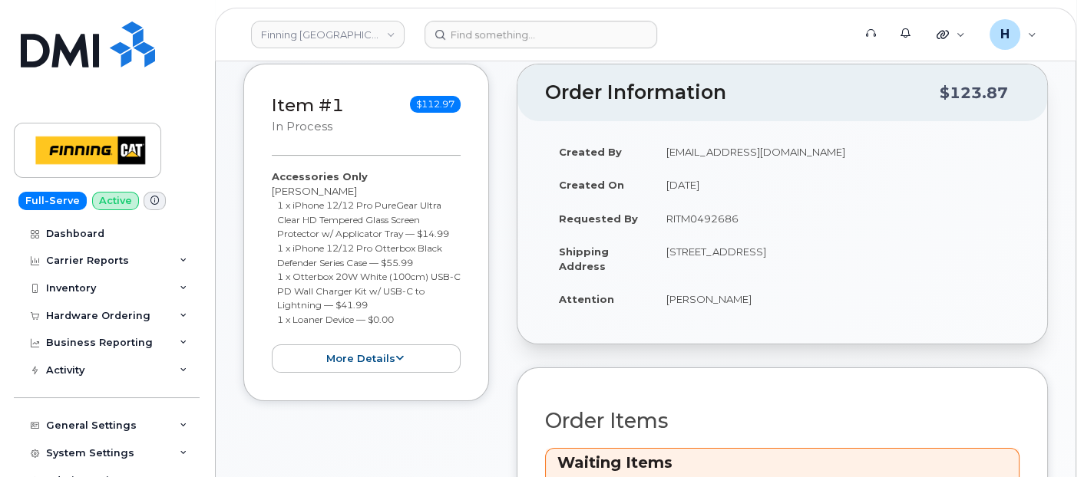
scroll to position [426, 0]
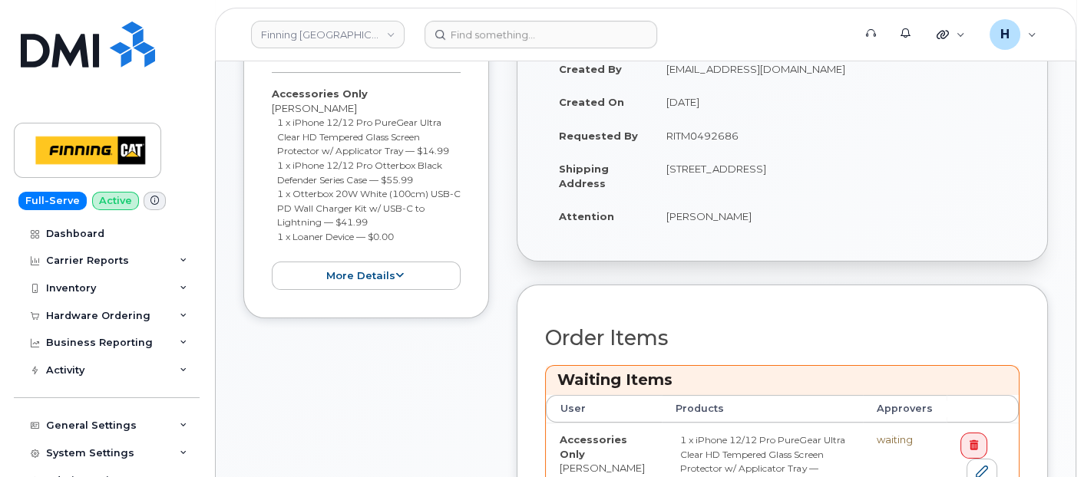
drag, startPoint x: 688, startPoint y: 225, endPoint x: 750, endPoint y: 222, distance: 62.3
click at [750, 222] on td "[PERSON_NAME]" at bounding box center [836, 217] width 367 height 34
copy td "[PERSON_NAME]"
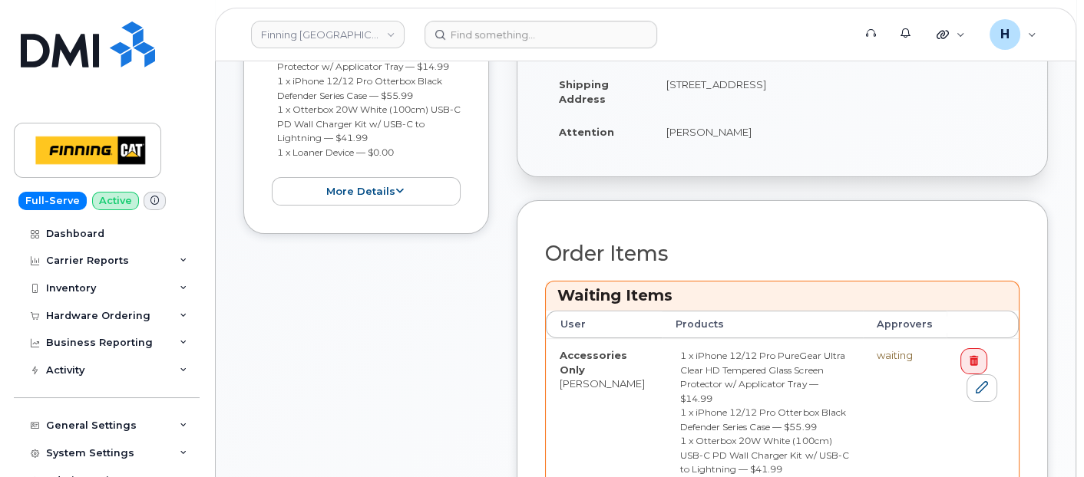
scroll to position [682, 0]
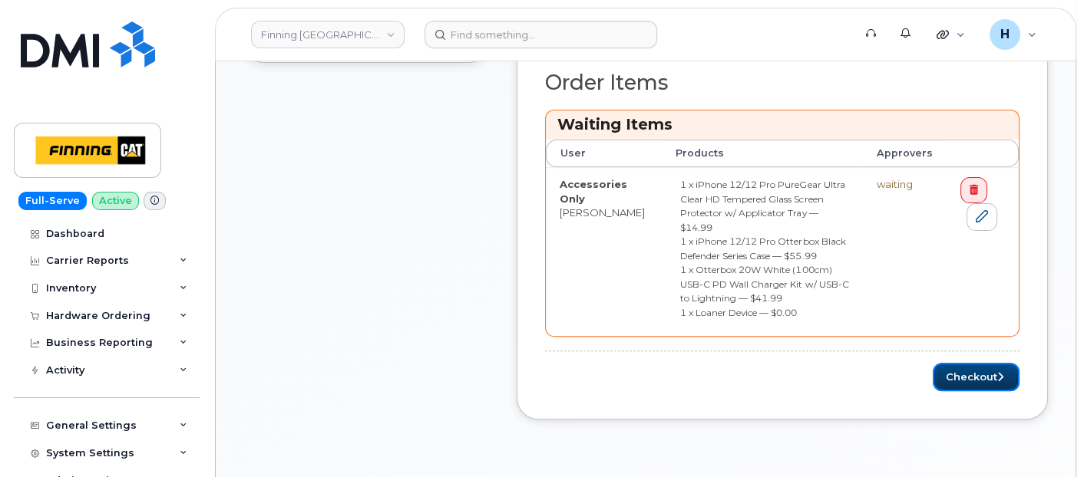
drag, startPoint x: 966, startPoint y: 352, endPoint x: 718, endPoint y: 5, distance: 427.5
click at [966, 363] on button "Checkout" at bounding box center [976, 377] width 87 height 28
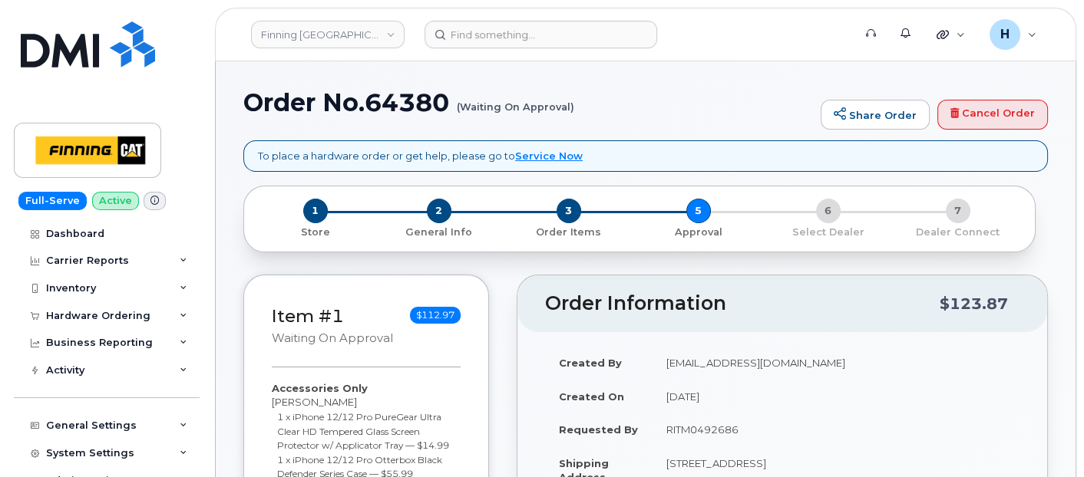
click at [411, 105] on h1 "Order No.64380 (Waiting On Approval)" at bounding box center [528, 102] width 570 height 27
copy h1 "64380"
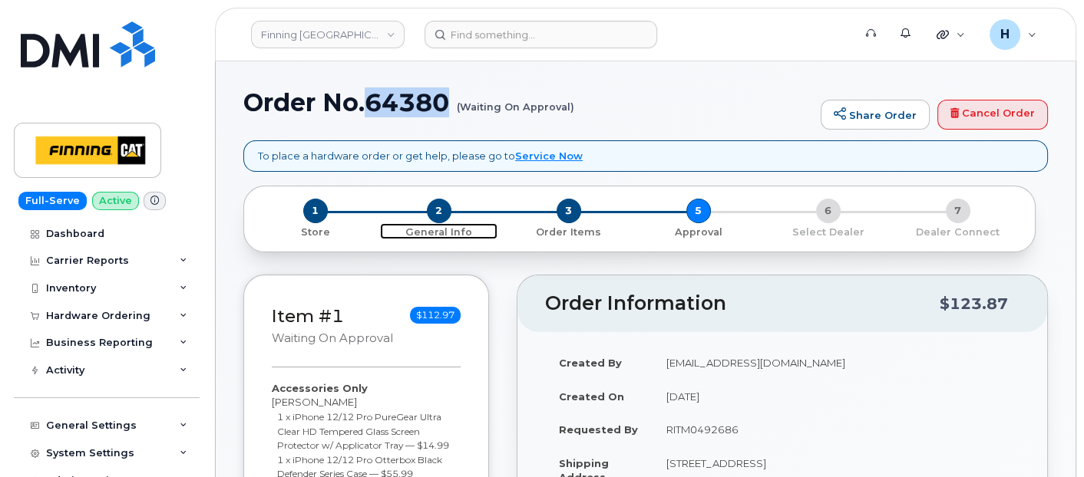
click at [434, 207] on span "2" at bounding box center [439, 211] width 25 height 25
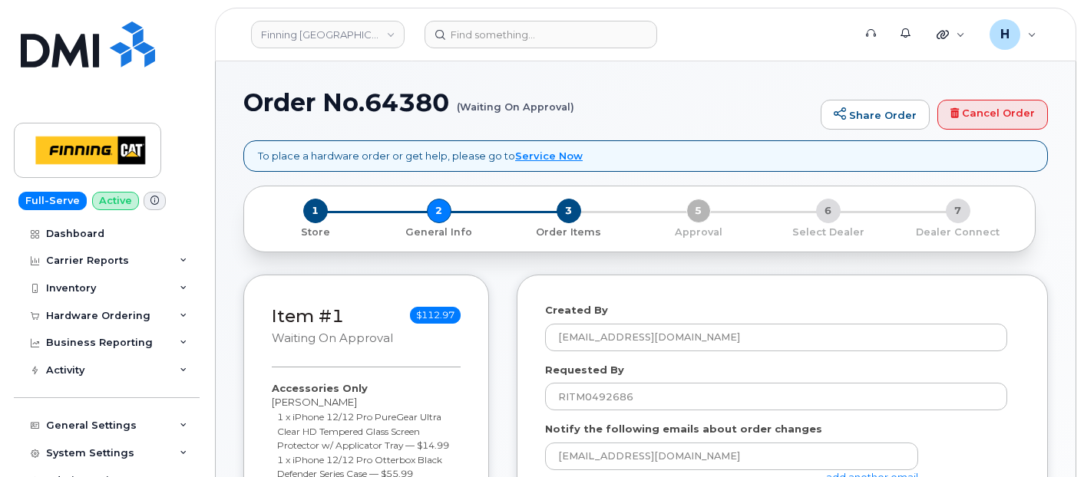
select select
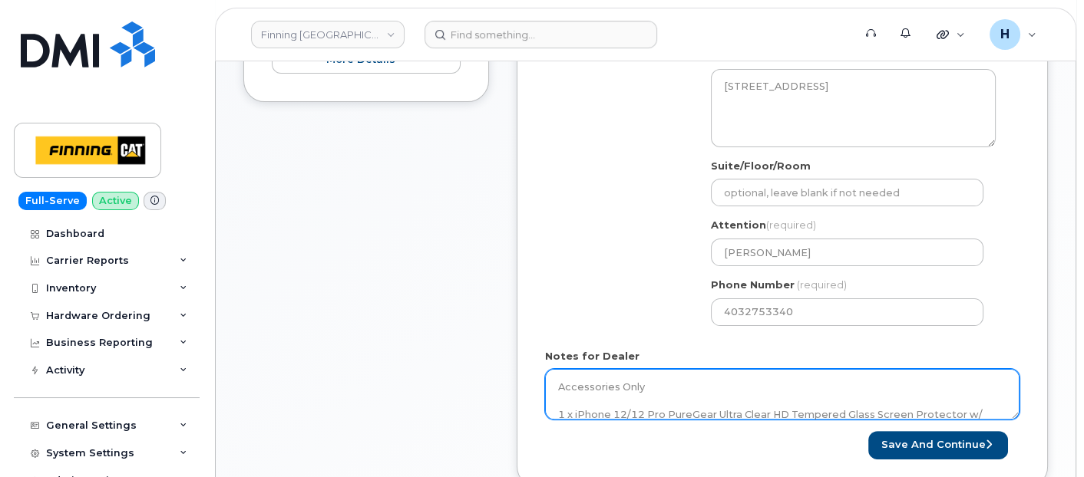
click at [683, 395] on textarea "Accessories Only 1 x iPhone 12/12 Pro PureGear Ultra Clear HD Tempered Glass Sc…" at bounding box center [782, 394] width 474 height 51
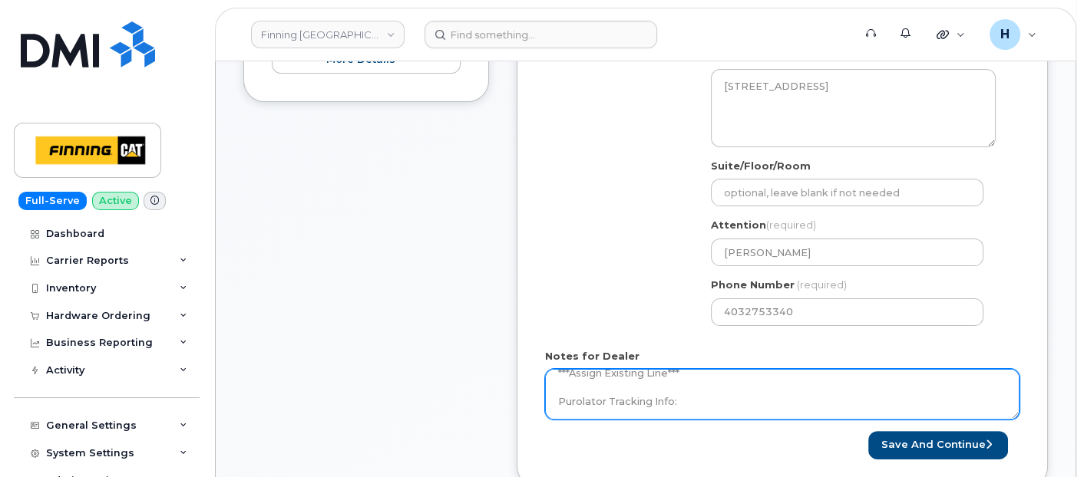
click at [683, 395] on textarea "Accessories Only 1 x iPhone 12/12 Pro PureGear Ultra Clear HD Tempered Glass Sc…" at bounding box center [782, 394] width 474 height 51
paste textarea "335660443730"
type textarea "Accessories Only 1 x iPhone 12/12 Pro PureGear Ultra Clear HD Tempered Glass Sc…"
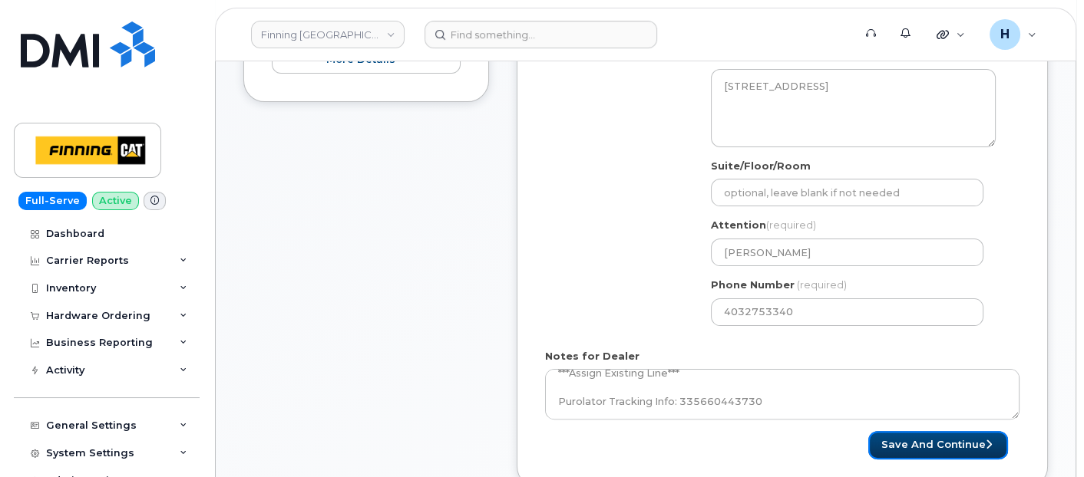
click at [880, 434] on button "Save and Continue" at bounding box center [938, 445] width 140 height 28
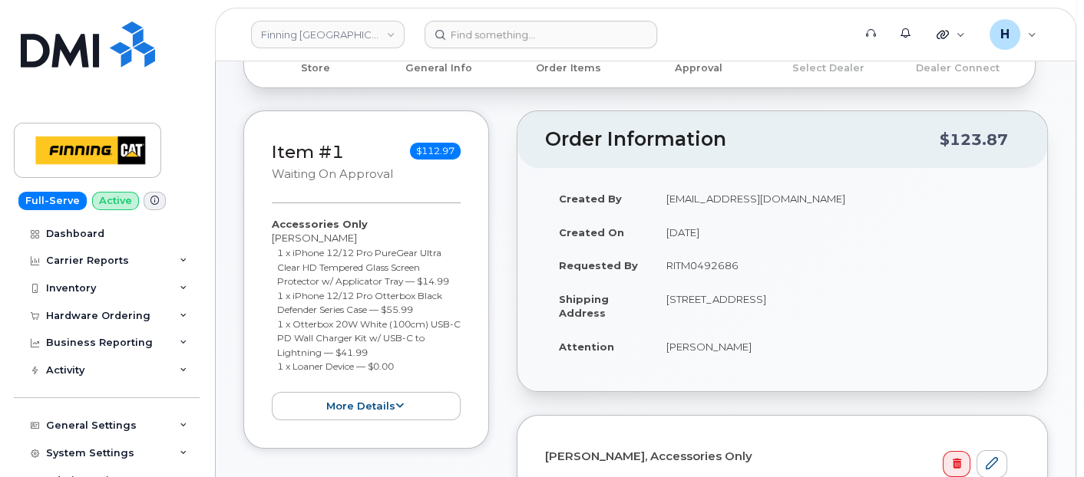
scroll to position [256, 0]
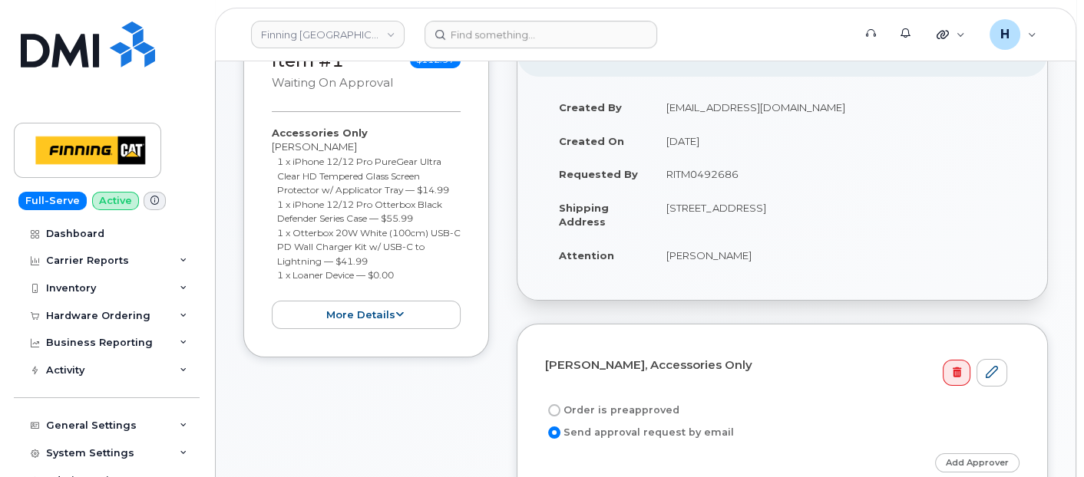
drag, startPoint x: 581, startPoint y: 411, endPoint x: 599, endPoint y: 400, distance: 20.7
click at [581, 411] on label "Order is preapproved" at bounding box center [612, 410] width 134 height 18
click at [560, 411] on input "Order is preapproved" at bounding box center [554, 411] width 12 height 12
radio input "true"
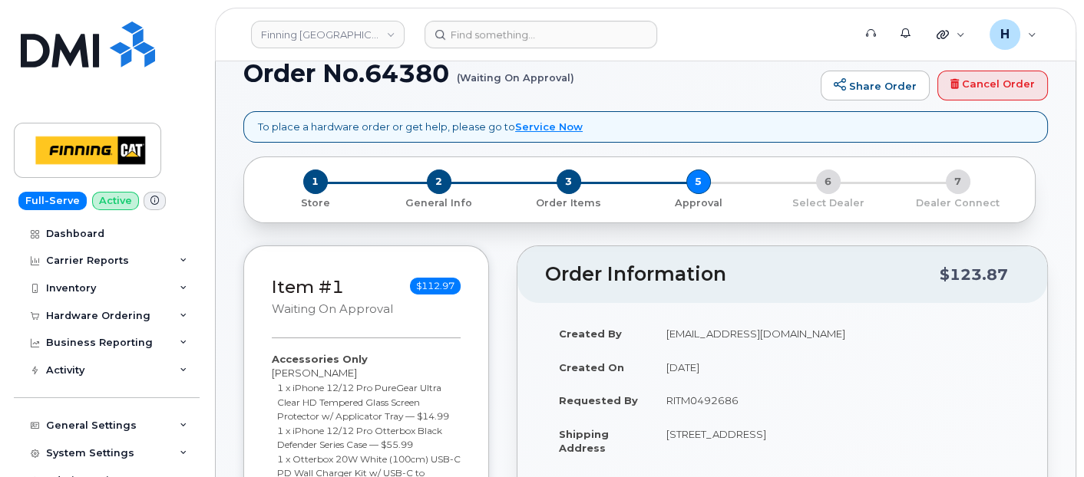
scroll to position [0, 0]
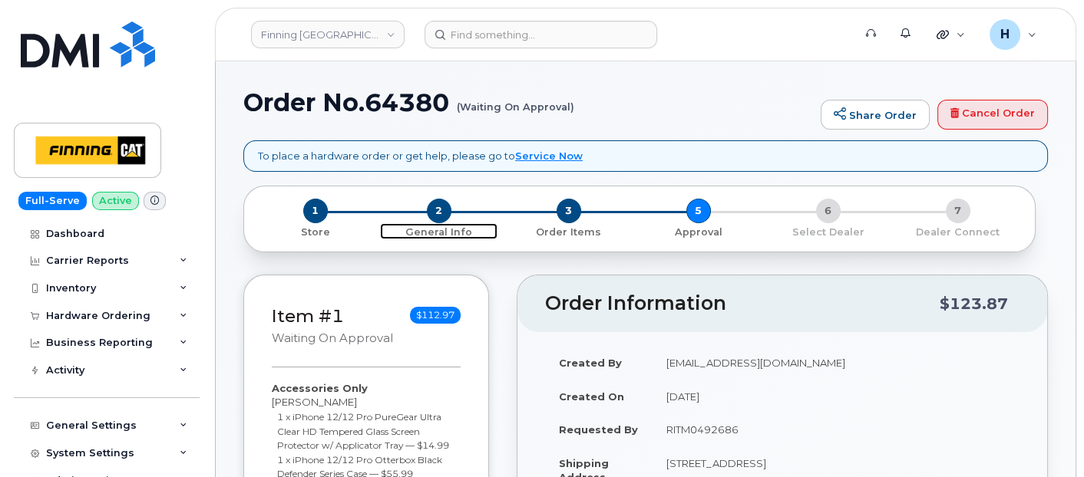
click at [434, 210] on span "2" at bounding box center [439, 211] width 25 height 25
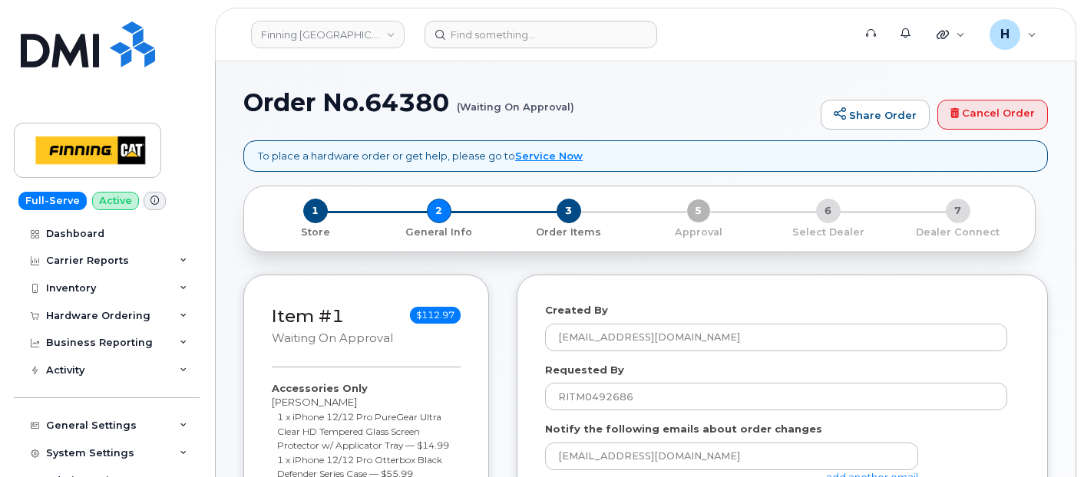
select select
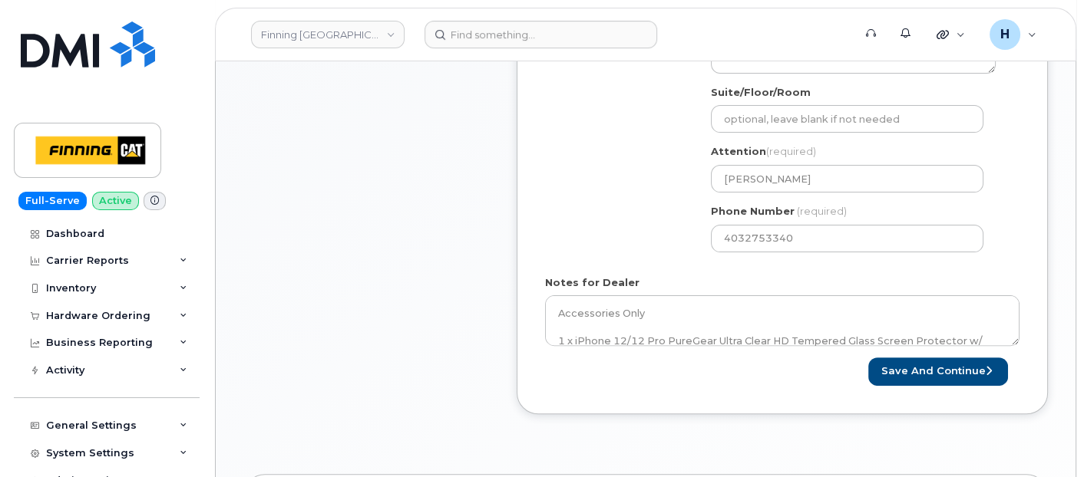
scroll to position [682, 0]
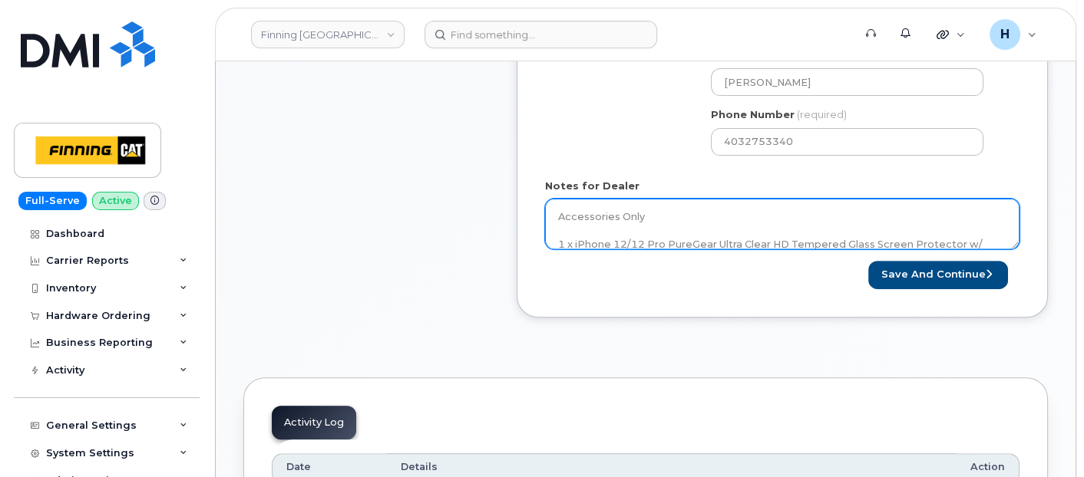
click at [663, 219] on textarea "Accessories Only 1 x iPhone 12/12 Pro PureGear Ultra Clear HD Tempered Glass Sc…" at bounding box center [782, 224] width 474 height 51
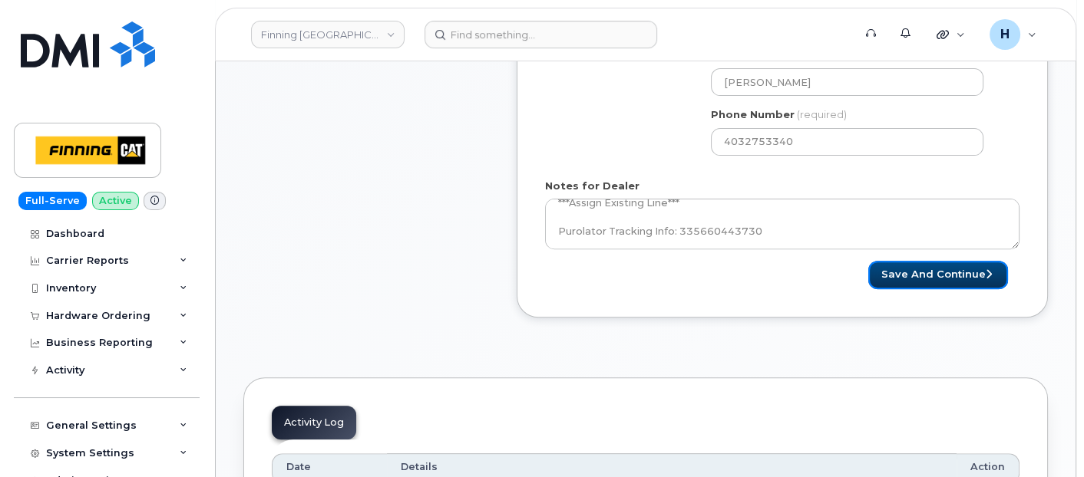
drag, startPoint x: 971, startPoint y: 265, endPoint x: 471, endPoint y: 254, distance: 499.9
click at [971, 265] on button "Save and Continue" at bounding box center [938, 275] width 140 height 28
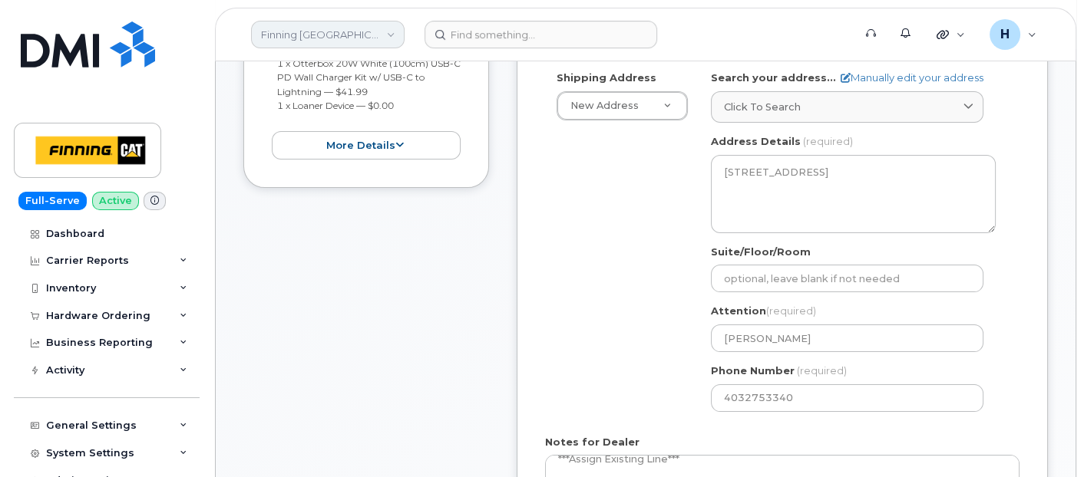
scroll to position [256, 0]
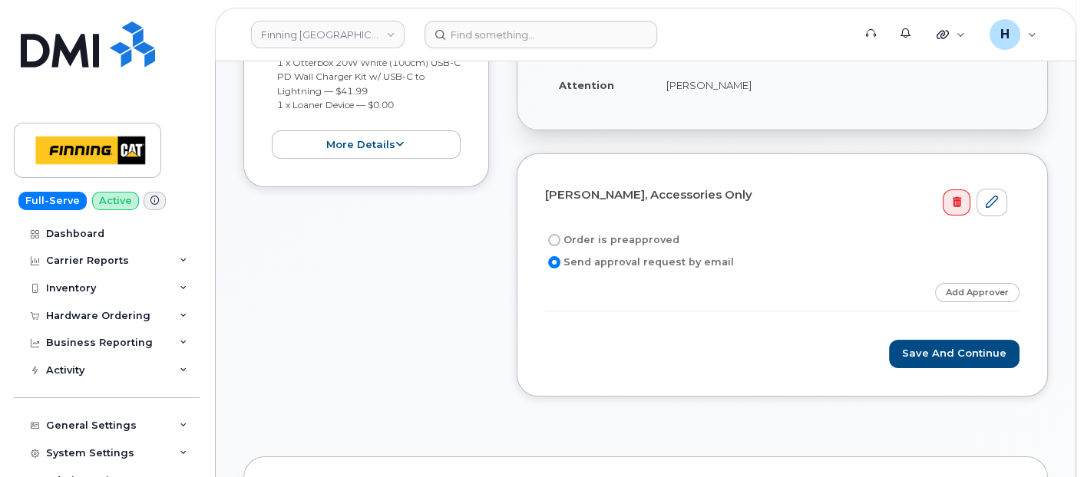
click at [590, 236] on label "Order is preapproved" at bounding box center [612, 240] width 134 height 18
click at [560, 236] on input "Order is preapproved" at bounding box center [554, 240] width 12 height 12
radio input "true"
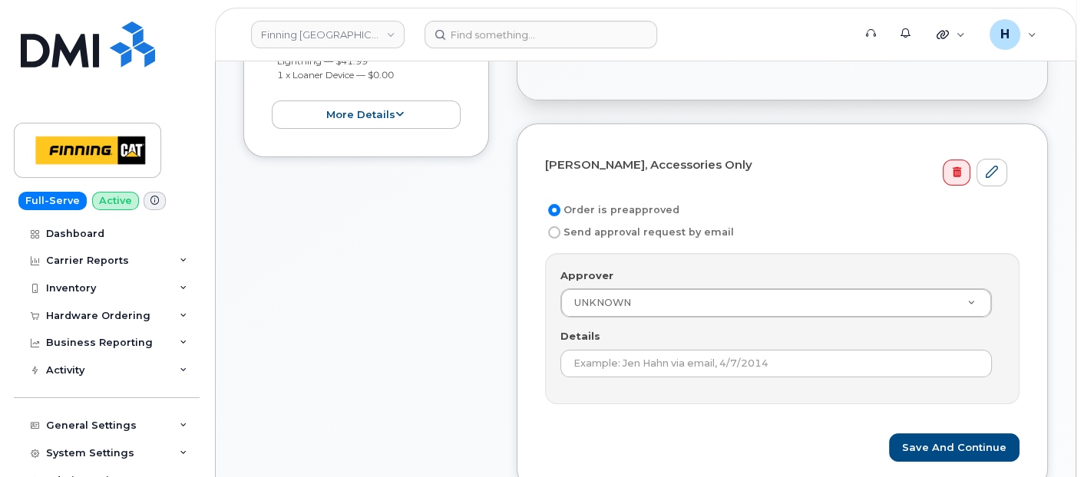
scroll to position [596, 0]
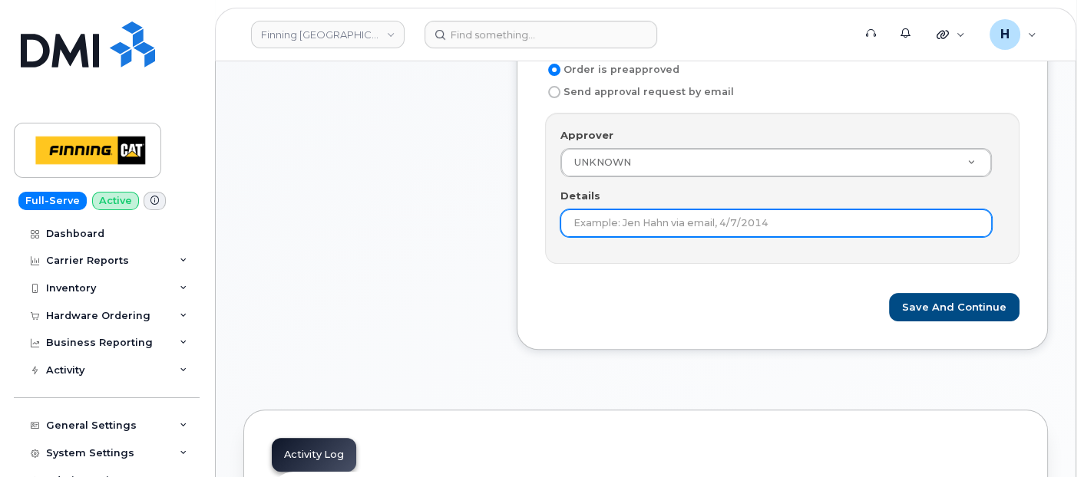
click at [590, 221] on input "Details" at bounding box center [775, 224] width 431 height 28
paste input "RITM0492686"
type input "RITM0492686"
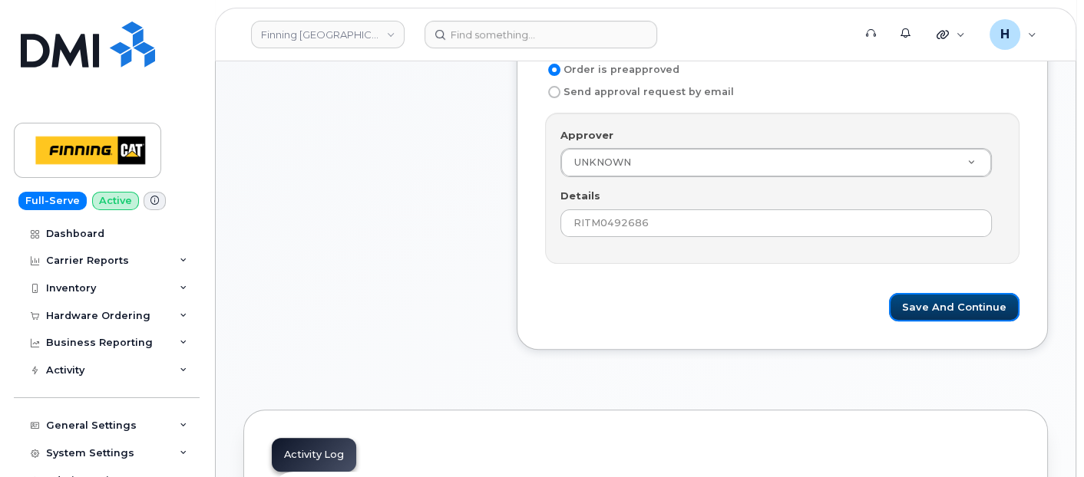
click at [894, 296] on div "Save and Continue" at bounding box center [782, 307] width 474 height 28
click at [950, 294] on button "Save and Continue" at bounding box center [954, 307] width 131 height 28
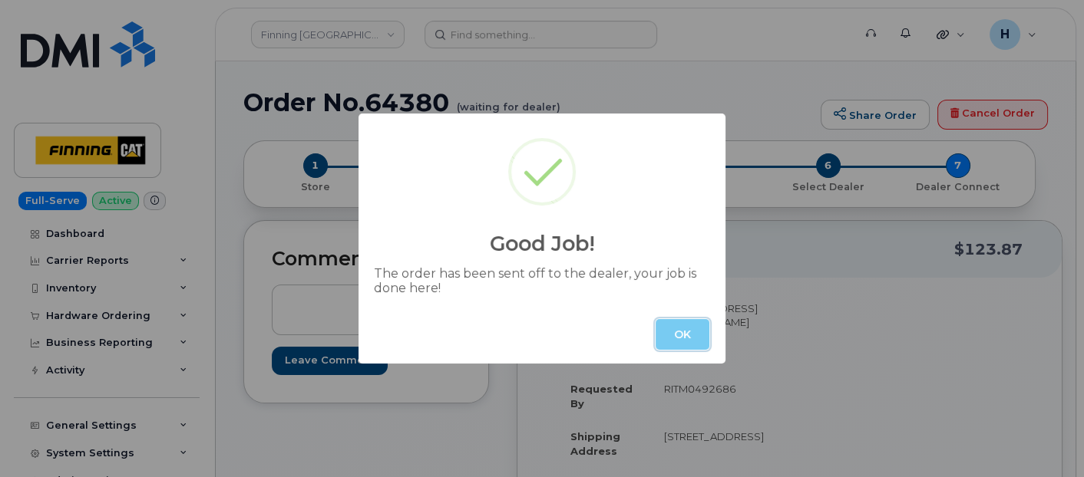
click at [679, 333] on button "OK" at bounding box center [683, 334] width 54 height 31
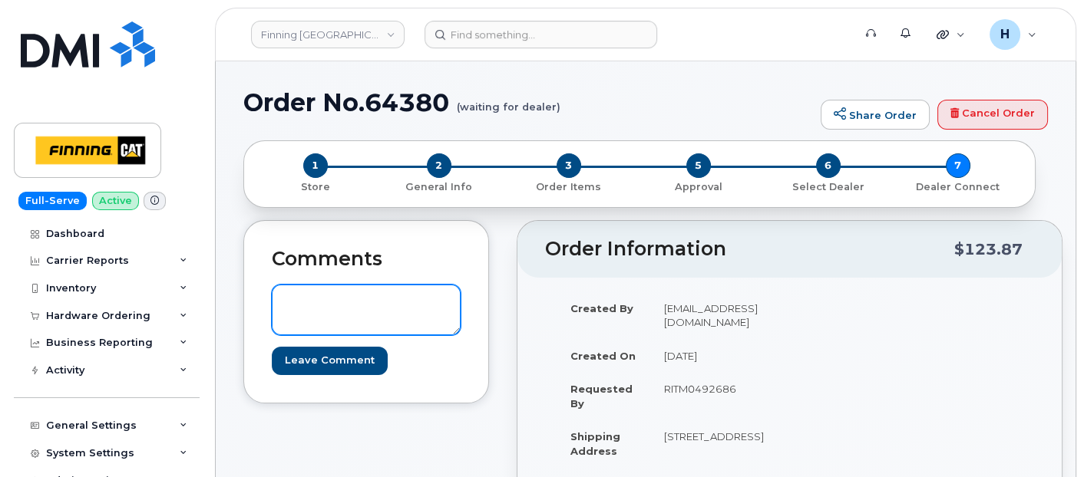
click at [328, 315] on textarea at bounding box center [366, 310] width 189 height 51
paste textarea "S/N: FFMJX2860F00 [iPhone 12 (#2102)] IMEI: [TECHNICAL_ID] SIM: [TECHNICAL_ID]-…"
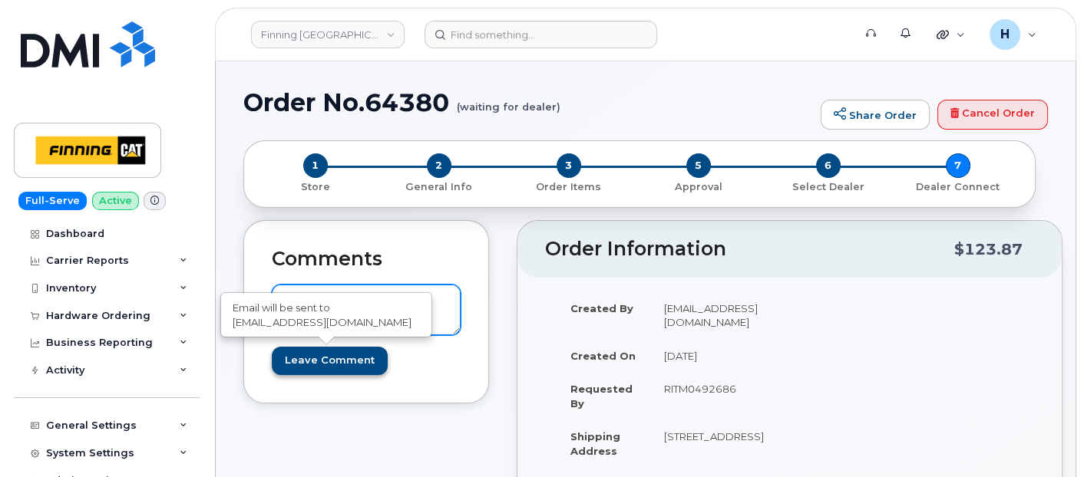
scroll to position [44, 0]
type textarea "S/N: FFMJX2860F00 [iPhone 12 (#2102)] IMEI: [TECHNICAL_ID] SIM: [TECHNICAL_ID]-…"
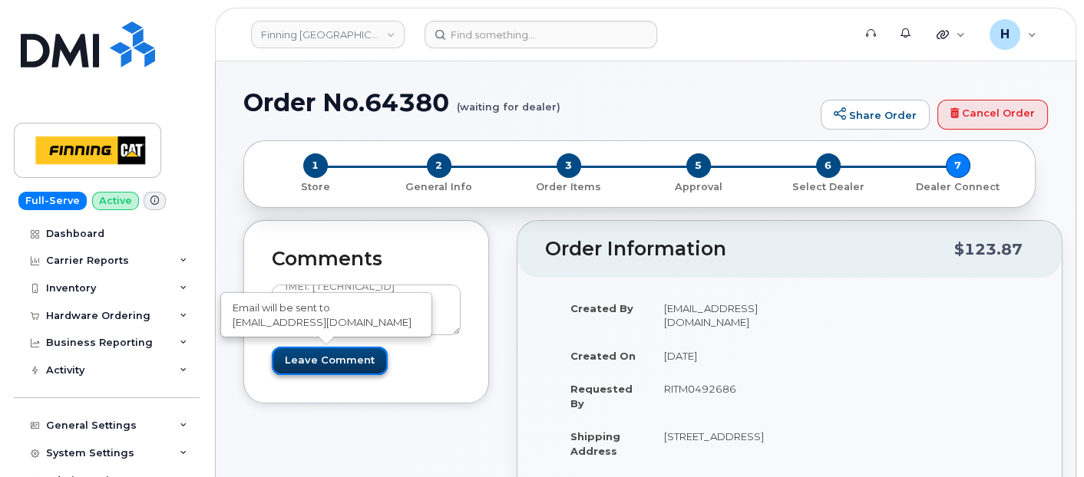
click at [325, 357] on input "Leave Comment" at bounding box center [330, 361] width 116 height 28
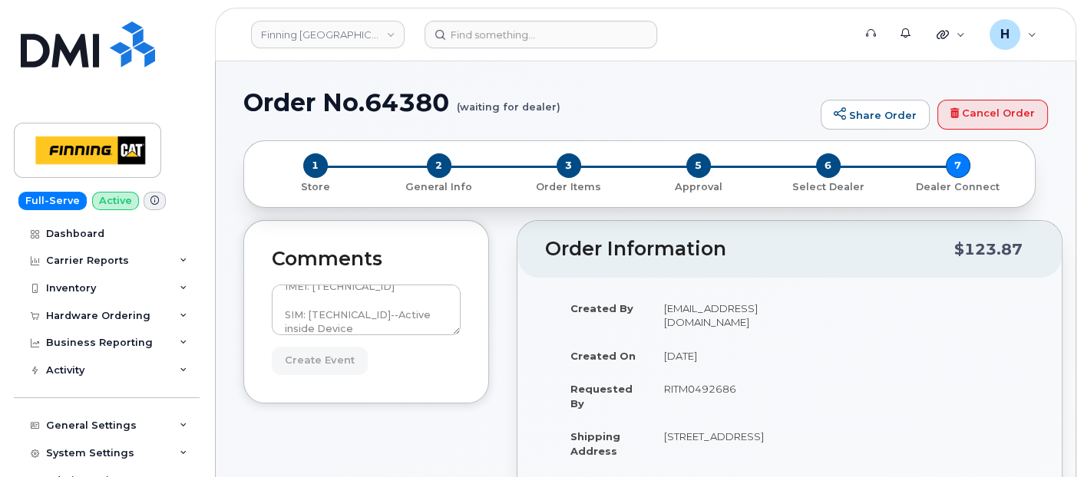
type input "Create Event"
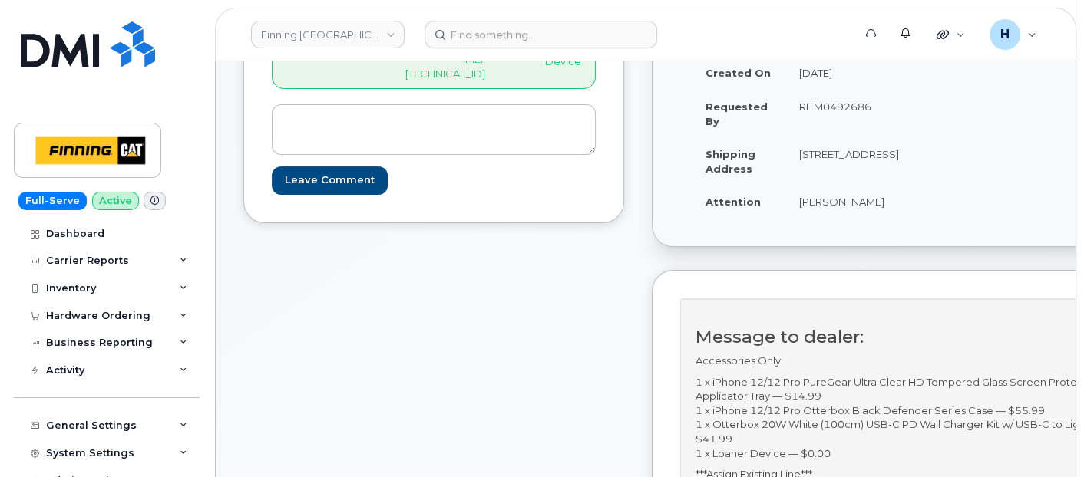
scroll to position [426, 0]
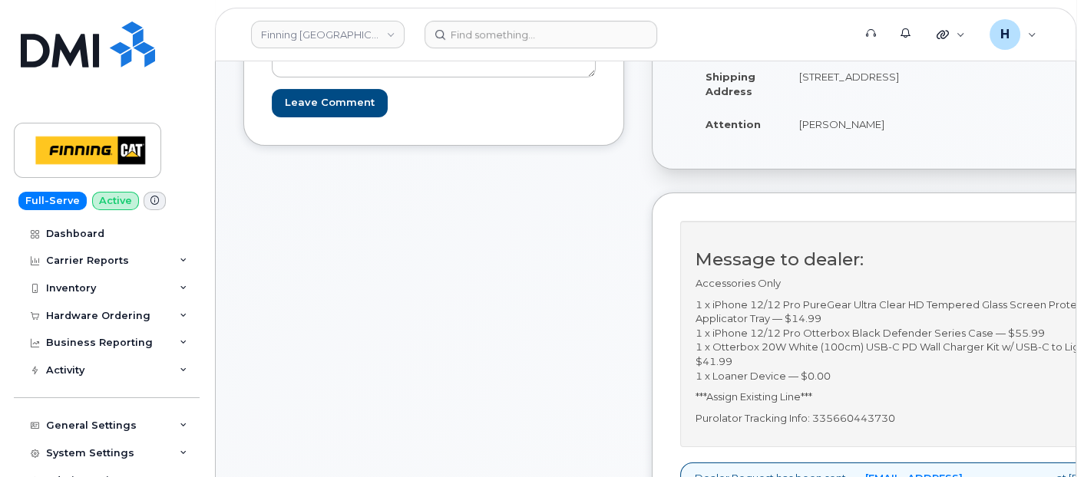
drag, startPoint x: 876, startPoint y: 154, endPoint x: 958, endPoint y: 150, distance: 82.2
click at [913, 141] on td "[PERSON_NAME]" at bounding box center [848, 124] width 127 height 34
copy td "[PERSON_NAME]"
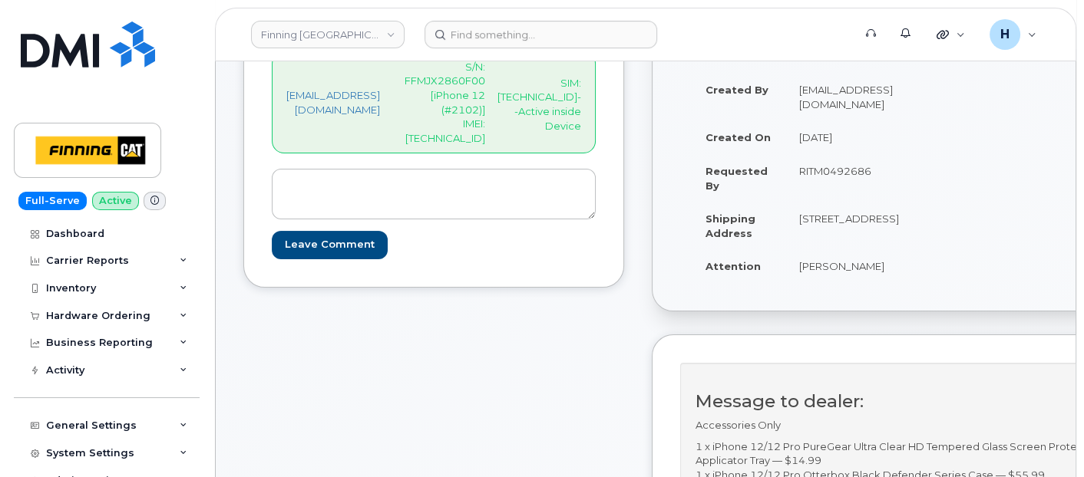
scroll to position [85, 0]
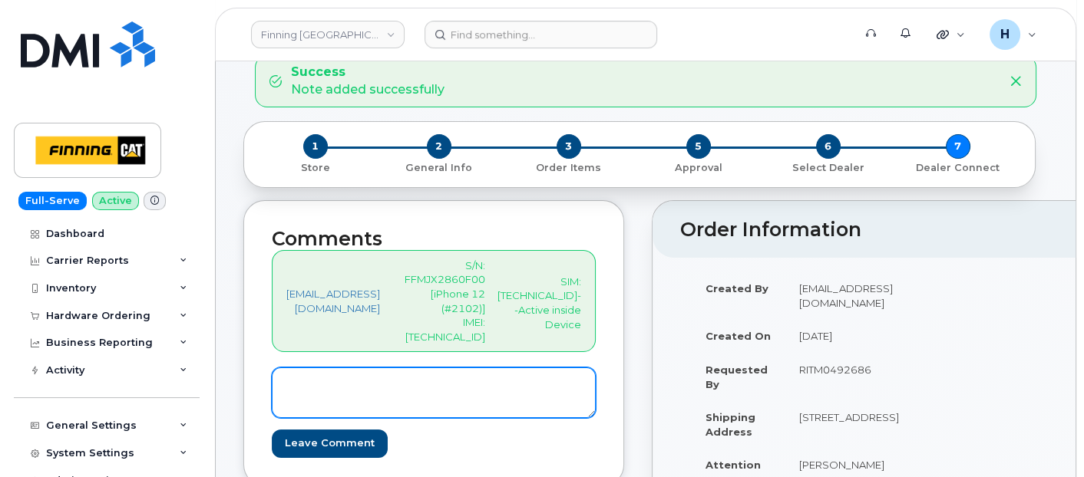
click at [434, 368] on textarea at bounding box center [434, 393] width 324 height 51
paste textarea "Existing Line: [PHONE_NUMBER] New Line: [PHONE_NUMBER]"
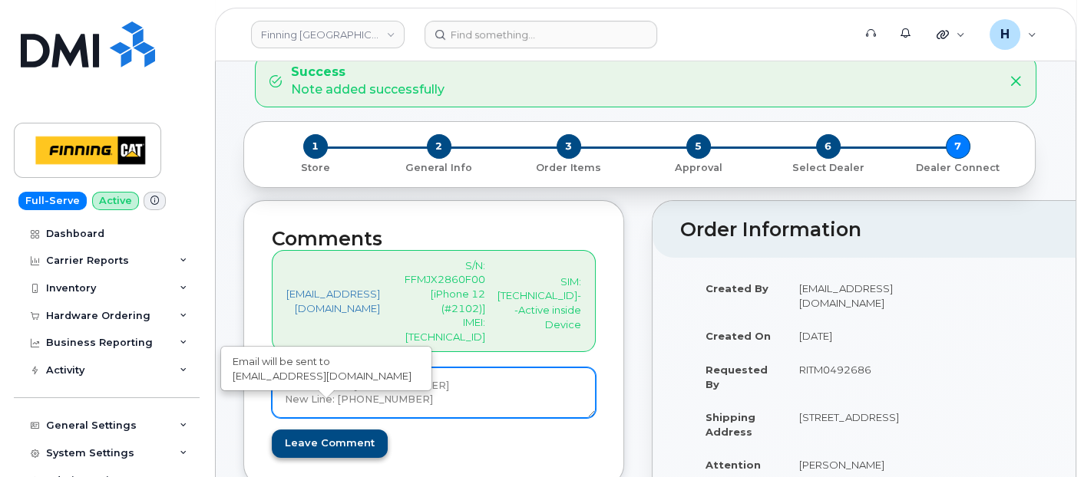
type textarea "Existing Line: [PHONE_NUMBER] New Line: [PHONE_NUMBER]"
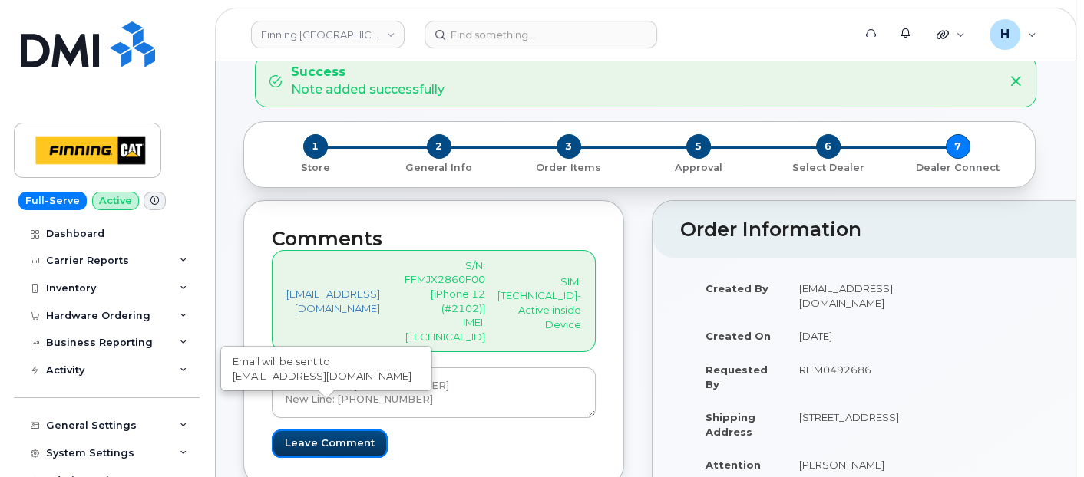
drag, startPoint x: 314, startPoint y: 408, endPoint x: 550, endPoint y: 390, distance: 237.1
click at [313, 430] on input "Leave Comment" at bounding box center [330, 444] width 116 height 28
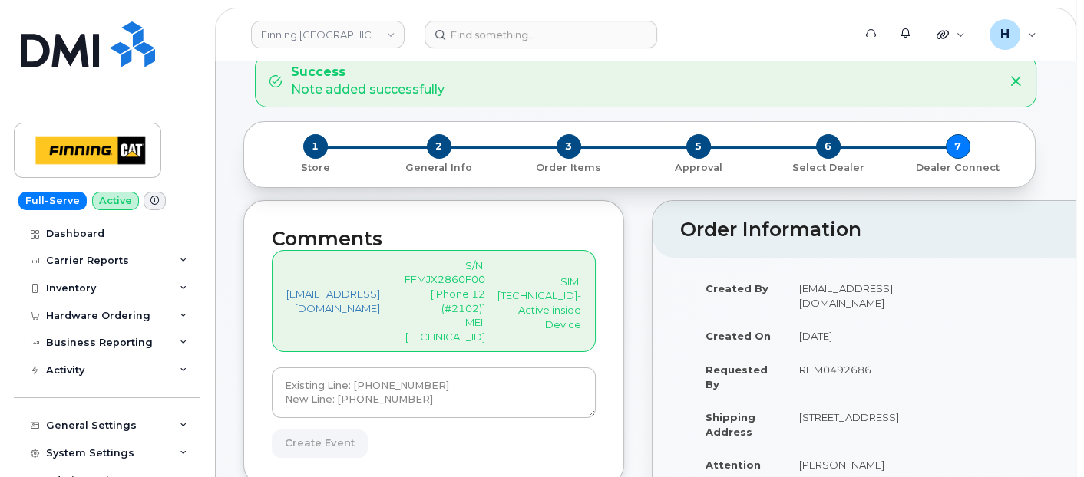
type input "Create Event"
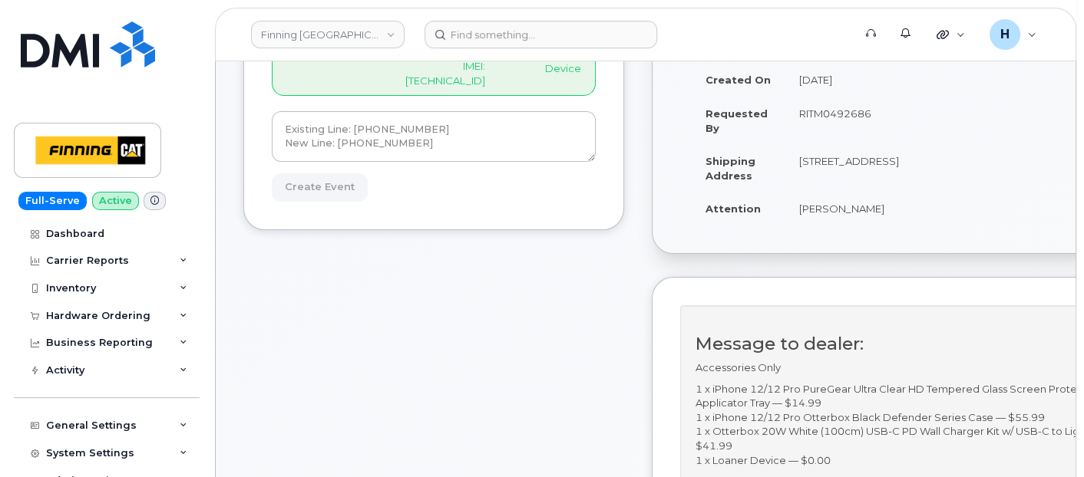
scroll to position [426, 0]
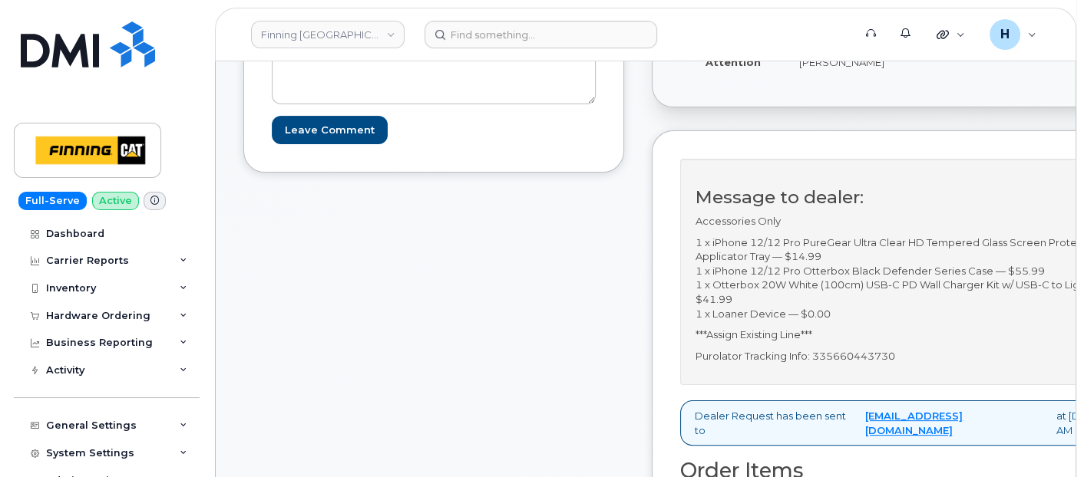
scroll to position [596, 0]
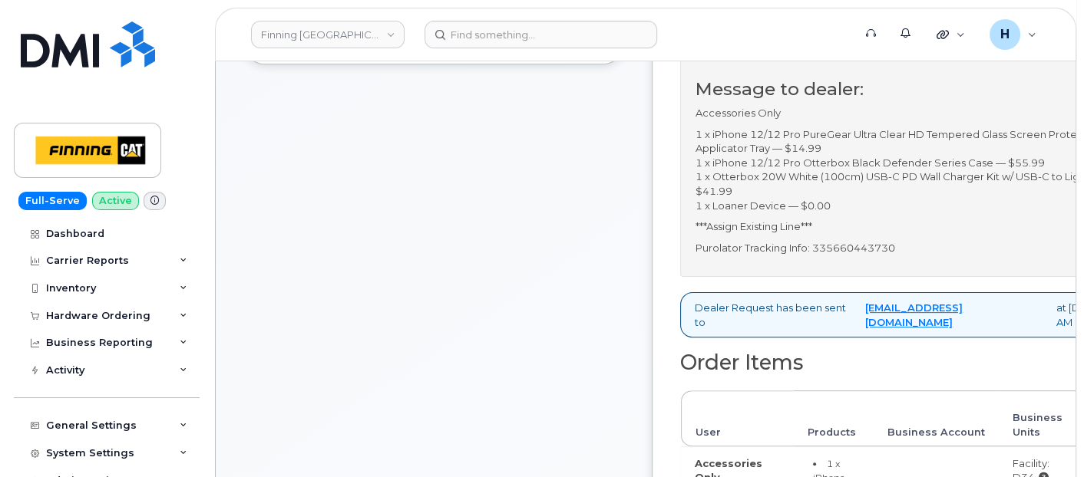
click at [930, 256] on p "Purolator Tracking Info: 335660443730" at bounding box center [919, 248] width 446 height 15
copy p "335660443730"
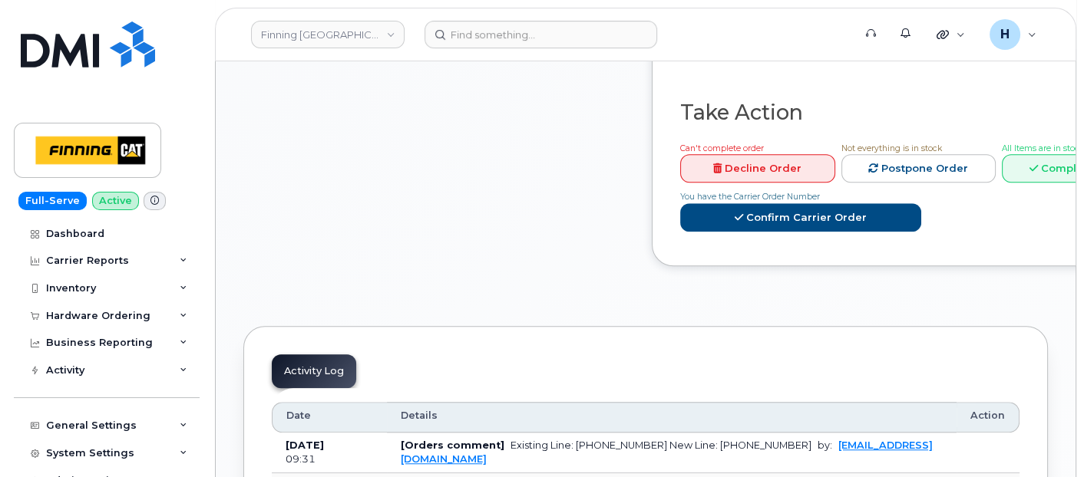
scroll to position [1621, 0]
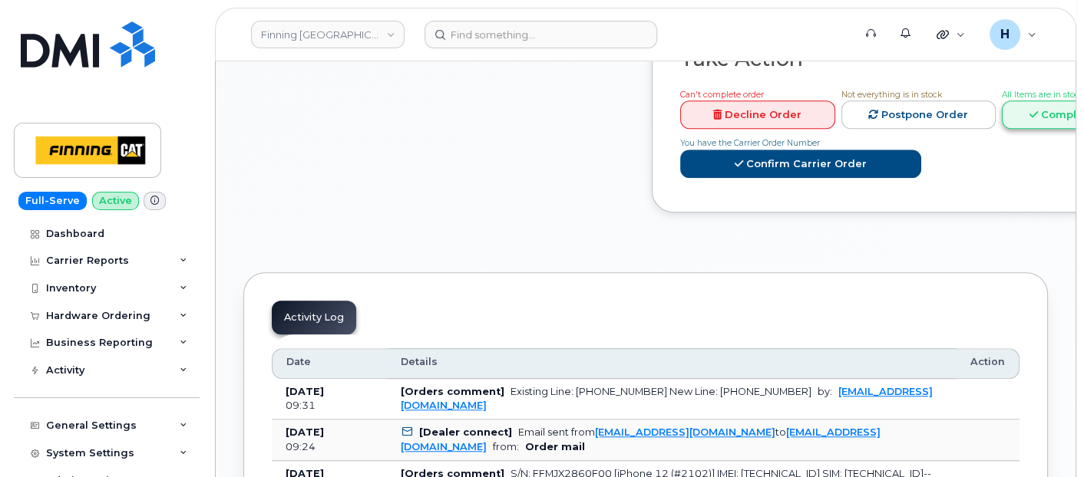
click at [1069, 129] on link "Complete Order" at bounding box center [1079, 115] width 155 height 28
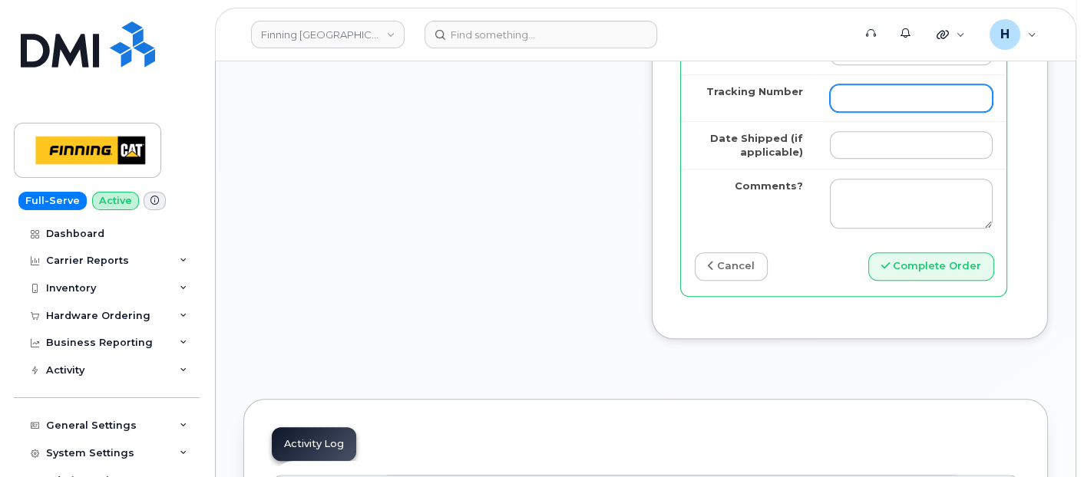
click at [930, 112] on input "Tracking Number" at bounding box center [911, 98] width 163 height 28
paste input "335660443730"
type input "335660443730"
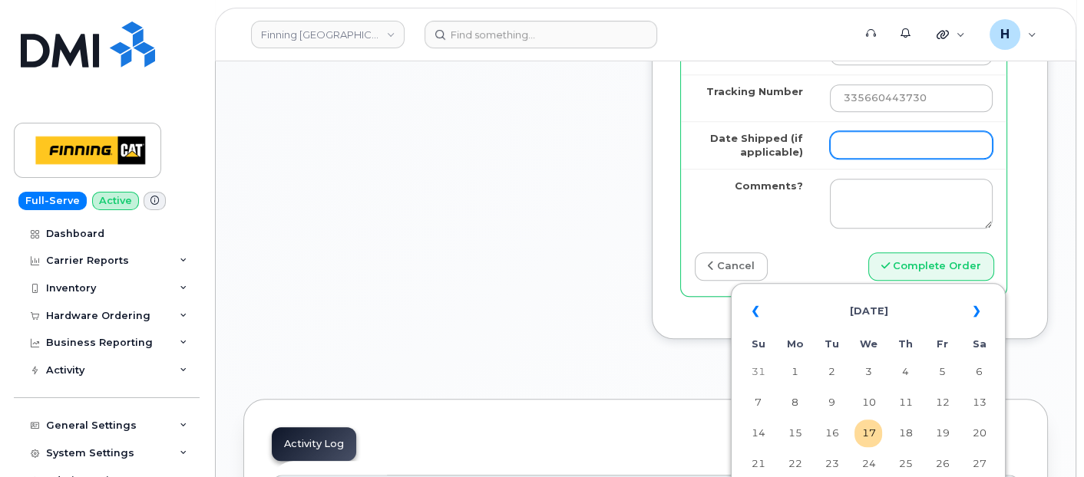
drag, startPoint x: 923, startPoint y: 266, endPoint x: 930, endPoint y: 265, distance: 7.7
click at [923, 159] on input "Date Shipped (if applicable)" at bounding box center [911, 145] width 163 height 28
click at [873, 428] on td "17" at bounding box center [868, 434] width 28 height 28
type input "[DATE]"
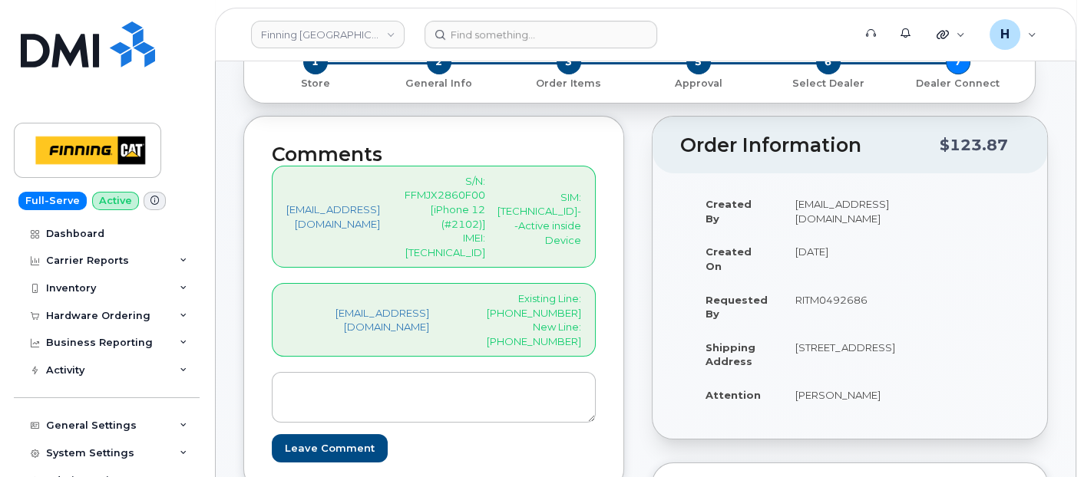
scroll to position [170, 0]
drag, startPoint x: 588, startPoint y: 282, endPoint x: 669, endPoint y: 282, distance: 80.6
click at [596, 283] on div "[EMAIL_ADDRESS][DOMAIN_NAME] Existing Line: [PHONE_NUMBER] New Line: [PHONE_NUM…" at bounding box center [434, 320] width 324 height 74
copy p "[PHONE_NUMBER]"
drag, startPoint x: 875, startPoint y: 408, endPoint x: 953, endPoint y: 407, distance: 78.3
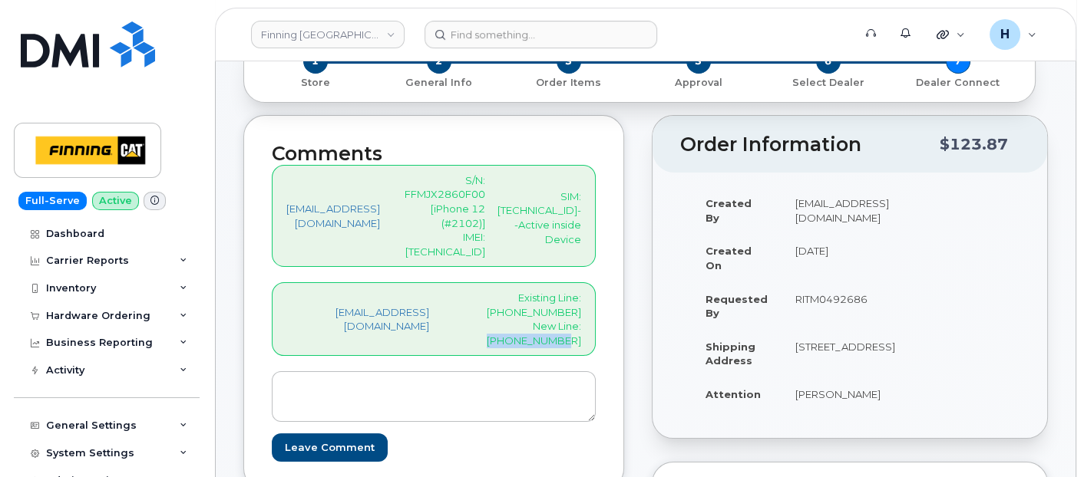
click at [909, 407] on td "[PERSON_NAME]" at bounding box center [844, 395] width 127 height 34
copy td "[PERSON_NAME]"
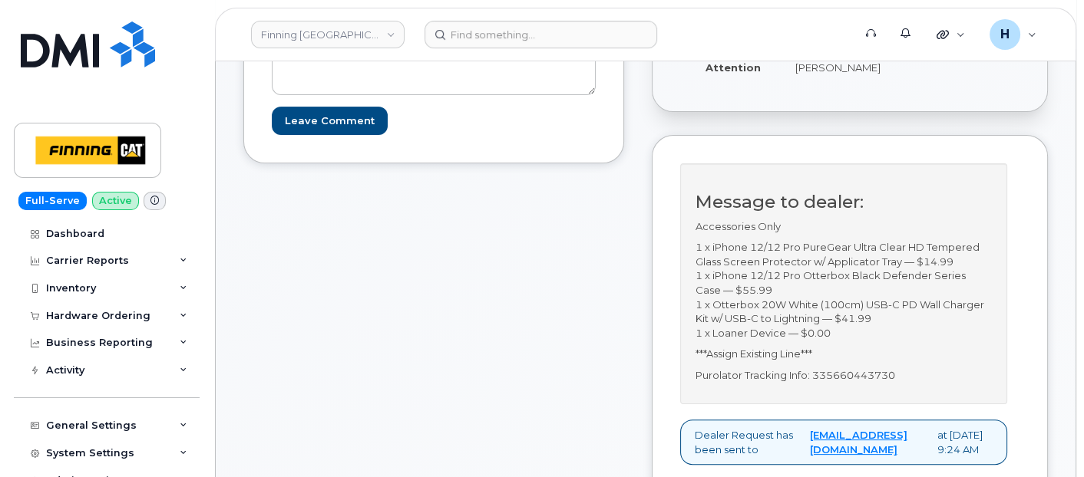
scroll to position [511, 0]
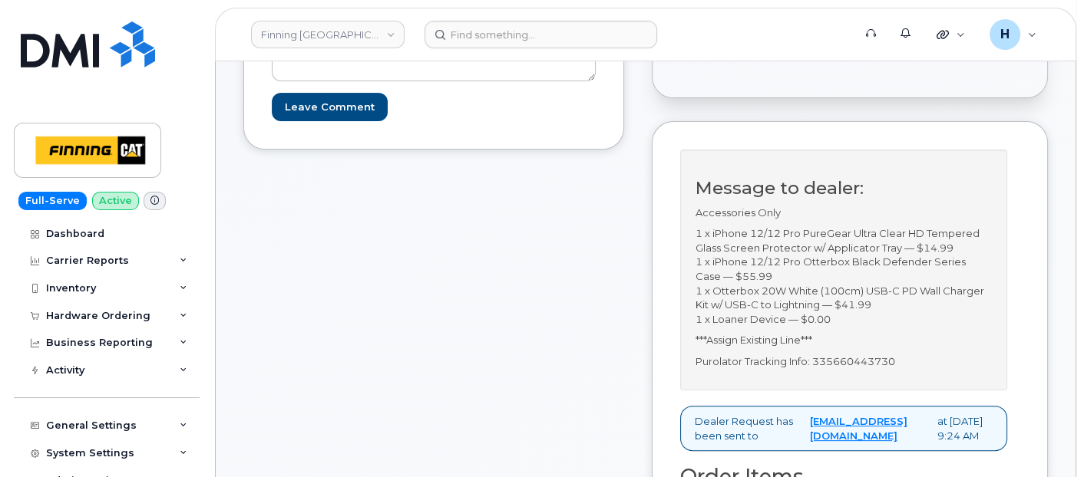
click at [920, 369] on p "Purolator Tracking Info: 335660443730" at bounding box center [844, 362] width 296 height 15
click at [924, 369] on p "Purolator Tracking Info: 335660443730" at bounding box center [844, 362] width 296 height 15
click at [924, 391] on div "Message to dealer: Accessories Only 1 x iPhone 12/12 Pro PureGear Ultra Clear H…" at bounding box center [843, 270] width 327 height 241
click at [924, 369] on p "Purolator Tracking Info: 335660443730" at bounding box center [844, 362] width 296 height 15
click at [924, 391] on div "Message to dealer: Accessories Only 1 x iPhone 12/12 Pro PureGear Ultra Clear H…" at bounding box center [843, 270] width 327 height 241
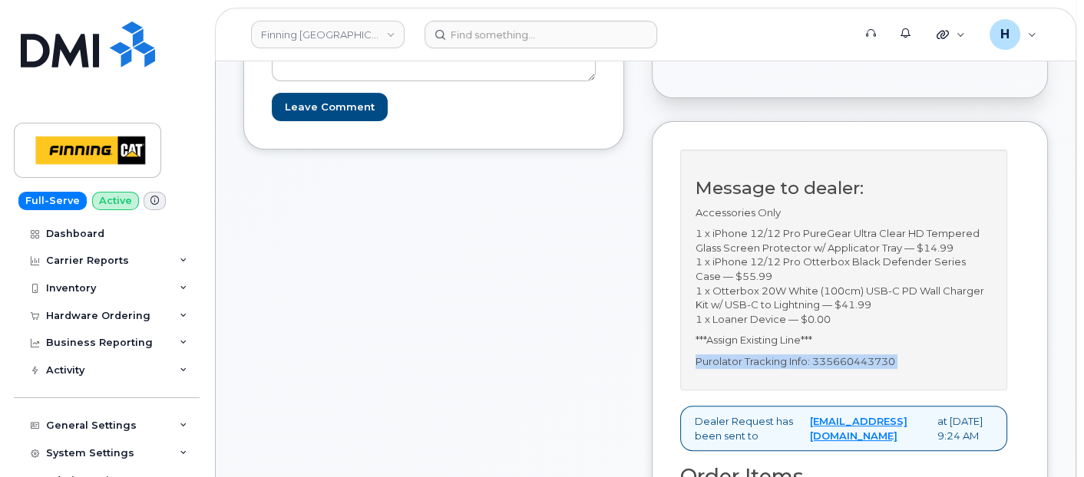
click at [929, 369] on p "Purolator Tracking Info: 335660443730" at bounding box center [844, 362] width 296 height 15
click at [900, 369] on p "Purolator Tracking Info: 335660443730" at bounding box center [844, 362] width 296 height 15
drag, startPoint x: 900, startPoint y: 402, endPoint x: 1029, endPoint y: 403, distance: 129.0
click at [1019, 403] on div "Message to dealer: Accessories Only 1 x iPhone 12/12 Pro PureGear Ultra Clear H…" at bounding box center [849, 278] width 339 height 256
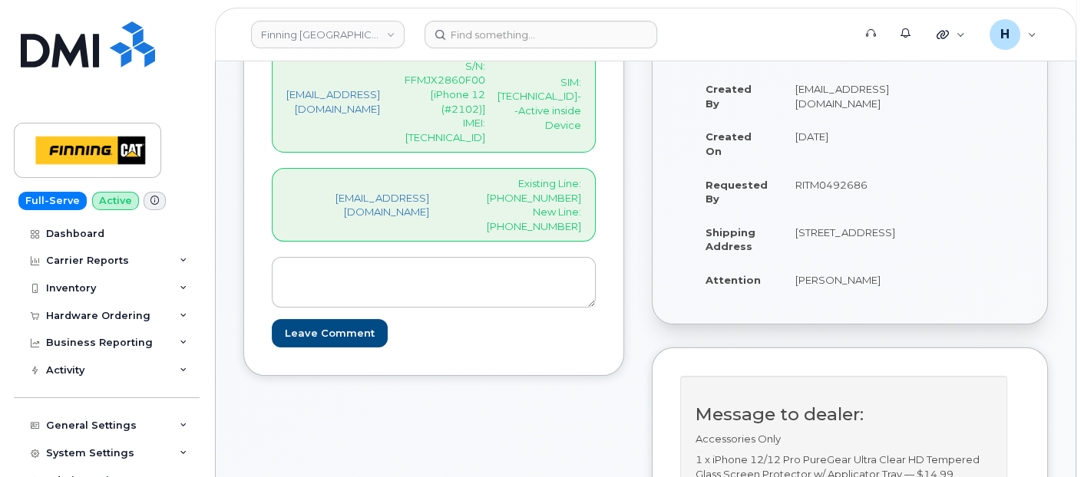
scroll to position [170, 0]
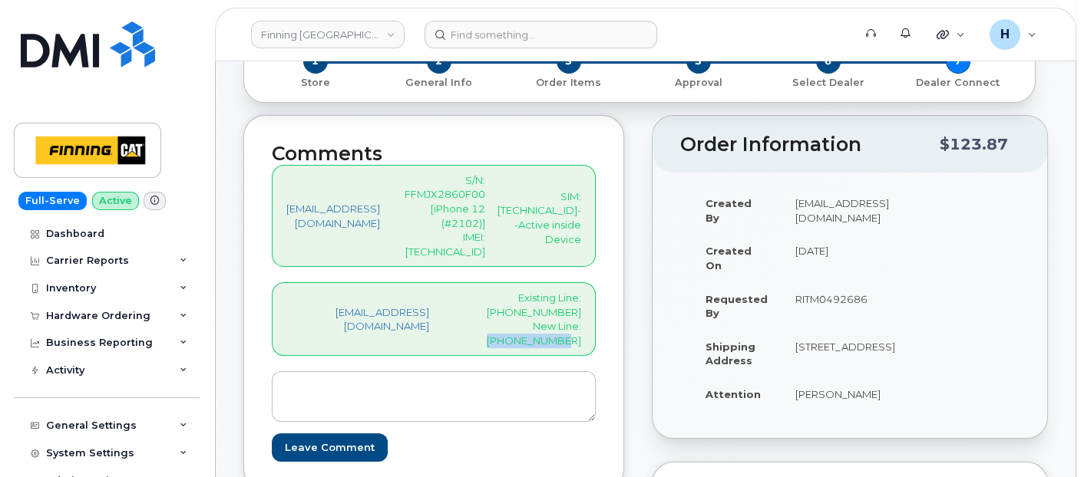
drag, startPoint x: 590, startPoint y: 283, endPoint x: 697, endPoint y: 289, distance: 107.7
click at [624, 289] on div "Comments hakaur@dminc.com S/N: FFMJX2860F00 [iPhone 12 (#2102)] IMEI: 351109227…" at bounding box center [433, 302] width 381 height 375
copy p "368-995-5646"
drag, startPoint x: 871, startPoint y: 300, endPoint x: 950, endPoint y: 292, distance: 80.3
click at [909, 292] on td "RITM0492686" at bounding box center [844, 307] width 127 height 48
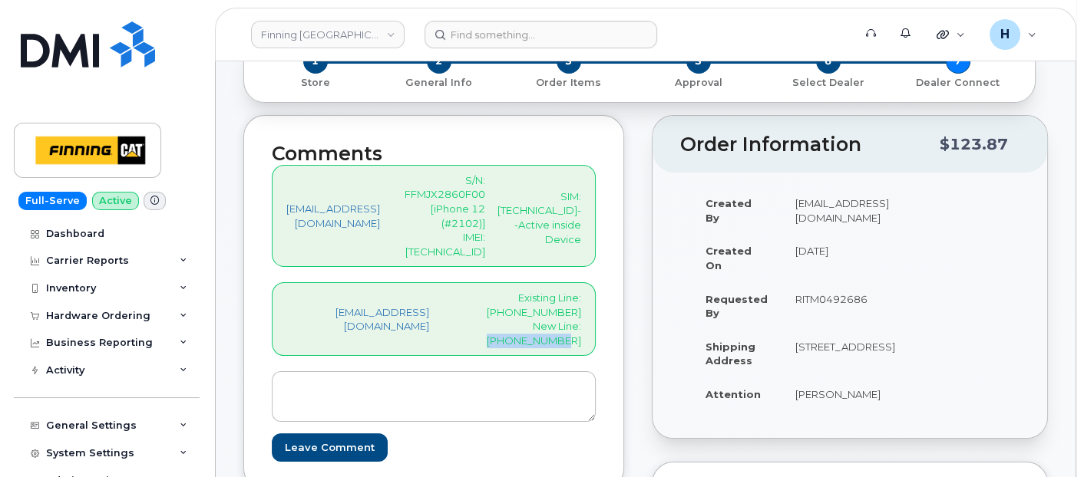
copy td "RITM0492686"
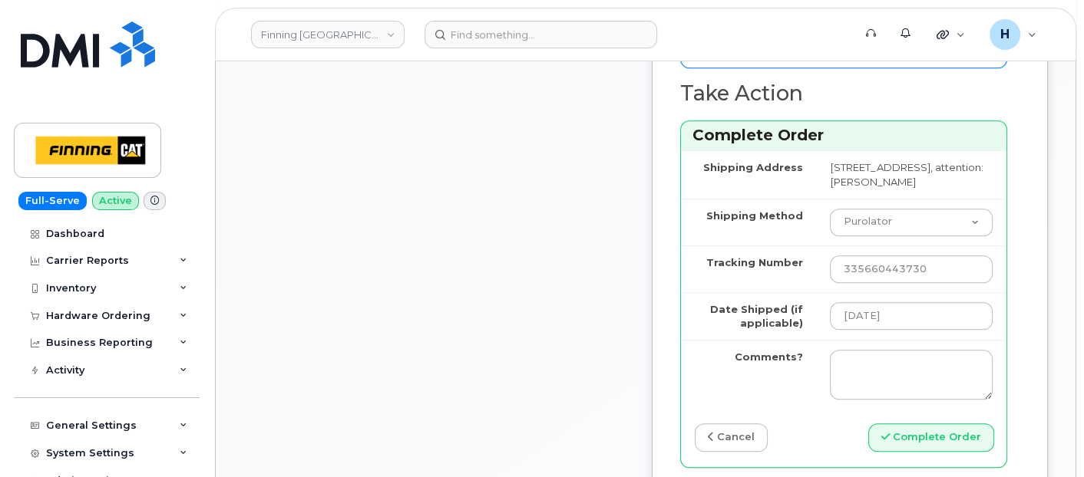
scroll to position [1535, 0]
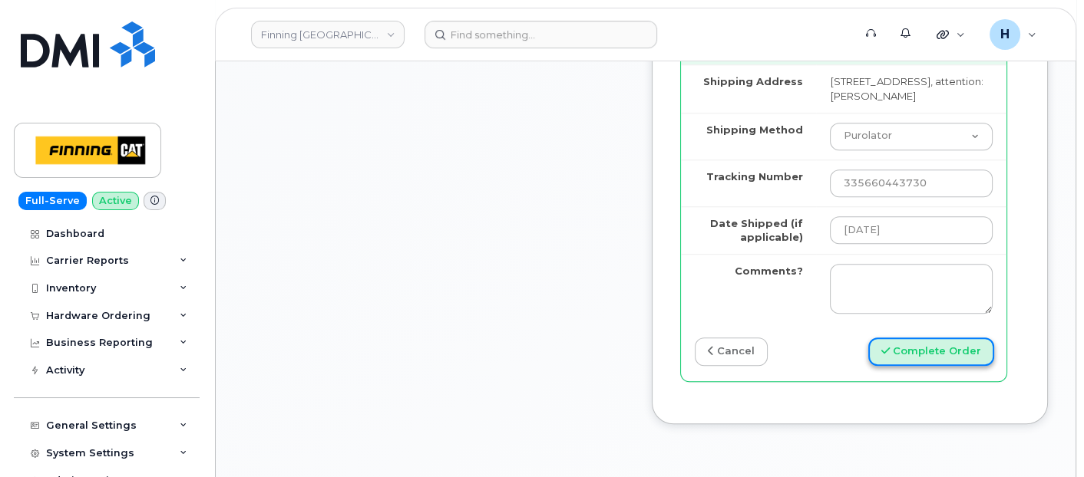
click at [956, 366] on button "Complete Order" at bounding box center [931, 352] width 126 height 28
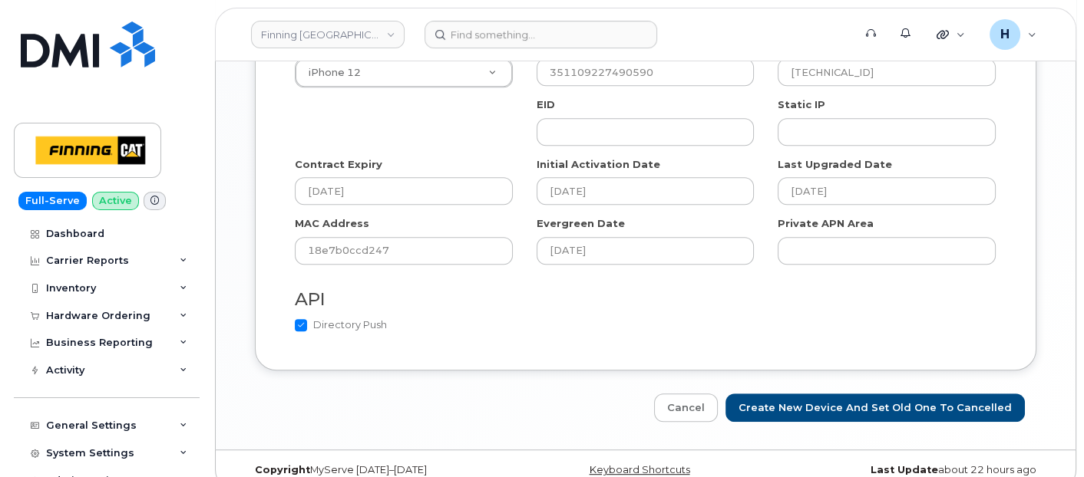
scroll to position [1026, 0]
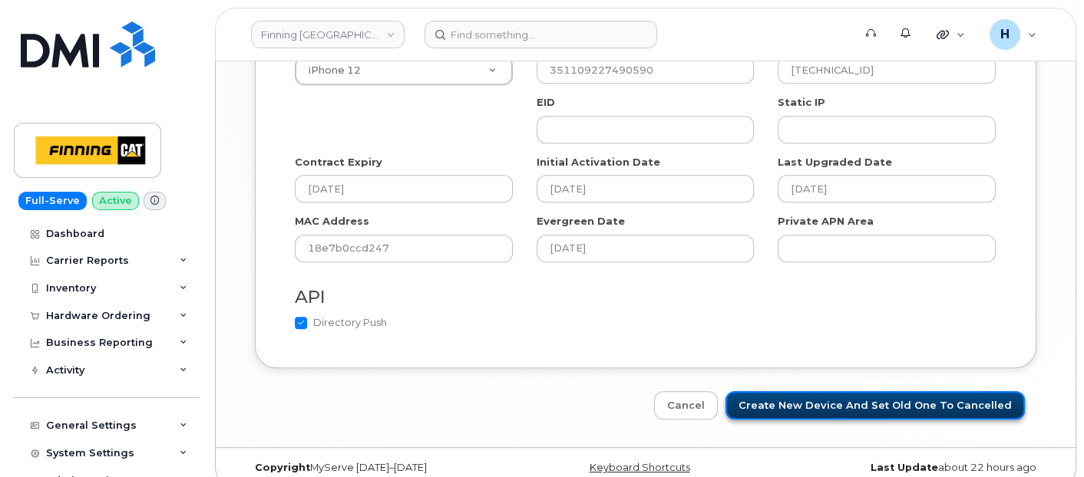
click at [838, 392] on input "Create New Device and set old one to Cancelled" at bounding box center [874, 406] width 299 height 28
type input "Saving..."
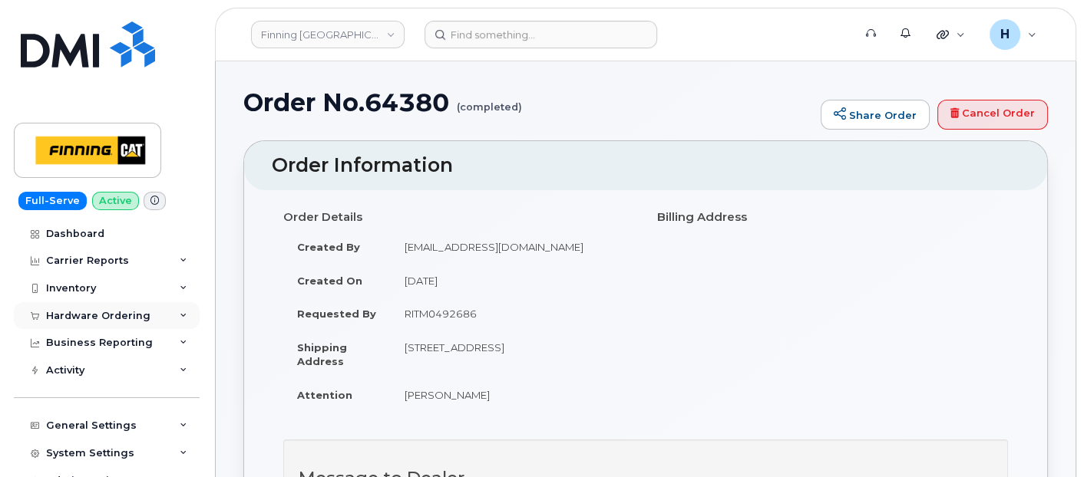
click at [98, 316] on div "Hardware Ordering" at bounding box center [98, 316] width 104 height 12
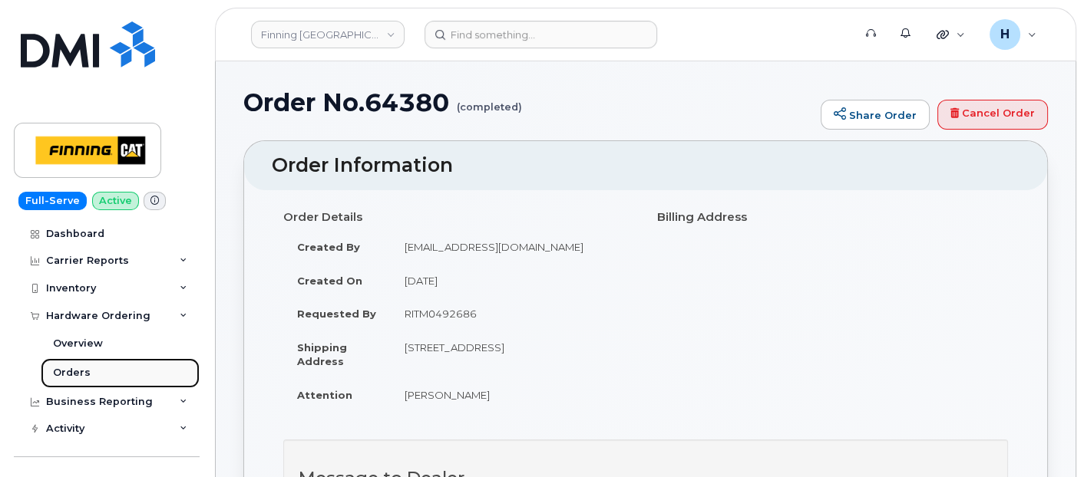
click at [74, 382] on link "Orders" at bounding box center [120, 373] width 159 height 29
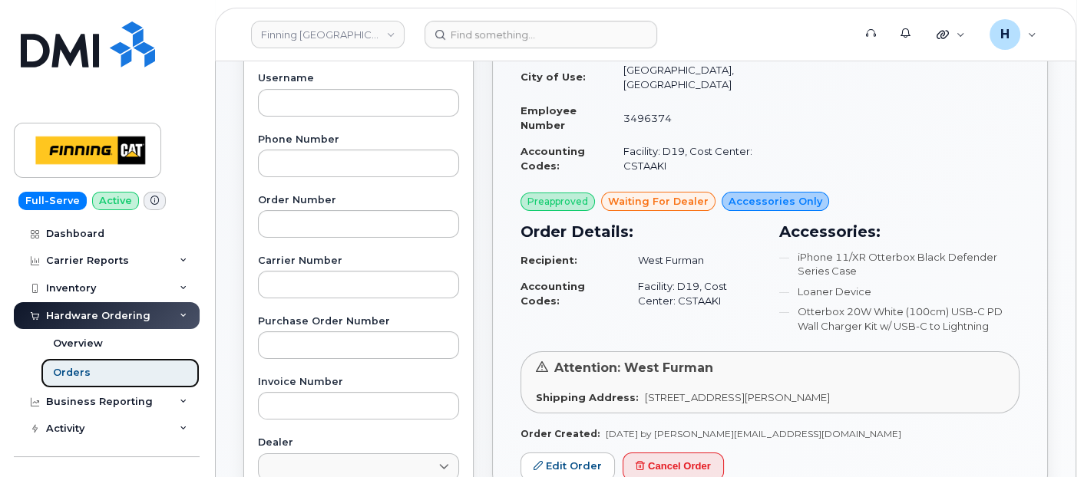
scroll to position [341, 0]
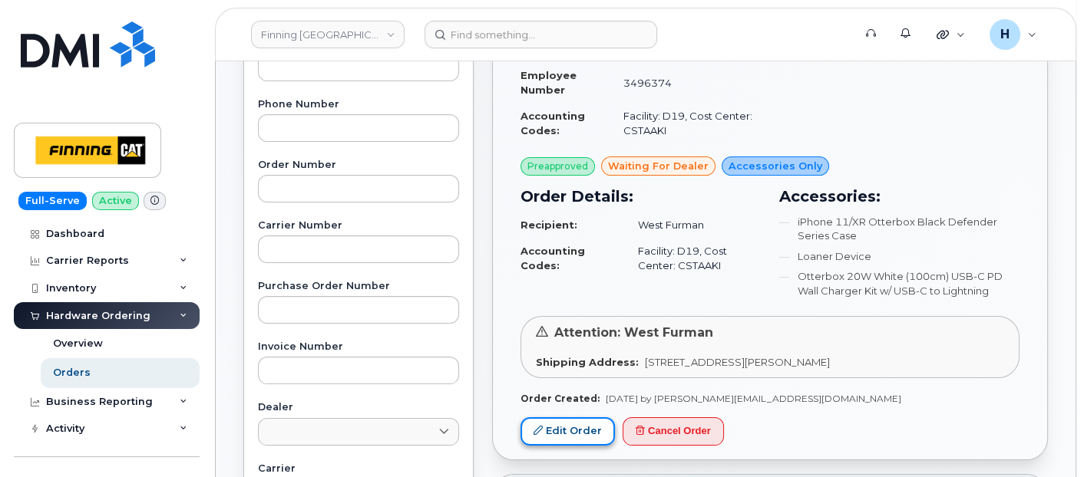
click at [564, 420] on link "Edit Order" at bounding box center [567, 432] width 94 height 28
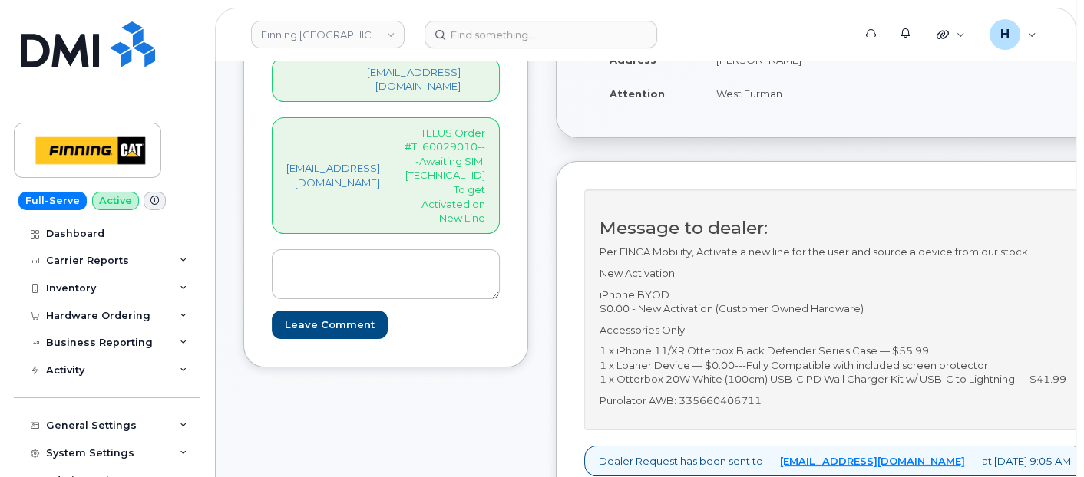
scroll to position [426, 0]
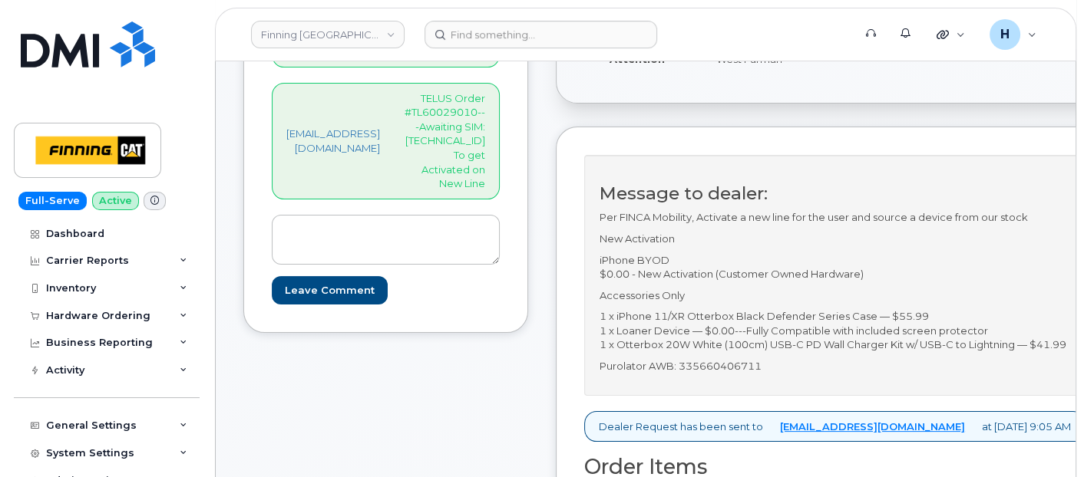
click at [807, 363] on p "Purolator AWB: 335660406711" at bounding box center [835, 366] width 471 height 15
click at [806, 363] on p "Purolator AWB: 335660406711" at bounding box center [835, 366] width 471 height 15
copy p "335660406711"
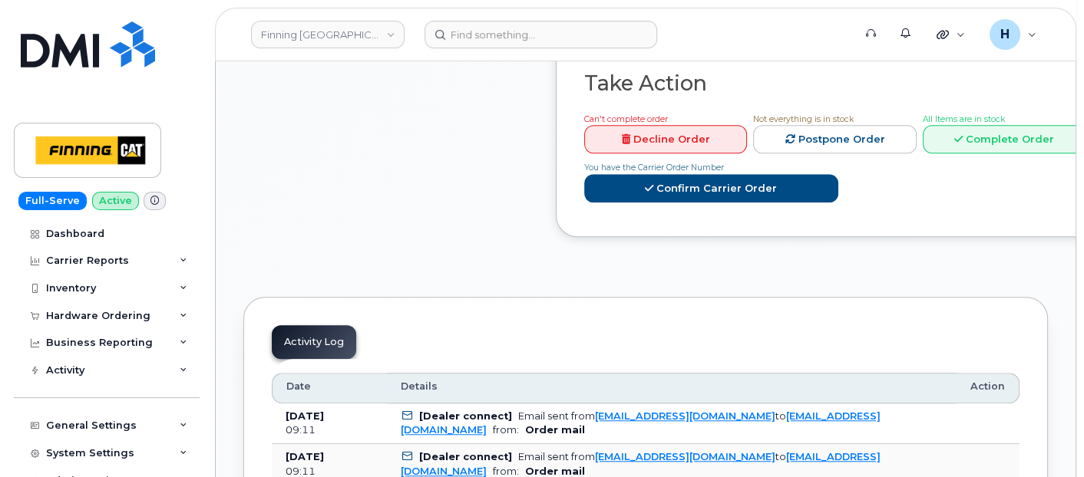
scroll to position [1535, 0]
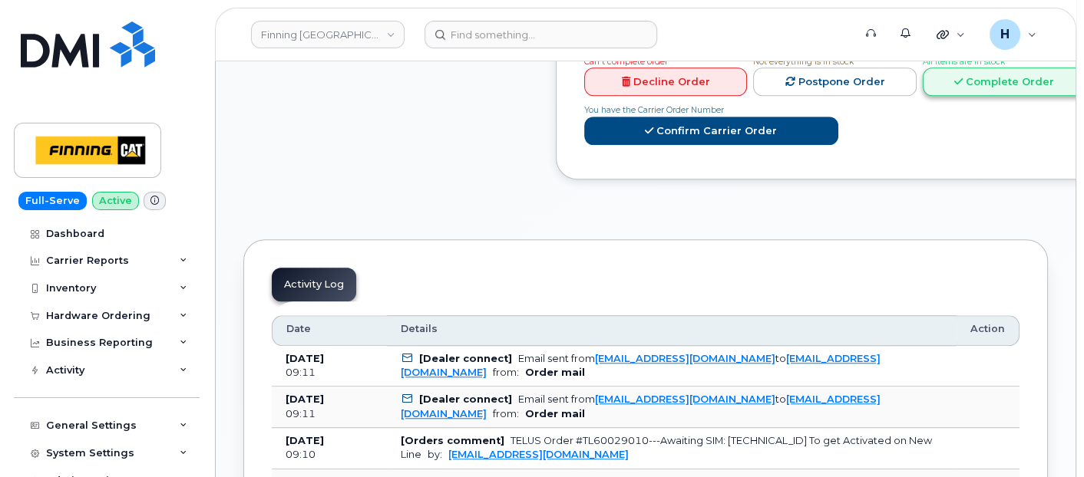
click at [1015, 70] on link "Complete Order" at bounding box center [1004, 82] width 163 height 28
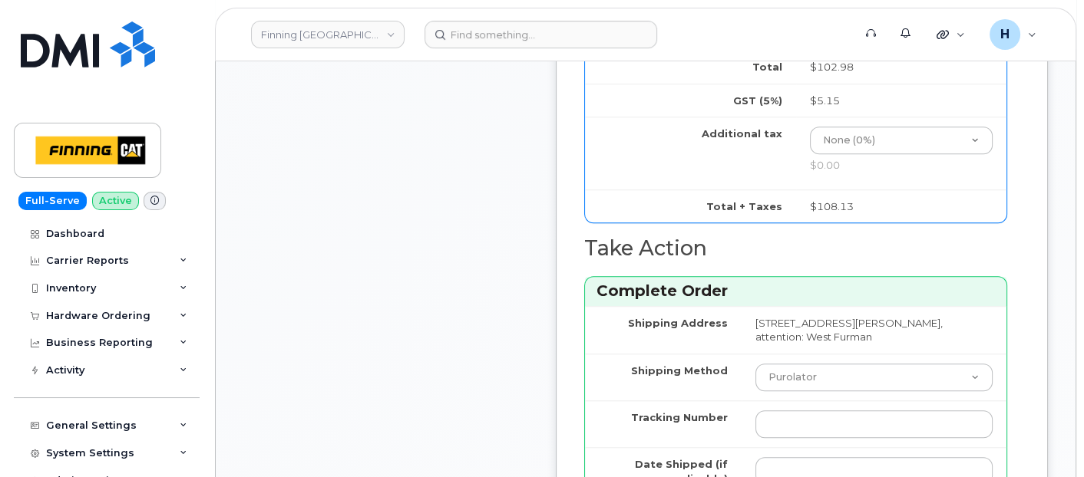
scroll to position [1876, 0]
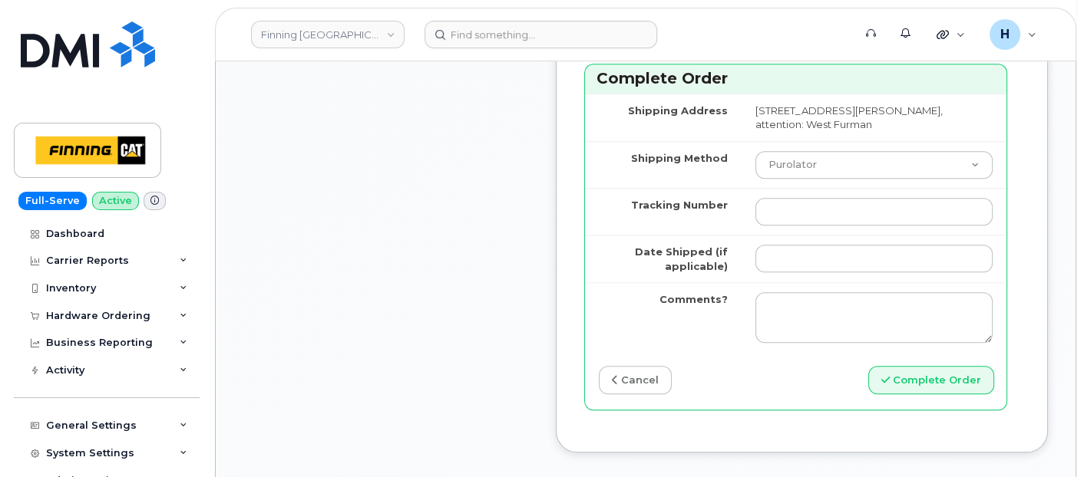
click at [811, 235] on td at bounding box center [874, 211] width 265 height 47
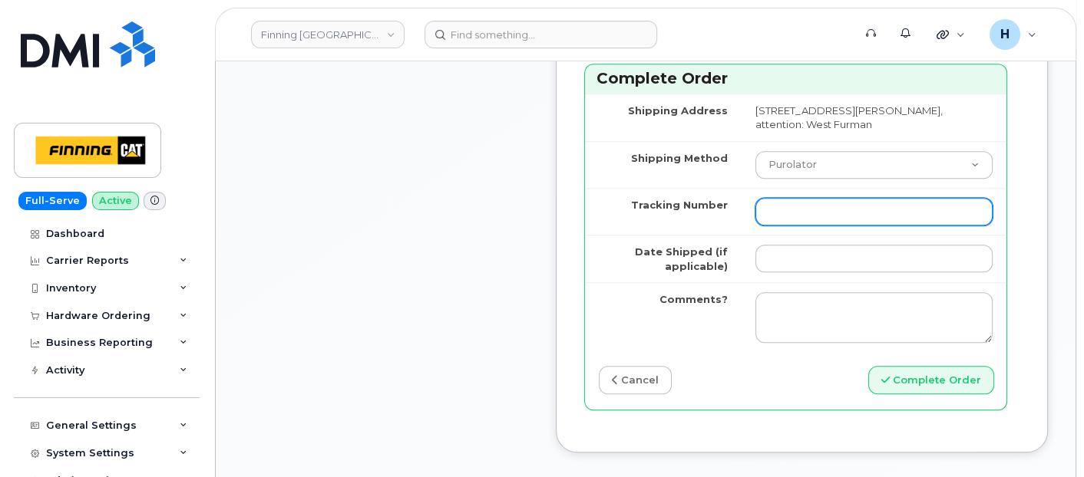
click at [815, 226] on input "Tracking Number" at bounding box center [873, 212] width 237 height 28
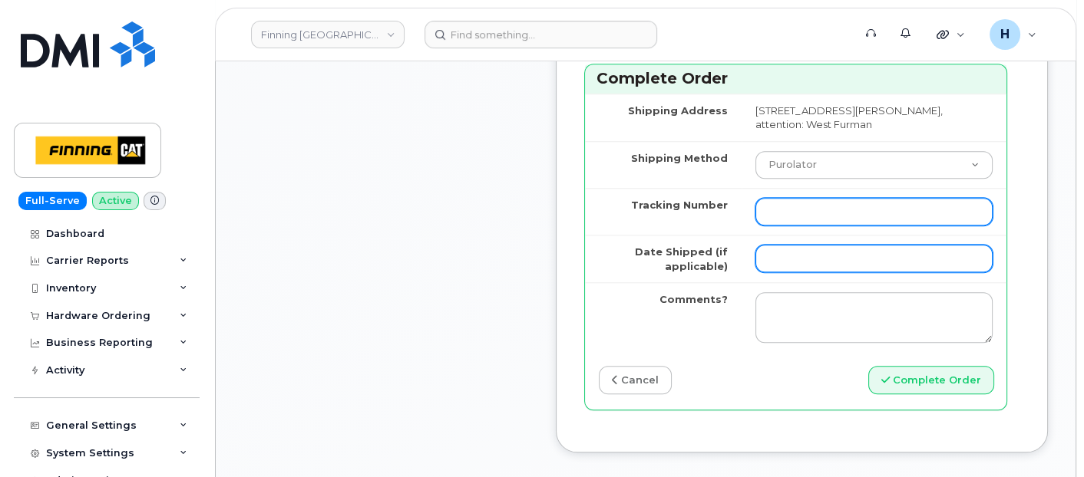
paste input "335660406711"
type input "335660406711"
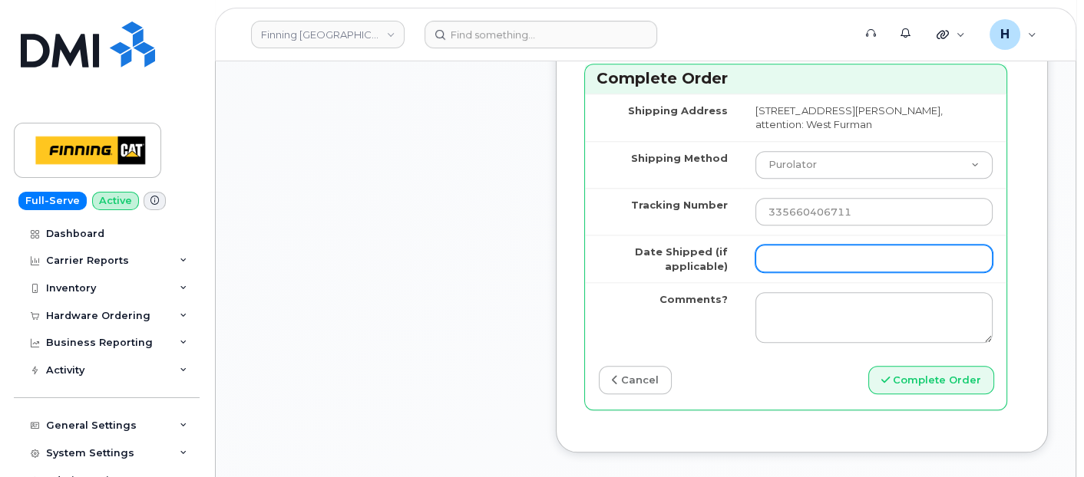
click at [806, 273] on input "Date Shipped (if applicable)" at bounding box center [873, 259] width 237 height 28
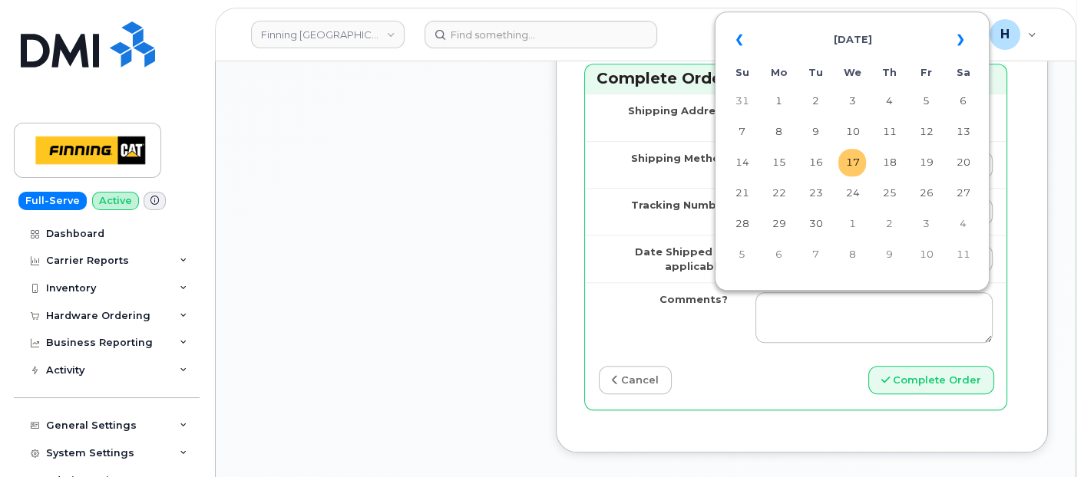
click at [855, 169] on td "17" at bounding box center [852, 163] width 28 height 28
type input "2025-09-17"
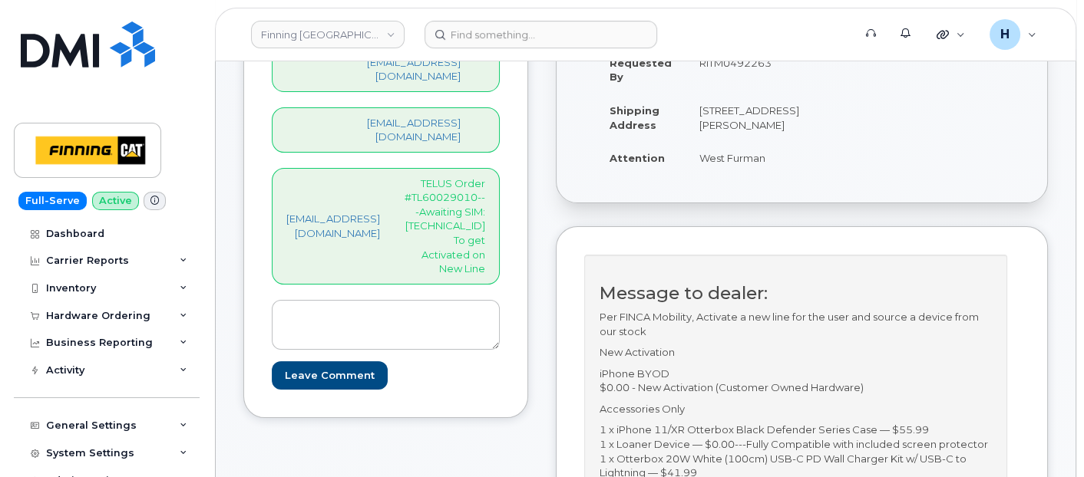
scroll to position [170, 0]
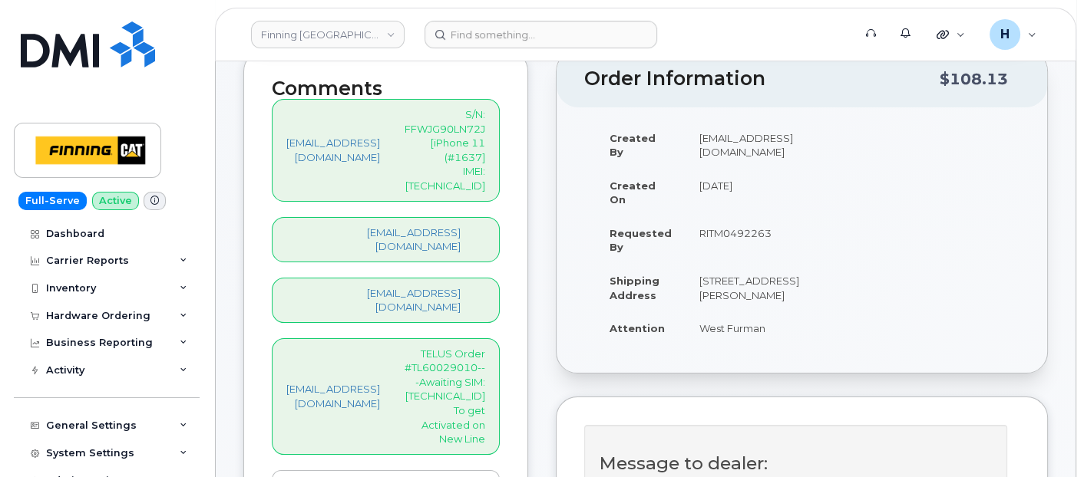
click at [471, 347] on p "TELUS Order #TL60029010---Awaiting SIM: 8912230102357627102 To get Activated on…" at bounding box center [445, 397] width 81 height 100
copy p "8912230102357627102"
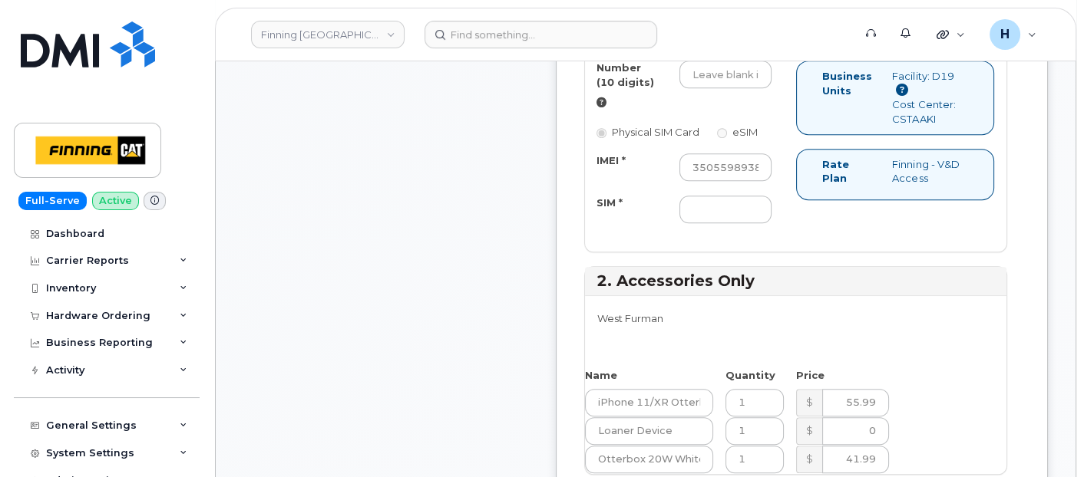
scroll to position [1194, 0]
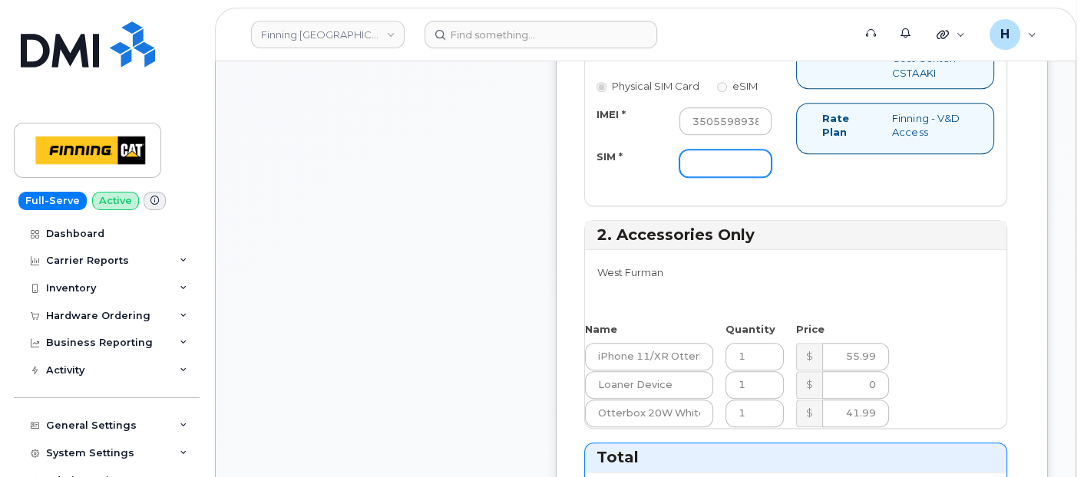
drag, startPoint x: 762, startPoint y: 216, endPoint x: 729, endPoint y: 216, distance: 33.0
click at [762, 177] on input "SIM *" at bounding box center [725, 164] width 93 height 28
paste input "8912230102357627102"
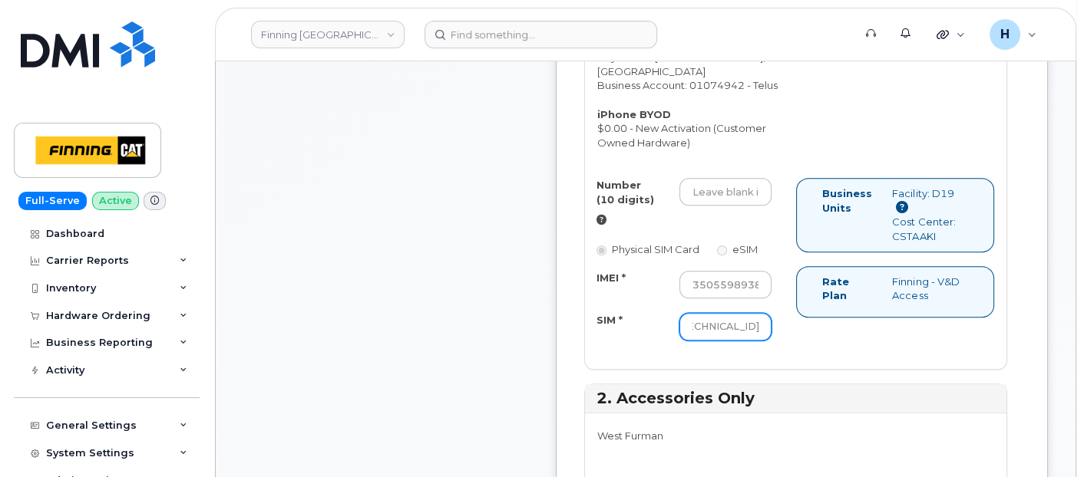
scroll to position [938, 0]
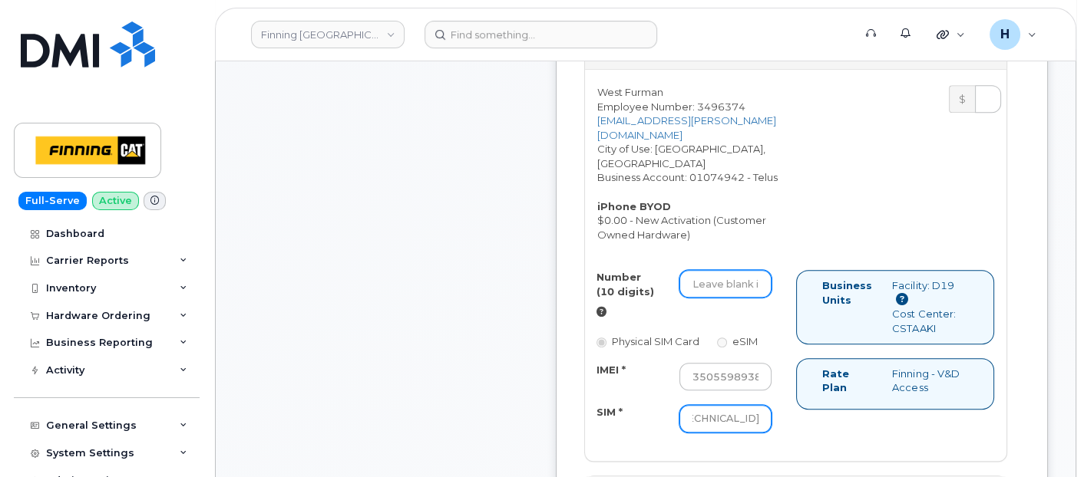
type input "8912230102357627102"
click at [741, 298] on input "Number (10 digits)" at bounding box center [725, 284] width 93 height 28
paste input "780) 300-9408"
type input "7803009408"
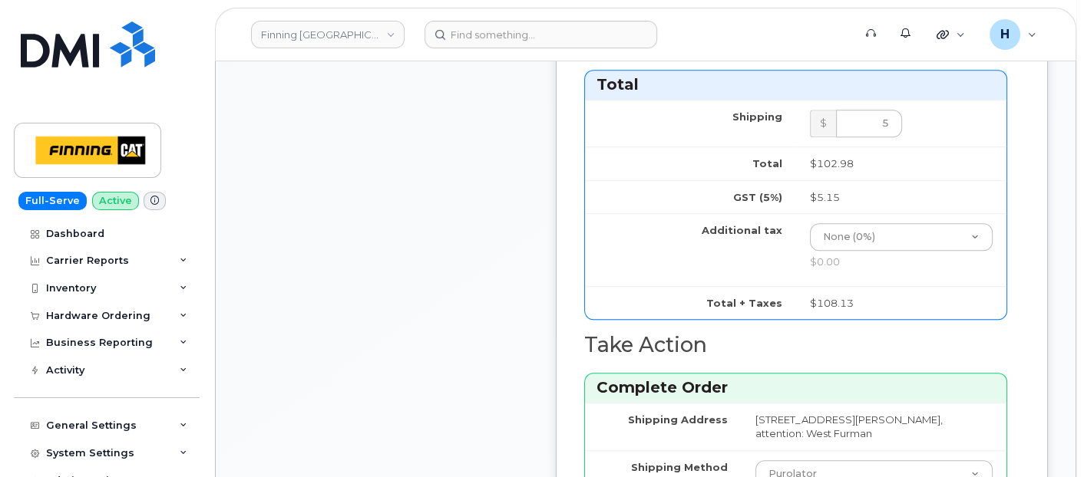
scroll to position [1706, 0]
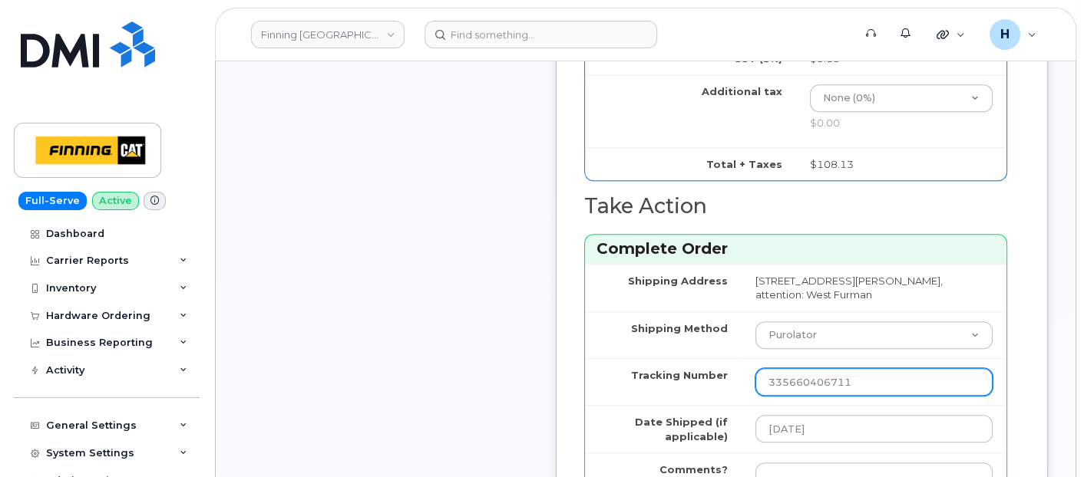
drag, startPoint x: 897, startPoint y: 434, endPoint x: 789, endPoint y: 430, distance: 107.6
click at [789, 396] on input "335660406711" at bounding box center [873, 382] width 237 height 28
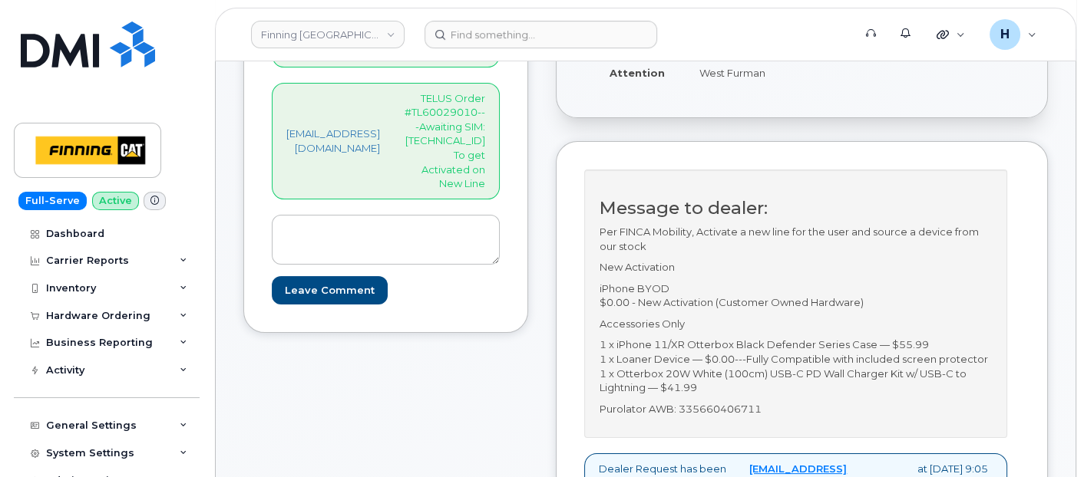
scroll to position [511, 0]
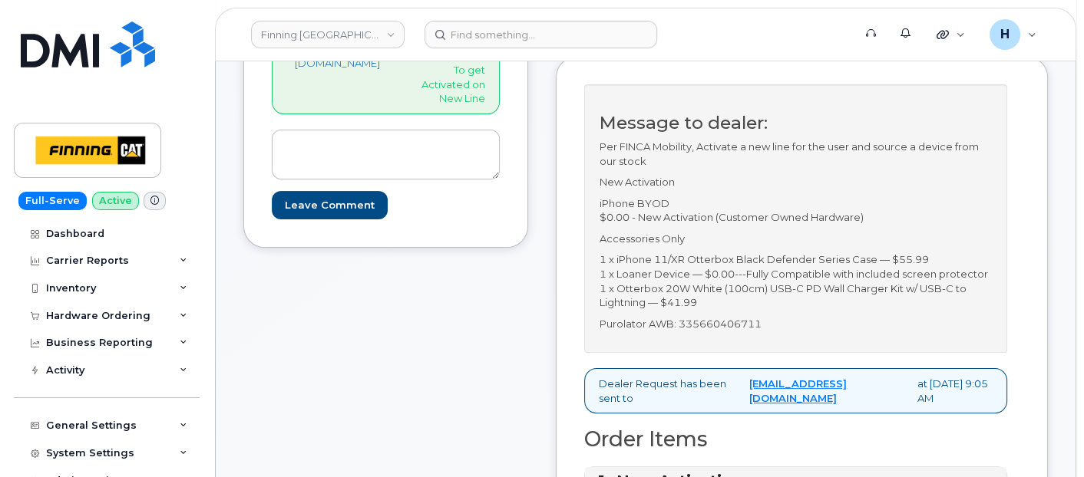
click at [758, 188] on p "New Activation" at bounding box center [796, 182] width 392 height 15
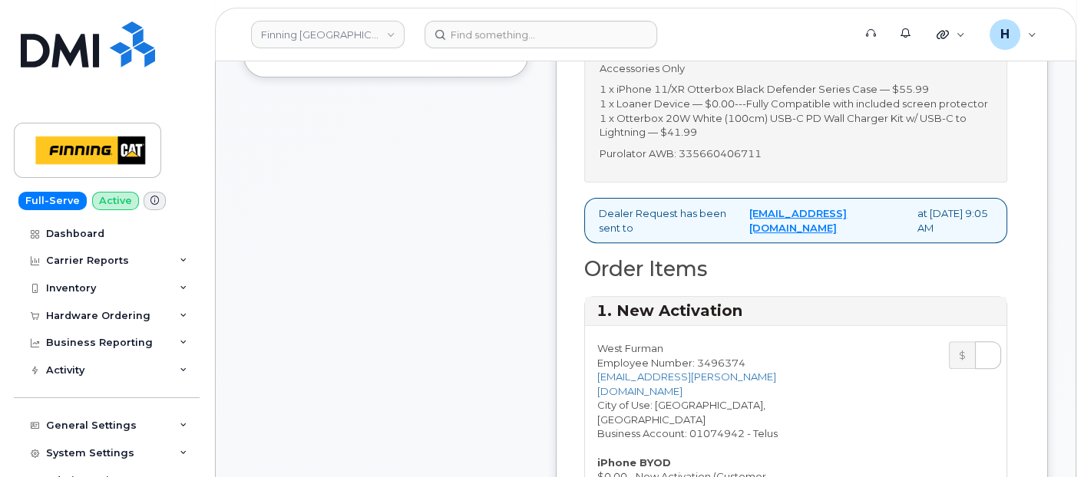
scroll to position [341, 0]
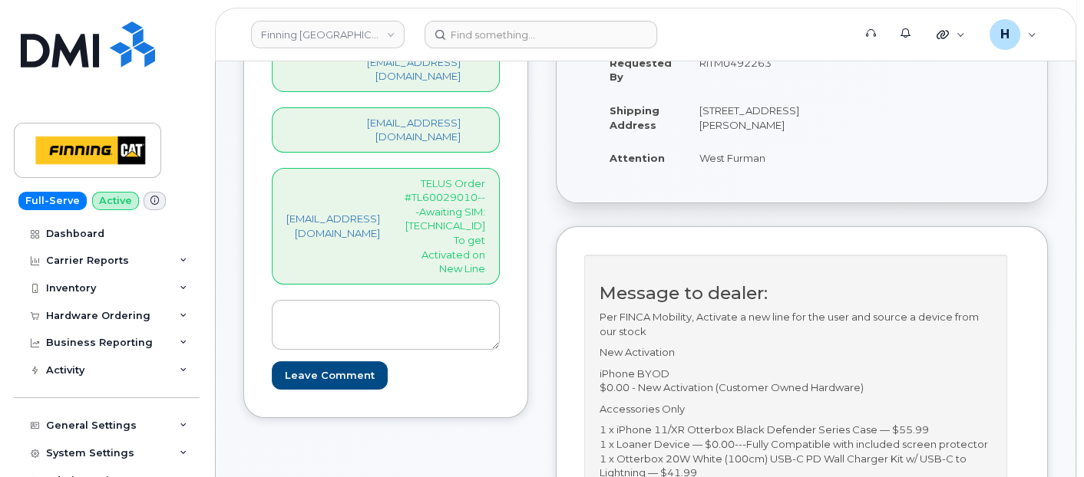
drag, startPoint x: 752, startPoint y: 181, endPoint x: 828, endPoint y: 170, distance: 76.0
click at [813, 170] on td "West Furman" at bounding box center [749, 158] width 127 height 34
copy td "West Furman"
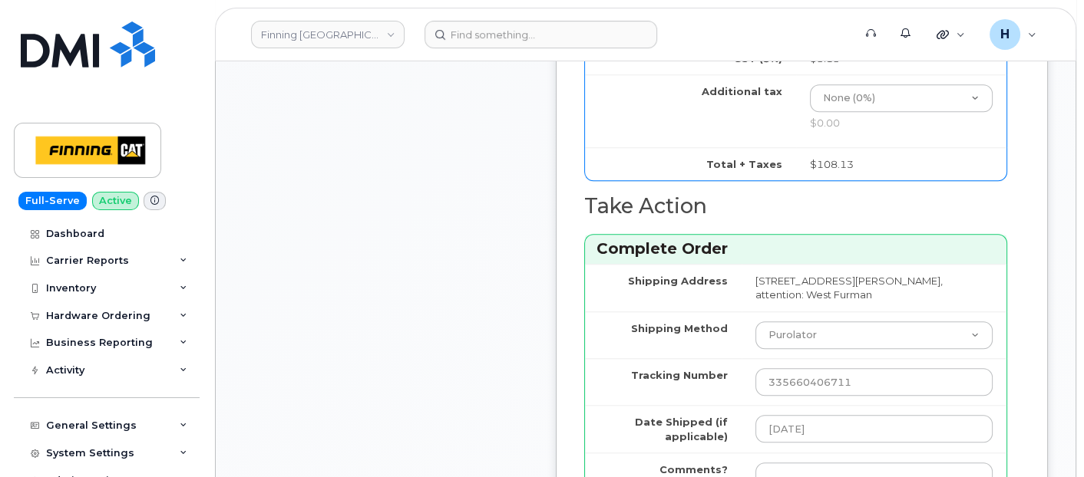
scroll to position [1961, 0]
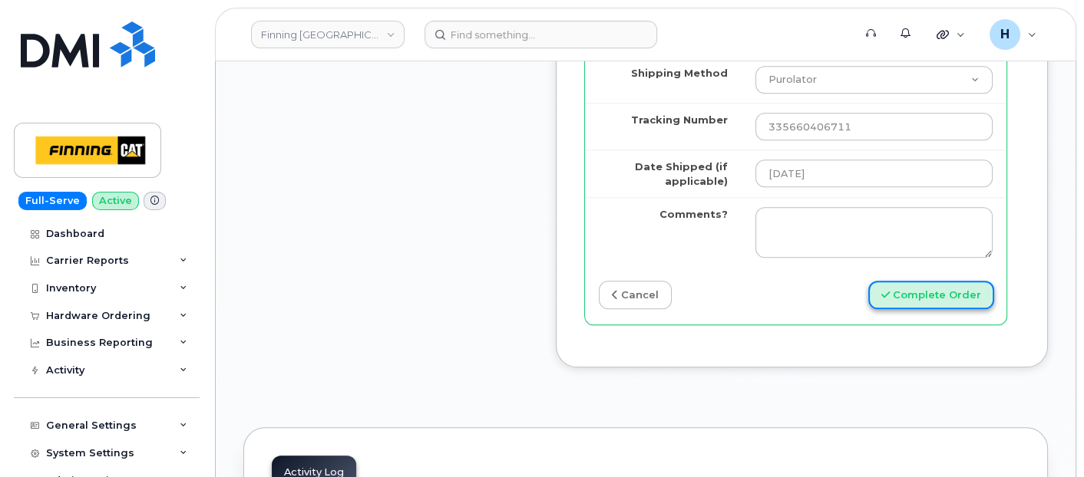
click at [908, 309] on button "Complete Order" at bounding box center [931, 295] width 126 height 28
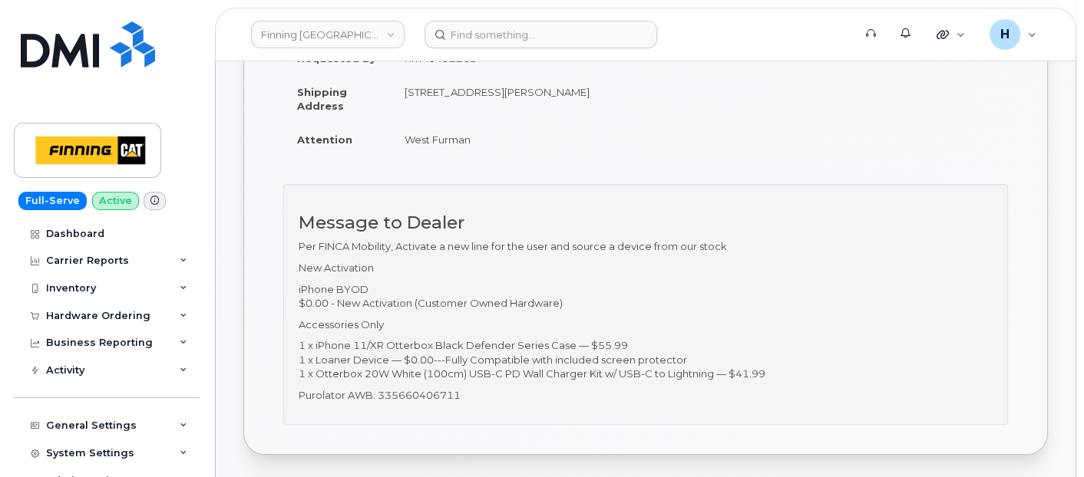
scroll to position [511, 0]
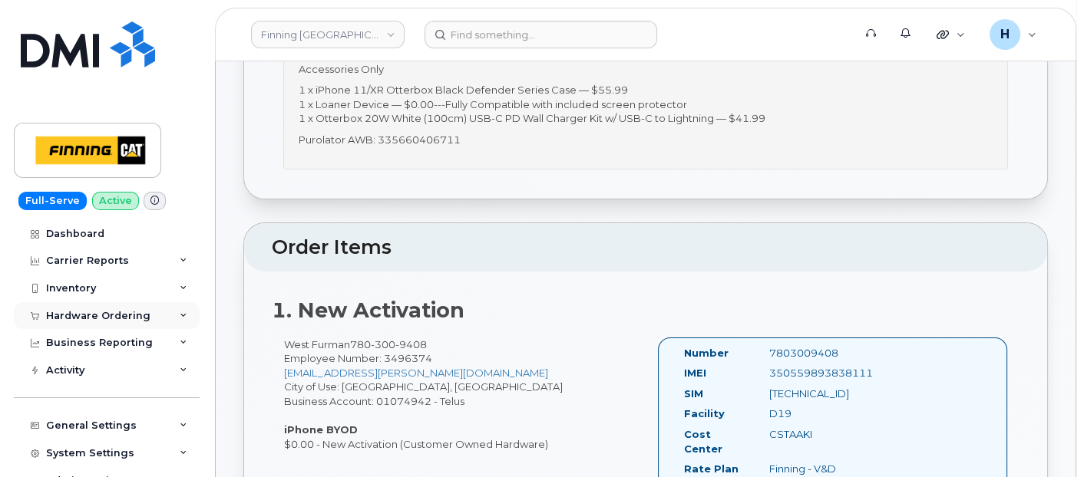
click at [109, 324] on div "Hardware Ordering" at bounding box center [107, 316] width 186 height 28
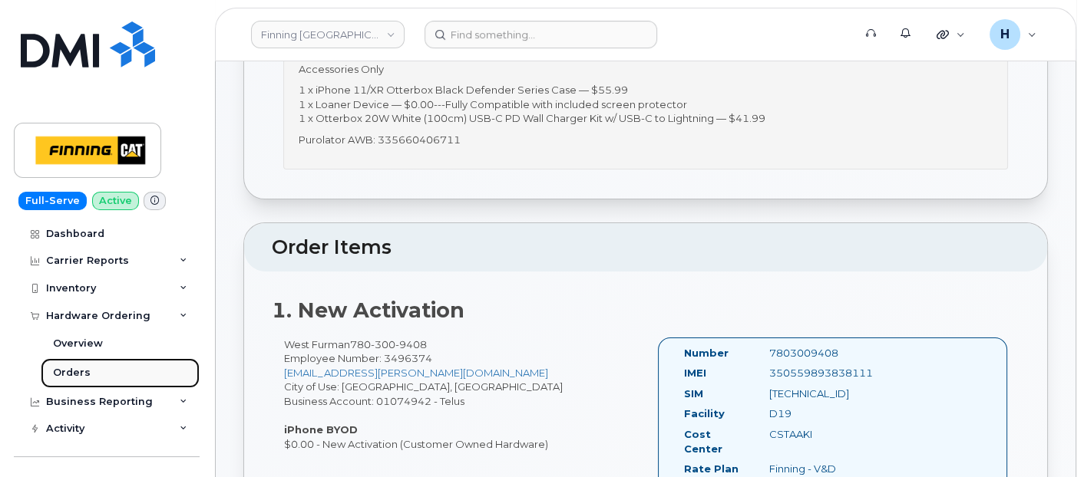
click at [102, 373] on link "Orders" at bounding box center [120, 373] width 159 height 29
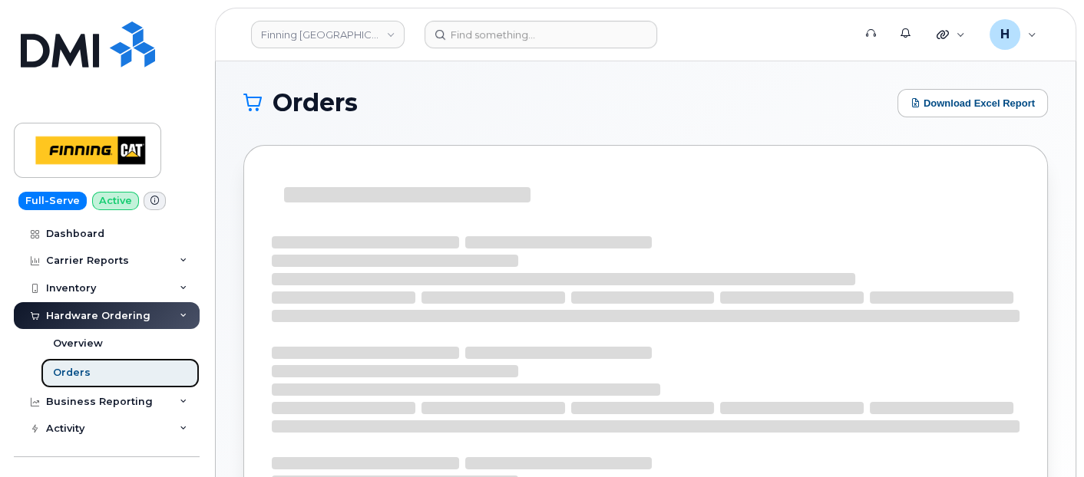
click at [102, 375] on link "Orders" at bounding box center [120, 373] width 159 height 29
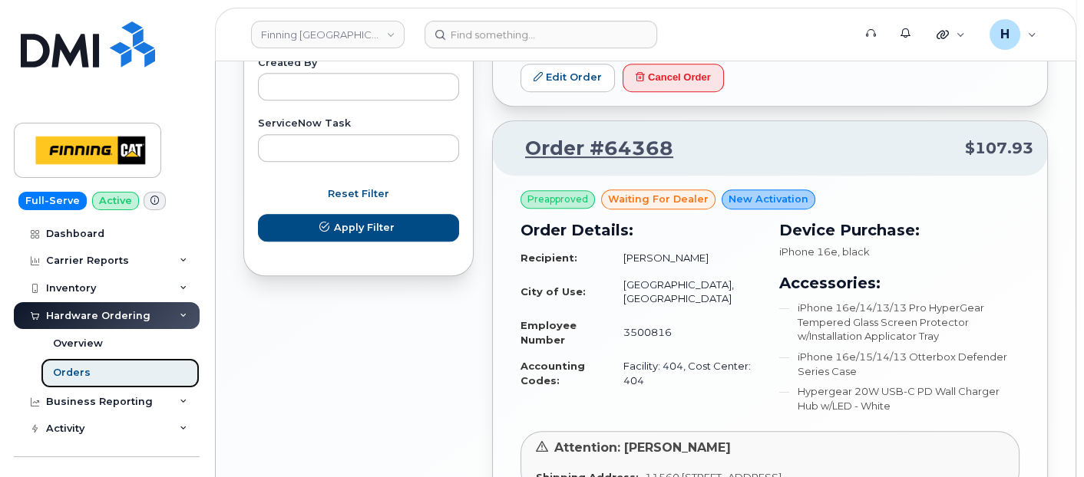
scroll to position [938, 0]
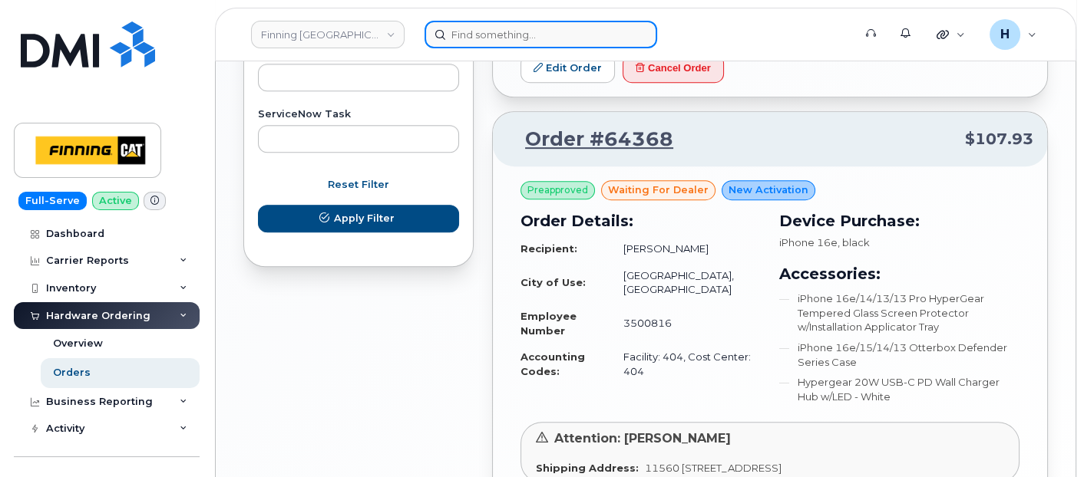
click at [597, 38] on input at bounding box center [541, 35] width 233 height 28
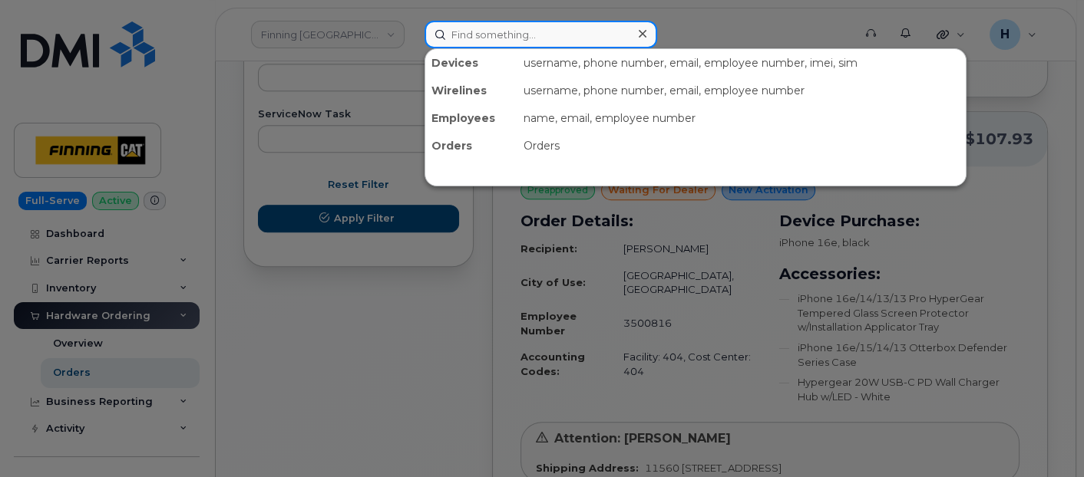
paste input "[PERSON_NAME]"
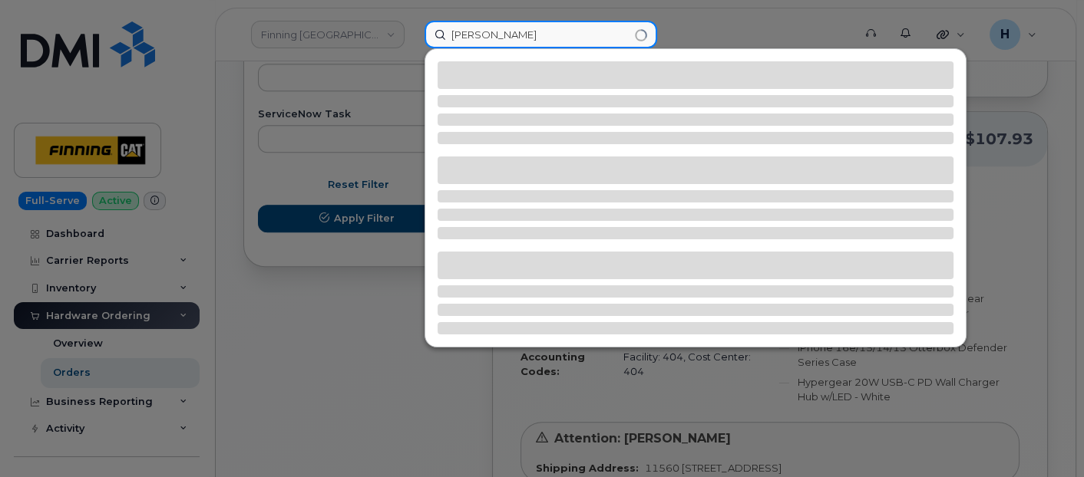
type input "[PERSON_NAME]"
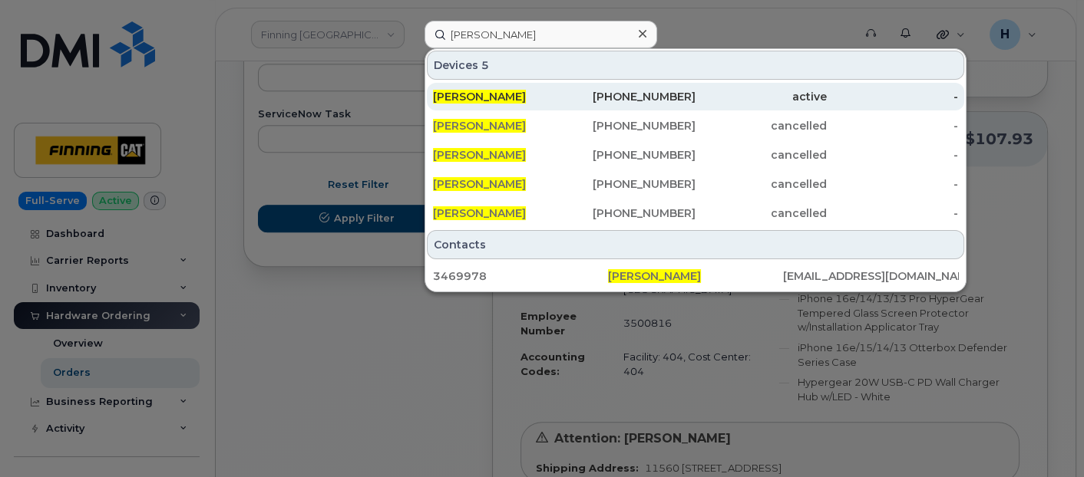
click at [482, 85] on div "[PERSON_NAME]" at bounding box center [498, 97] width 131 height 28
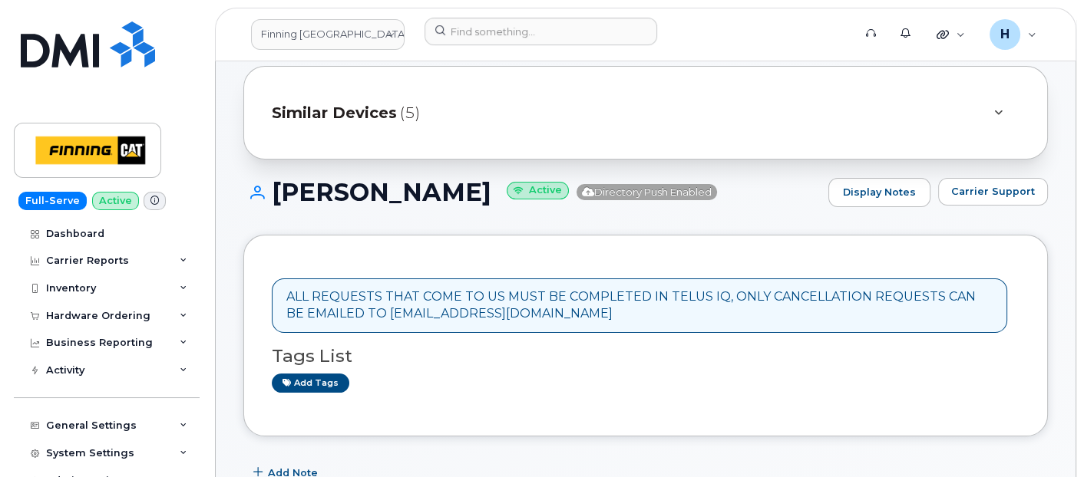
scroll to position [341, 0]
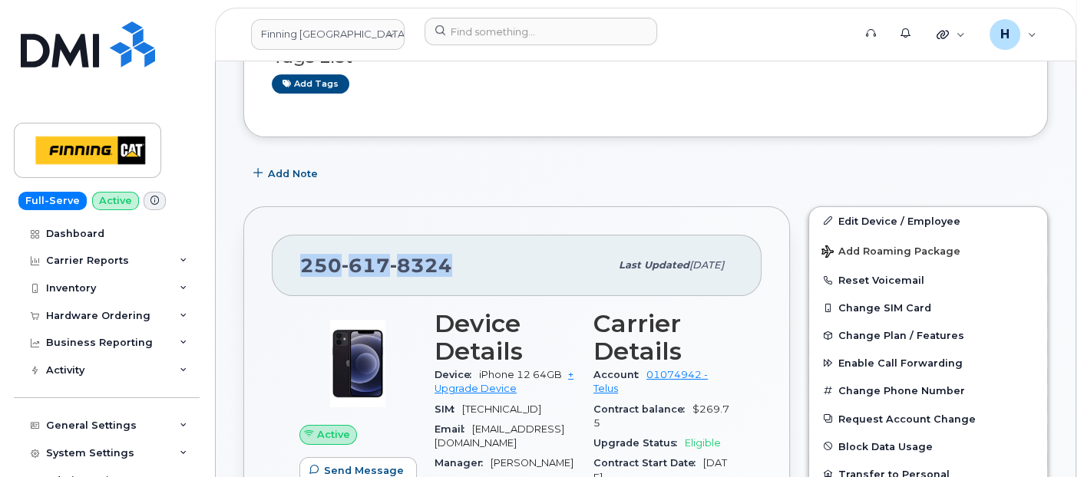
drag, startPoint x: 462, startPoint y: 254, endPoint x: 287, endPoint y: 253, distance: 175.0
click at [287, 253] on div "[PHONE_NUMBER] Last updated [DATE]" at bounding box center [517, 265] width 490 height 61
copy span "[PHONE_NUMBER]"
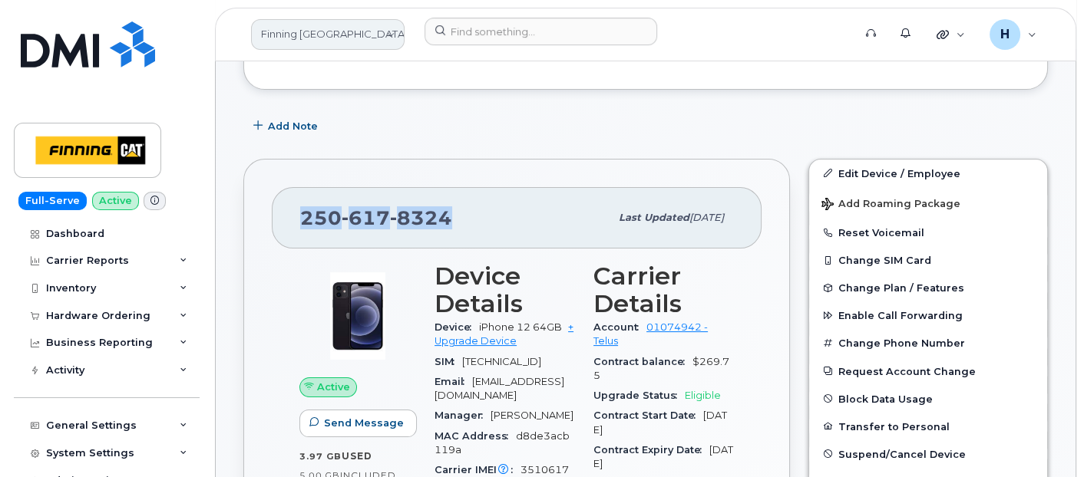
scroll to position [426, 0]
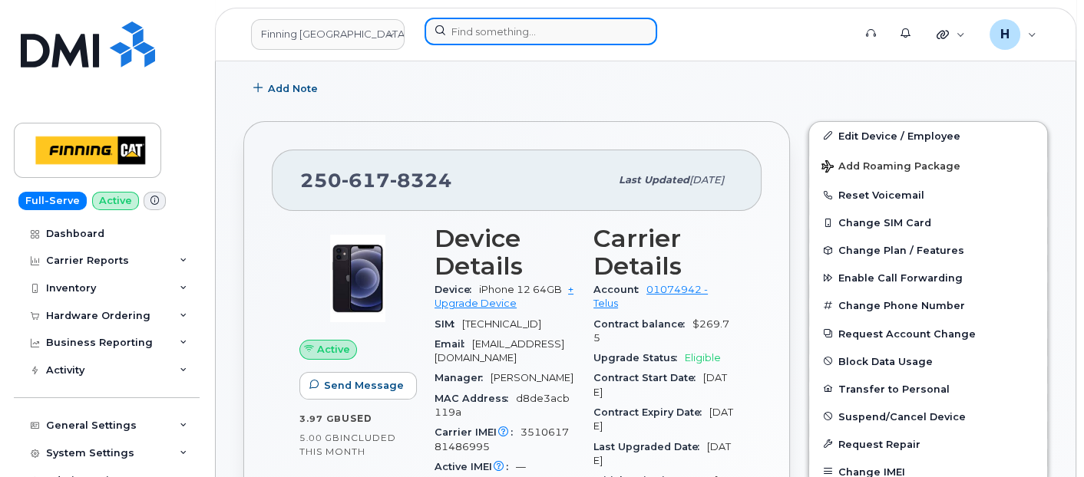
click at [553, 41] on input at bounding box center [541, 32] width 233 height 28
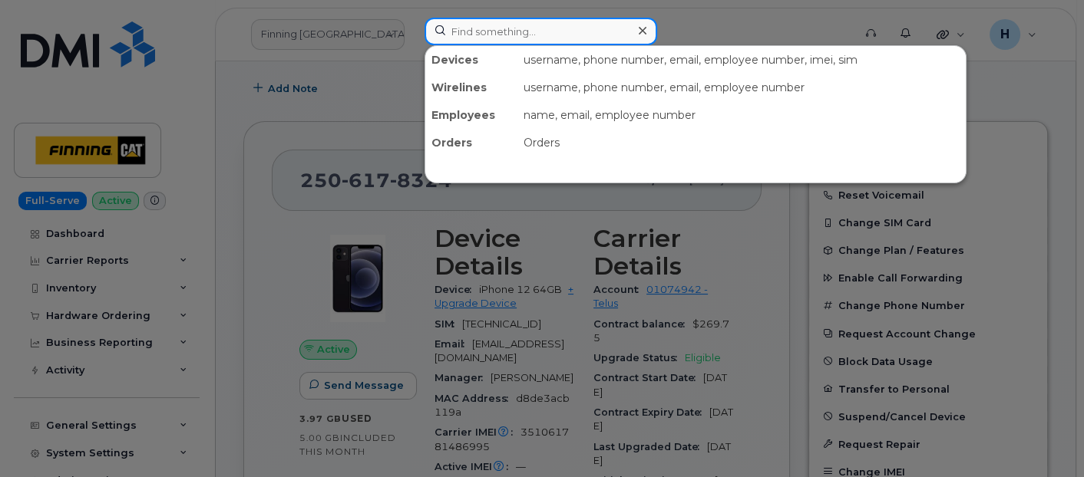
paste input "[PERSON_NAME]"
type input "[PERSON_NAME]"
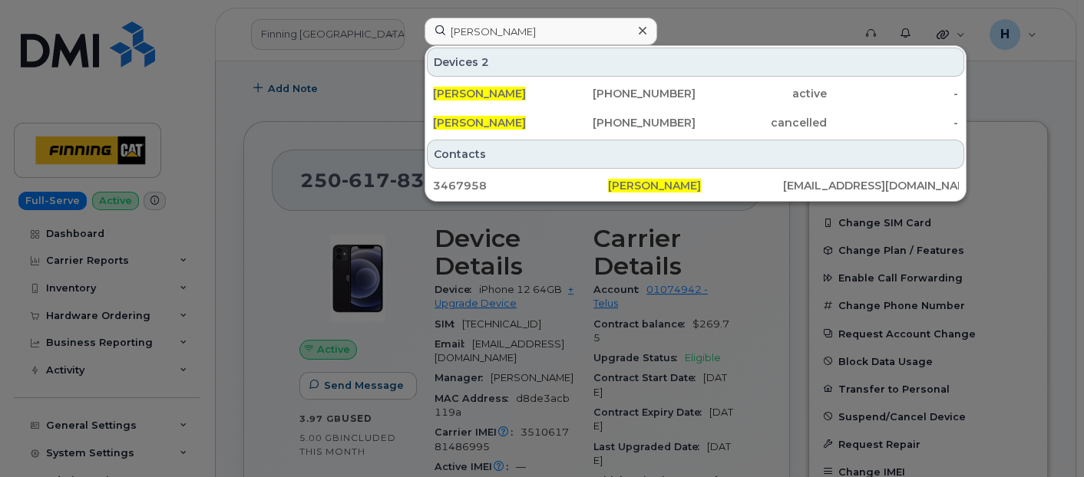
drag, startPoint x: 478, startPoint y: 90, endPoint x: 310, endPoint y: 45, distance: 174.1
click at [477, 90] on span "[PERSON_NAME]" at bounding box center [479, 94] width 93 height 14
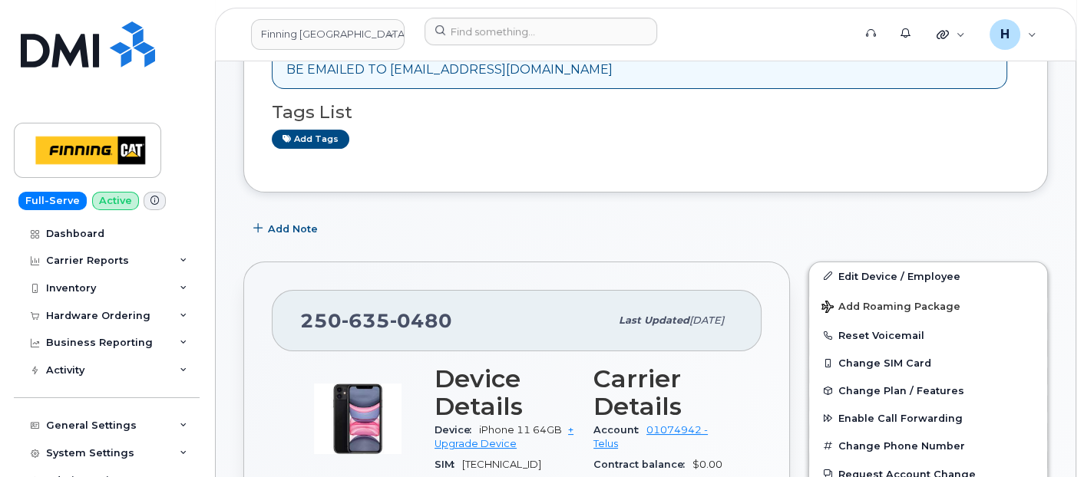
scroll to position [341, 0]
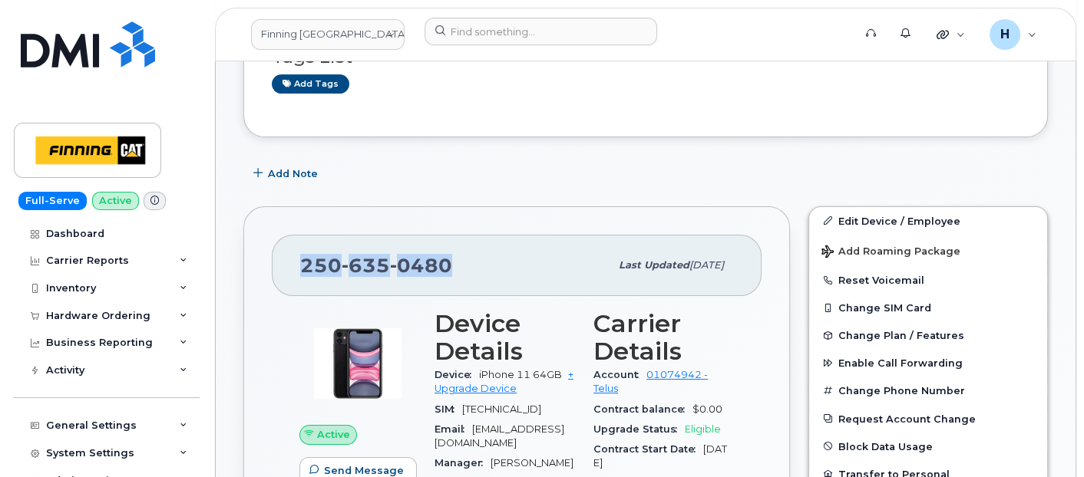
drag, startPoint x: 476, startPoint y: 261, endPoint x: 298, endPoint y: 254, distance: 178.2
click at [298, 254] on div "[PHONE_NUMBER] Last updated [DATE]" at bounding box center [517, 265] width 490 height 61
copy span "[PHONE_NUMBER]"
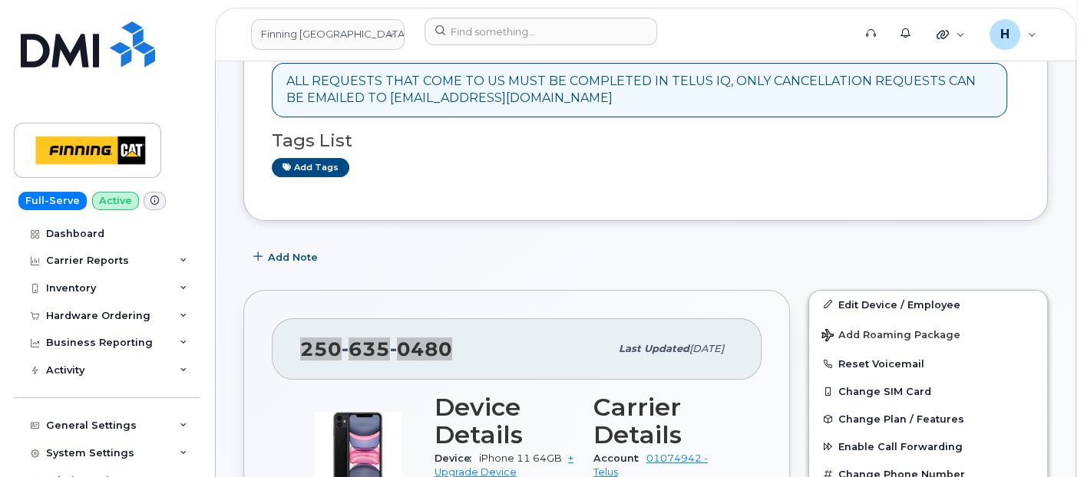
scroll to position [170, 0]
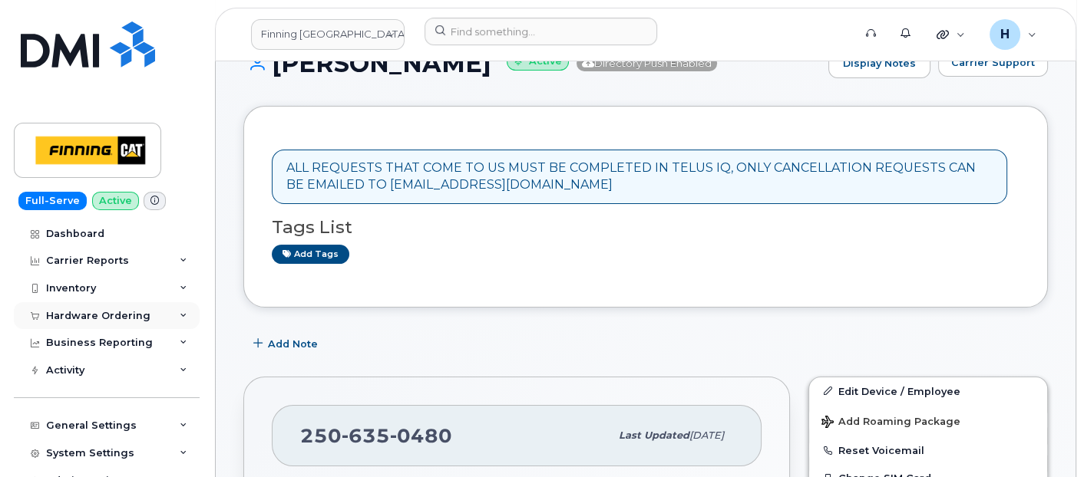
drag, startPoint x: 115, startPoint y: 312, endPoint x: 114, endPoint y: 324, distance: 11.5
click at [116, 316] on div "Hardware Ordering" at bounding box center [98, 316] width 104 height 12
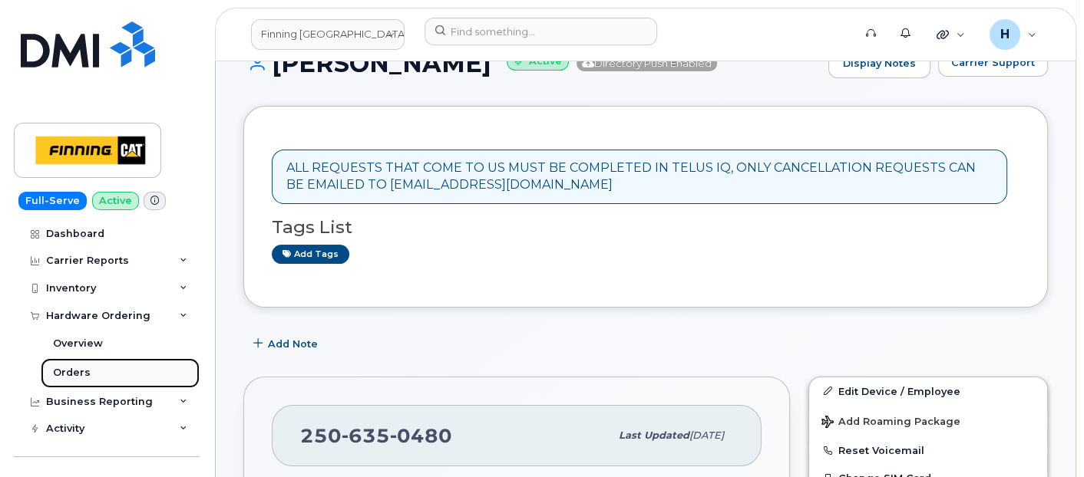
click at [99, 382] on link "Orders" at bounding box center [120, 373] width 159 height 29
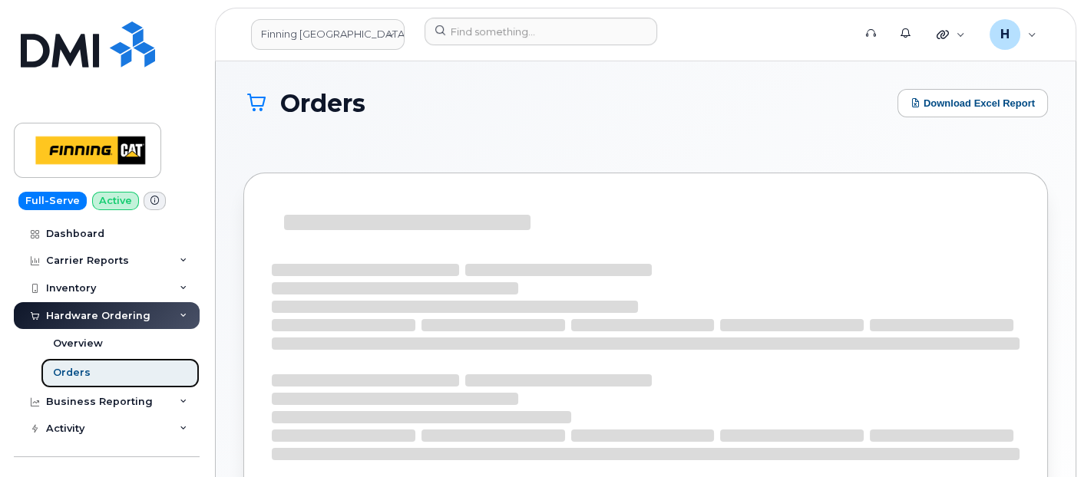
click at [100, 375] on link "Orders" at bounding box center [120, 373] width 159 height 29
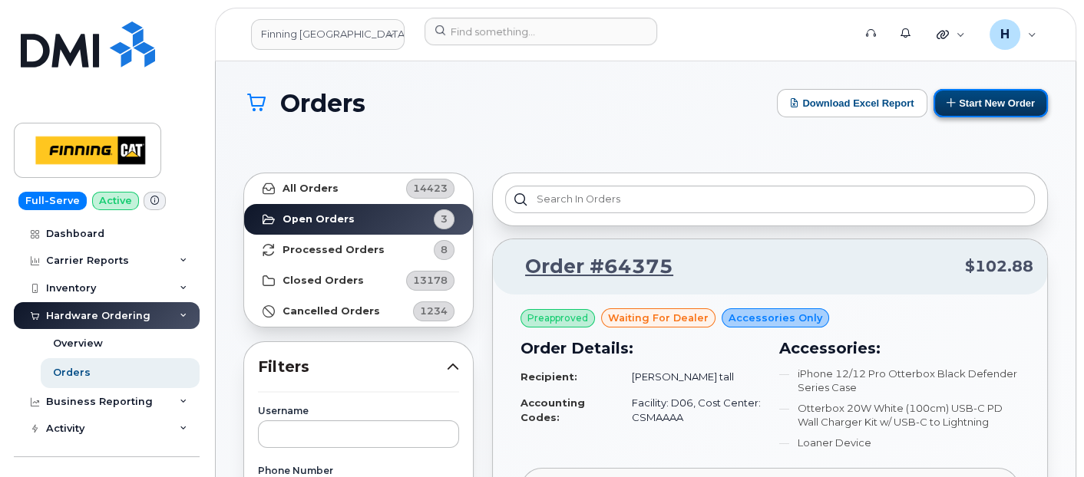
click at [1001, 104] on button "Start New Order" at bounding box center [990, 103] width 114 height 28
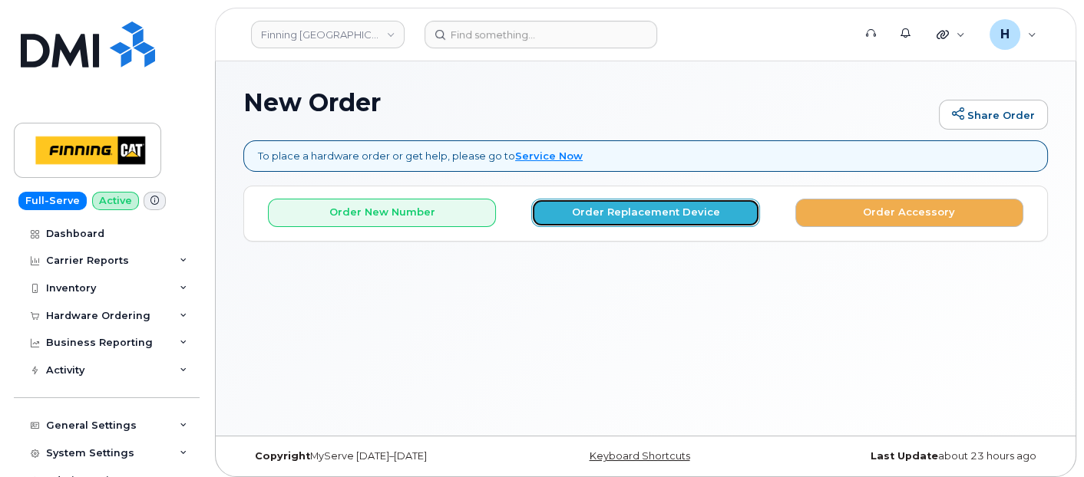
click at [637, 220] on button "Order Replacement Device" at bounding box center [645, 213] width 228 height 28
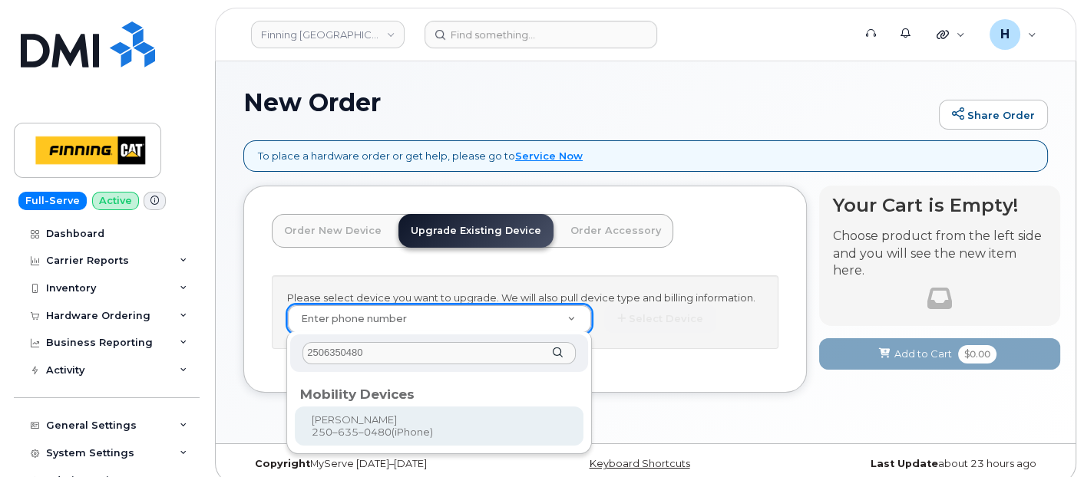
type input "2506350480"
type input "229392"
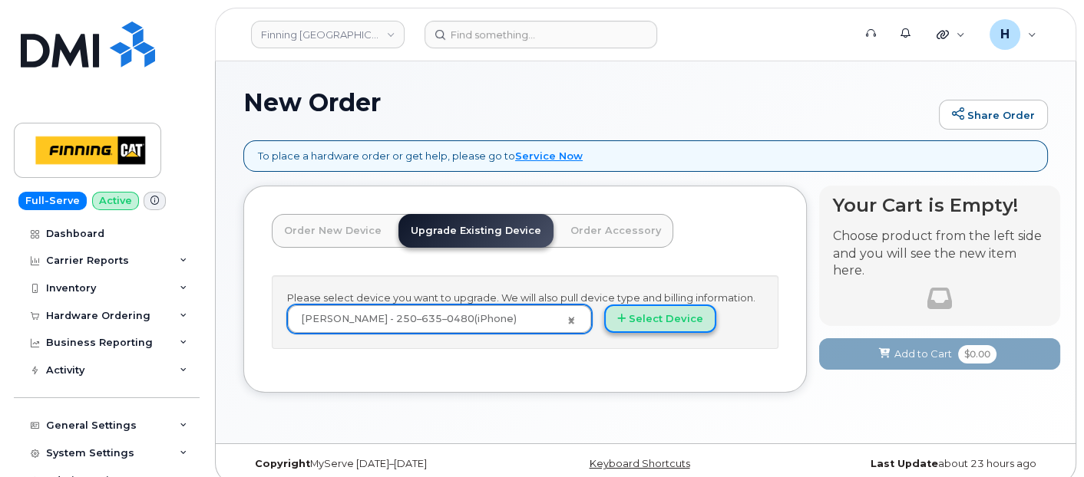
click at [656, 321] on button "Select Device" at bounding box center [660, 319] width 112 height 28
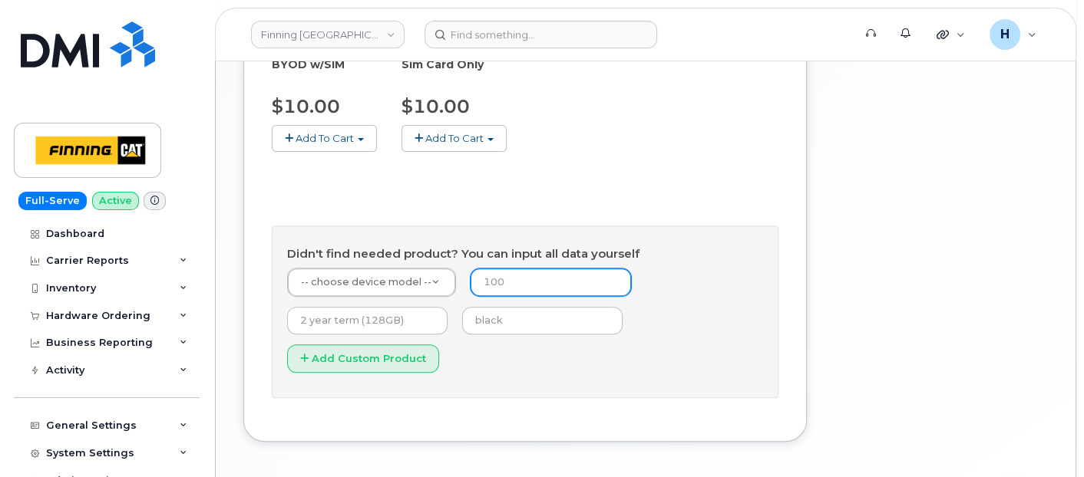
scroll to position [768, 0]
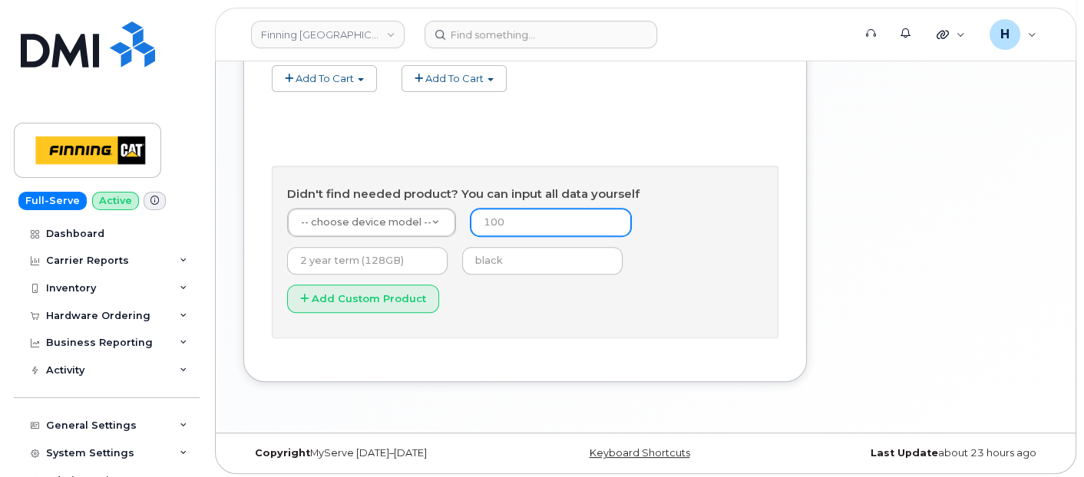
click at [484, 215] on input "number" at bounding box center [551, 223] width 160 height 28
type input "0"
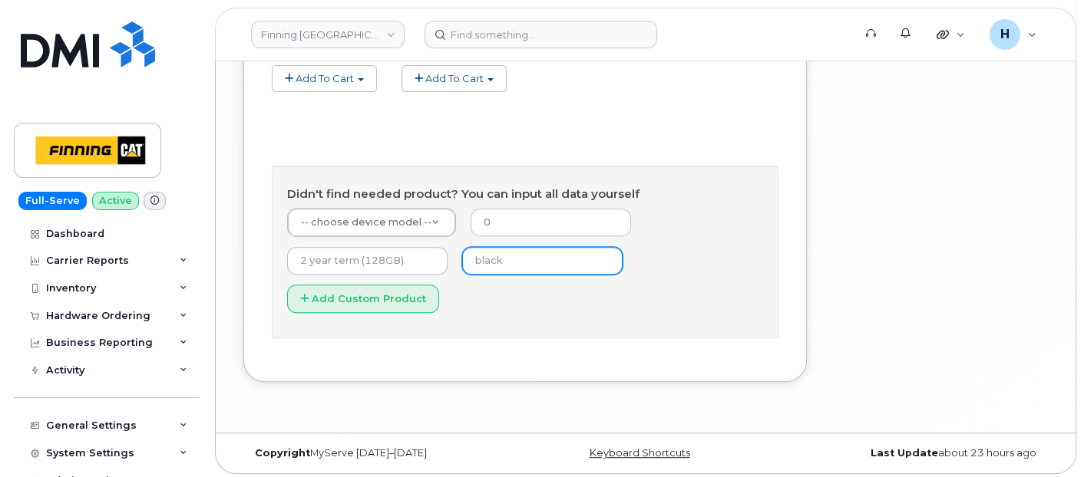
click at [488, 267] on input "text" at bounding box center [542, 261] width 160 height 28
type input "black"
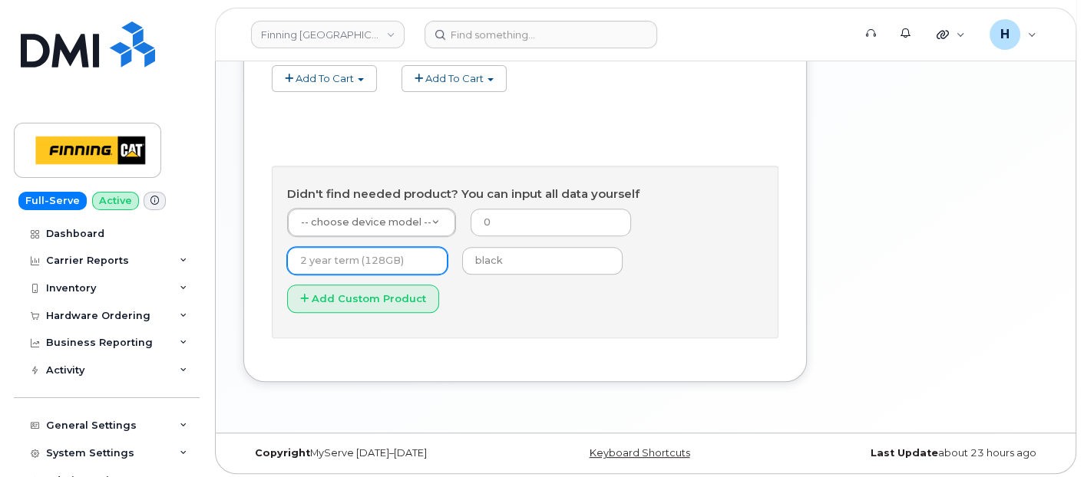
click at [371, 266] on input "text" at bounding box center [367, 261] width 160 height 28
type input "3 year term (128GB)"
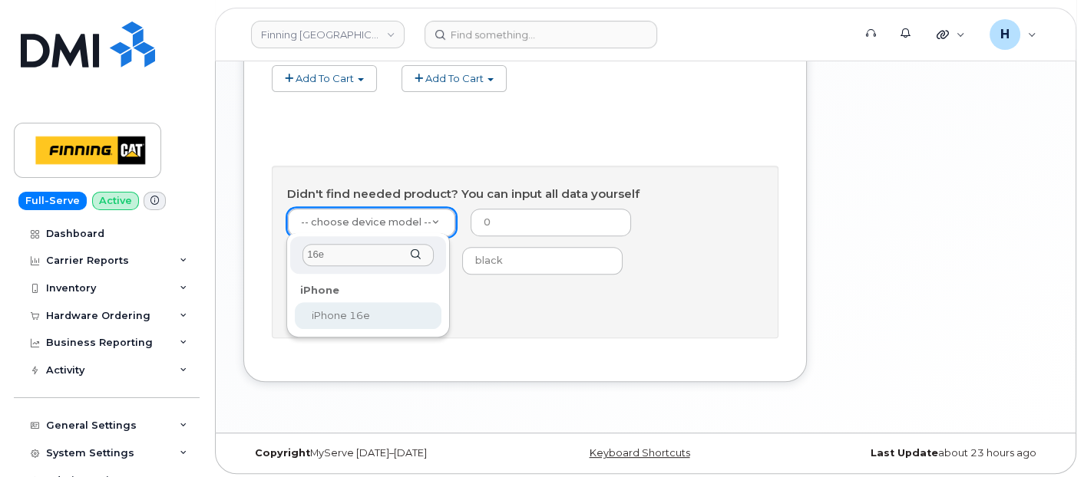
type input "16e"
select select "2883"
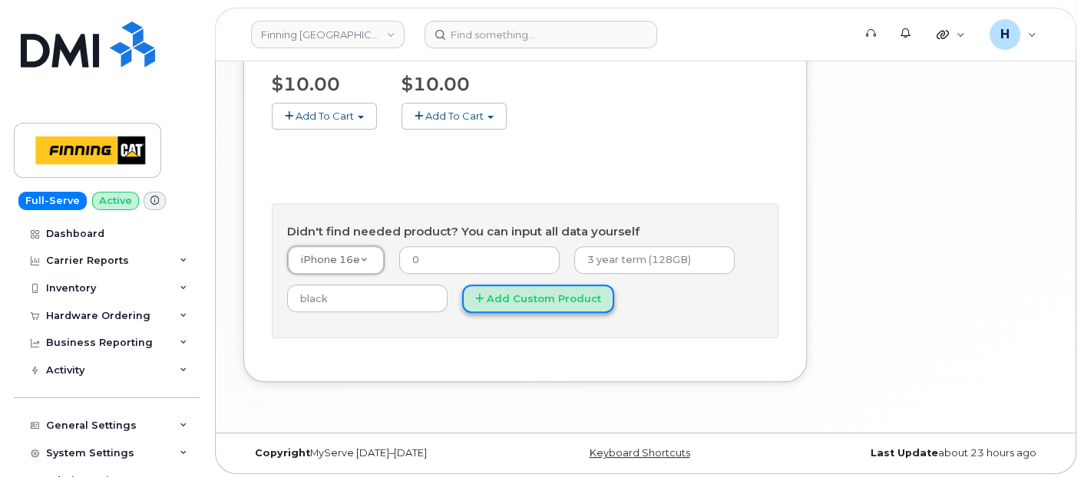
click at [503, 307] on button "Add Custom Product" at bounding box center [538, 299] width 152 height 28
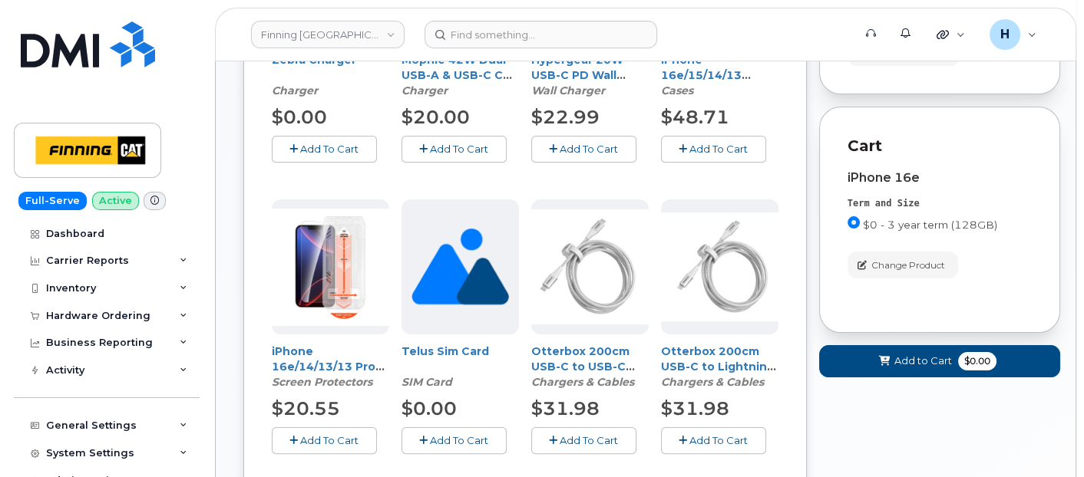
scroll to position [142, 0]
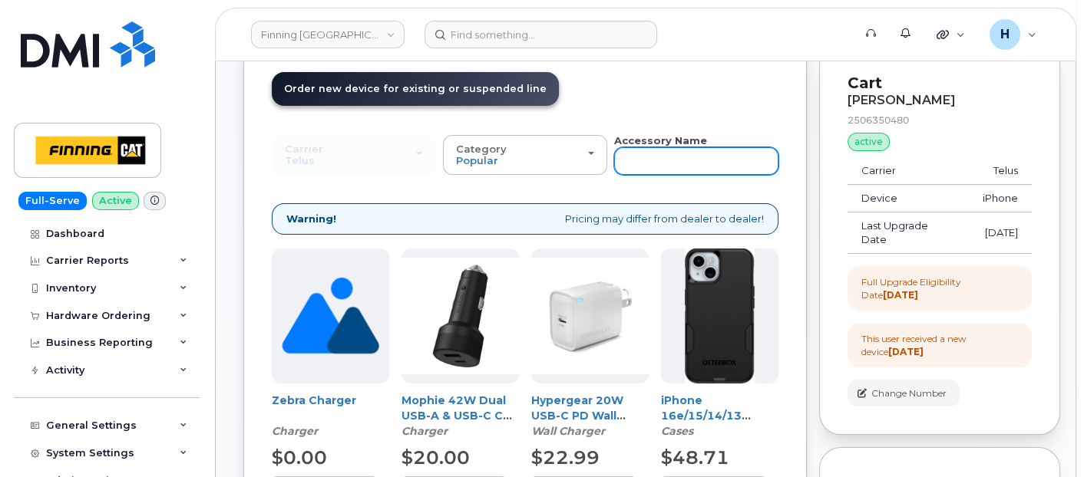
click at [626, 150] on input "text" at bounding box center [696, 161] width 164 height 28
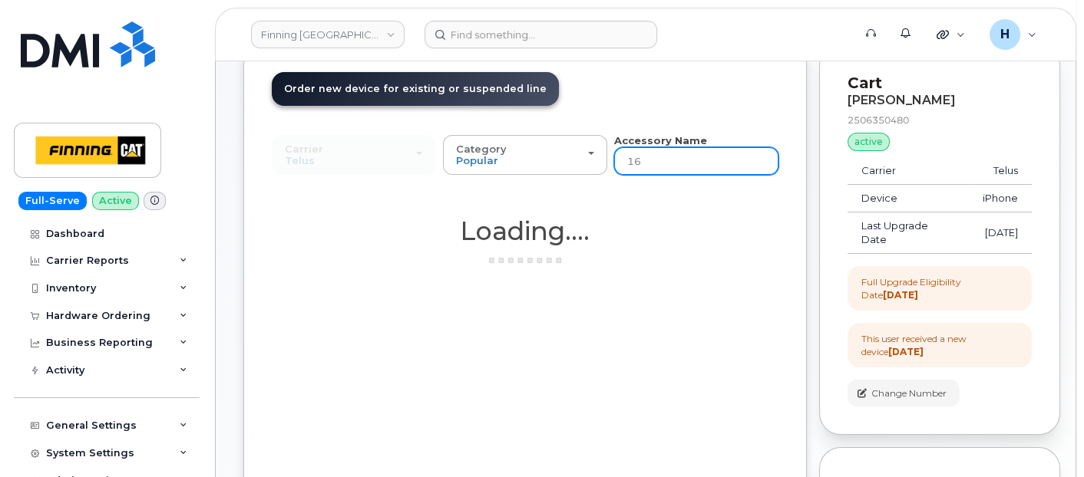
type input "16e"
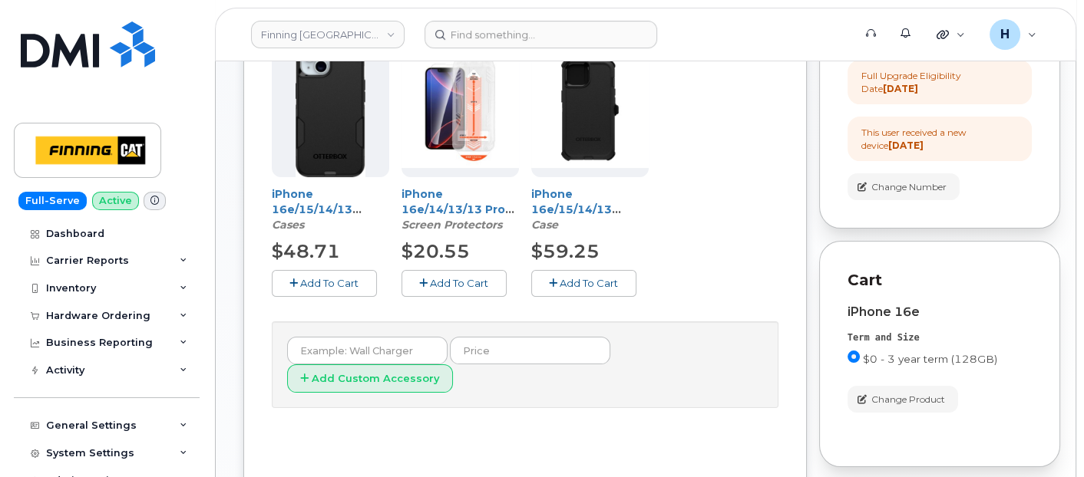
scroll to position [398, 0]
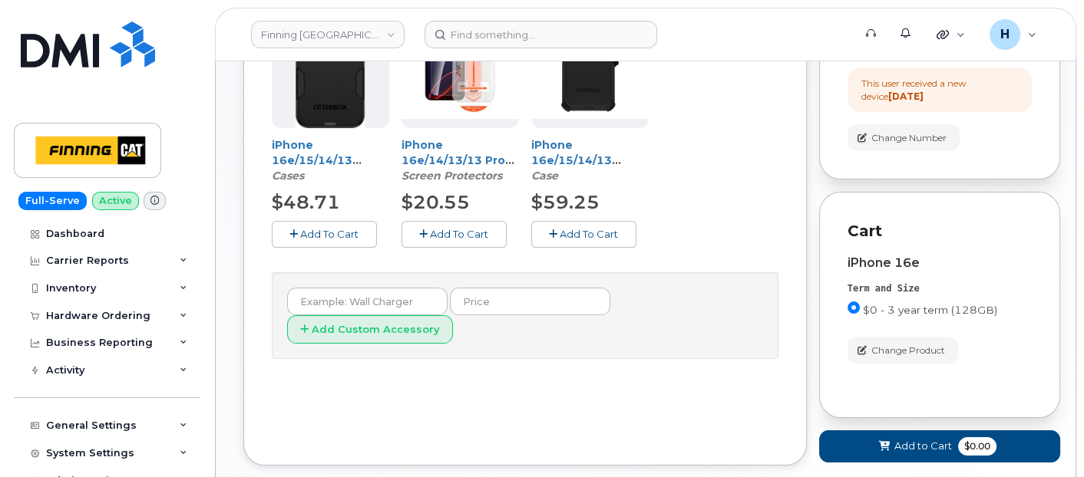
click at [456, 238] on span "Add To Cart" at bounding box center [459, 234] width 58 height 12
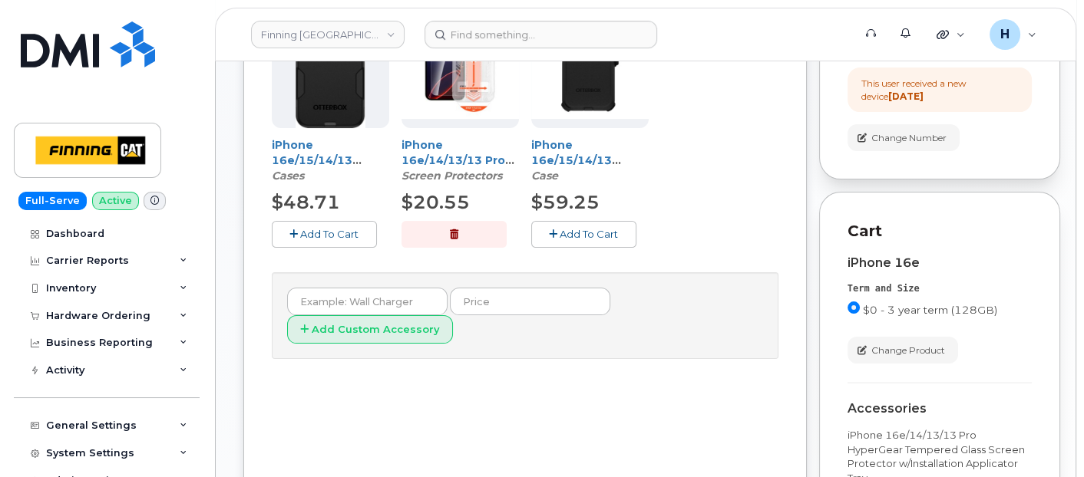
click at [270, 222] on div "Order New Device Upgrade Existing Device Order Accessory Order new device and n…" at bounding box center [524, 219] width 563 height 862
click at [350, 230] on span "Add To Cart" at bounding box center [329, 234] width 58 height 12
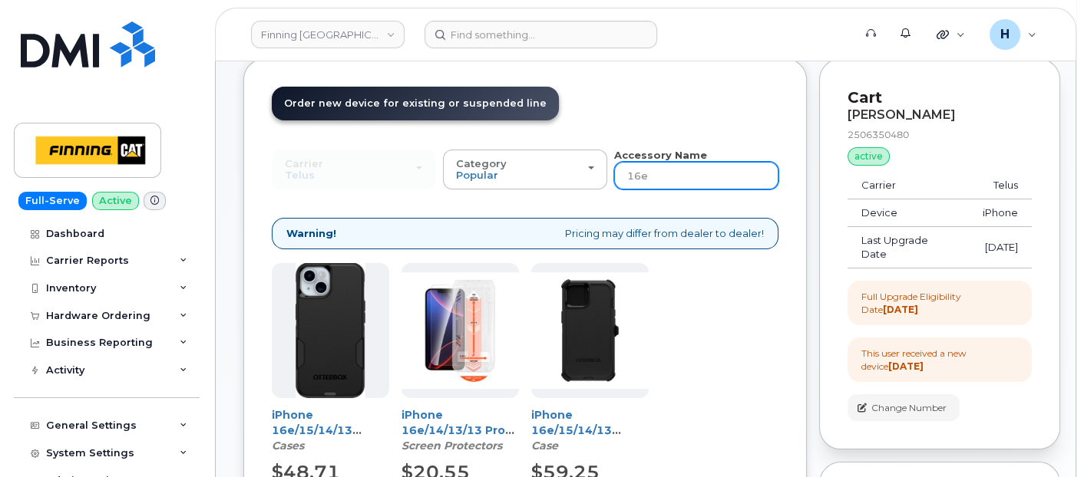
scroll to position [57, 0]
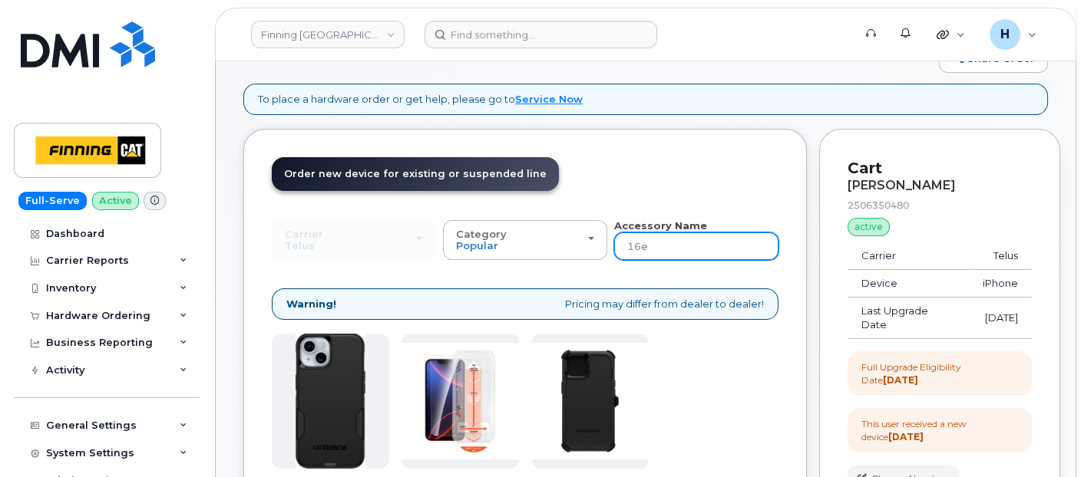
click at [705, 249] on input "16e" at bounding box center [696, 247] width 164 height 28
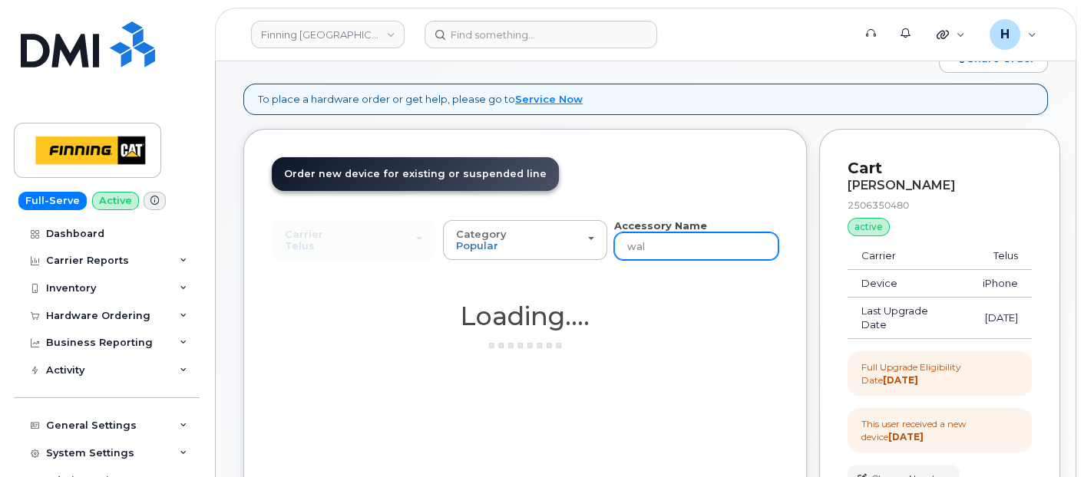
type input "wall"
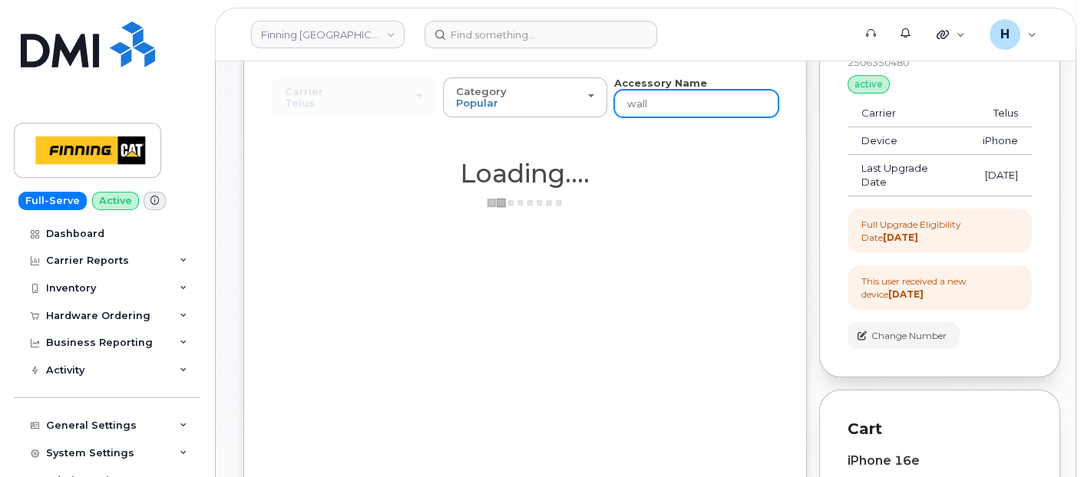
scroll to position [398, 0]
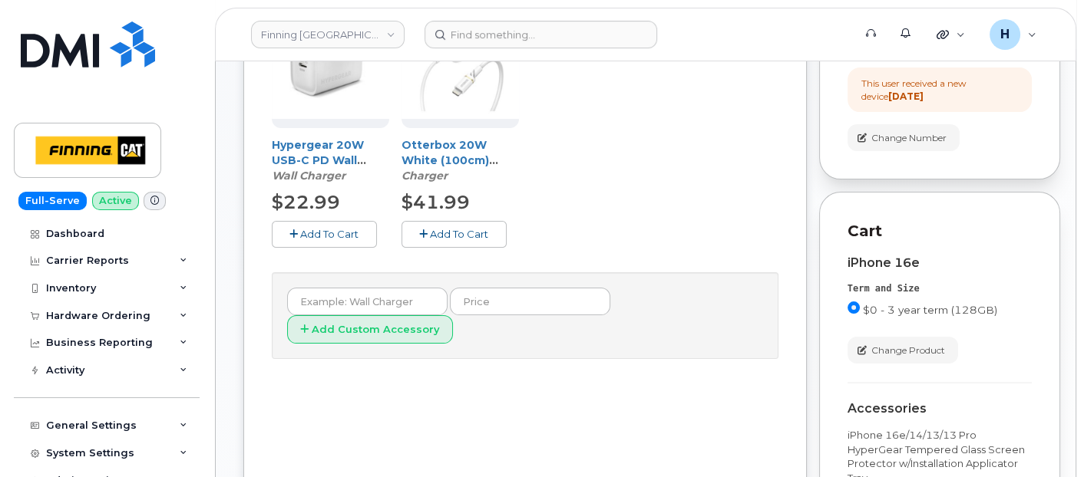
click at [273, 236] on button "Add To Cart" at bounding box center [324, 234] width 105 height 27
click at [325, 236] on icon "button" at bounding box center [324, 235] width 8 height 10
click at [352, 241] on button "Add To Cart" at bounding box center [324, 234] width 105 height 27
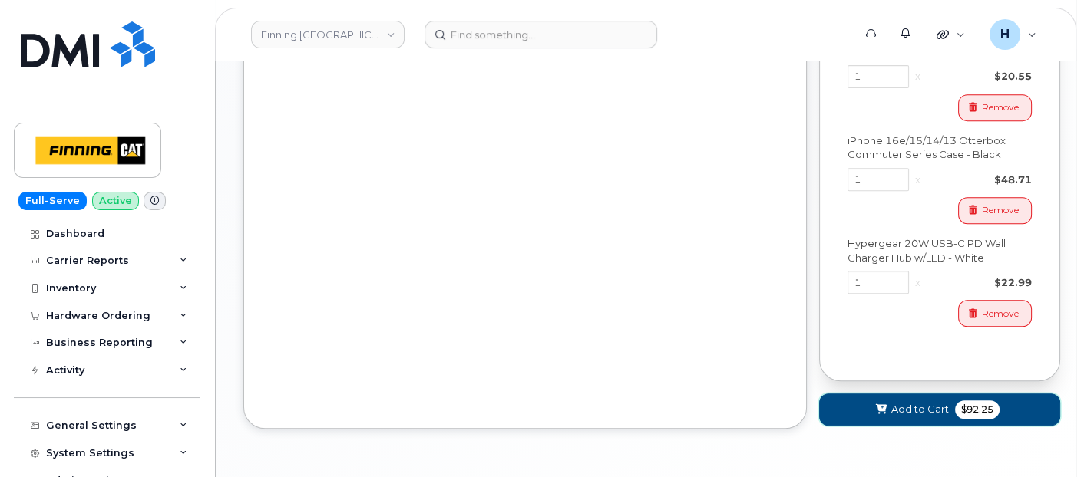
click at [878, 405] on icon at bounding box center [881, 410] width 11 height 10
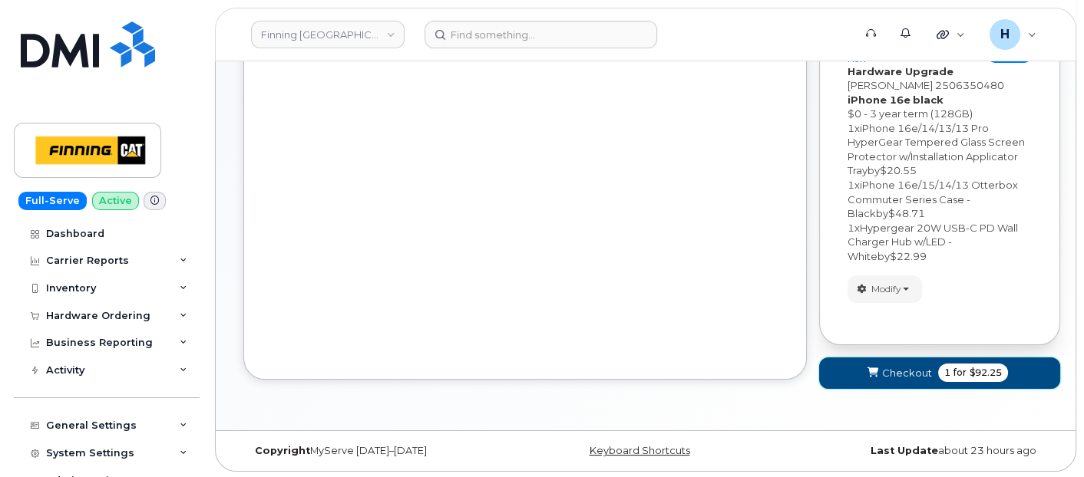
click at [892, 370] on span "Checkout" at bounding box center [907, 373] width 50 height 15
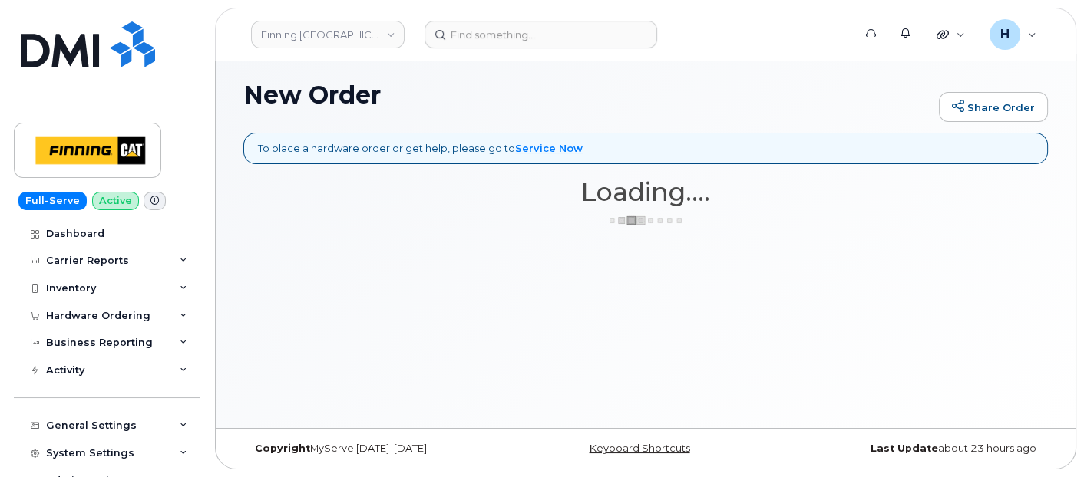
scroll to position [7, 0]
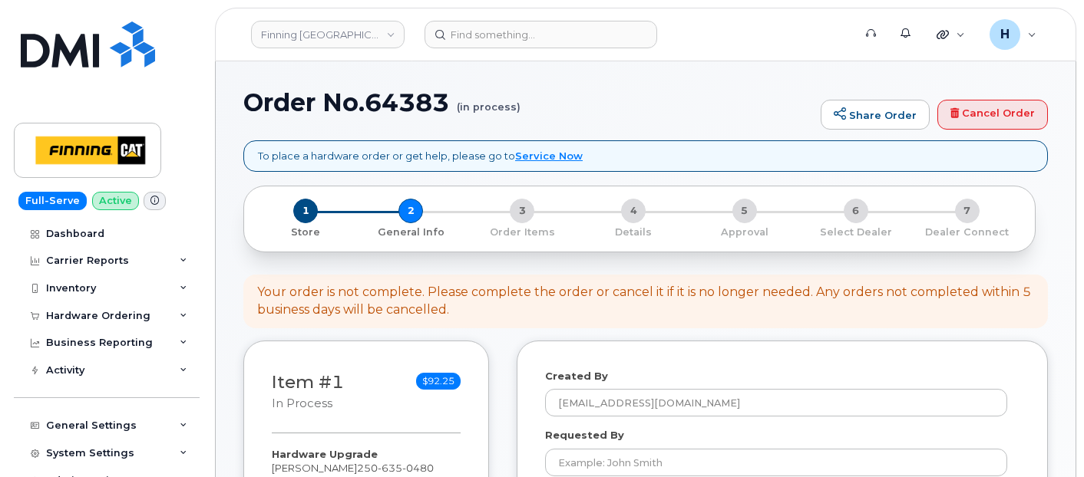
select select
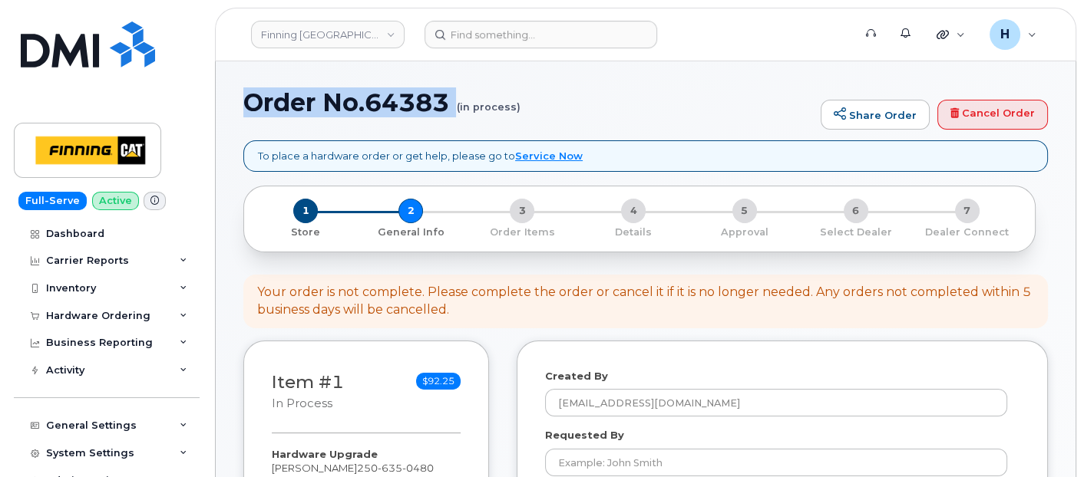
drag, startPoint x: 236, startPoint y: 117, endPoint x: 243, endPoint y: 109, distance: 10.3
copy h1 "Order No.64383"
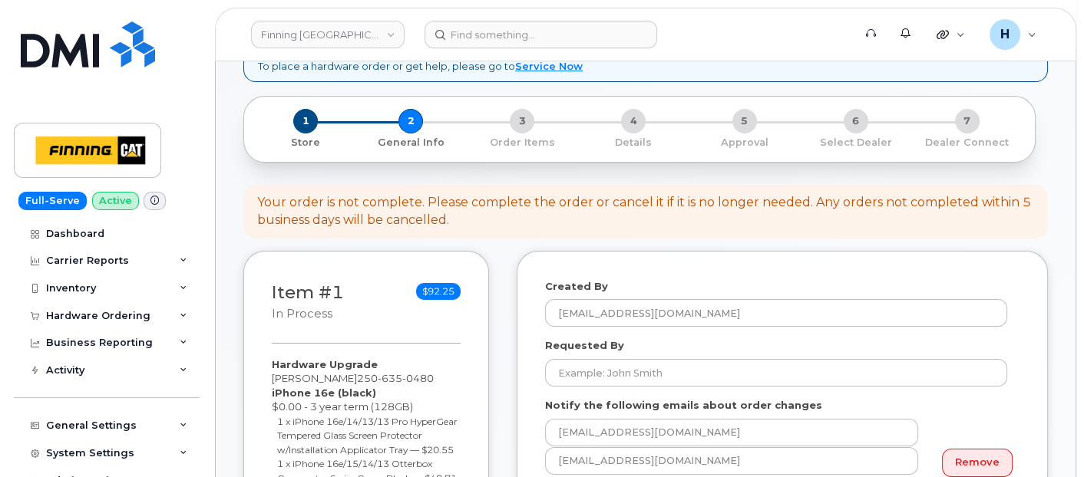
scroll to position [256, 0]
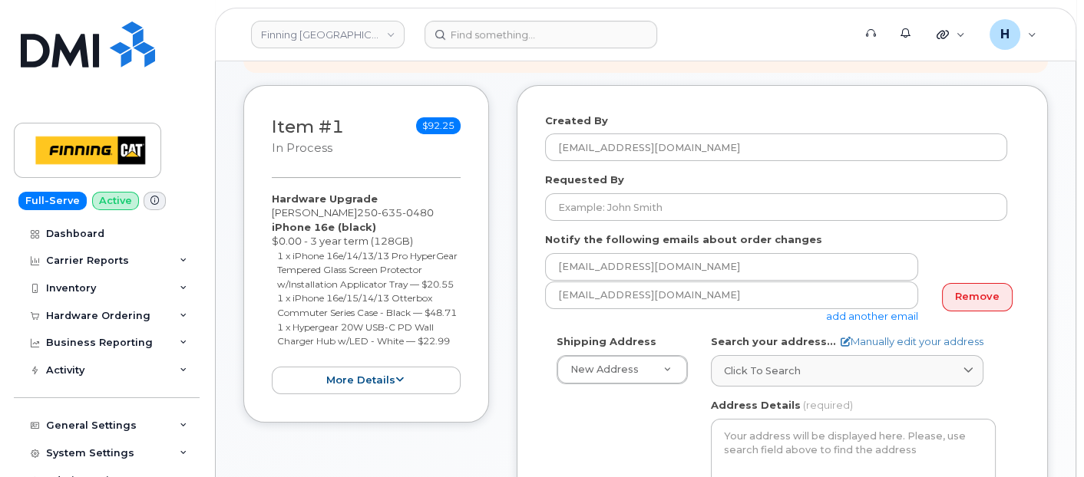
drag, startPoint x: 267, startPoint y: 195, endPoint x: 474, endPoint y: 365, distance: 268.3
click at [474, 365] on div "Item #1 in process $92.25 Hardware Upgrade Orland Desousa 250 635 0480 iPhone 1…" at bounding box center [366, 254] width 246 height 339
copy div "Hardware Upgrade Orland Desousa 250 635 0480 iPhone 16e (black) $0.00 - 3 year …"
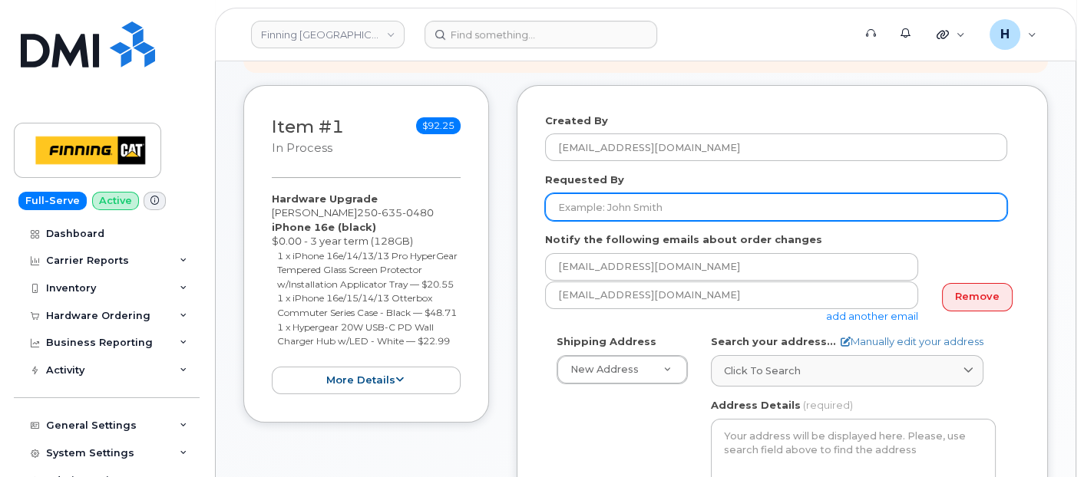
click at [627, 208] on input "Requested By" at bounding box center [776, 207] width 462 height 28
paste input "RITM0492982"
type input "RITM0492982"
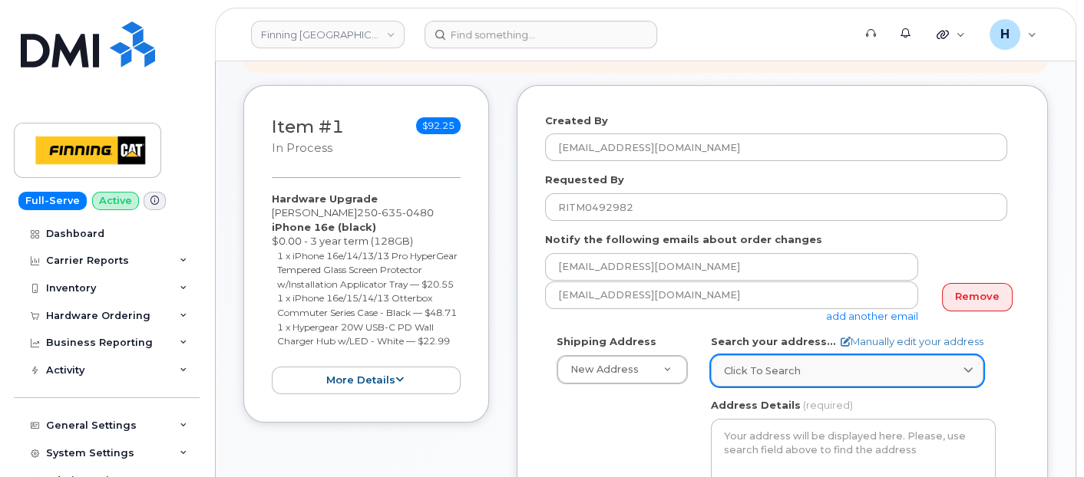
click at [746, 359] on link "Click to search" at bounding box center [847, 370] width 273 height 31
paste input "4621 Keith Ave."
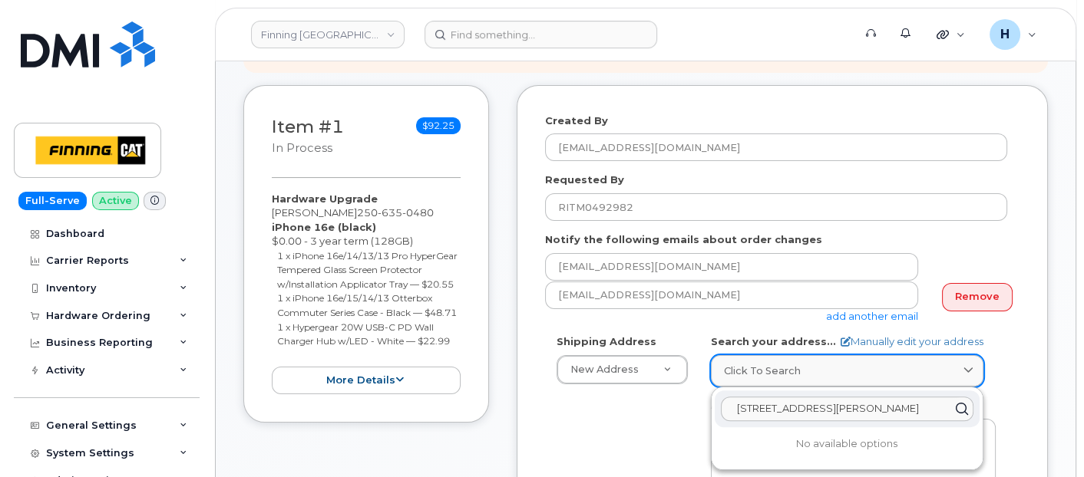
scroll to position [341, 0]
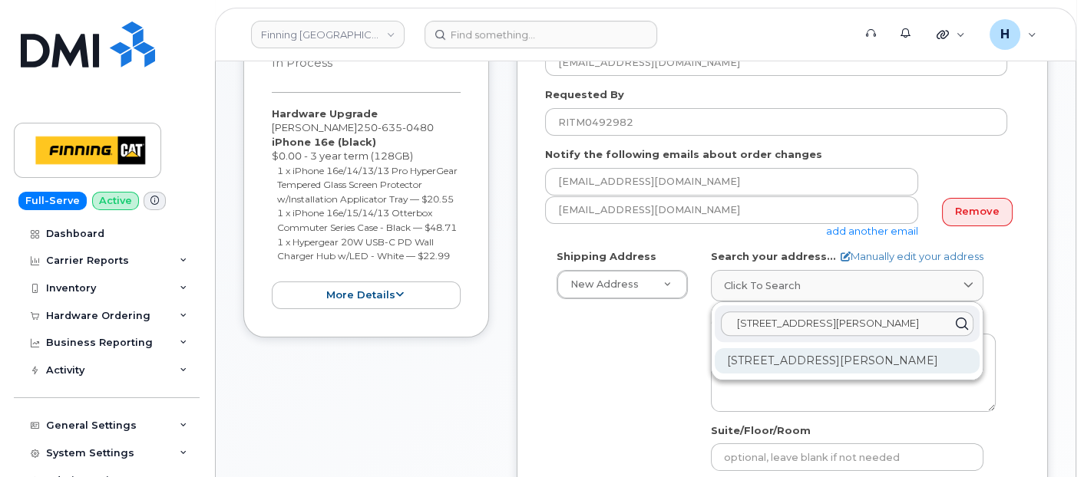
type input "4621 Keith Ave."
drag, startPoint x: 805, startPoint y: 361, endPoint x: 773, endPoint y: 313, distance: 57.5
click at [805, 357] on div "4621 Keith Ave Terrace BC V8G 1K3" at bounding box center [847, 361] width 265 height 25
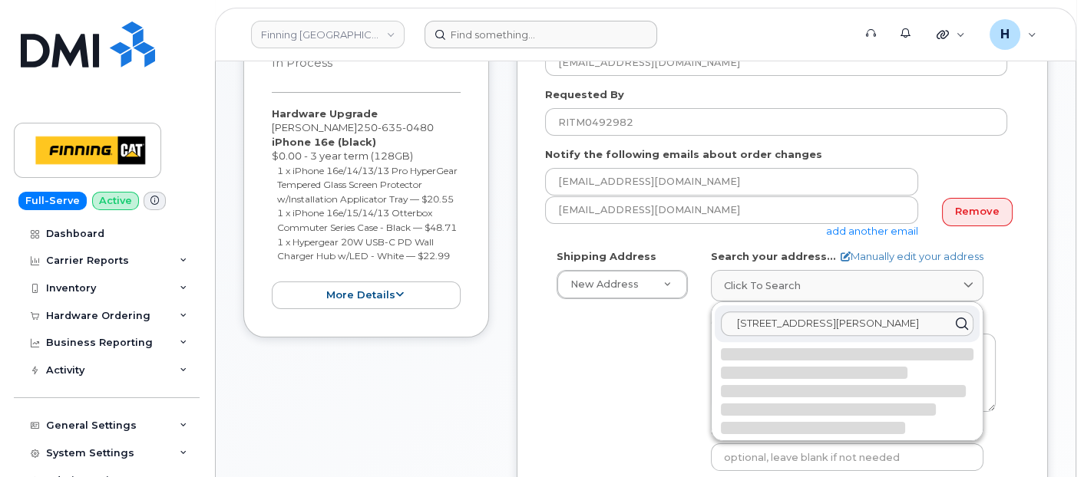
select select
type textarea "4621 Keith Ave TERRACE BC V8G 1K3 CANADA"
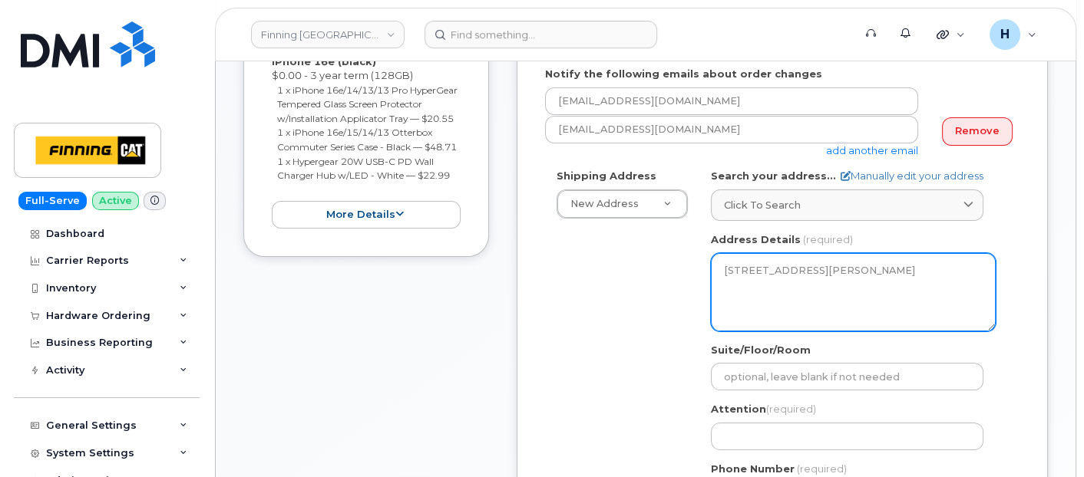
scroll to position [511, 0]
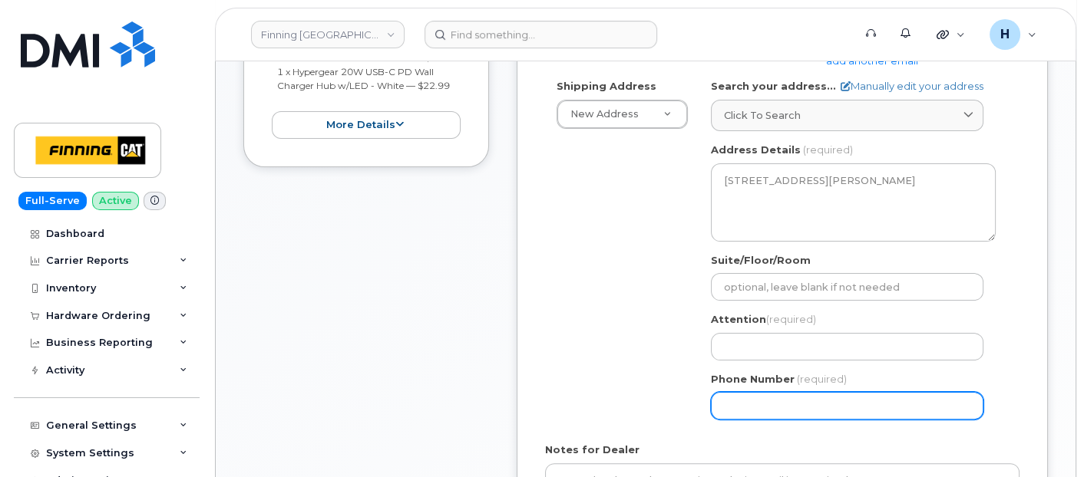
drag, startPoint x: 748, startPoint y: 395, endPoint x: 650, endPoint y: 346, distance: 109.9
click at [748, 396] on input "Phone Number" at bounding box center [847, 406] width 273 height 28
paste input "2506384600"
select select
type input "2506384600"
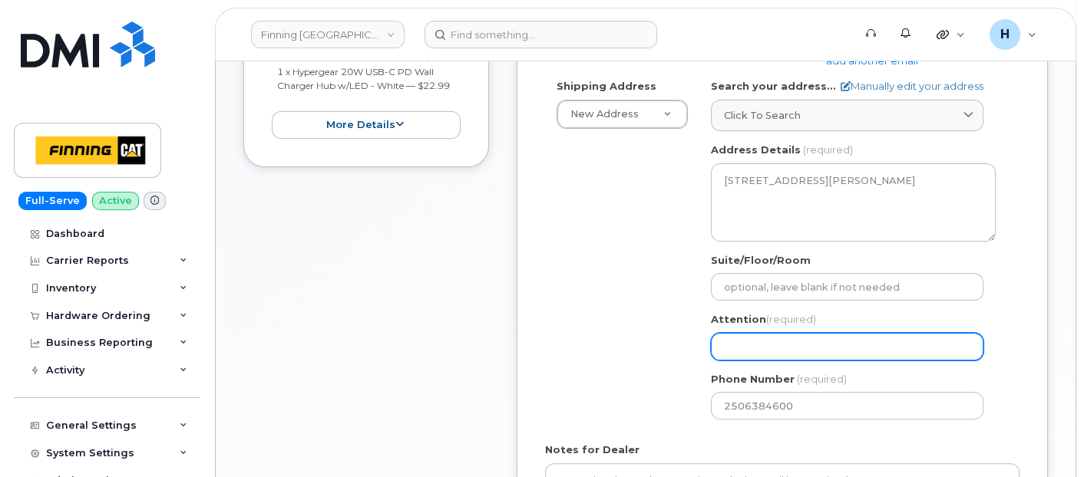
click at [754, 342] on input "Attention (required)" at bounding box center [847, 347] width 273 height 28
paste input "[PERSON_NAME]"
select select
type input "[PERSON_NAME]"
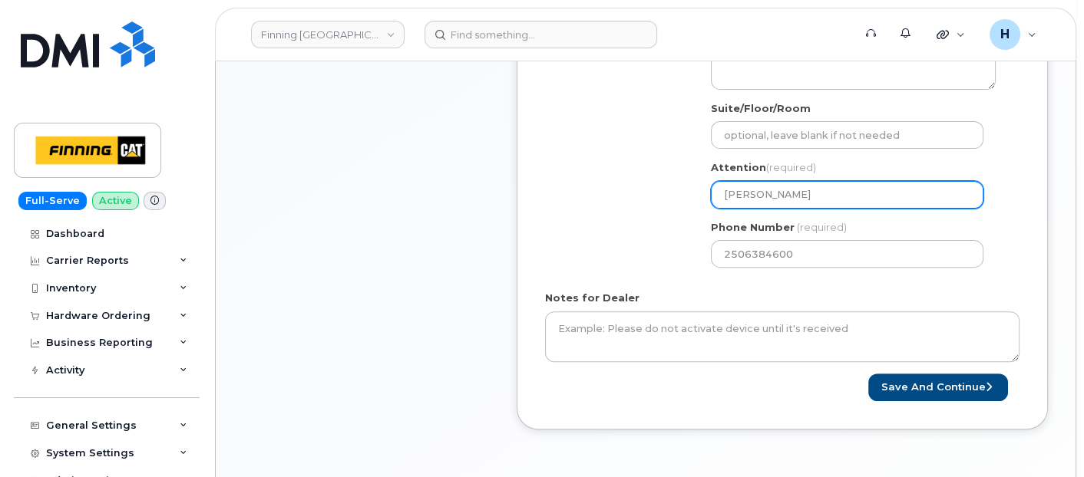
scroll to position [768, 0]
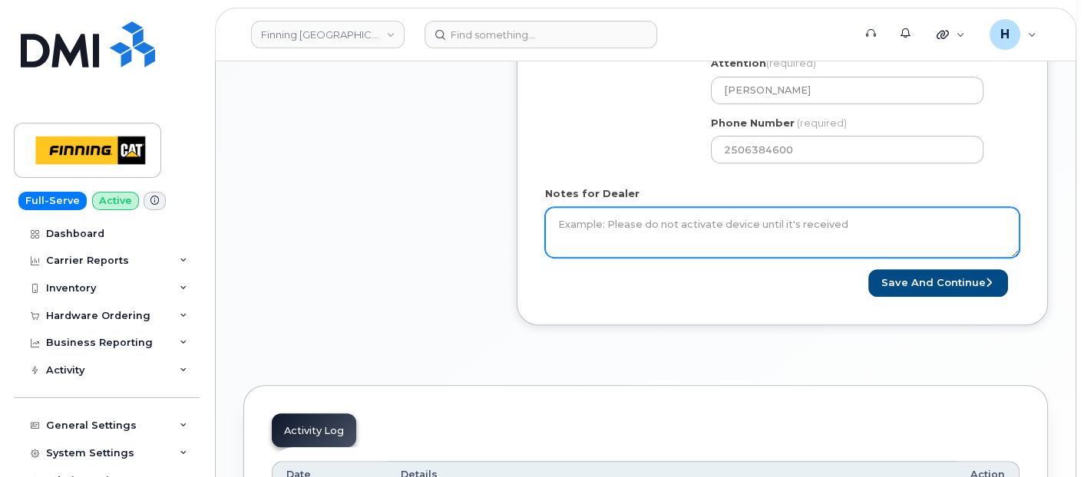
click at [612, 241] on textarea "Notes for Dealer" at bounding box center [782, 232] width 474 height 51
paste textarea "Hardware Upgrade Orland Desousa 2506350480 iPhone 16e (black) $0.00 - 3 year te…"
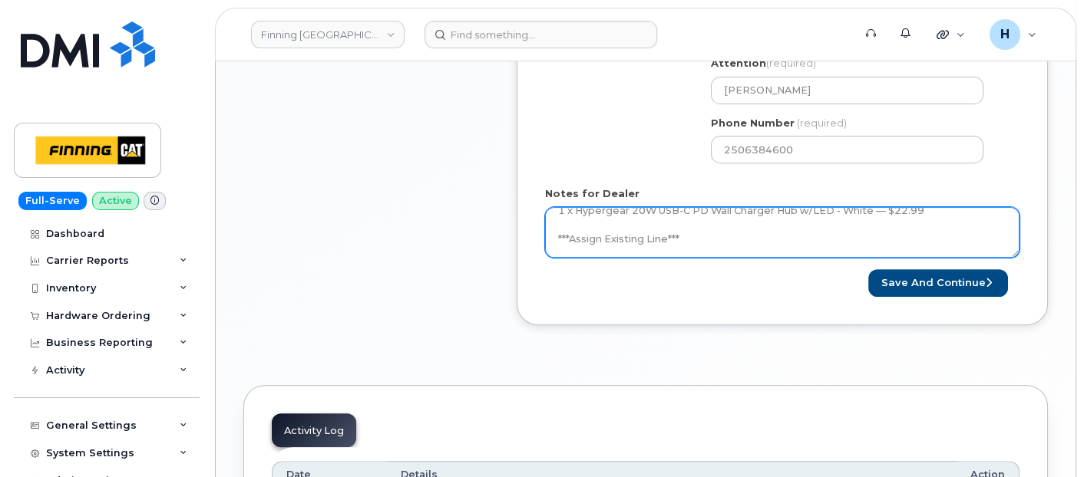
scroll to position [128, 0]
type textarea "Hardware Upgrade Orland Desousa 2506350480 iPhone 16e (black) $0.00 - 3 year te…"
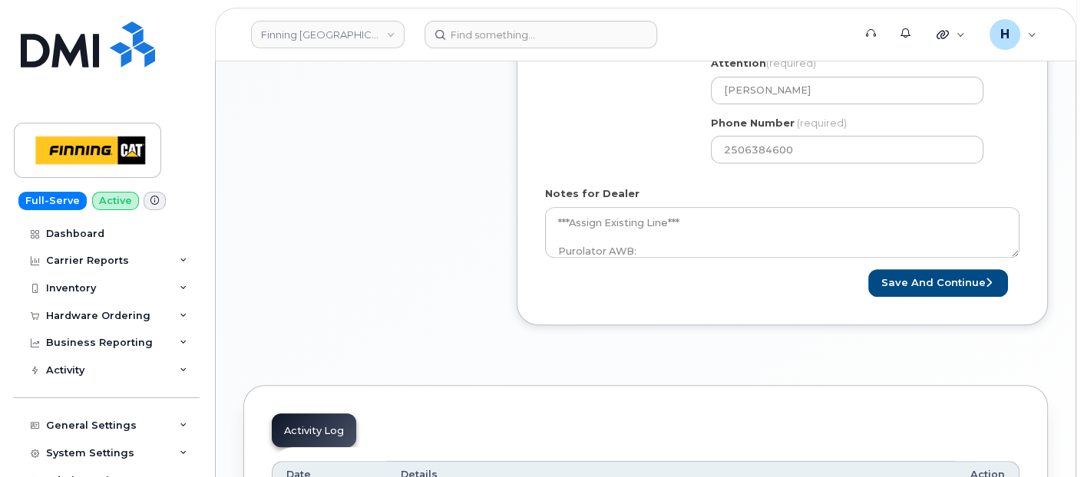
click at [907, 276] on button "Save and Continue" at bounding box center [938, 283] width 140 height 28
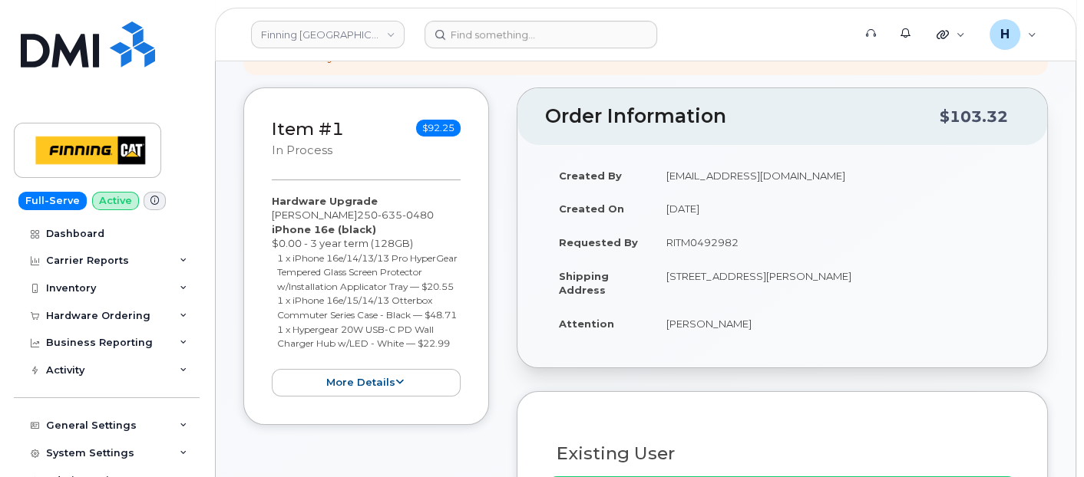
scroll to position [341, 0]
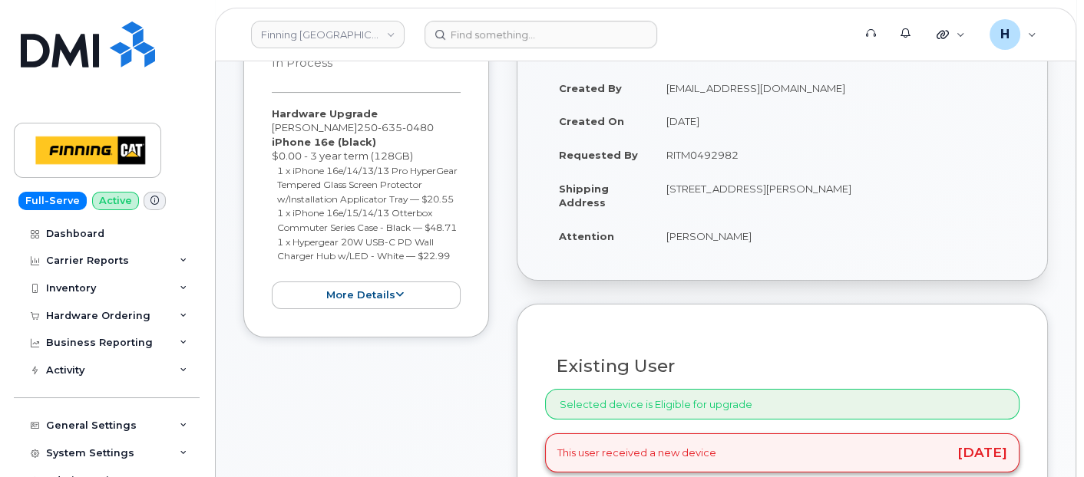
drag, startPoint x: 662, startPoint y: 242, endPoint x: 786, endPoint y: 247, distance: 124.5
click at [786, 247] on td "[PERSON_NAME]" at bounding box center [836, 237] width 367 height 34
copy td "[PERSON_NAME]"
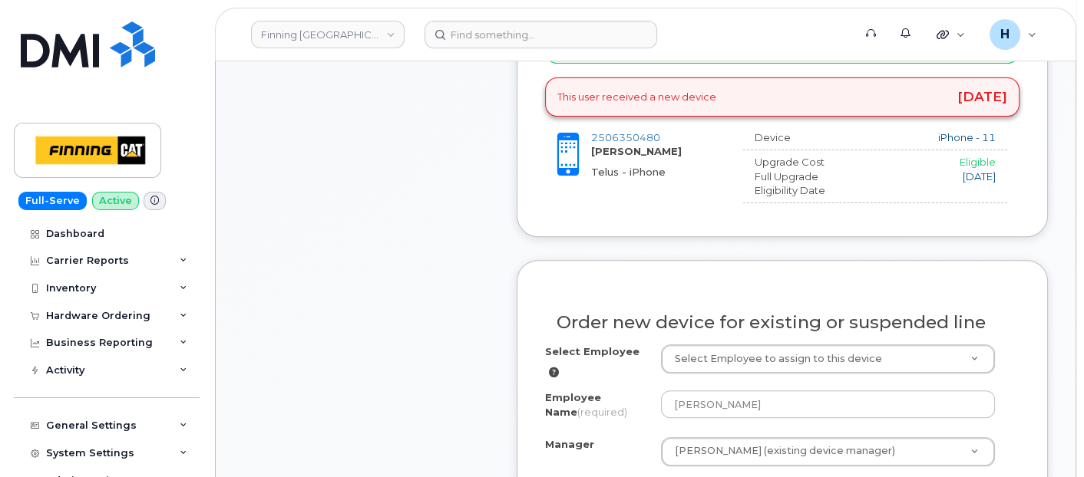
scroll to position [768, 0]
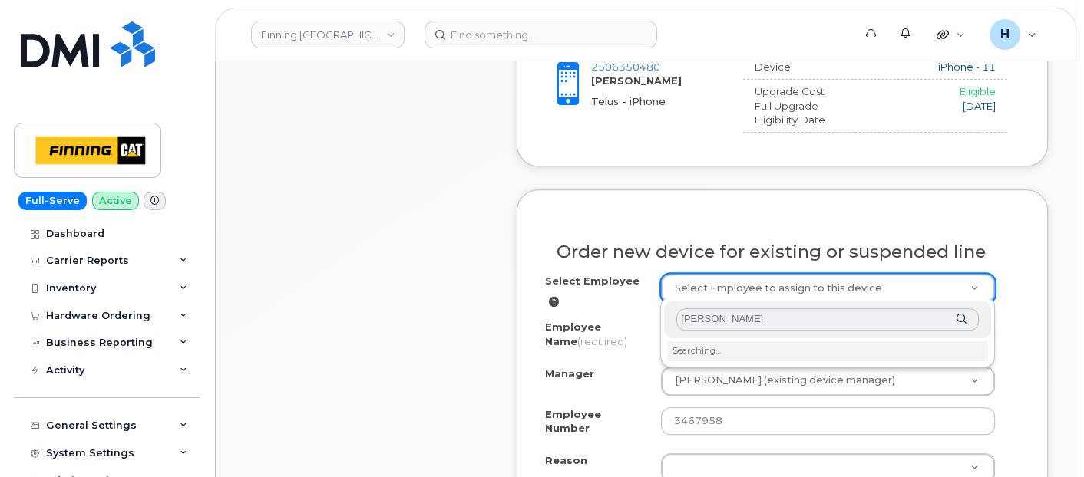
type input "[PERSON_NAME]"
click at [714, 348] on li "Searching…" at bounding box center [827, 352] width 321 height 20
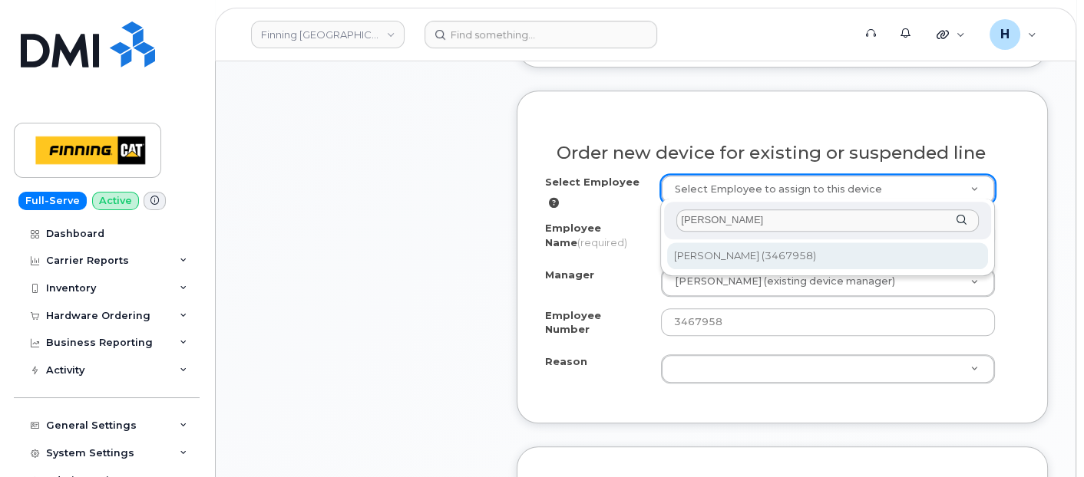
scroll to position [1023, 0]
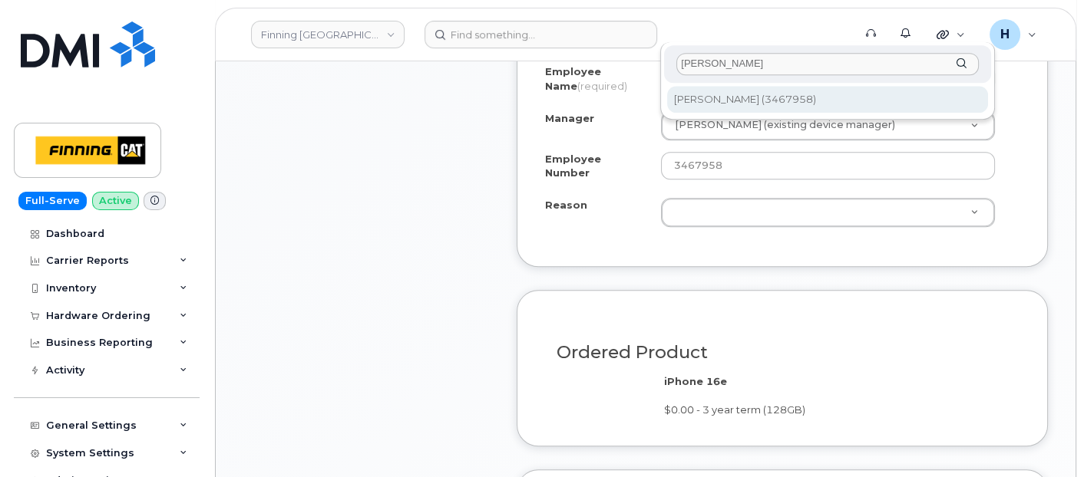
type input "56238"
select select "380165"
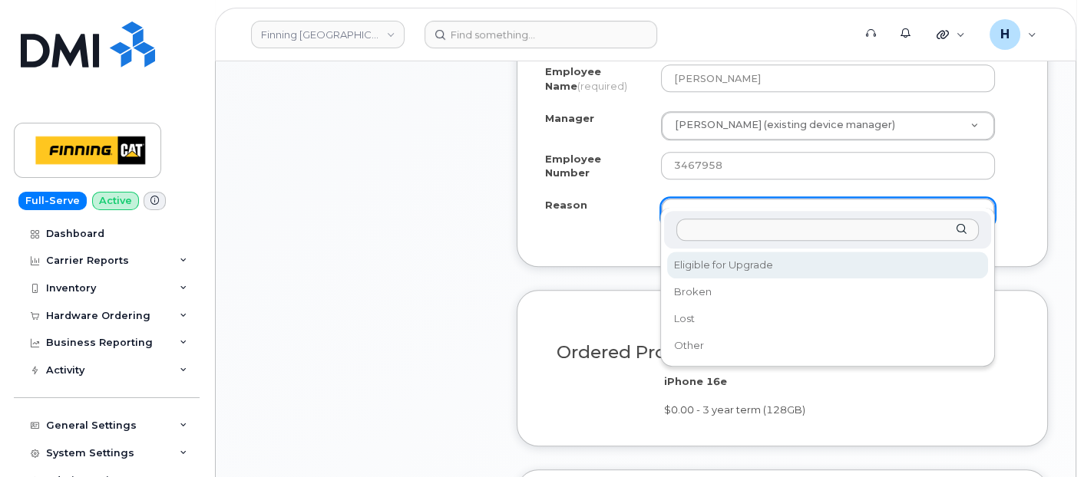
drag, startPoint x: 742, startPoint y: 335, endPoint x: 751, endPoint y: 263, distance: 72.7
select select "eligible_for_upgrade"
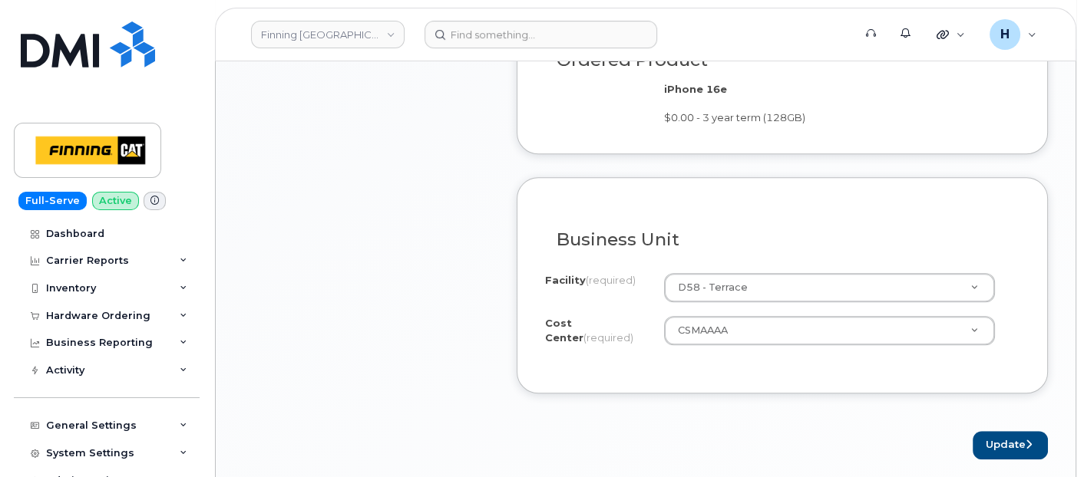
scroll to position [1364, 0]
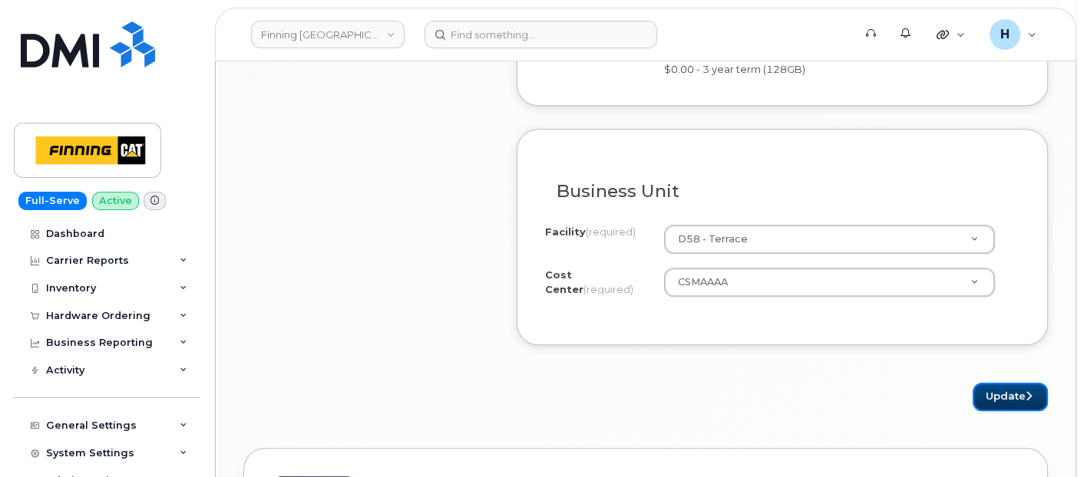
click at [1000, 383] on button "Update" at bounding box center [1010, 397] width 75 height 28
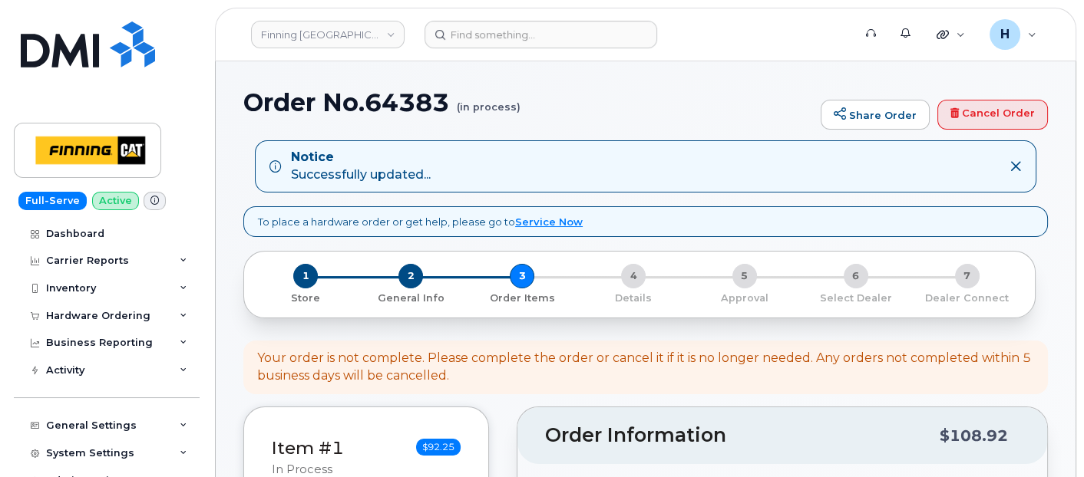
click at [421, 100] on h1 "Order No.64383 (in process)" at bounding box center [528, 102] width 570 height 27
copy h1 "64383"
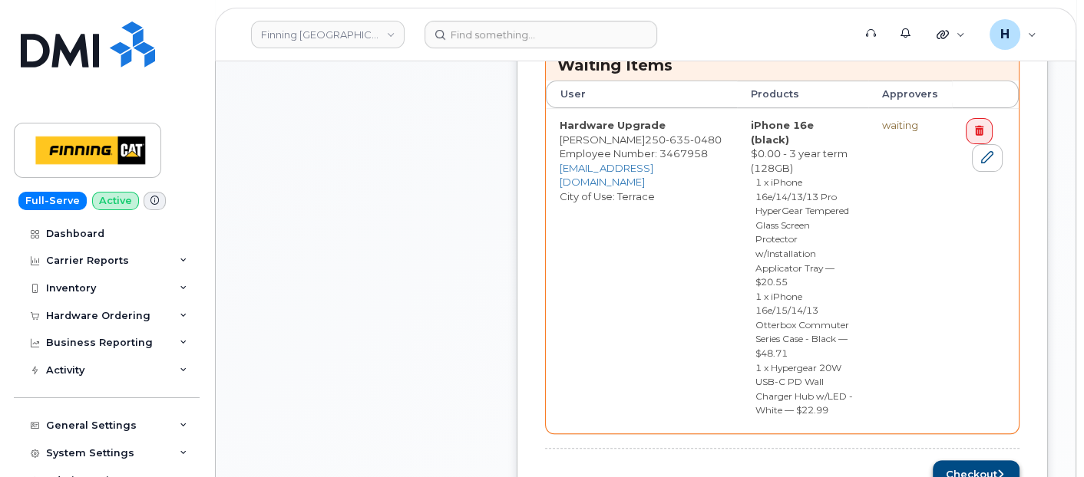
scroll to position [768, 0]
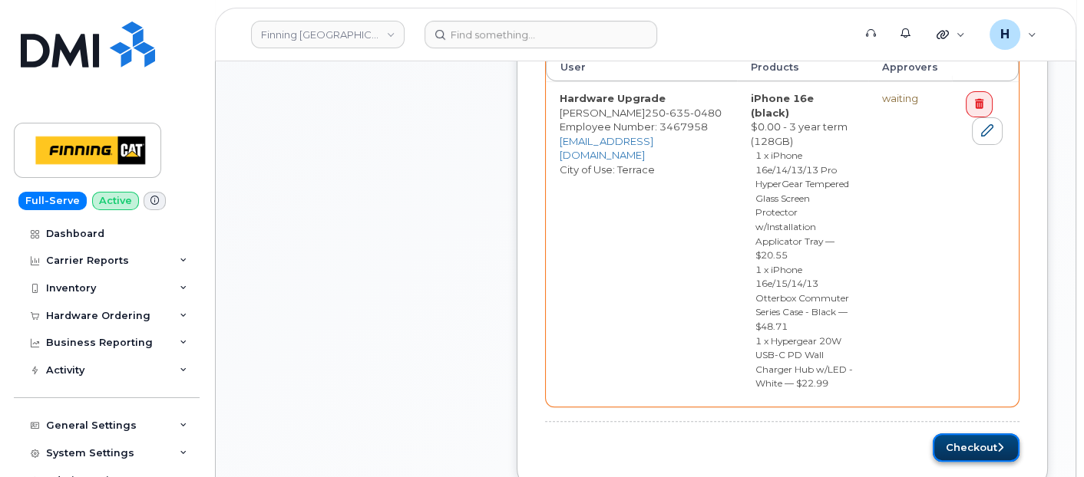
click at [947, 434] on button "Checkout" at bounding box center [976, 448] width 87 height 28
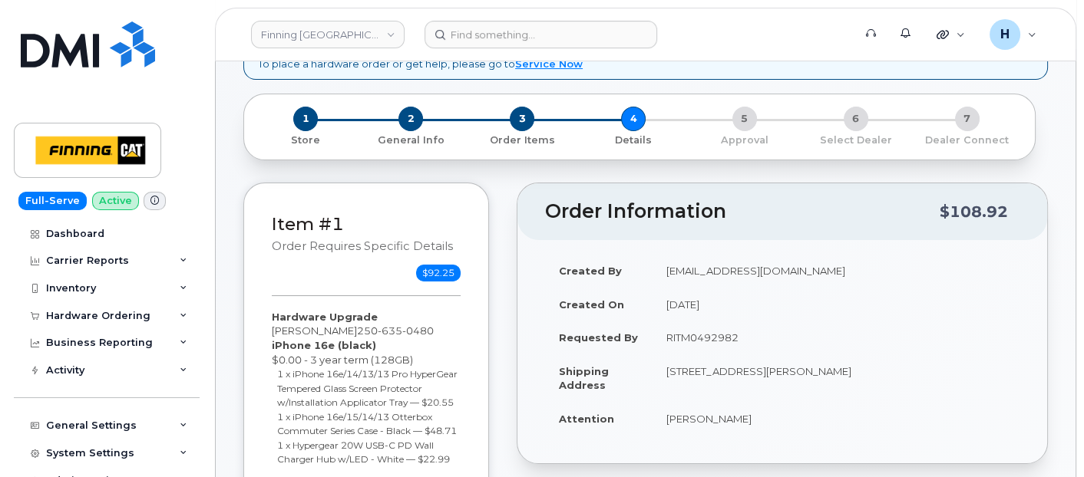
scroll to position [256, 0]
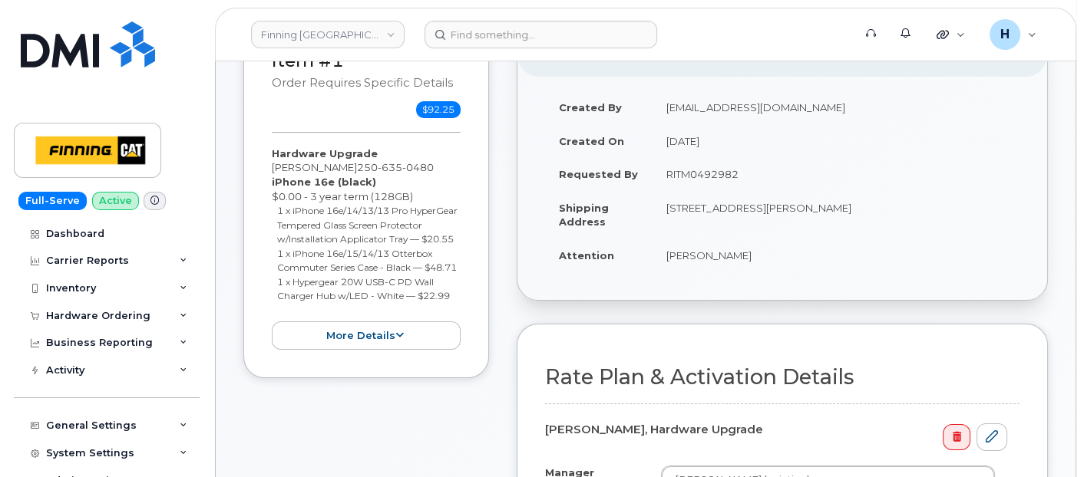
drag, startPoint x: 815, startPoint y: 208, endPoint x: 860, endPoint y: 198, distance: 45.6
click at [860, 198] on td "[STREET_ADDRESS][PERSON_NAME]" at bounding box center [836, 215] width 367 height 48
copy td "V8G 1K3"
drag, startPoint x: 666, startPoint y: 203, endPoint x: 692, endPoint y: 206, distance: 27.0
click at [692, 206] on td "[STREET_ADDRESS][PERSON_NAME]" at bounding box center [836, 215] width 367 height 48
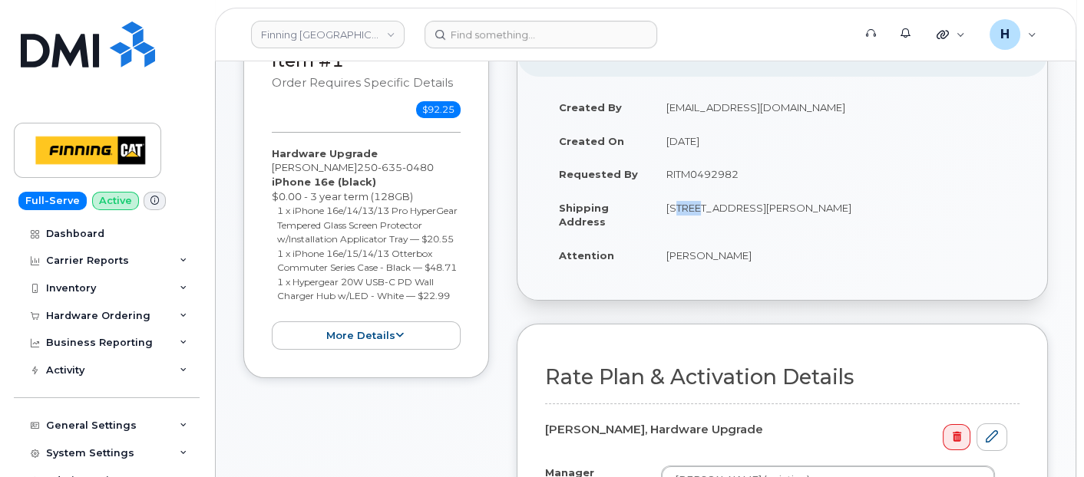
copy td "4621"
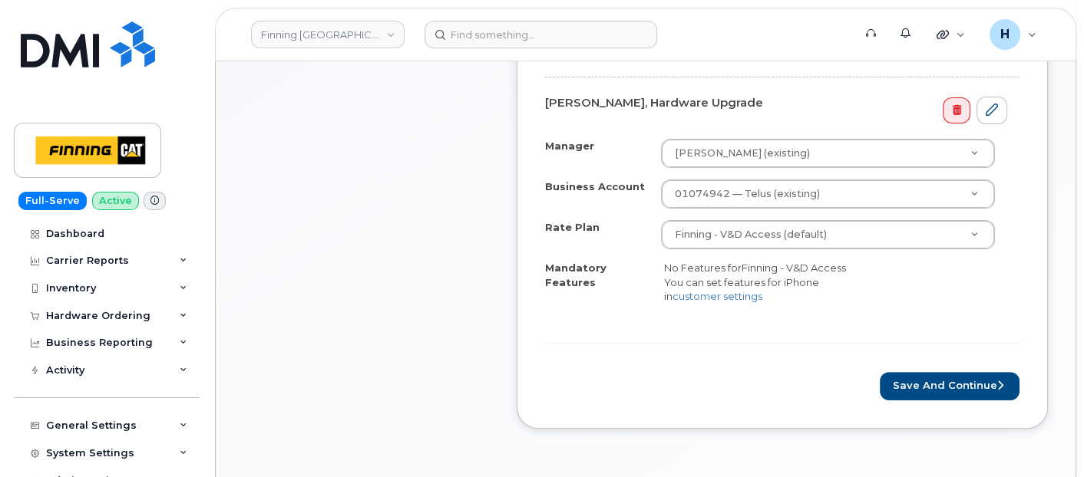
scroll to position [596, 0]
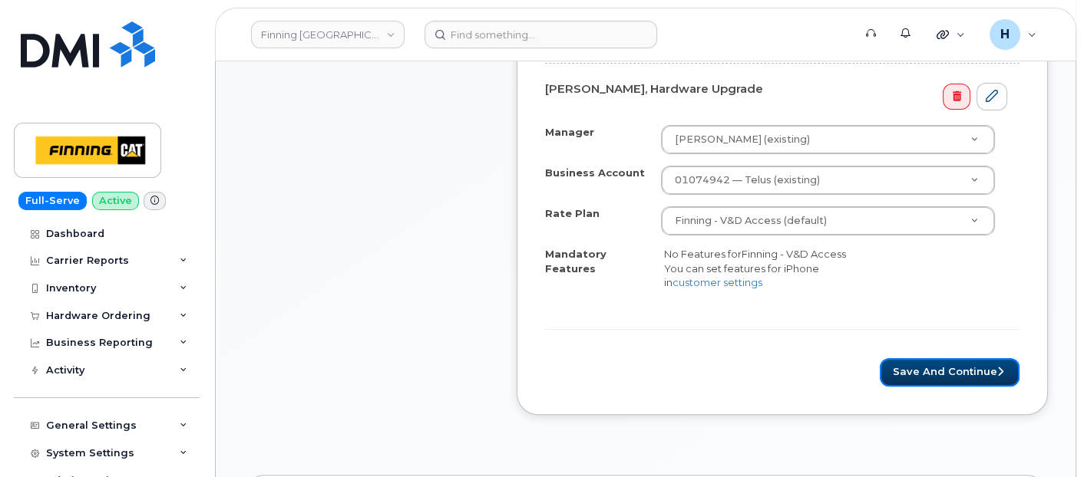
drag, startPoint x: 949, startPoint y: 362, endPoint x: 1088, endPoint y: 463, distance: 172.0
click at [949, 362] on button "Save and Continue" at bounding box center [950, 373] width 140 height 28
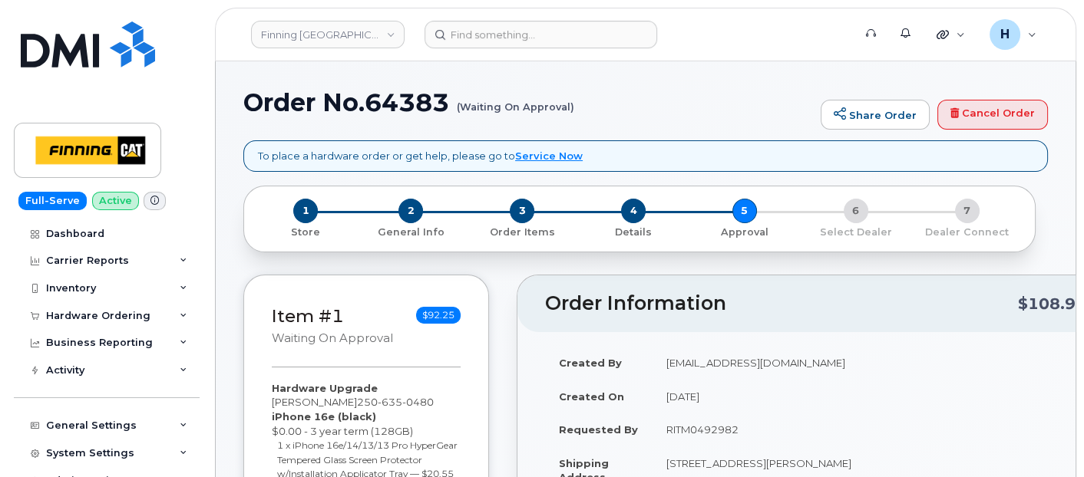
scroll to position [341, 0]
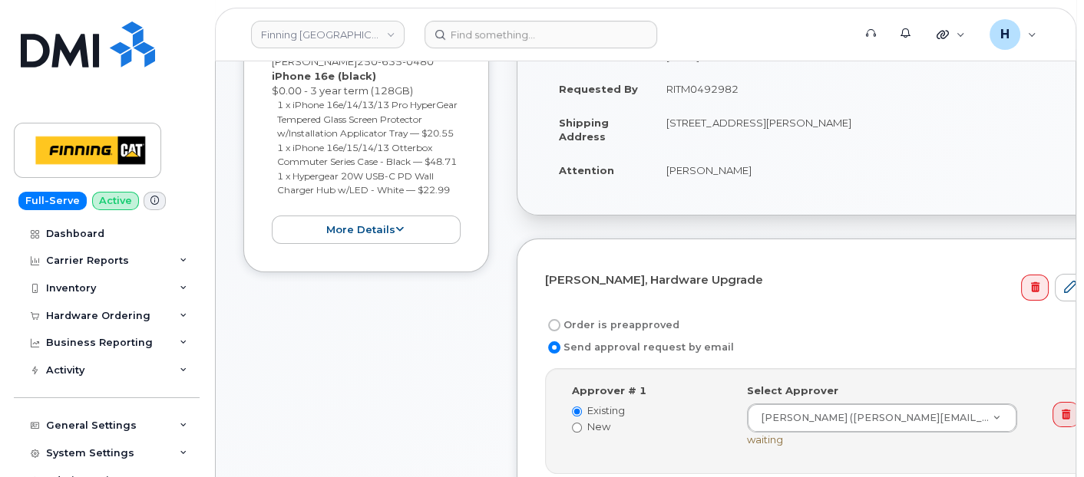
click at [631, 322] on label "Order is preapproved" at bounding box center [612, 325] width 134 height 18
click at [560, 322] on input "Order is preapproved" at bounding box center [554, 325] width 12 height 12
radio input "true"
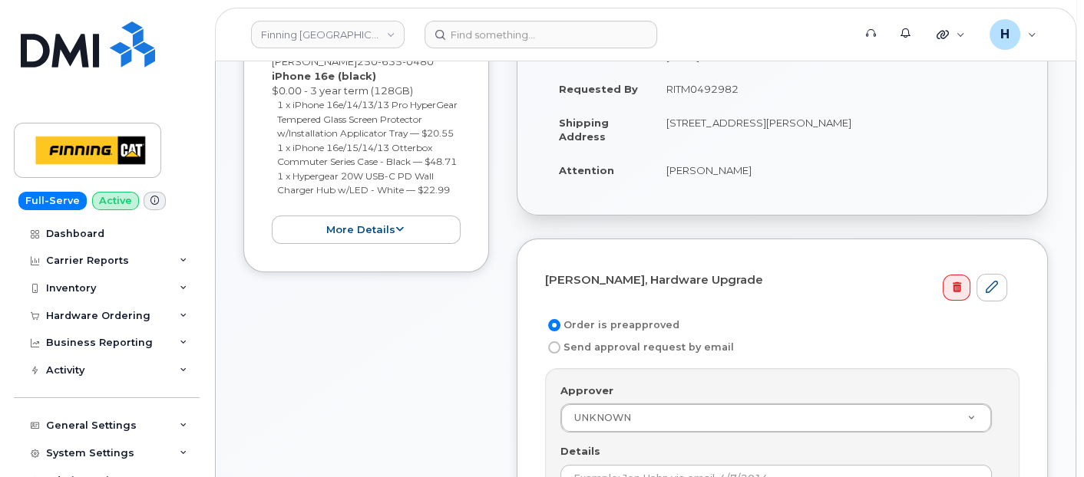
drag, startPoint x: 661, startPoint y: 88, endPoint x: 741, endPoint y: 88, distance: 79.8
click at [741, 88] on td "RITM0492982" at bounding box center [836, 89] width 367 height 34
copy td "RITM0492982"
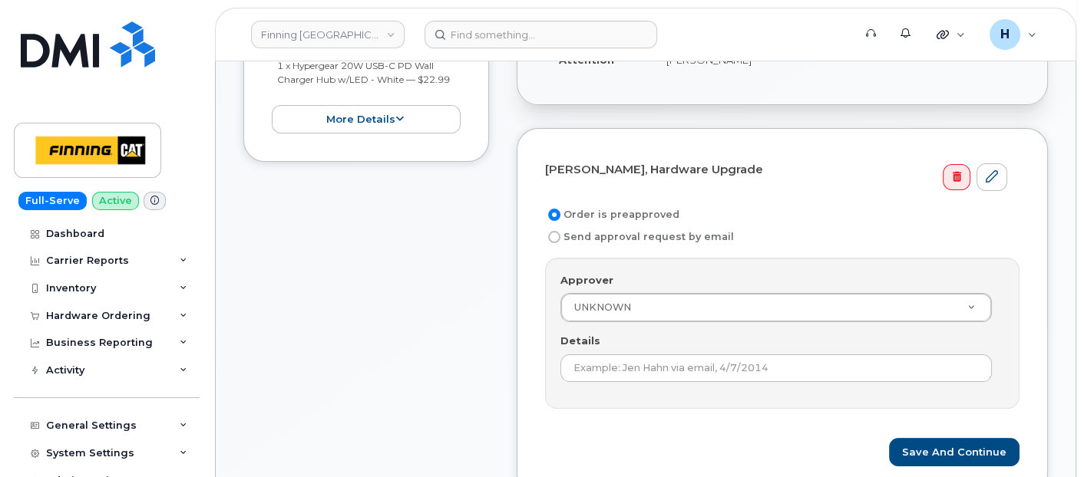
scroll to position [511, 0]
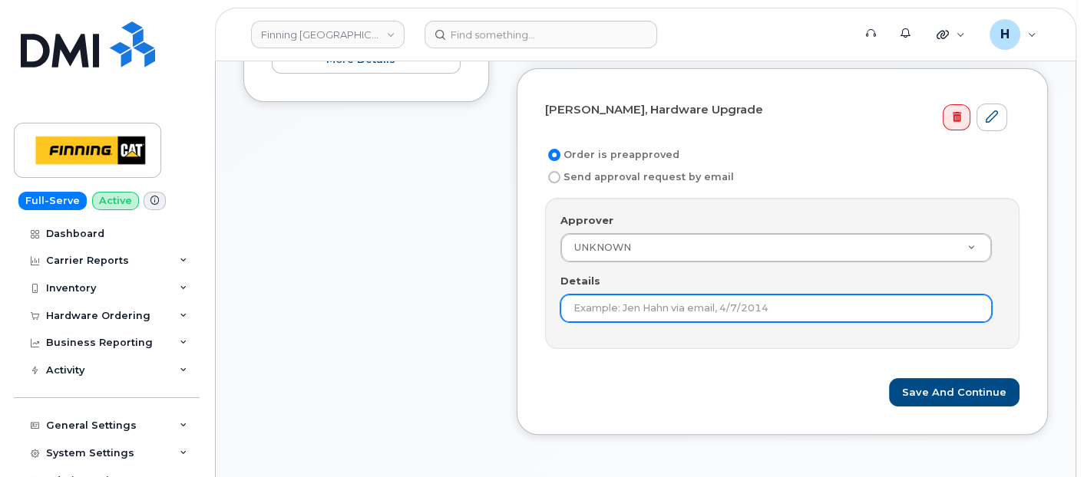
click at [614, 309] on input "Details" at bounding box center [775, 309] width 431 height 28
paste input "RITM0492982"
type input "RITM0492982"
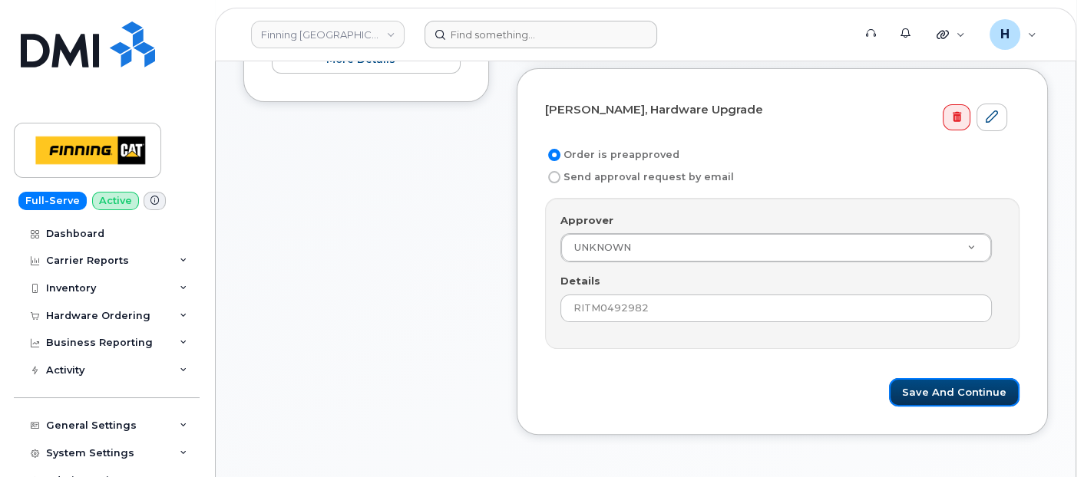
drag, startPoint x: 933, startPoint y: 395, endPoint x: 540, endPoint y: 25, distance: 539.3
click at [929, 390] on button "Save and Continue" at bounding box center [954, 392] width 131 height 28
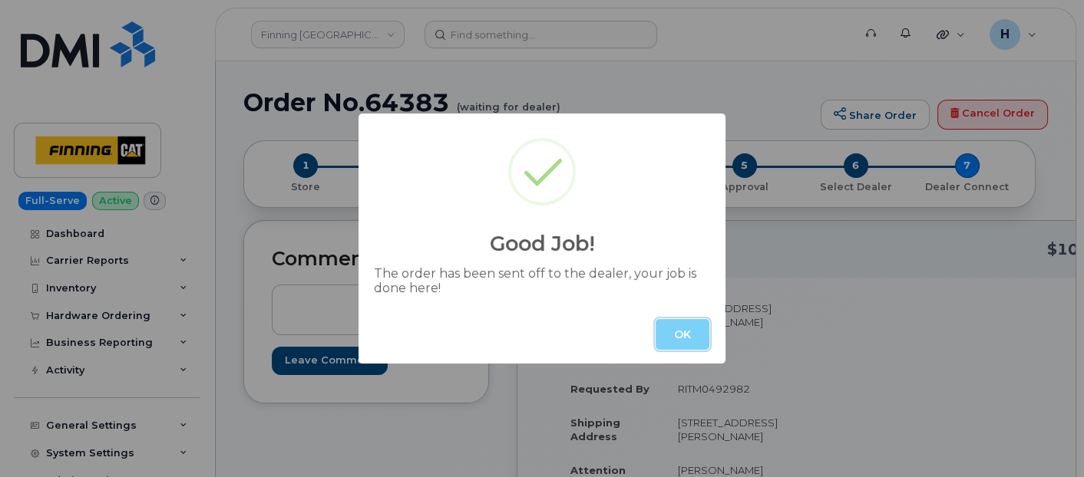
drag, startPoint x: 686, startPoint y: 329, endPoint x: 533, endPoint y: 216, distance: 190.1
click at [686, 329] on button "OK" at bounding box center [683, 334] width 54 height 31
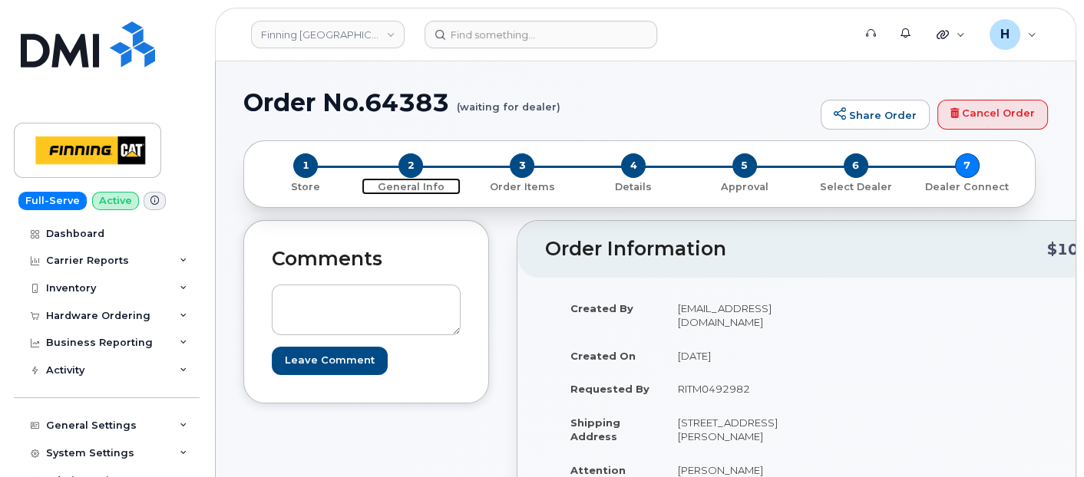
click at [413, 164] on span "2" at bounding box center [410, 166] width 25 height 25
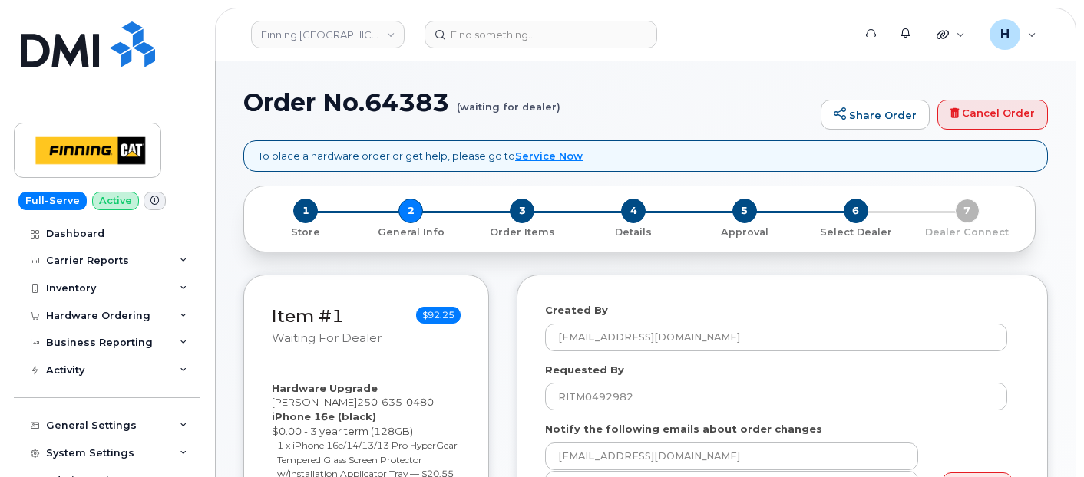
select select
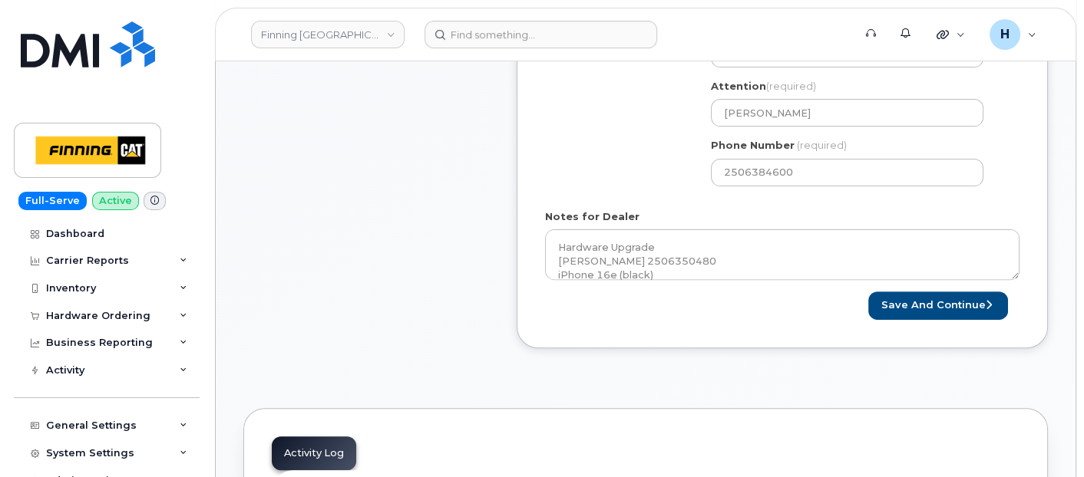
scroll to position [682, 0]
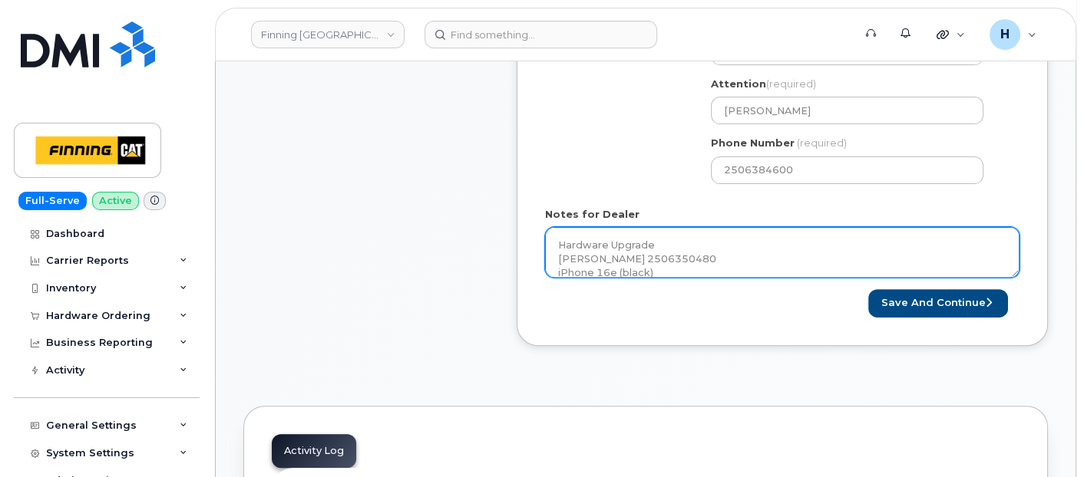
click at [685, 263] on textarea "Hardware Upgrade [PERSON_NAME] 2506350480 iPhone 16e (black) $0.00 - 3 year ter…" at bounding box center [782, 252] width 474 height 51
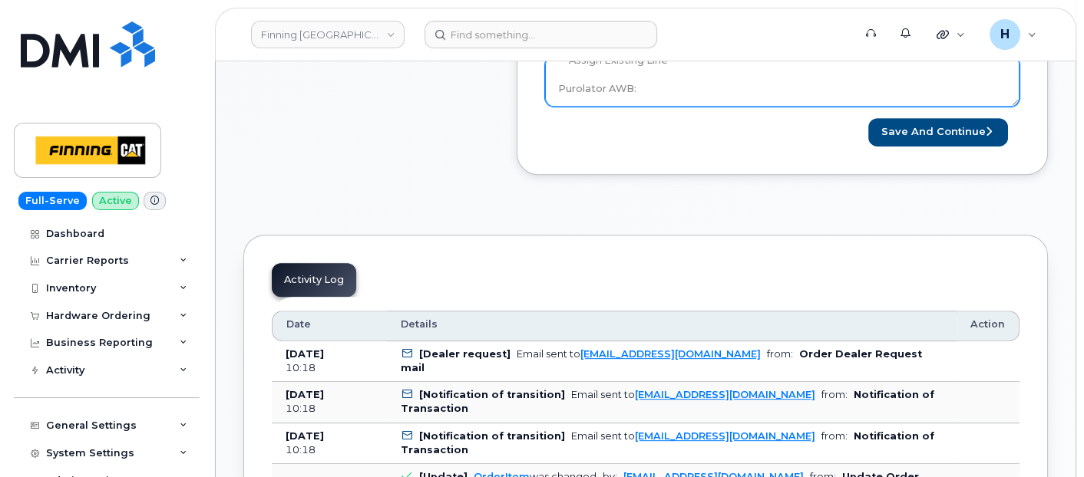
scroll to position [768, 0]
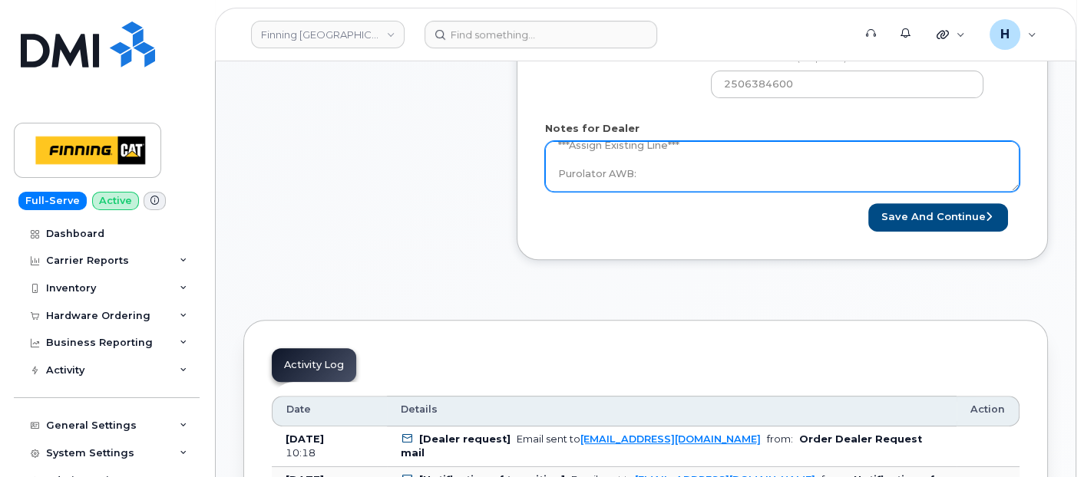
click at [673, 180] on textarea "Hardware Upgrade Orland Desousa 2506350480 iPhone 16e (black) $0.00 - 3 year te…" at bounding box center [782, 166] width 474 height 51
paste textarea "335660562026"
type textarea "Hardware Upgrade Orland Desousa 2506350480 iPhone 16e (black) $0.00 - 3 year te…"
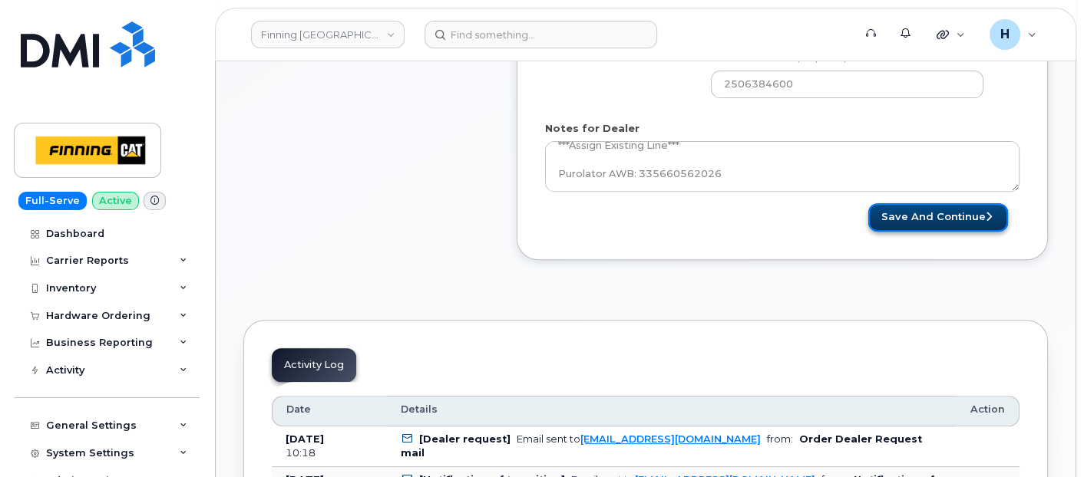
click at [899, 214] on button "Save and Continue" at bounding box center [938, 217] width 140 height 28
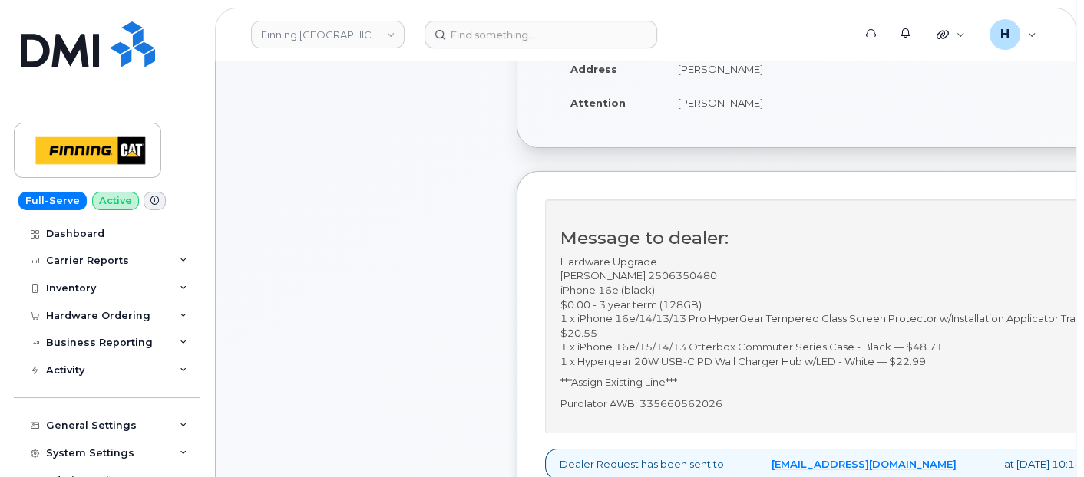
scroll to position [341, 0]
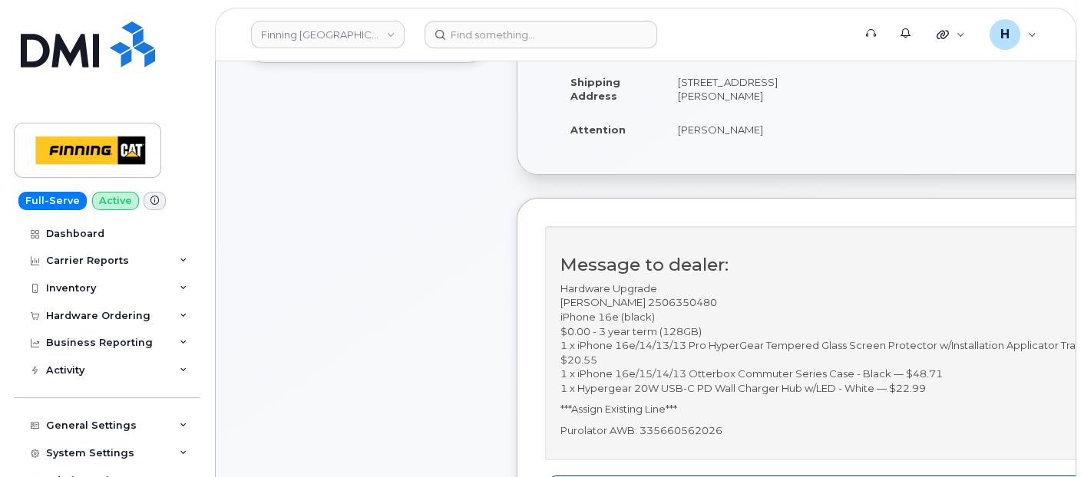
click at [672, 136] on td "[PERSON_NAME]" at bounding box center [744, 130] width 160 height 34
drag, startPoint x: 641, startPoint y: 300, endPoint x: 722, endPoint y: 302, distance: 80.6
click at [722, 302] on p "Hardware Upgrade [PERSON_NAME] 2506350480 iPhone 16e (black) $0.00 - 3 year ter…" at bounding box center [829, 339] width 539 height 114
copy p "2506350480"
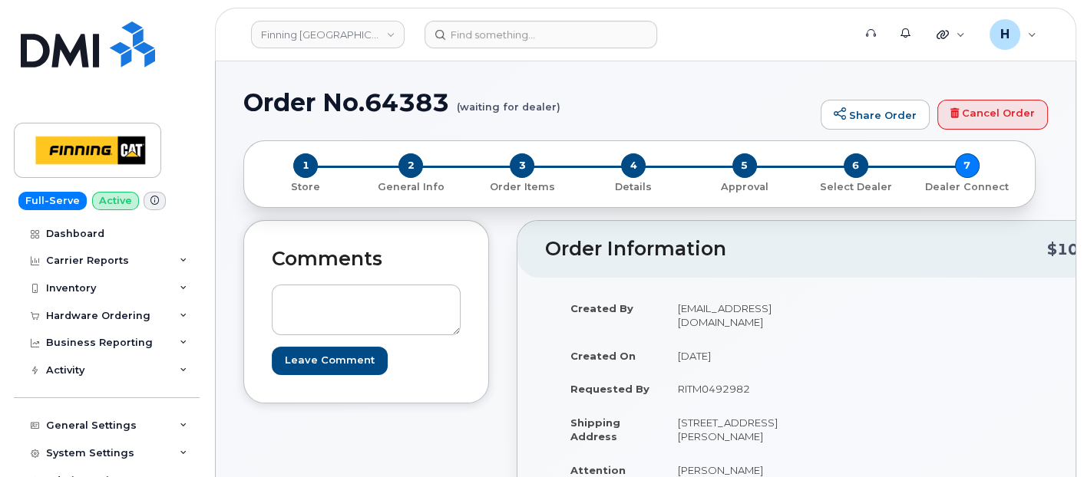
drag, startPoint x: 672, startPoint y: 369, endPoint x: 769, endPoint y: 376, distance: 97.7
click at [769, 376] on td "RITM0492982" at bounding box center [744, 389] width 160 height 34
copy td "RITM0492982"
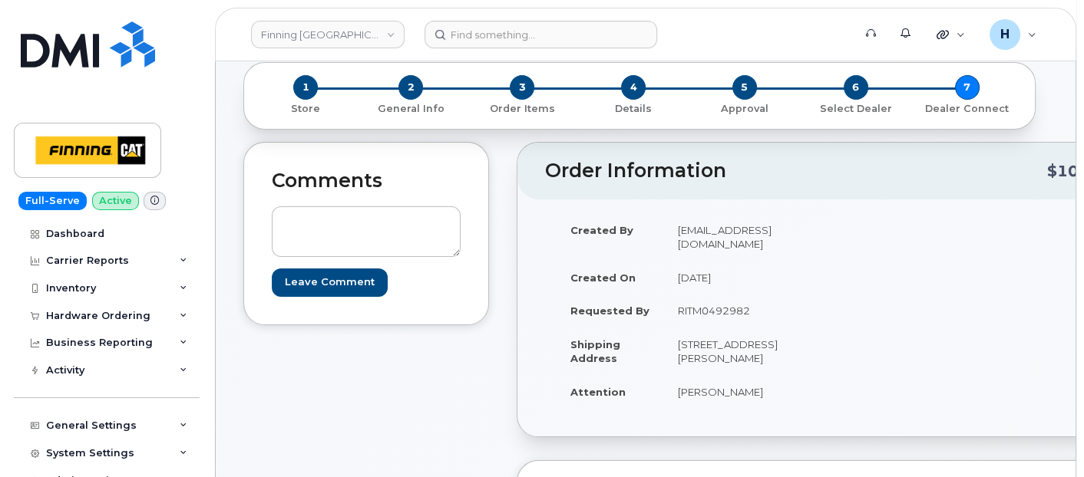
scroll to position [170, 0]
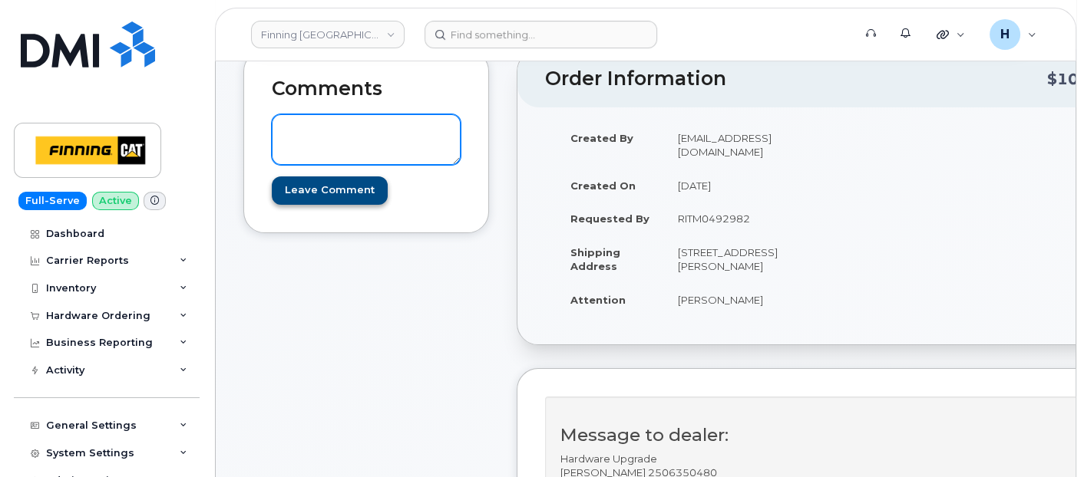
drag, startPoint x: 380, startPoint y: 124, endPoint x: 336, endPoint y: 197, distance: 84.4
click at [379, 124] on textarea at bounding box center [366, 139] width 189 height 51
paste textarea "TELUS Order #TL60029058"
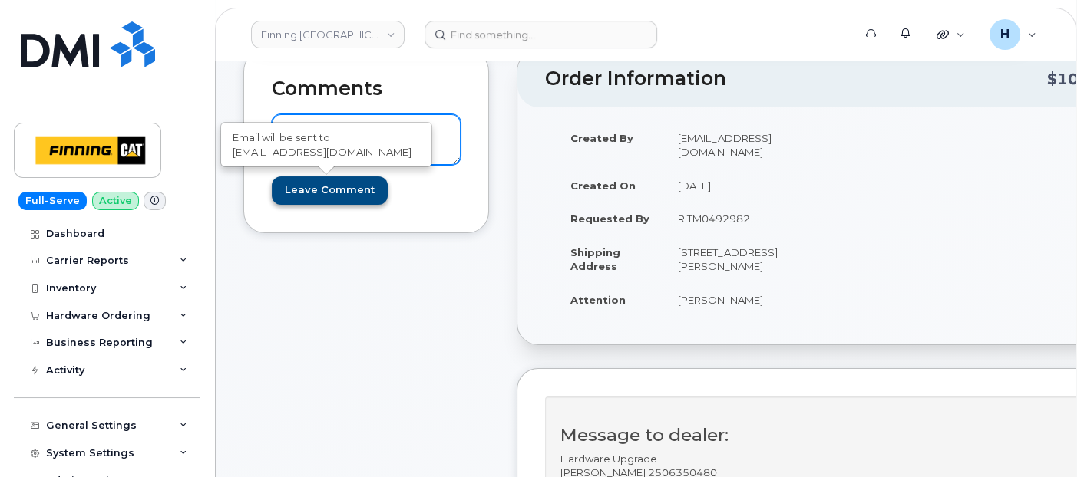
type textarea "TELUS Order #TL60029058"
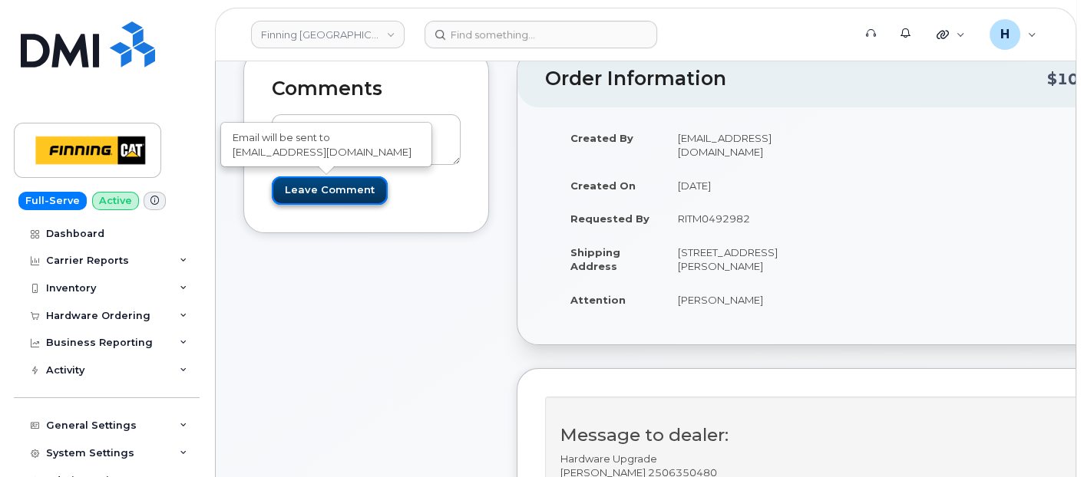
click at [334, 193] on input "Leave Comment" at bounding box center [330, 191] width 116 height 28
type input "Create Event"
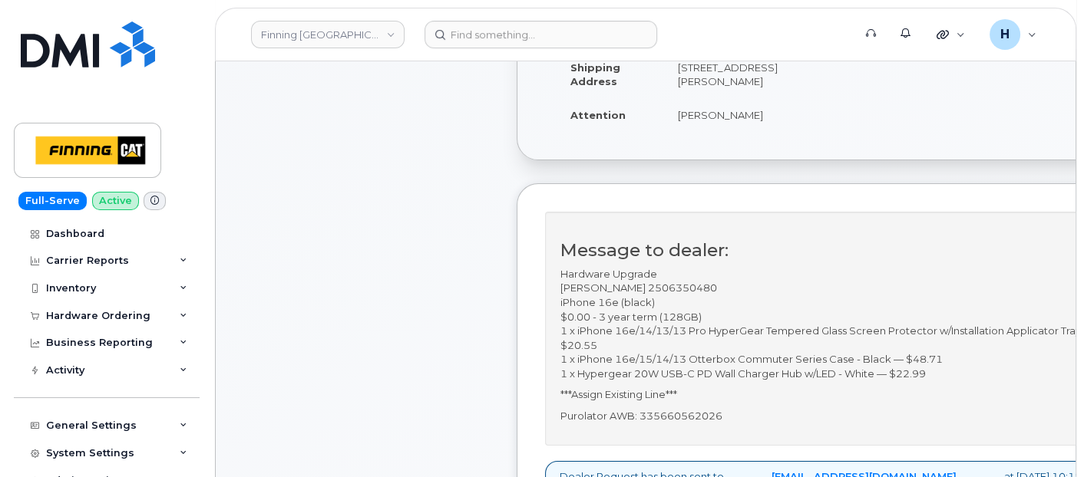
scroll to position [426, 0]
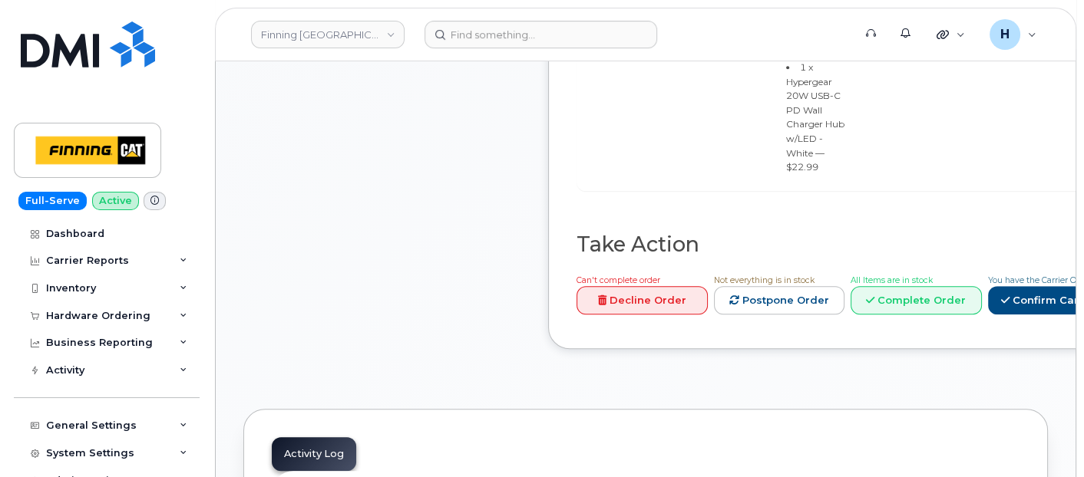
scroll to position [1364, 0]
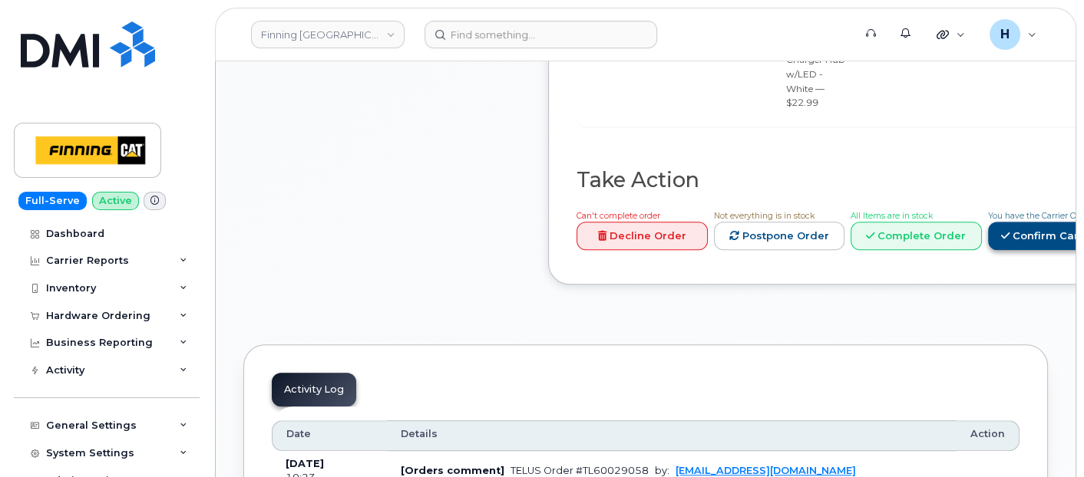
click at [988, 241] on link "Confirm Carrier Order" at bounding box center [1067, 236] width 158 height 28
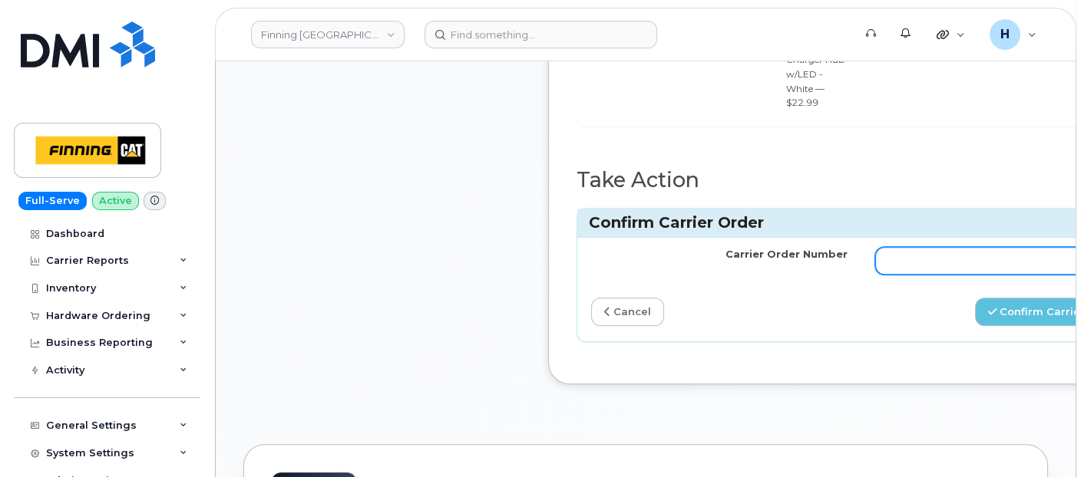
click at [980, 247] on input "Carrier Order Number" at bounding box center [1003, 261] width 256 height 28
paste input "TELUS Order #TL60029058"
drag, startPoint x: 945, startPoint y: 226, endPoint x: 805, endPoint y: 224, distance: 140.5
click at [805, 238] on tr "Carrier Order Number TELUS Order #TL60029058" at bounding box center [861, 261] width 568 height 46
type input "TL60029058"
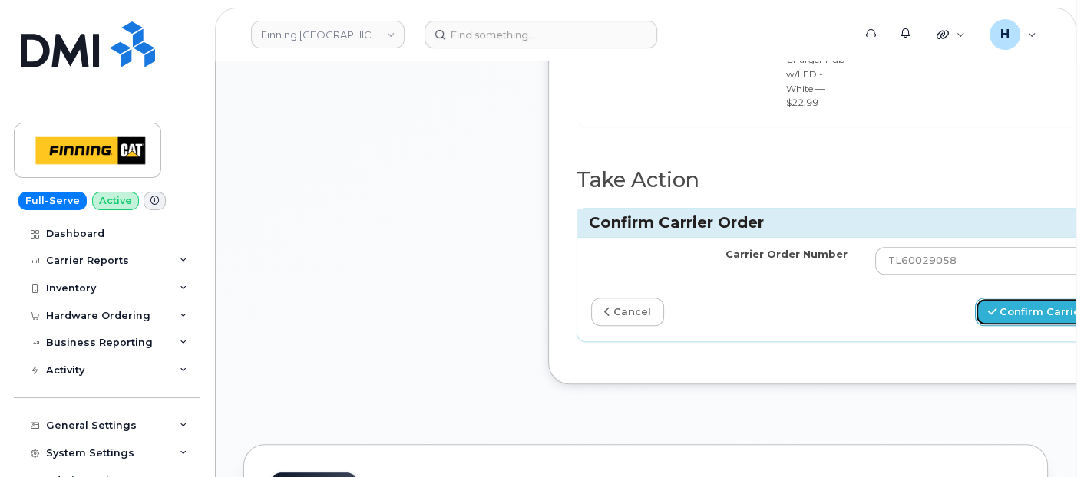
click at [1002, 298] on button "Confirm Carrier Order" at bounding box center [1054, 312] width 158 height 28
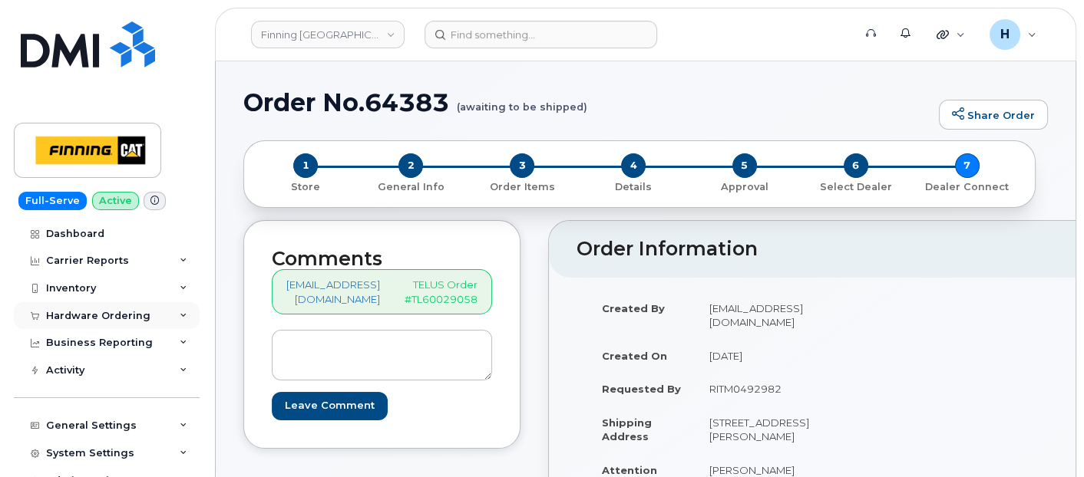
click at [96, 322] on div "Hardware Ordering" at bounding box center [107, 316] width 186 height 28
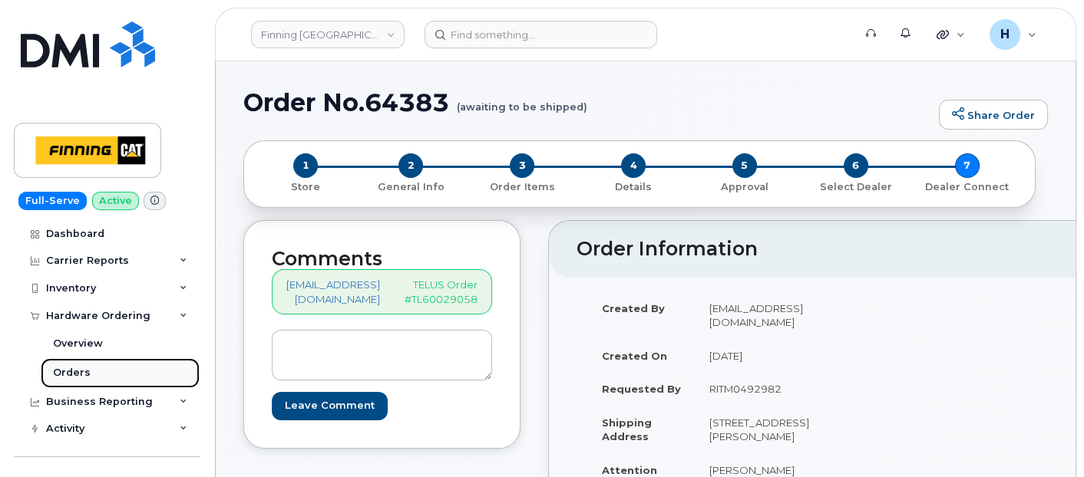
click at [90, 368] on link "Orders" at bounding box center [120, 373] width 159 height 29
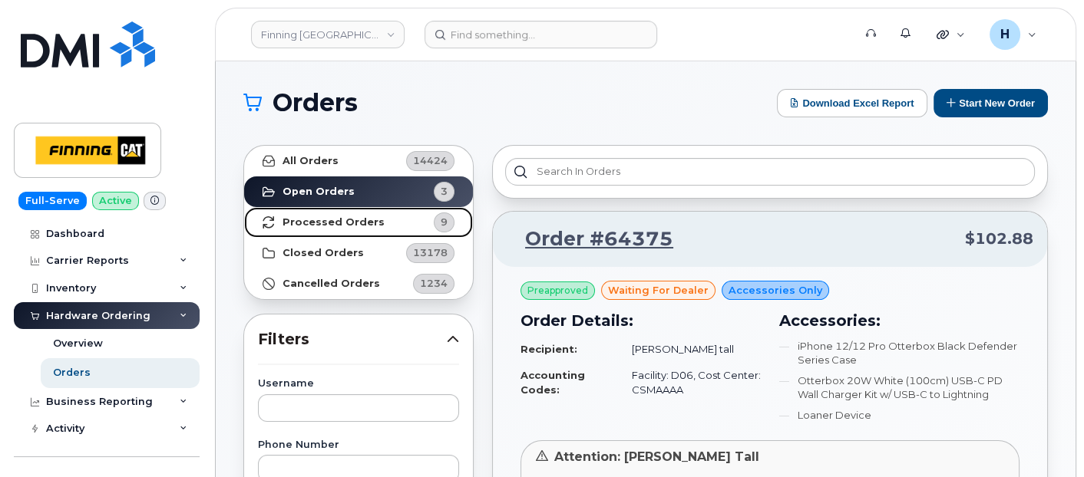
click at [385, 222] on link "Processed Orders 9" at bounding box center [358, 222] width 229 height 31
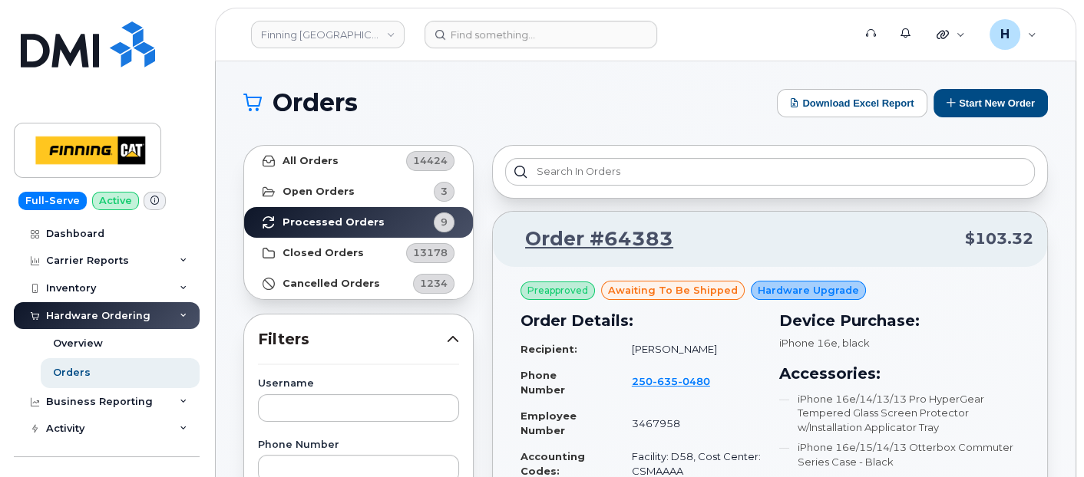
drag, startPoint x: 620, startPoint y: 347, endPoint x: 713, endPoint y: 349, distance: 93.7
click at [713, 349] on td "[PERSON_NAME]" at bounding box center [689, 349] width 143 height 27
copy td "[PERSON_NAME]"
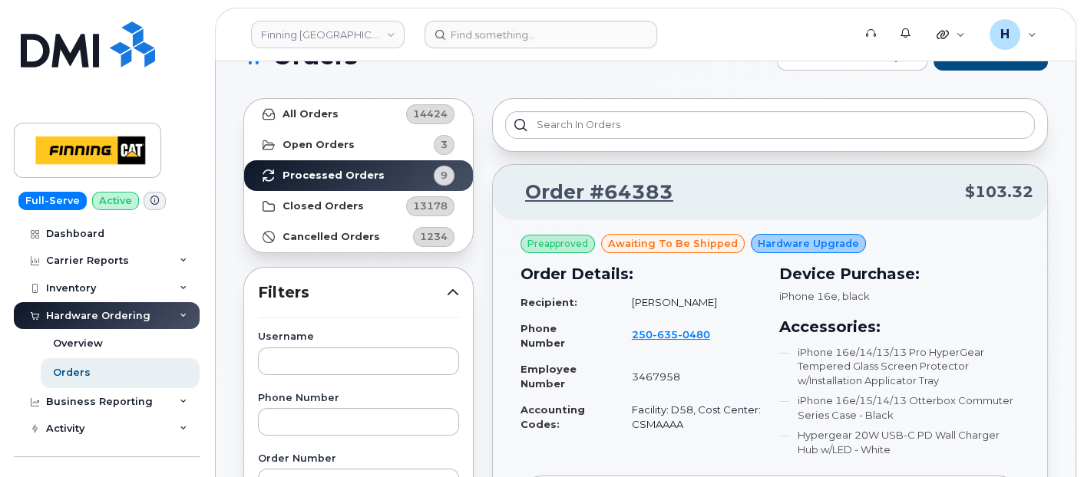
scroll to position [85, 0]
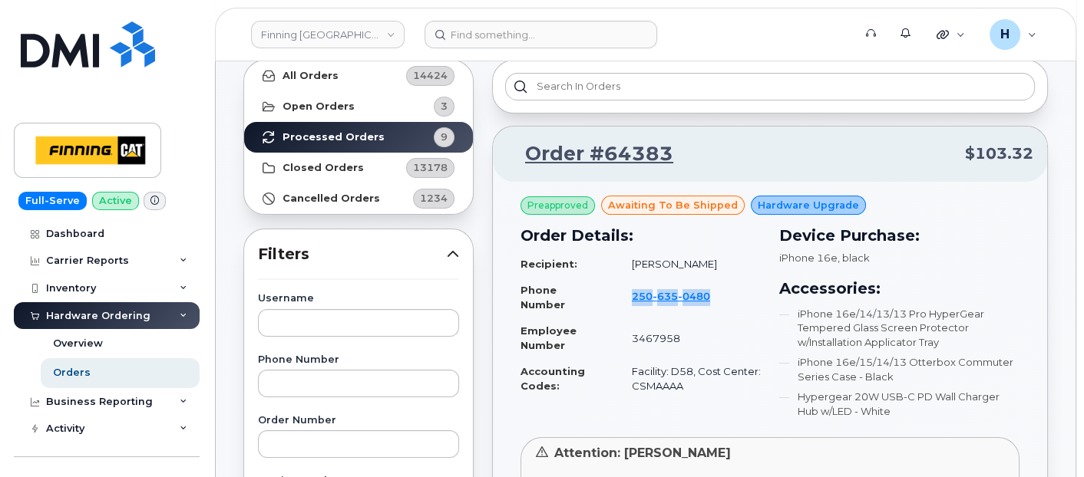
drag, startPoint x: 627, startPoint y: 289, endPoint x: 707, endPoint y: 292, distance: 79.9
click at [707, 292] on td "[PHONE_NUMBER]" at bounding box center [689, 297] width 143 height 41
copy span "[PHONE_NUMBER]"
drag, startPoint x: 993, startPoint y: 312, endPoint x: 973, endPoint y: 307, distance: 19.7
click at [993, 312] on li "iPhone 16e/14/13/13 Pro HyperGear Tempered Glass Screen Protector w/Installatio…" at bounding box center [899, 328] width 240 height 43
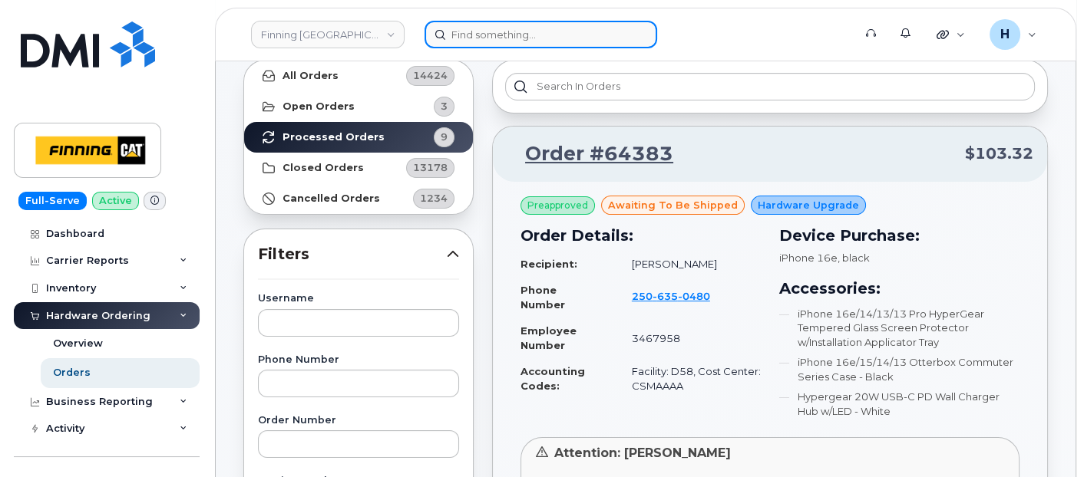
click at [476, 32] on input at bounding box center [541, 35] width 233 height 28
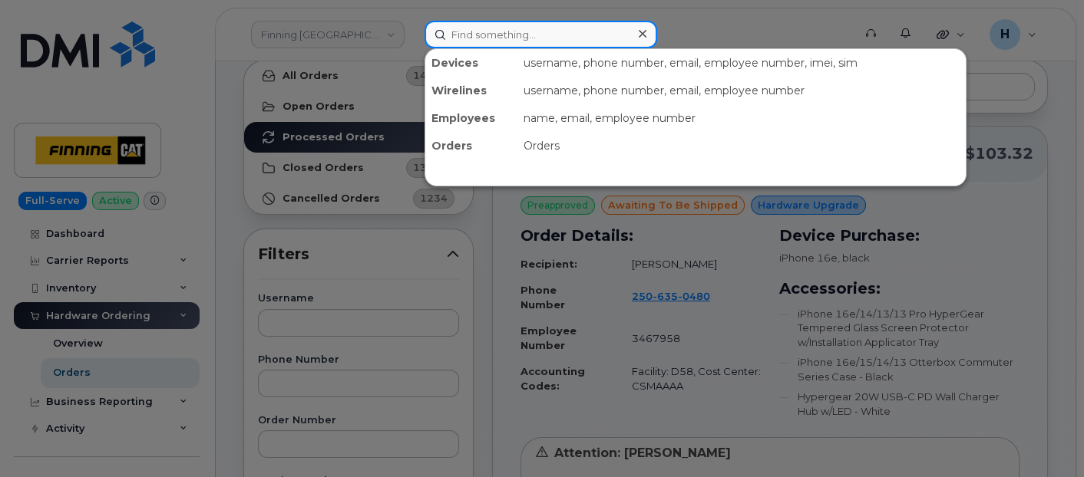
paste input "[PERSON_NAME]"
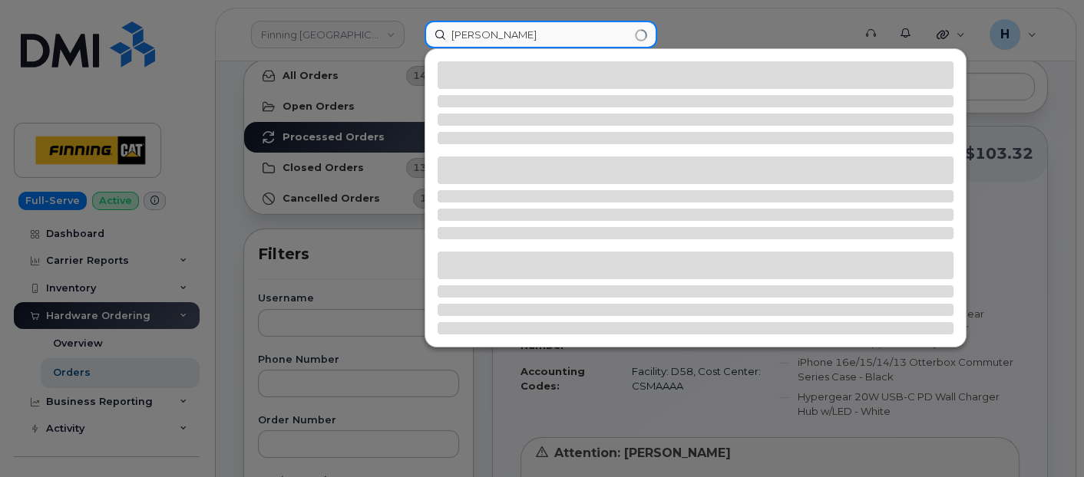
type input "[PERSON_NAME]"
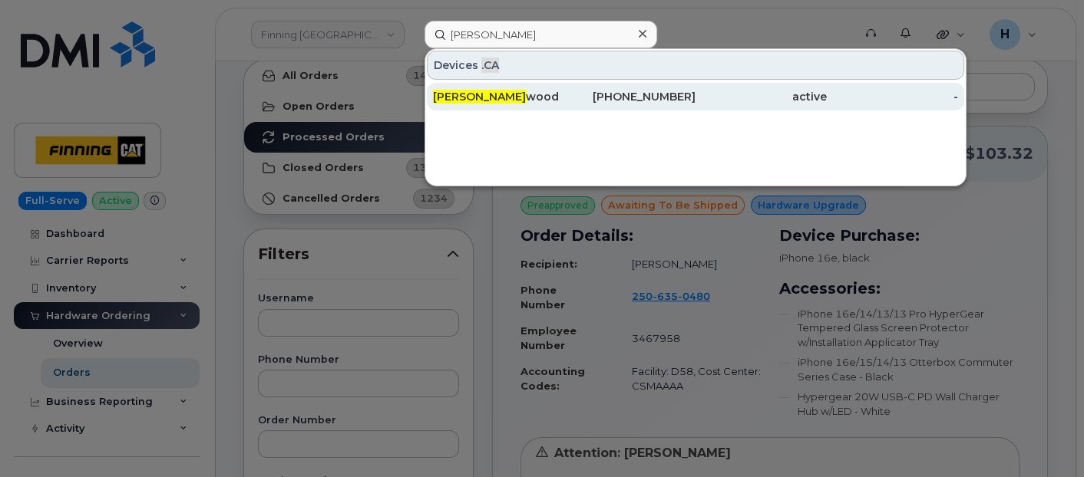
click at [479, 89] on div "[PERSON_NAME] [PERSON_NAME]" at bounding box center [498, 96] width 131 height 15
